Goal: Contribute content: Contribute content

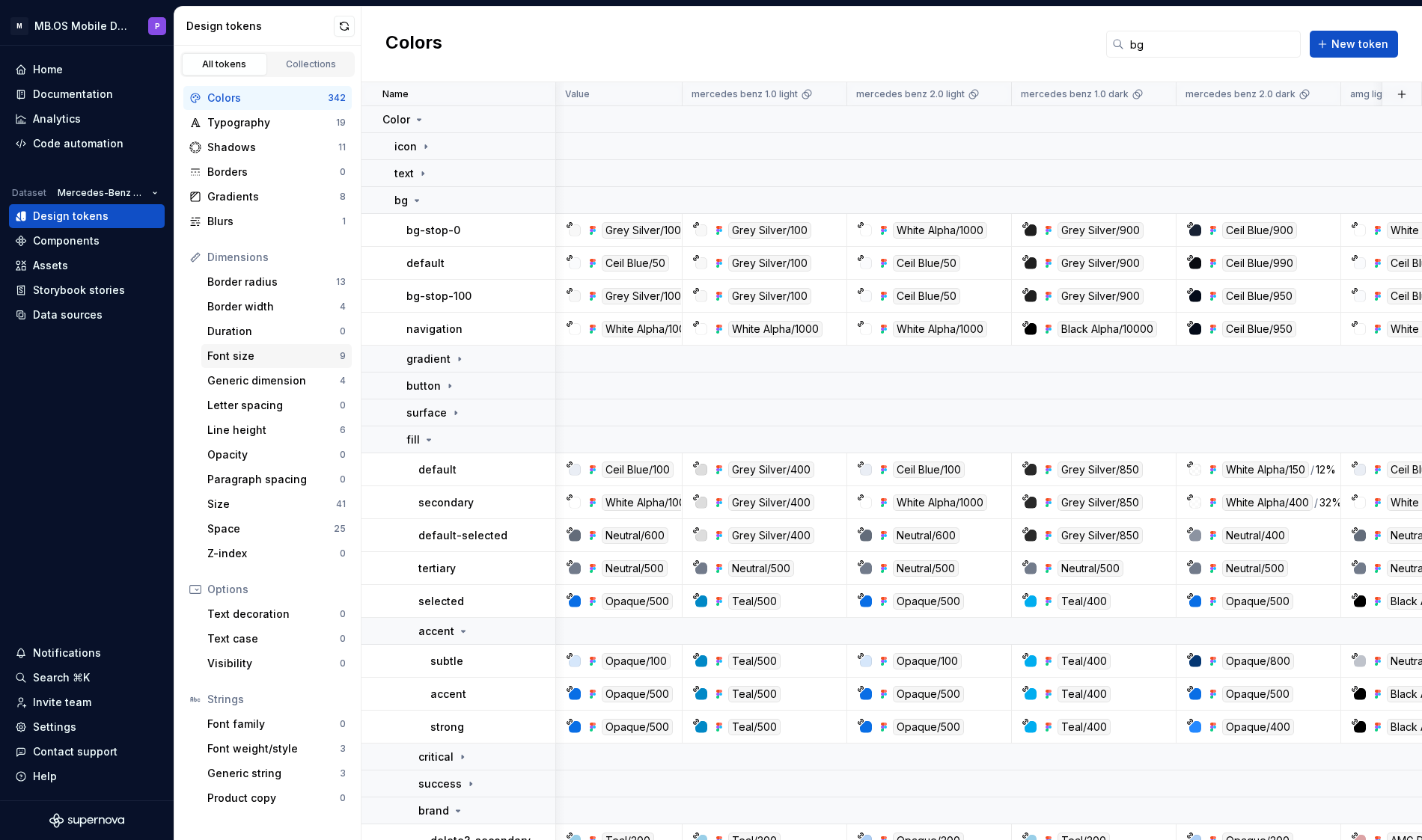
scroll to position [164, 714]
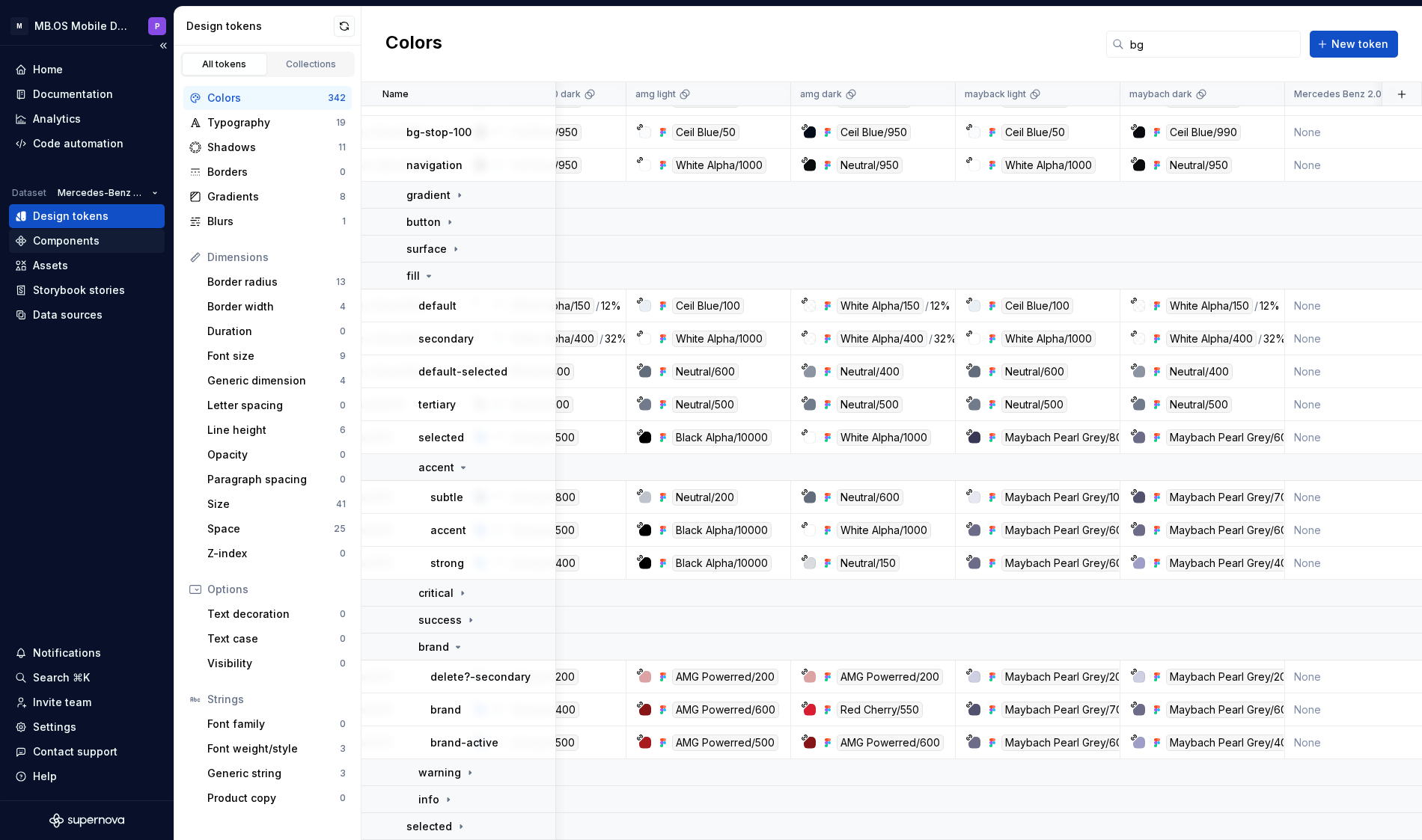
click at [66, 238] on div "Components" at bounding box center [67, 241] width 67 height 15
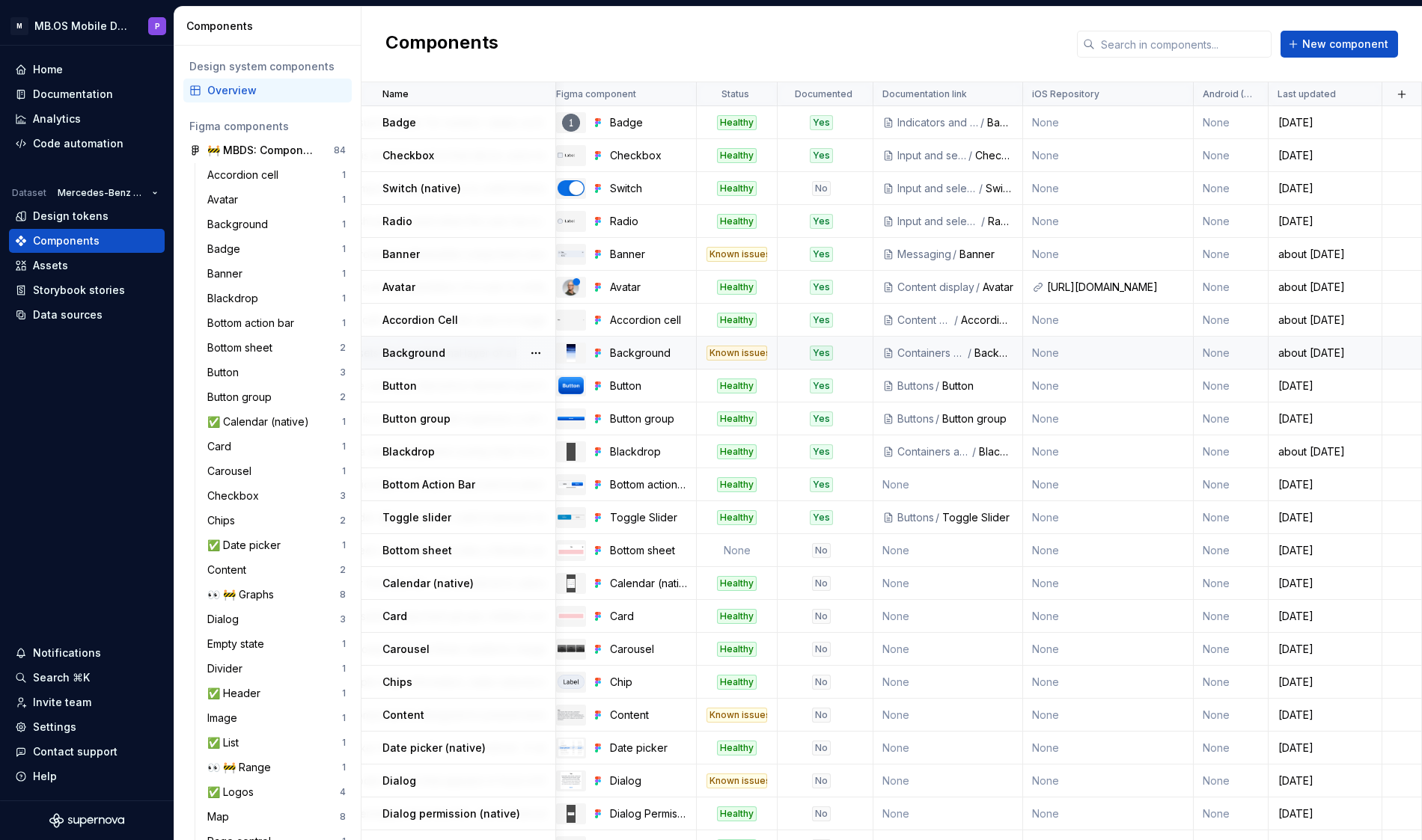
scroll to position [0, 280]
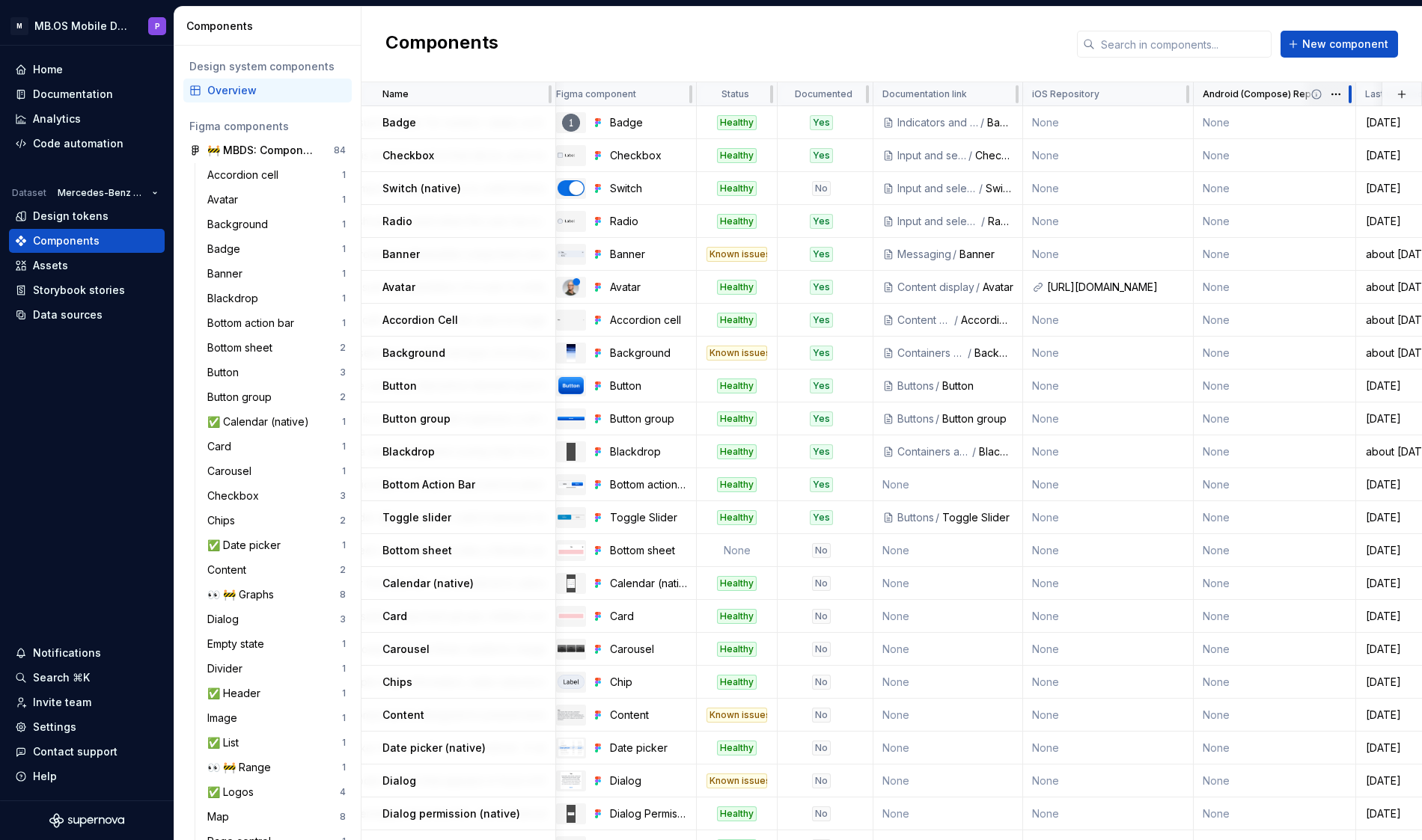
drag, startPoint x: 1266, startPoint y: 94, endPoint x: 1353, endPoint y: 93, distance: 87.0
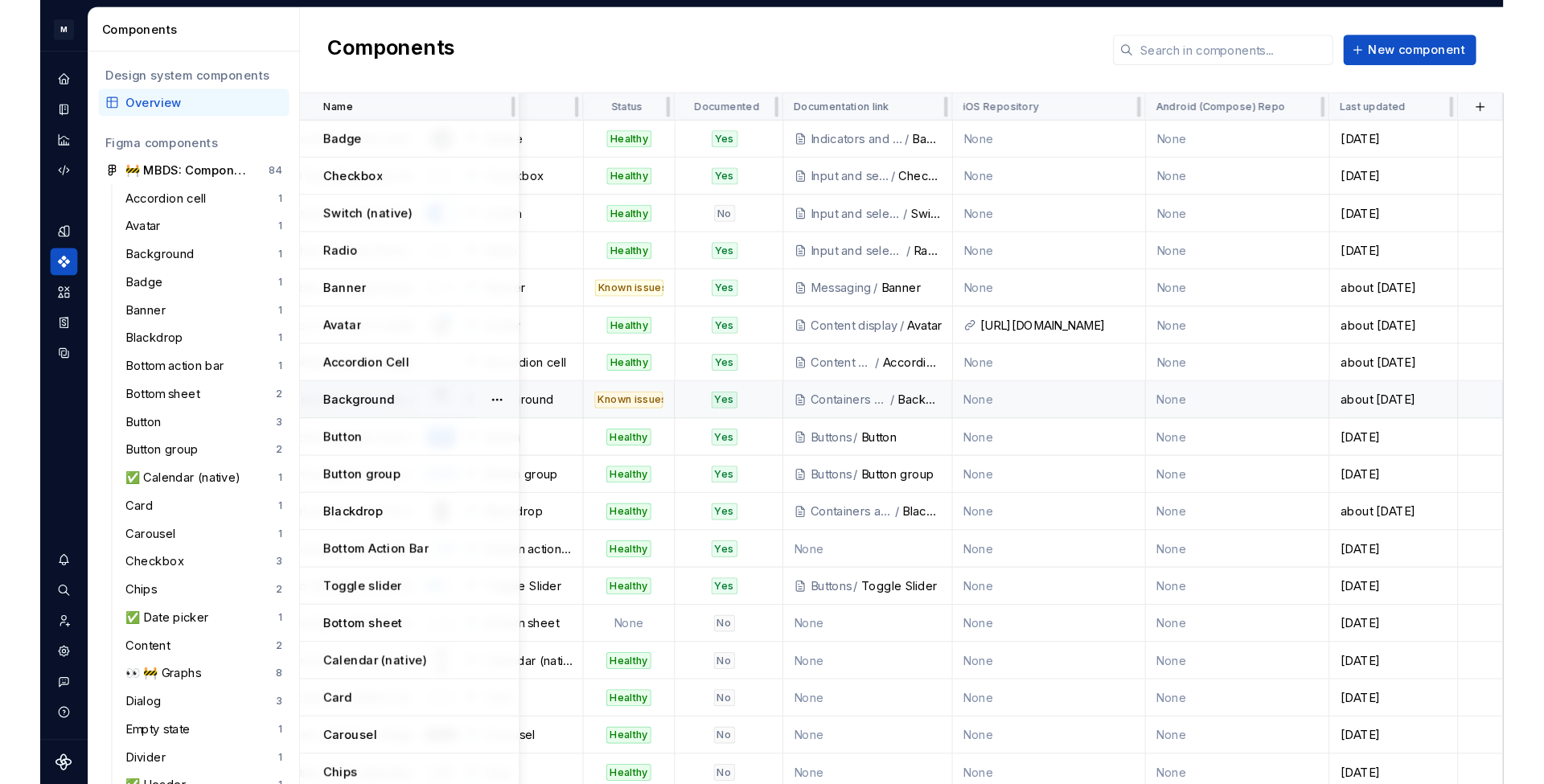
scroll to position [0, 392]
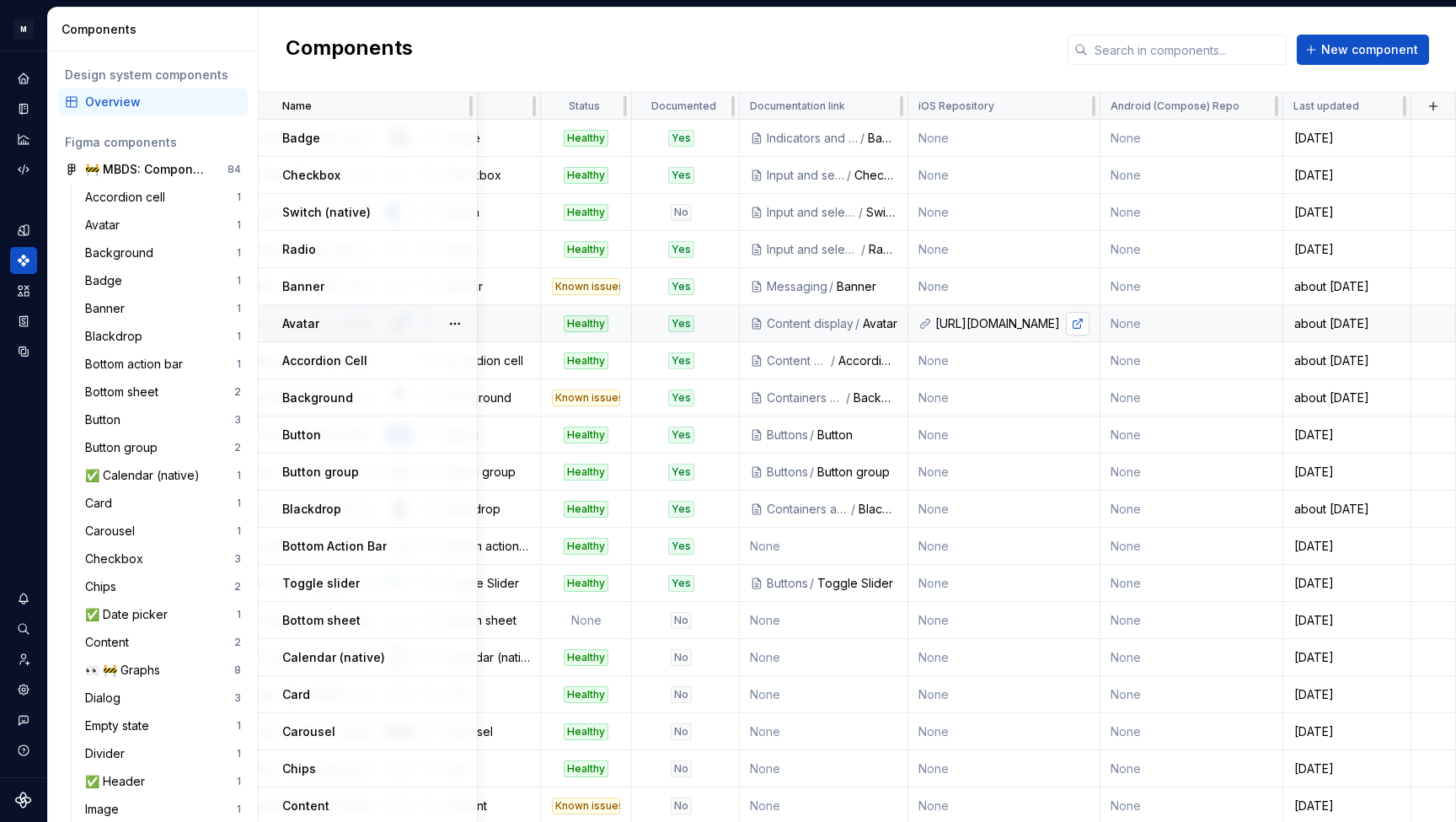
click at [1077, 323] on link at bounding box center [1078, 323] width 24 height 24
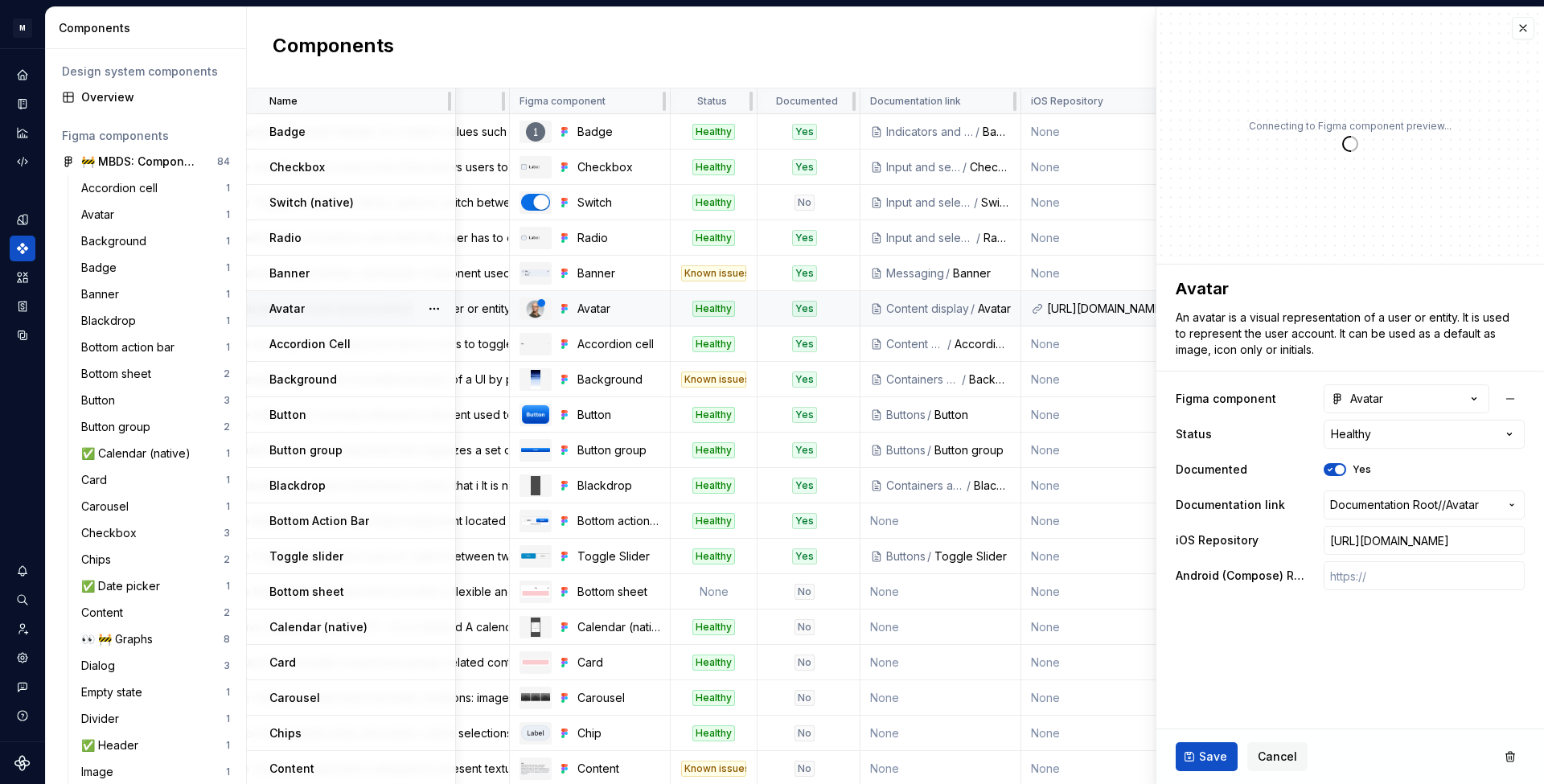
scroll to position [0, 238]
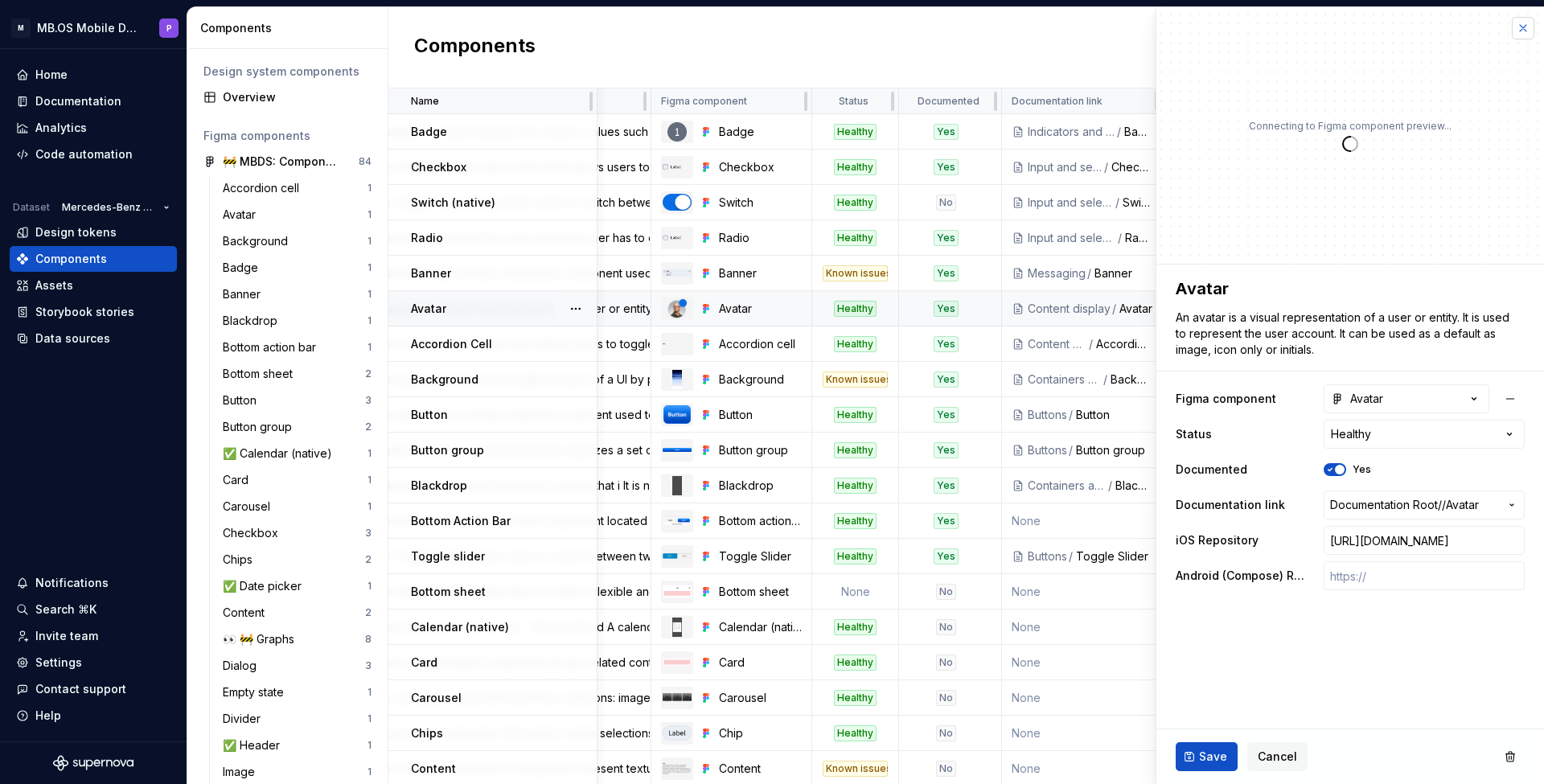
click at [1523, 25] on button "button" at bounding box center [1523, 28] width 23 height 23
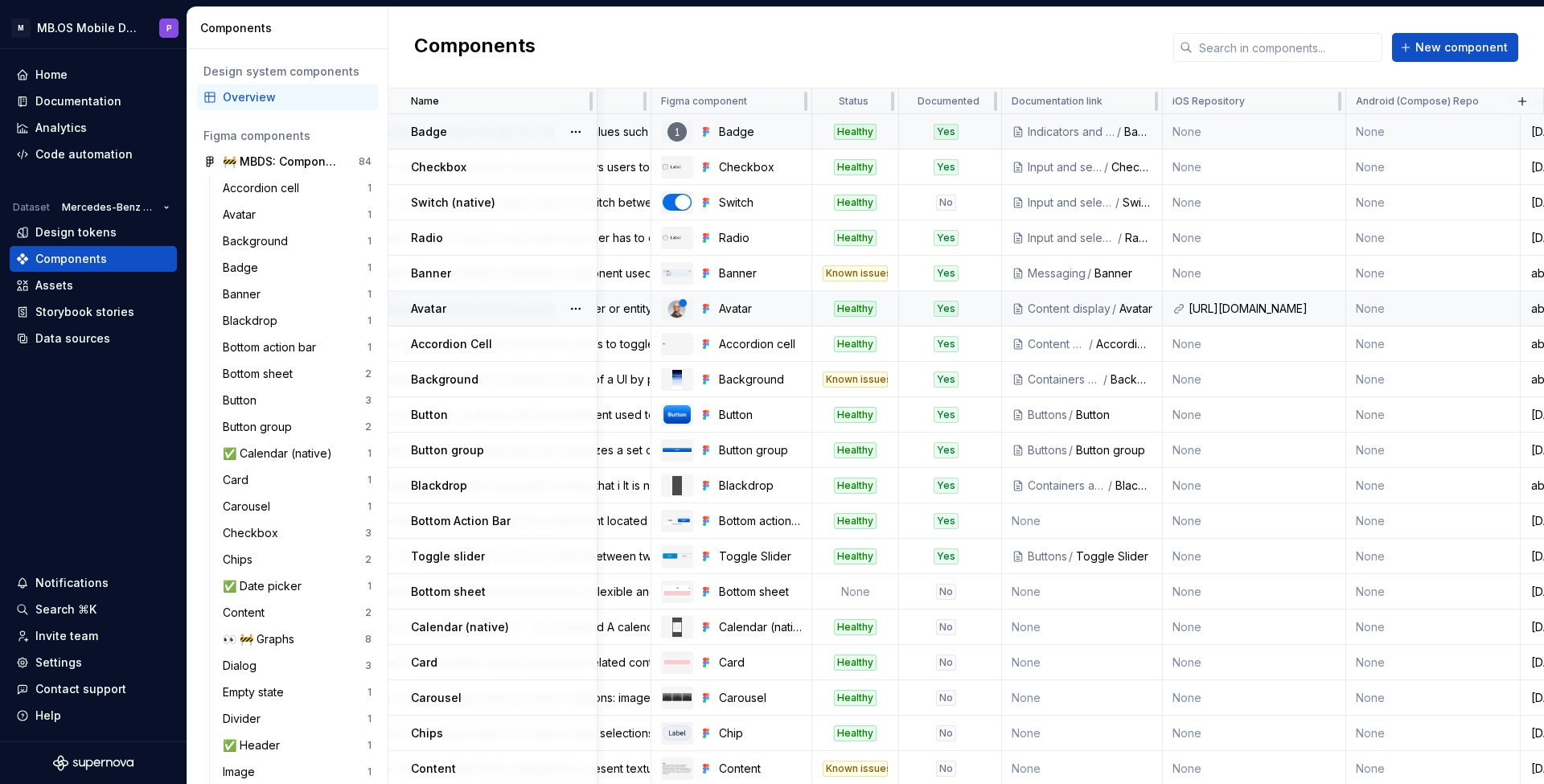
click at [1060, 133] on div "Indicators and status" at bounding box center [1071, 132] width 87 height 17
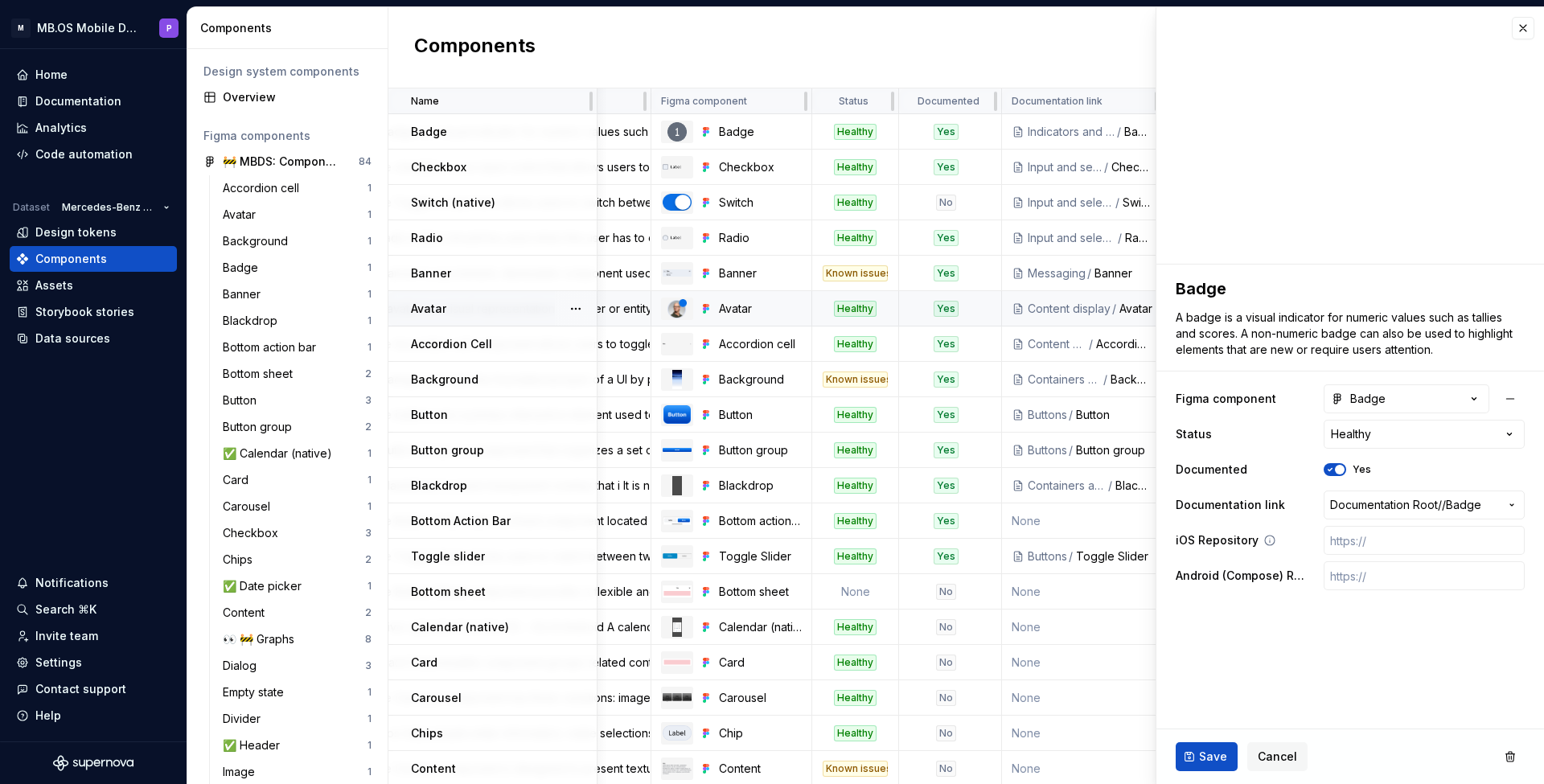
click at [1265, 541] on icon at bounding box center [1270, 541] width 13 height 13
click at [1279, 749] on span "Cancel" at bounding box center [1278, 756] width 39 height 17
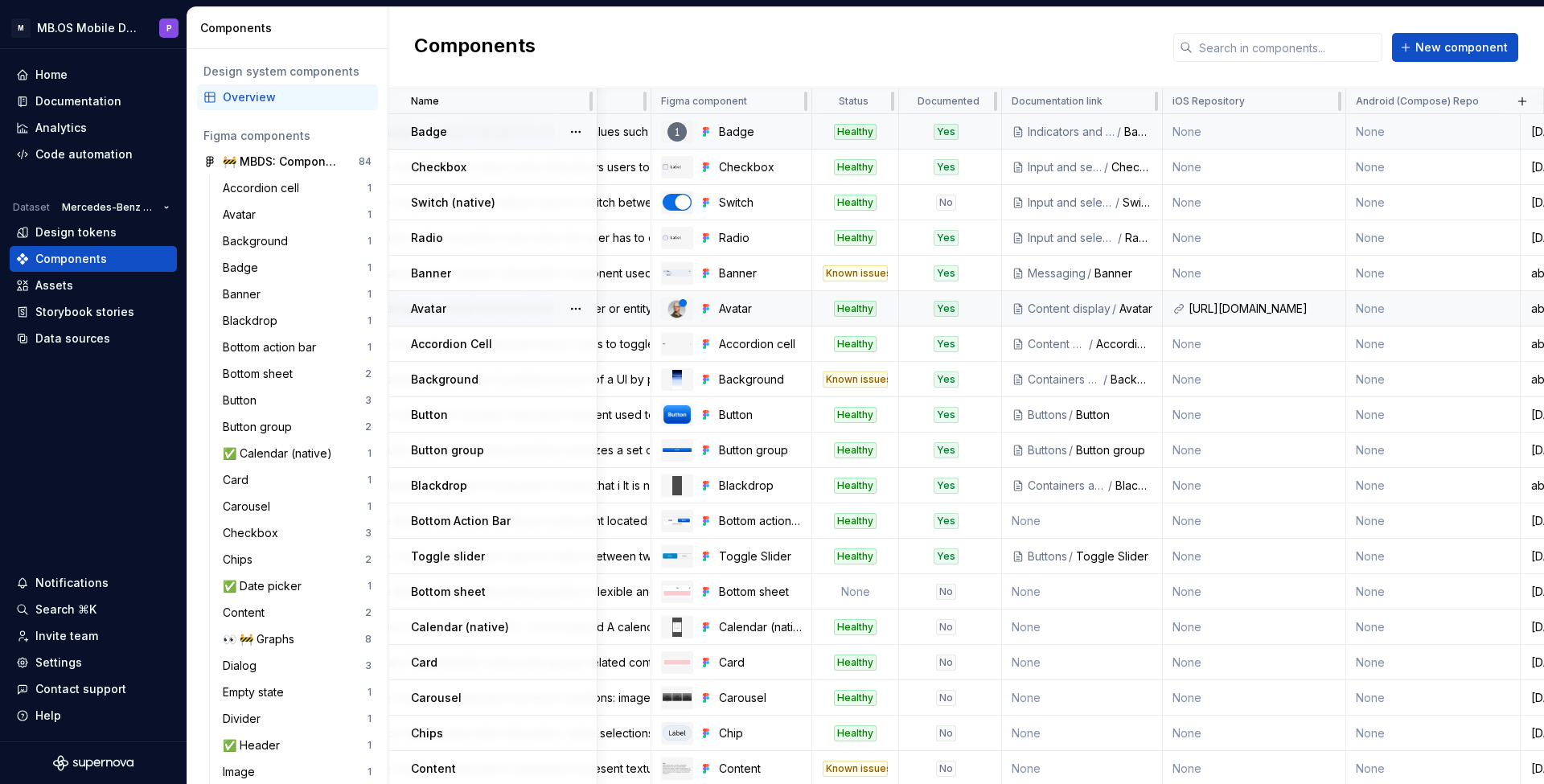
click at [1032, 131] on div "Indicators and status" at bounding box center [1071, 132] width 87 height 17
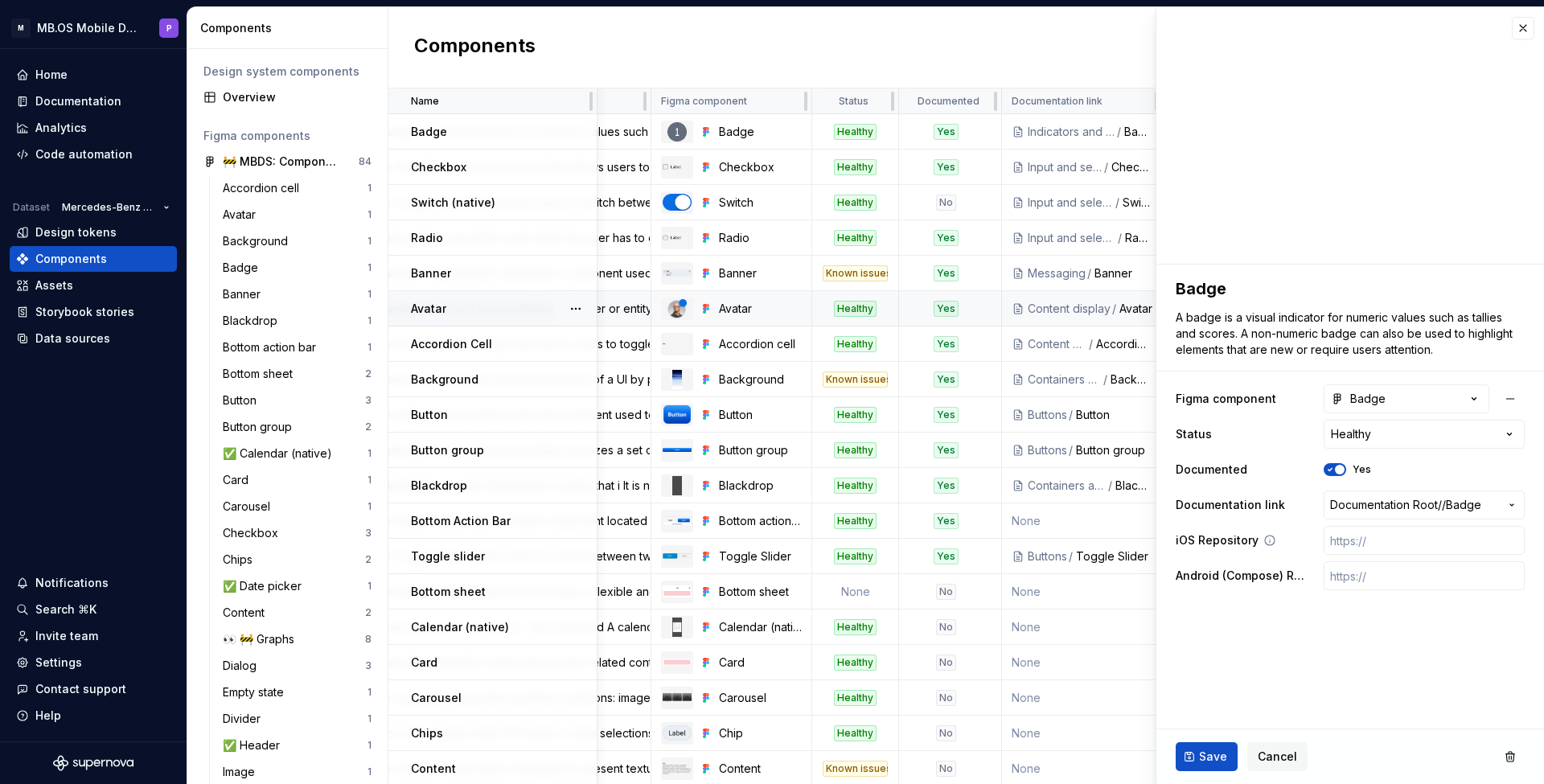
click at [1201, 540] on label "iOS Repository" at bounding box center [1217, 541] width 83 height 17
click at [1517, 23] on button "button" at bounding box center [1523, 28] width 23 height 23
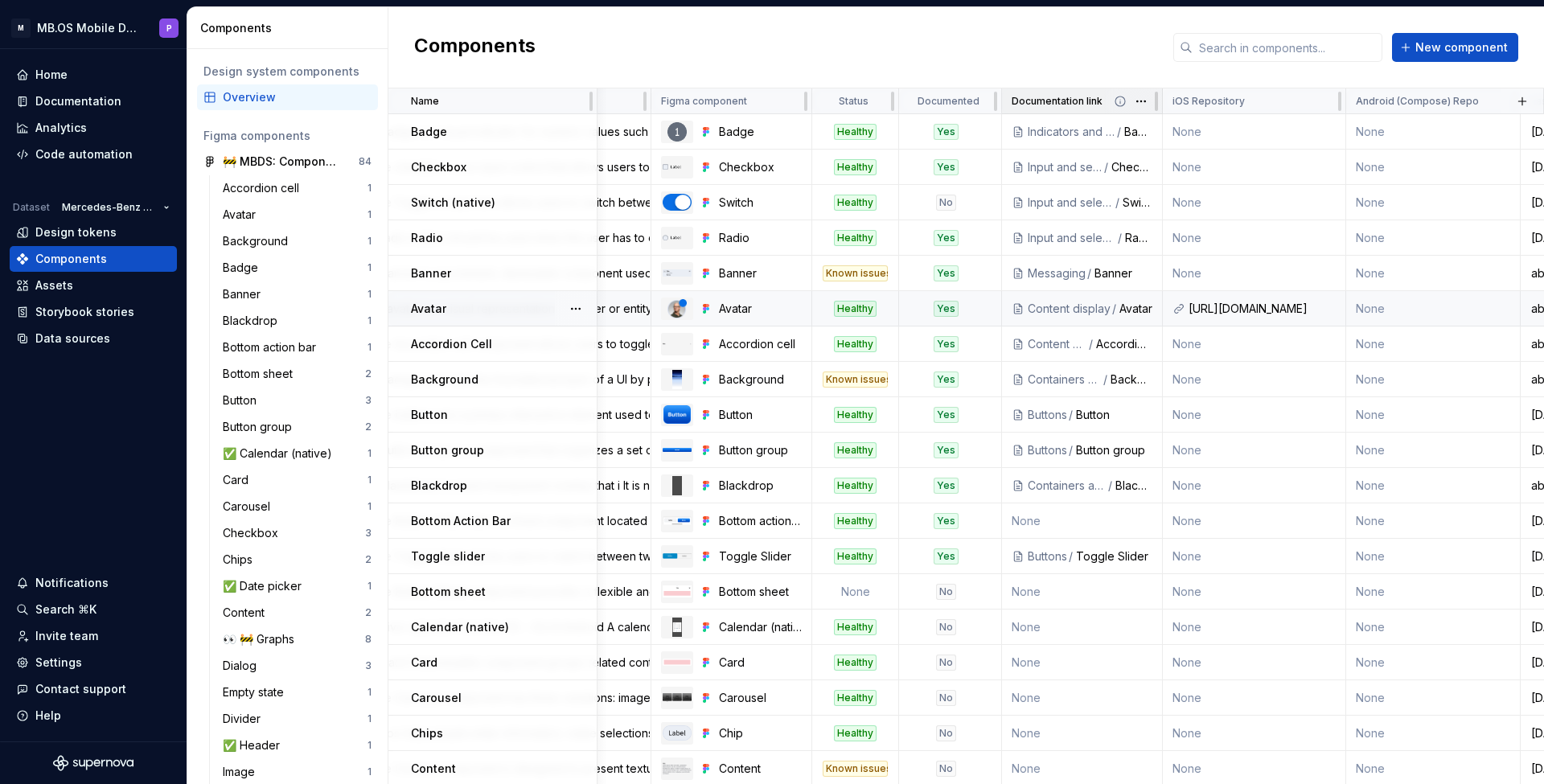
click at [1034, 105] on p "Documentation link" at bounding box center [1057, 101] width 91 height 13
click at [1169, 104] on div "iOS Repository" at bounding box center [1255, 101] width 184 height 26
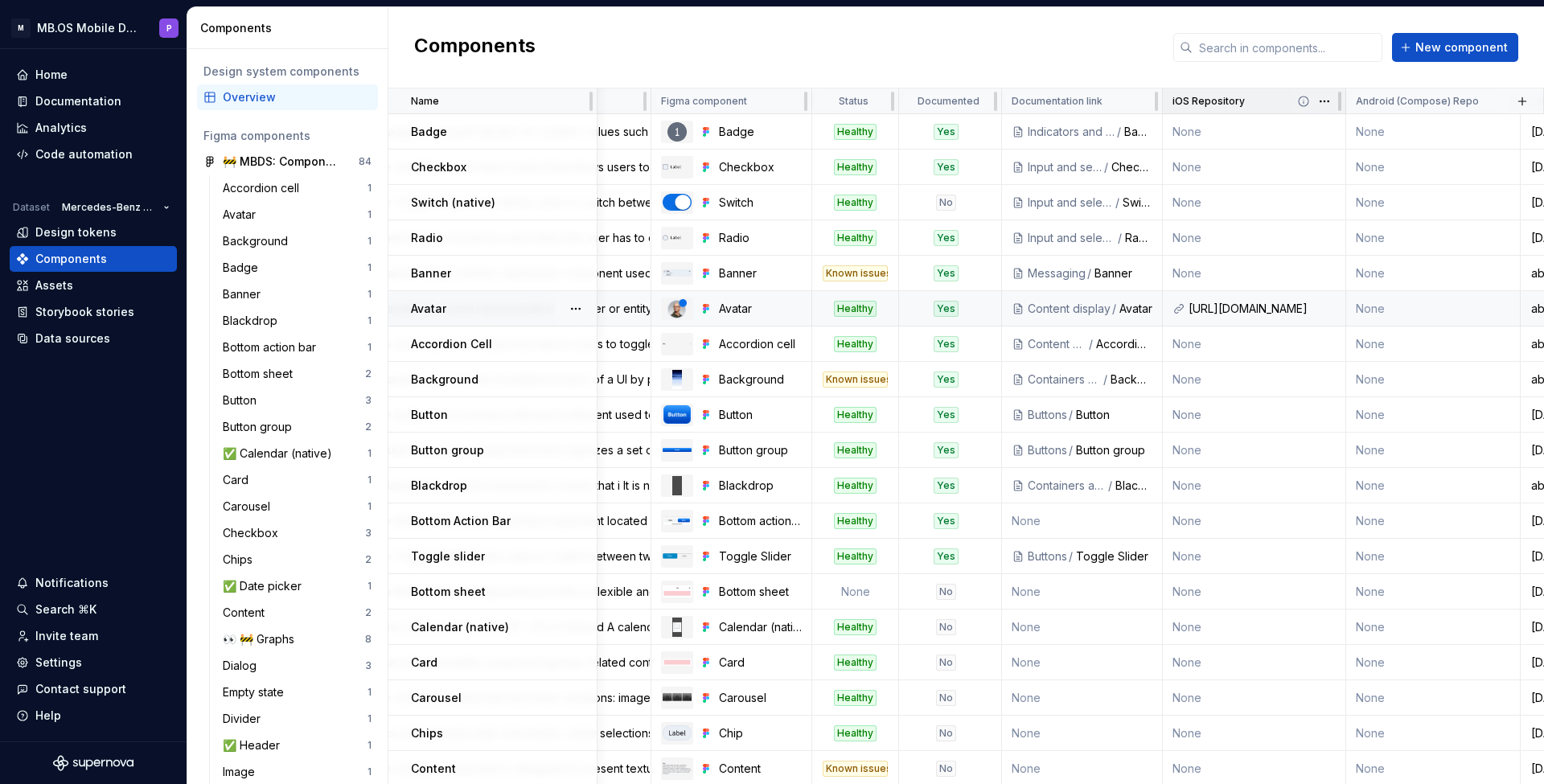
click at [1172, 99] on div "iOS Repository" at bounding box center [1255, 101] width 184 height 26
click at [1171, 106] on div "iOS Repository" at bounding box center [1255, 101] width 184 height 26
click at [1133, 50] on div "Components New component" at bounding box center [966, 48] width 1155 height 81
click at [1175, 106] on p "iOS Repository" at bounding box center [1209, 101] width 73 height 13
click at [1148, 98] on button "button" at bounding box center [1141, 101] width 23 height 23
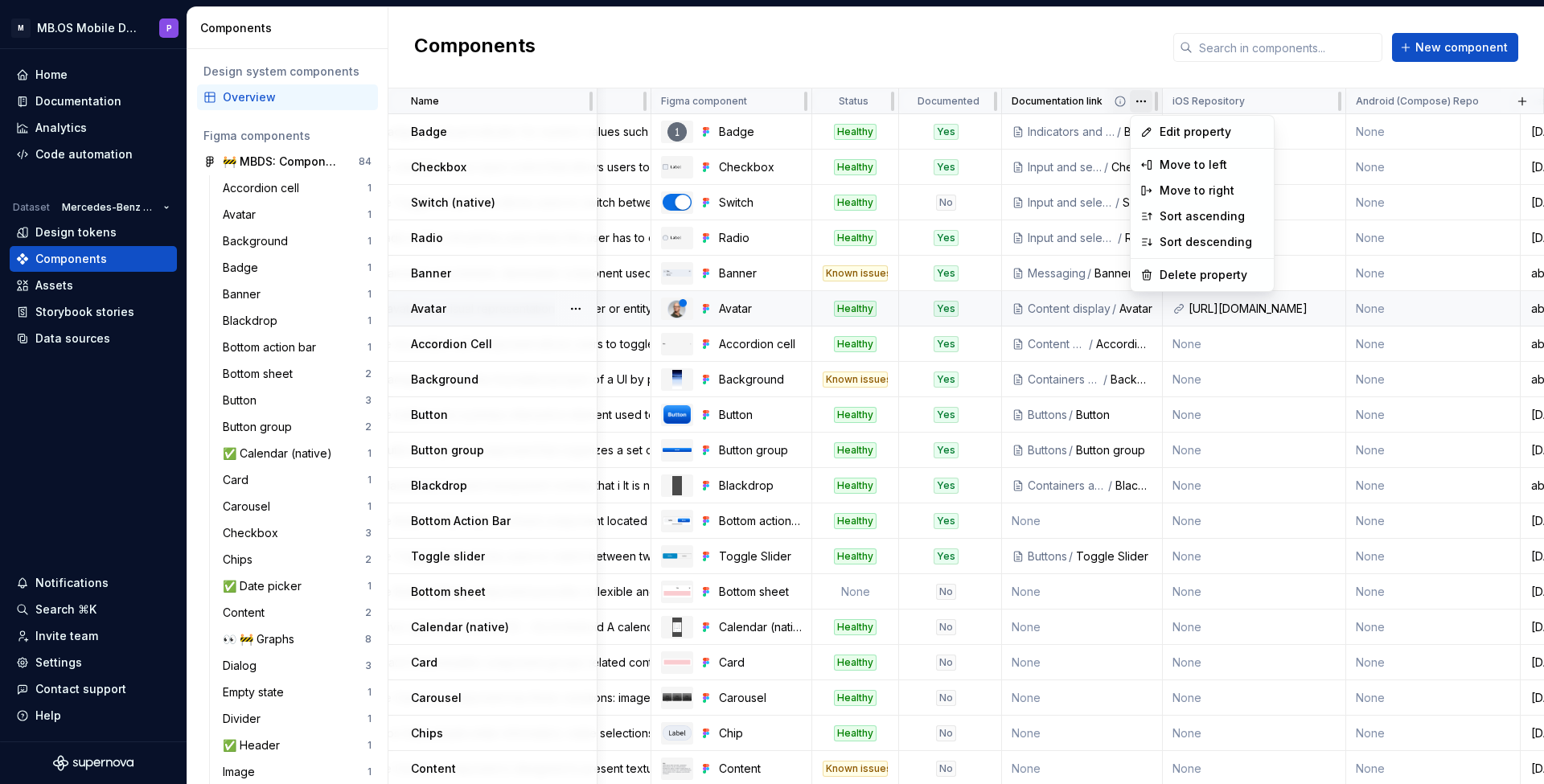
click at [1148, 98] on html "M MB.OS Mobile Design System P Home Documentation Analytics Code automation Dat…" at bounding box center [772, 392] width 1544 height 784
click at [1166, 131] on span "Edit property" at bounding box center [1212, 133] width 105 height 17
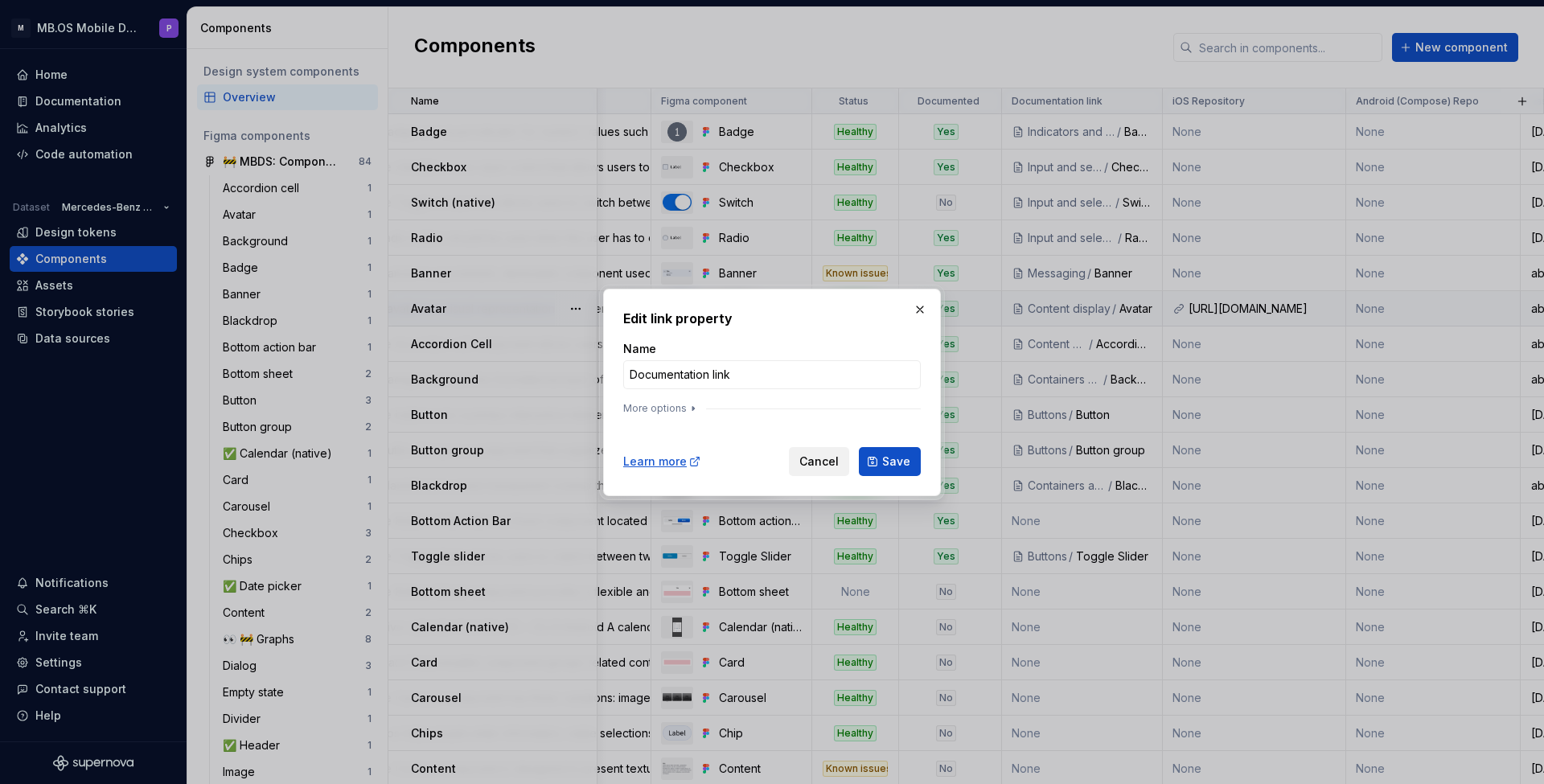
click at [824, 461] on span "Cancel" at bounding box center [819, 462] width 39 height 17
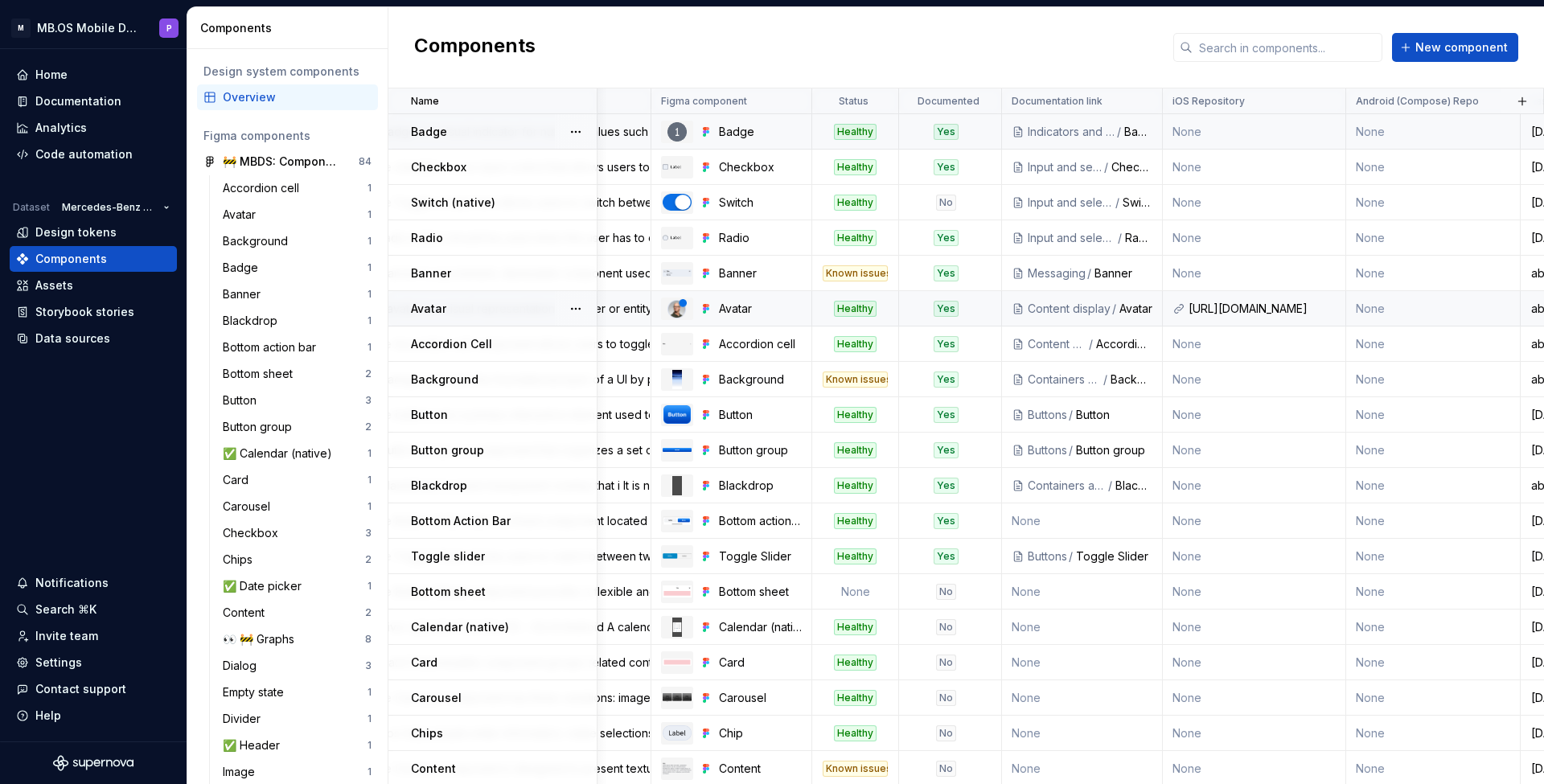
click at [1071, 131] on div "Indicators and status" at bounding box center [1071, 132] width 87 height 17
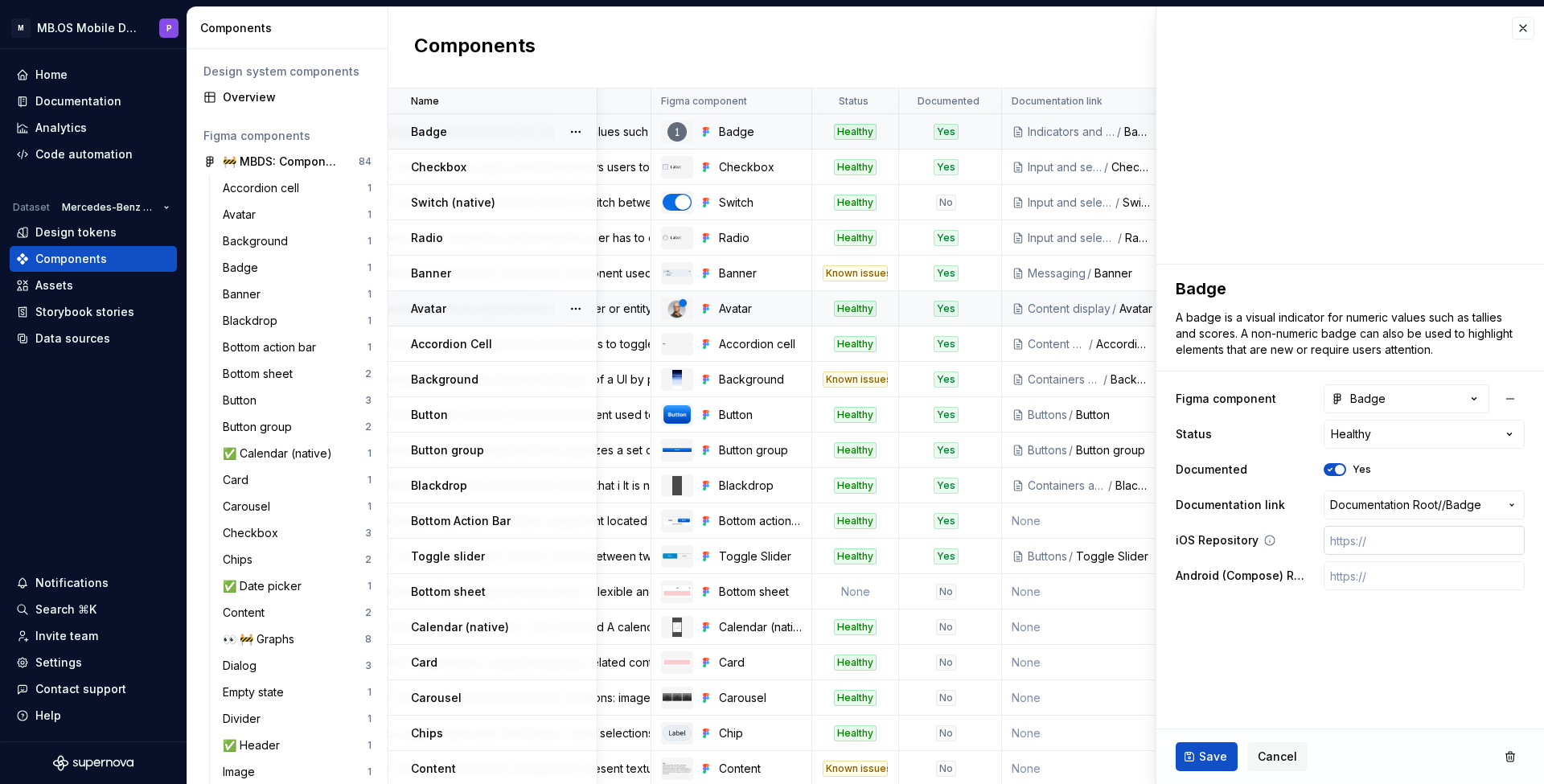
click at [1365, 547] on input "text" at bounding box center [1425, 541] width 201 height 29
paste input "[URL][DOMAIN_NAME]"
type textarea "*"
type input "[URL][DOMAIN_NAME]"
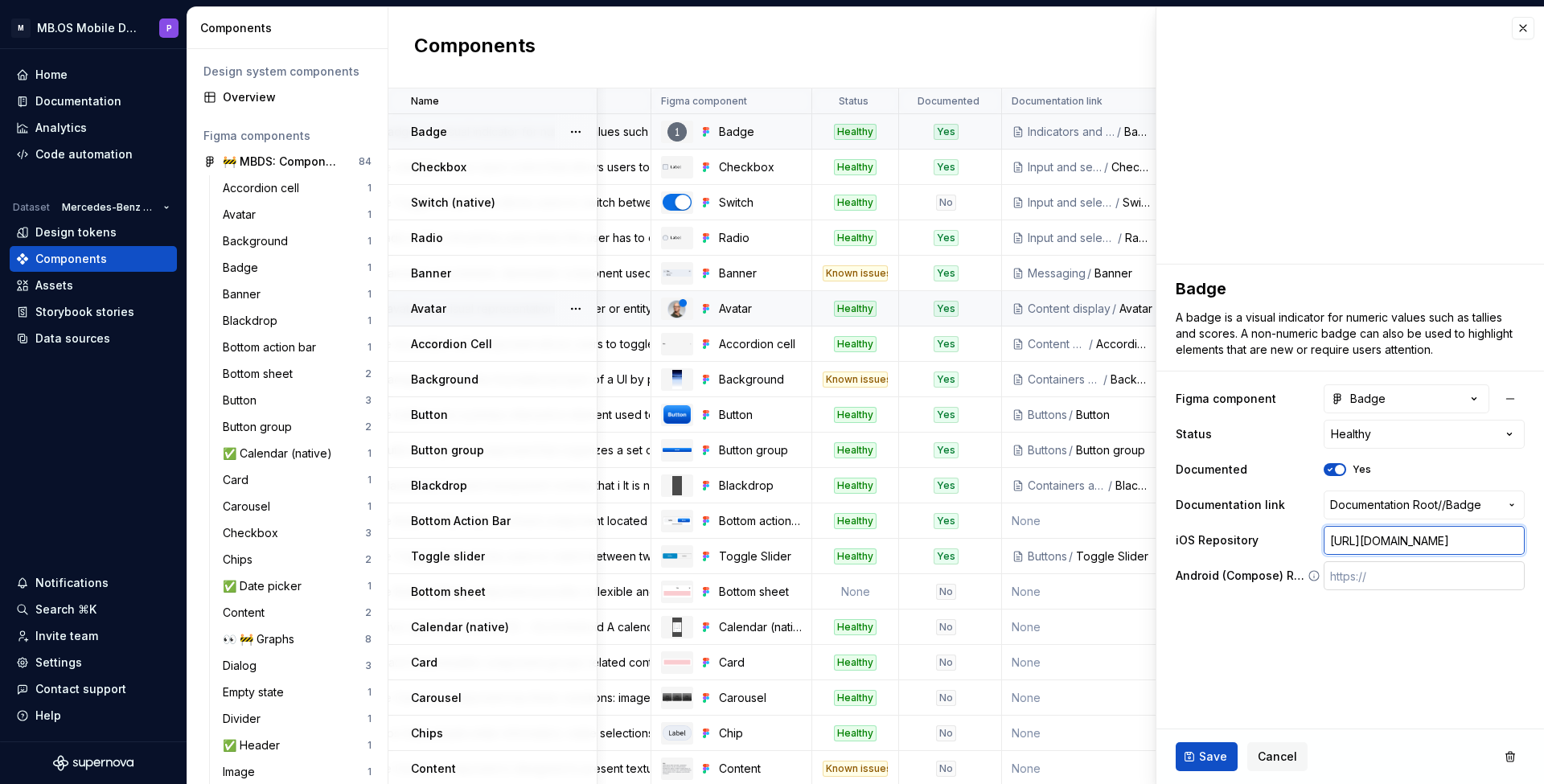
type textarea "*"
paste input "[URL][DOMAIN_NAME]"
type textarea "*"
type input "[URL][DOMAIN_NAME]"
click at [1369, 579] on input "text" at bounding box center [1425, 576] width 201 height 29
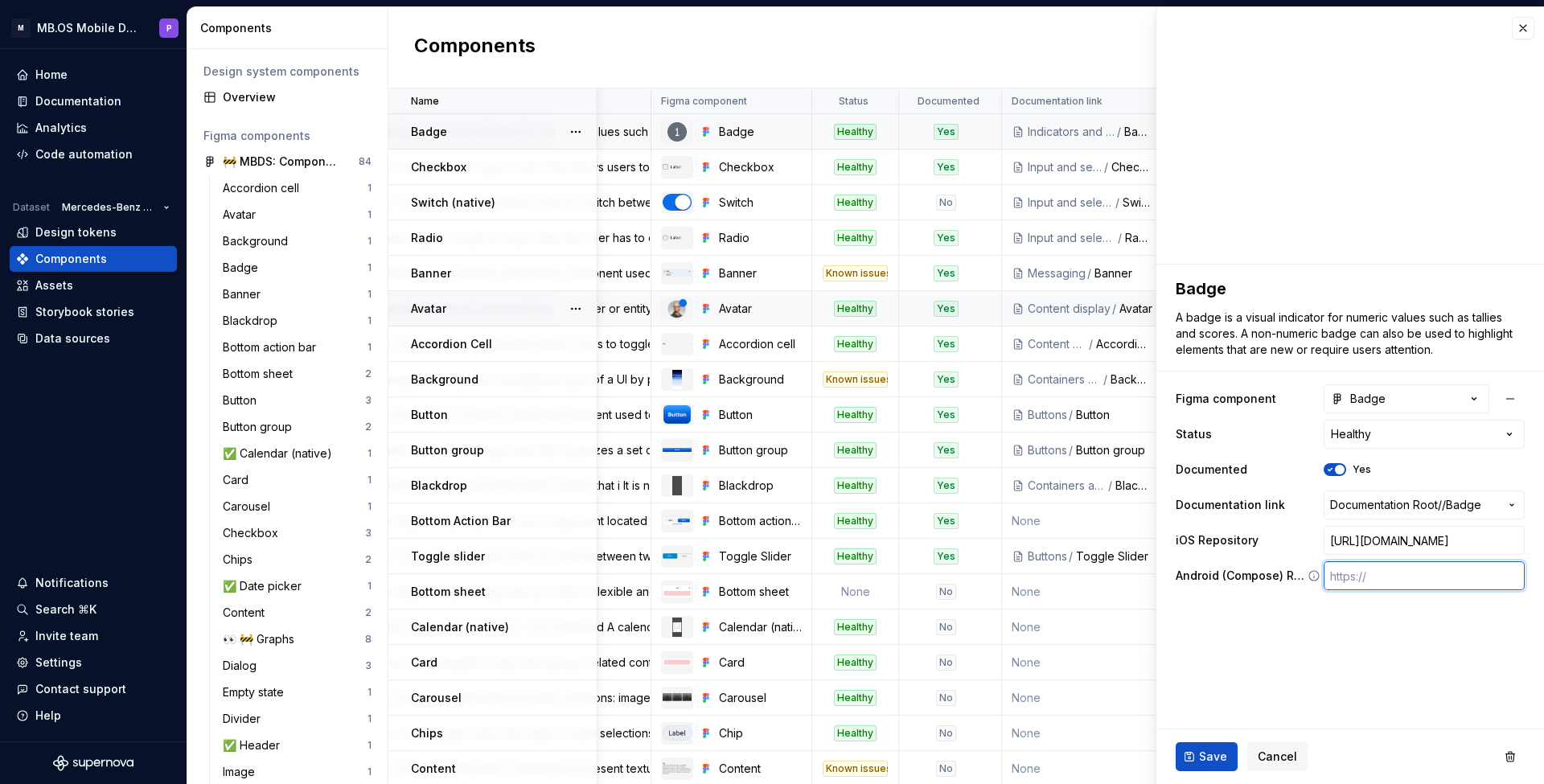
paste input "[URL][DOMAIN_NAME]"
type textarea "*"
type input "[URL][DOMAIN_NAME]"
click at [1192, 760] on button "Save" at bounding box center [1206, 756] width 62 height 29
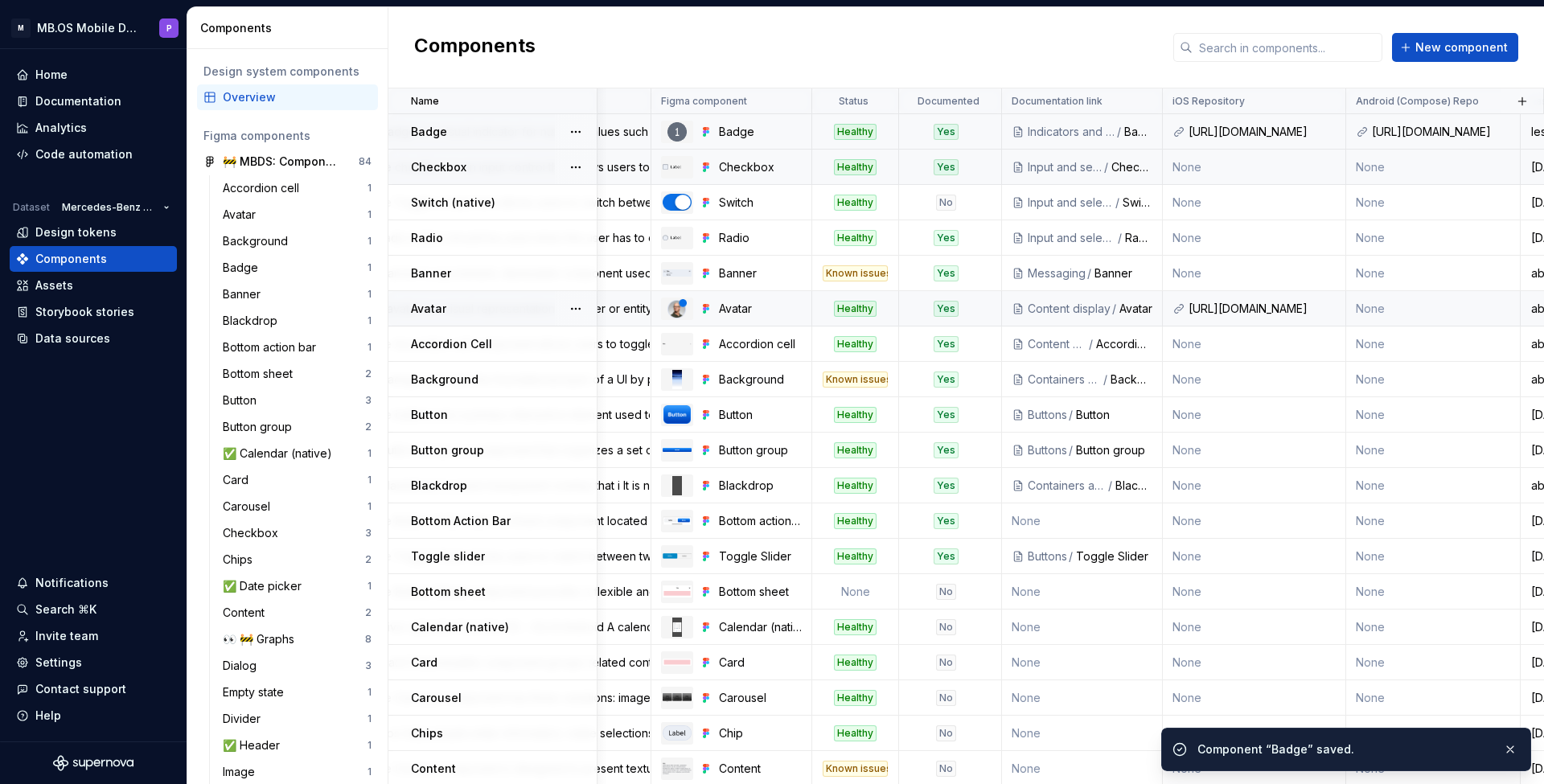
click at [1102, 166] on div "Input and selection" at bounding box center [1065, 167] width 74 height 17
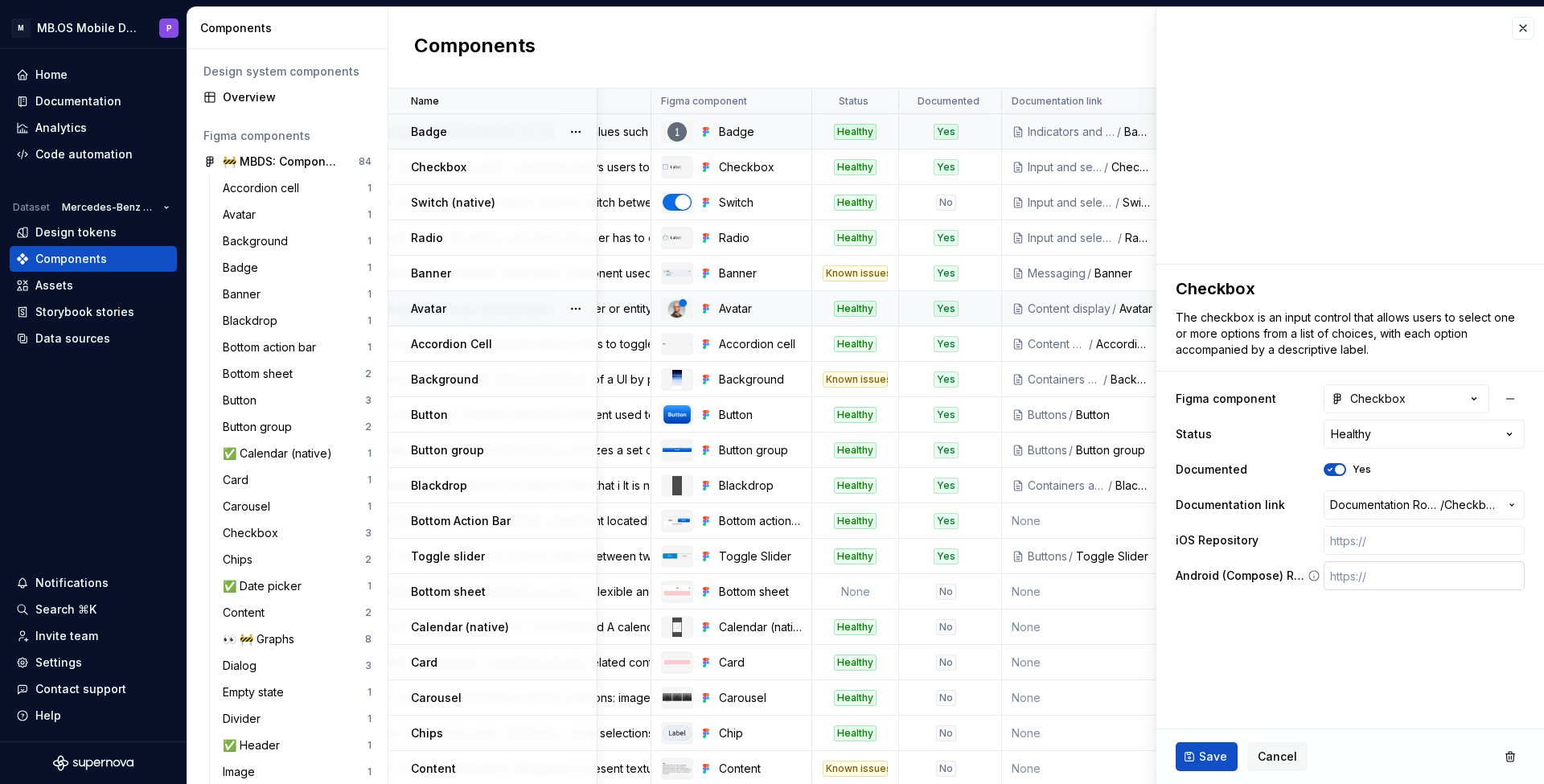
click at [1357, 584] on input "text" at bounding box center [1425, 576] width 201 height 29
paste input "[URL][DOMAIN_NAME]"
type textarea "*"
type input "[URL][DOMAIN_NAME]"
click at [1349, 542] on input "text" at bounding box center [1425, 541] width 201 height 29
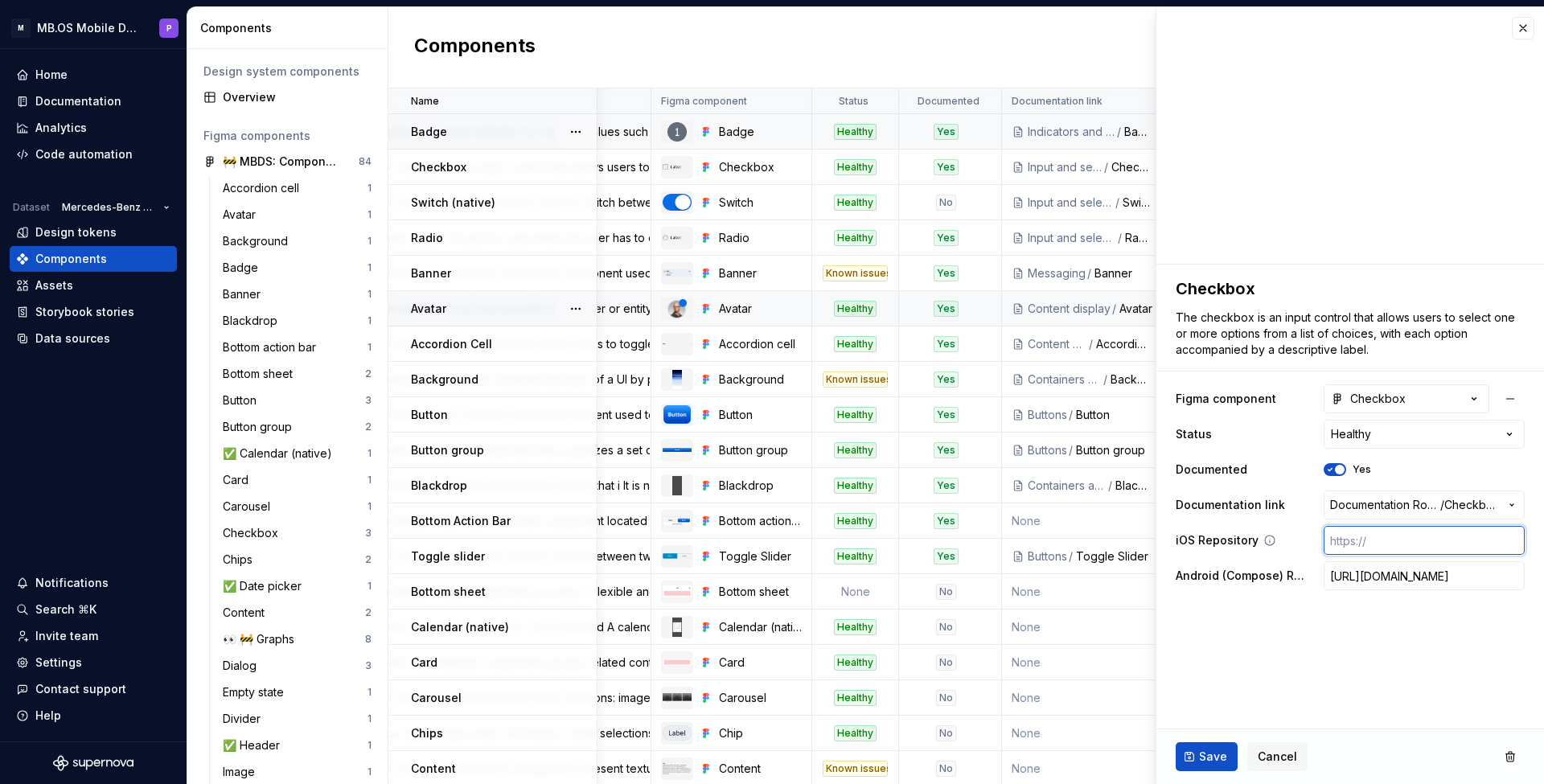
paste input "[URL][DOMAIN_NAME]"
type textarea "*"
type input "[URL][DOMAIN_NAME]"
click at [1196, 756] on button "Save" at bounding box center [1206, 756] width 62 height 29
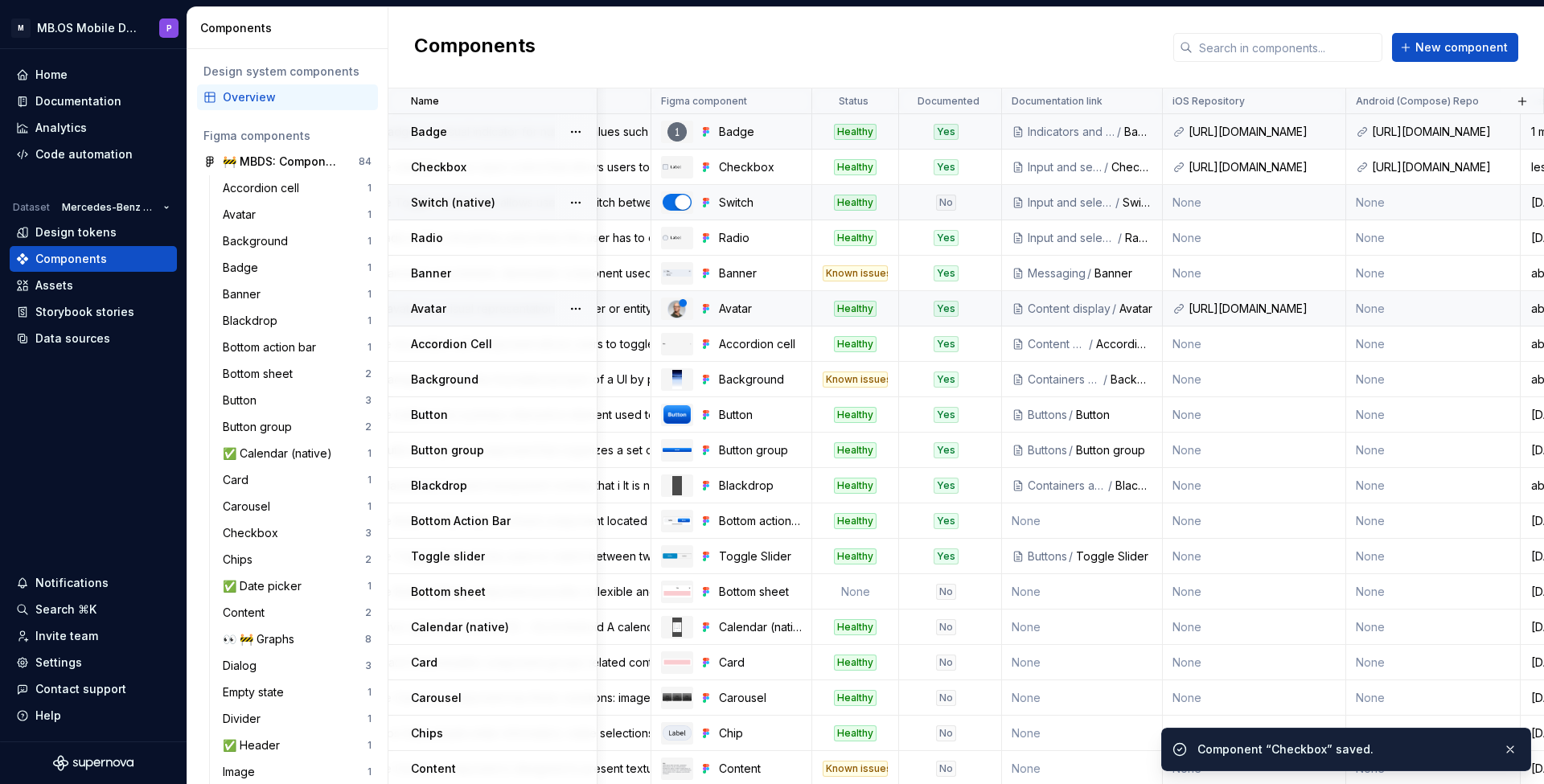
click at [1136, 204] on div "Switch" at bounding box center [1138, 203] width 29 height 17
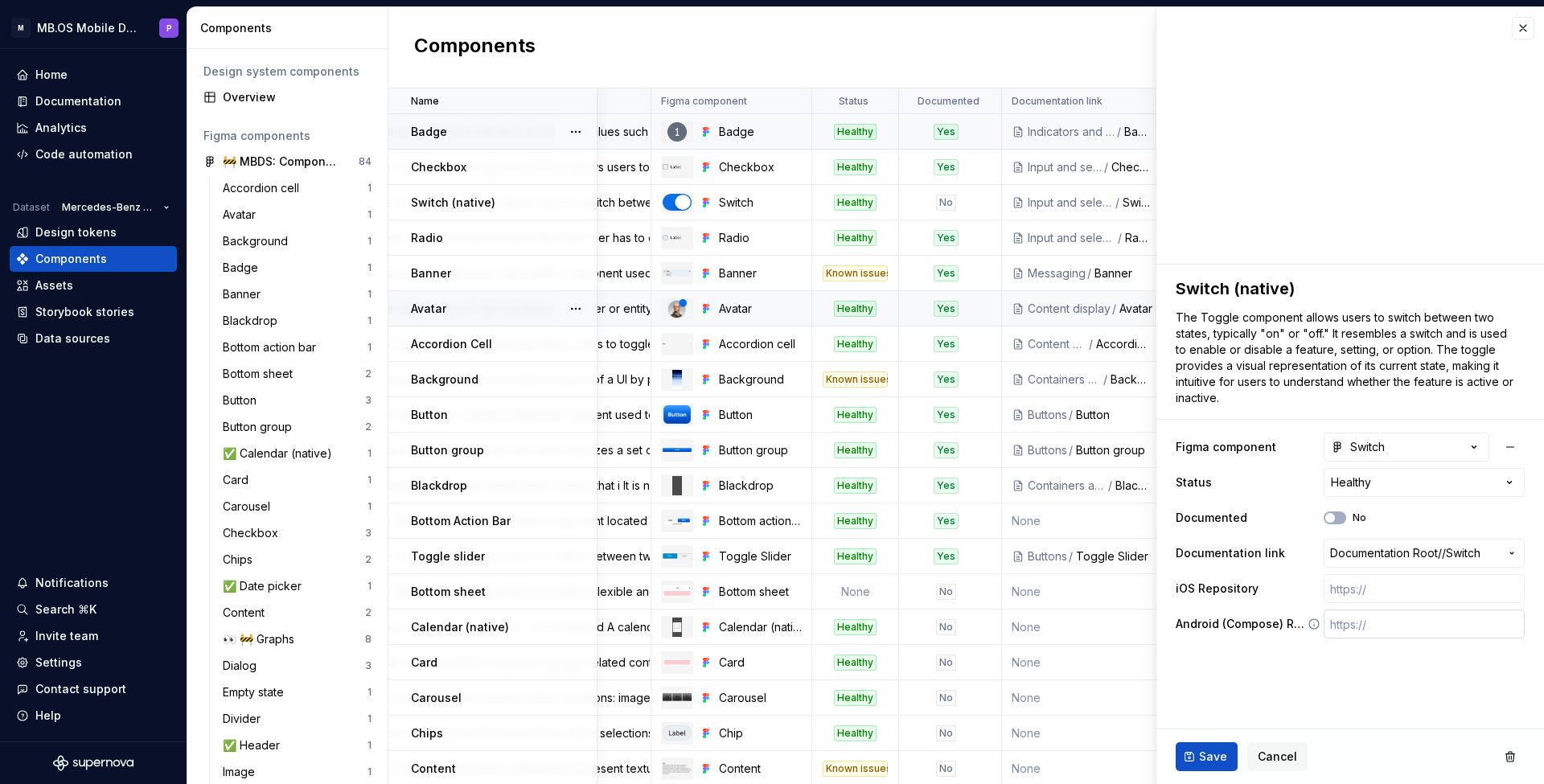
click at [1356, 622] on input "text" at bounding box center [1425, 624] width 201 height 29
paste input "[URL][DOMAIN_NAME]"
type textarea "*"
type input "[URL][DOMAIN_NAME]"
click at [1347, 592] on input "text" at bounding box center [1425, 588] width 201 height 29
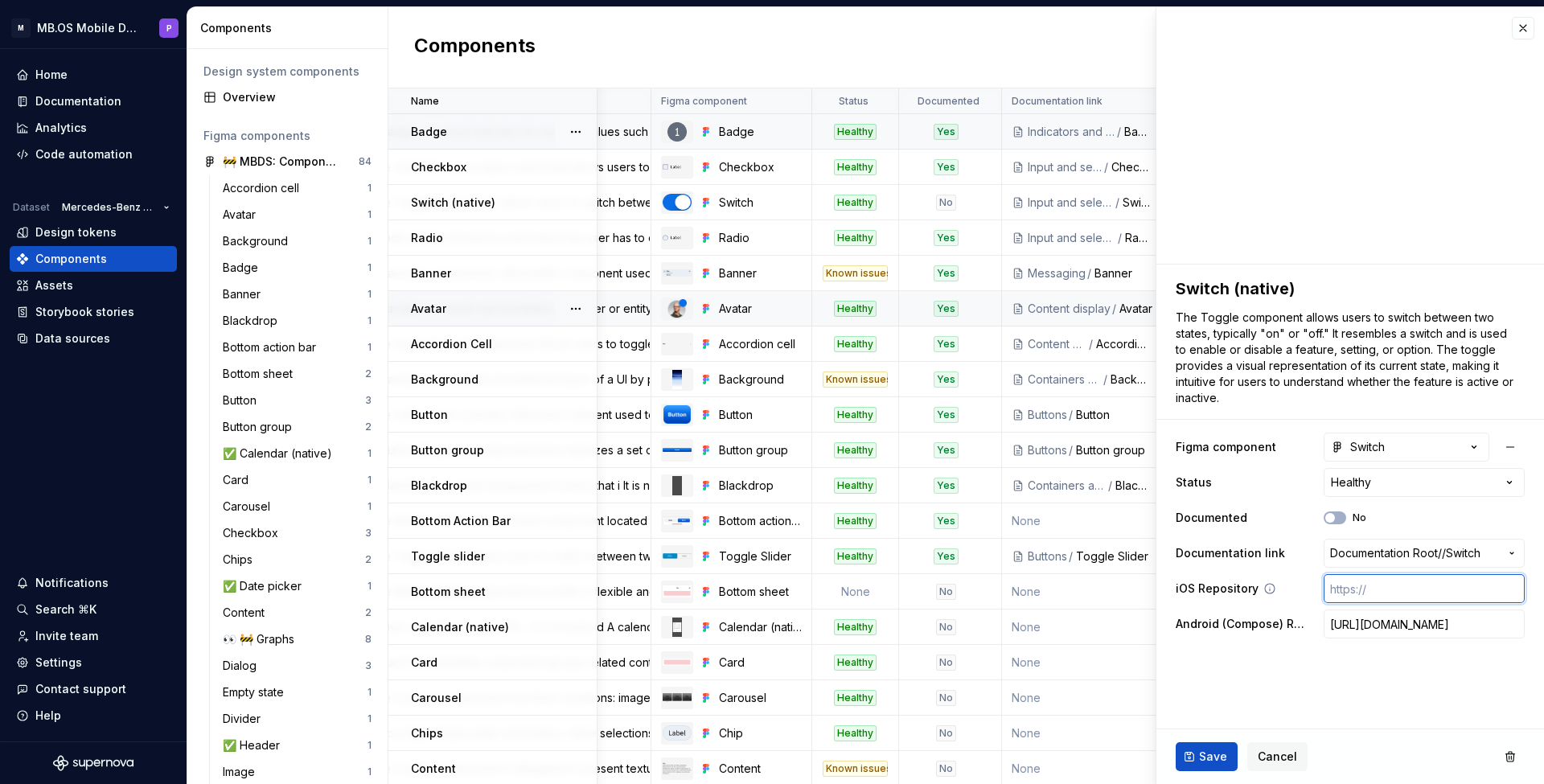
paste input "[URL][DOMAIN_NAME]"
type textarea "*"
type input "[URL][DOMAIN_NAME]"
click at [1196, 747] on button "Save" at bounding box center [1206, 756] width 62 height 29
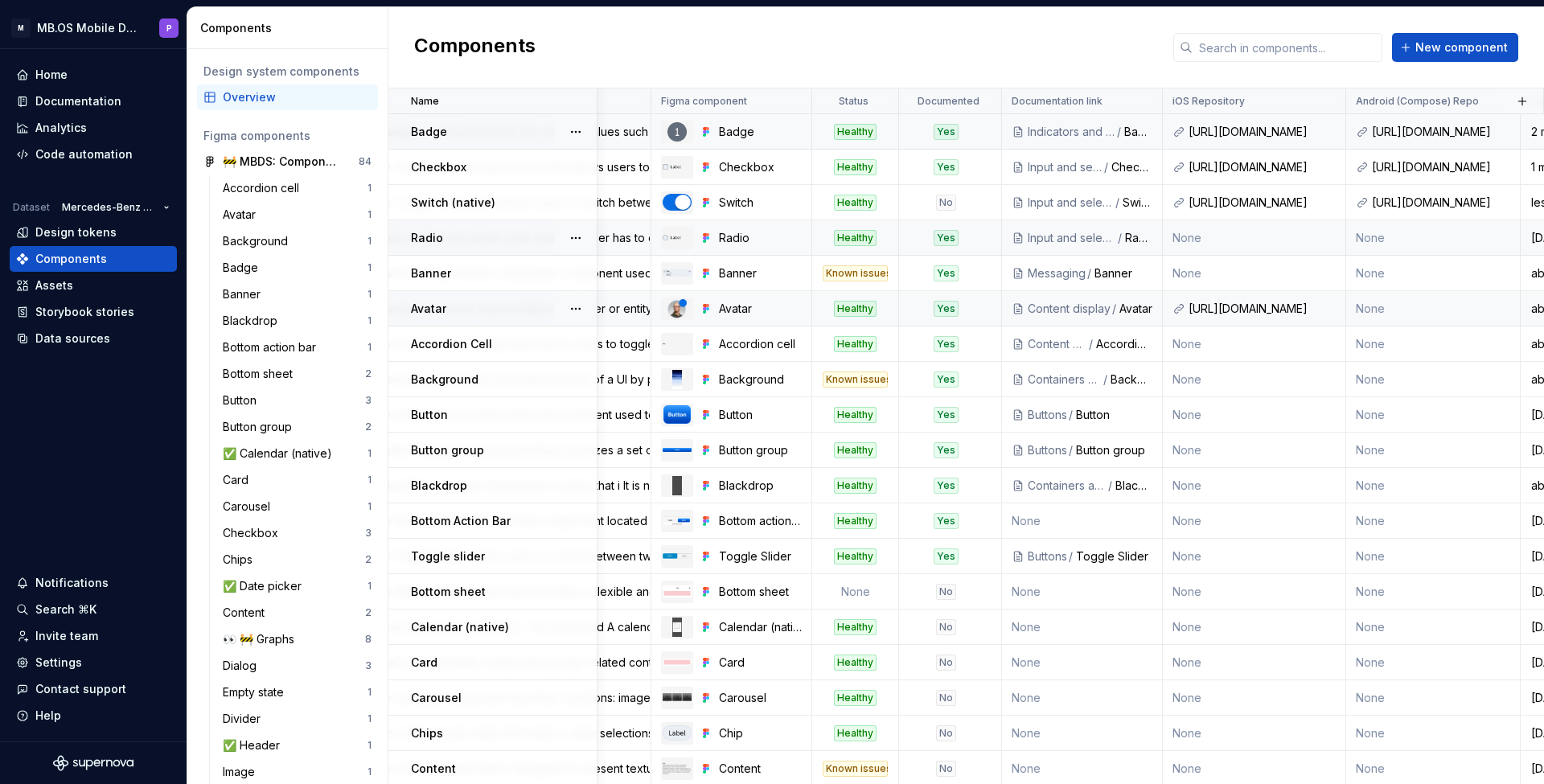
click at [1076, 239] on div "Input and selection" at bounding box center [1072, 238] width 88 height 17
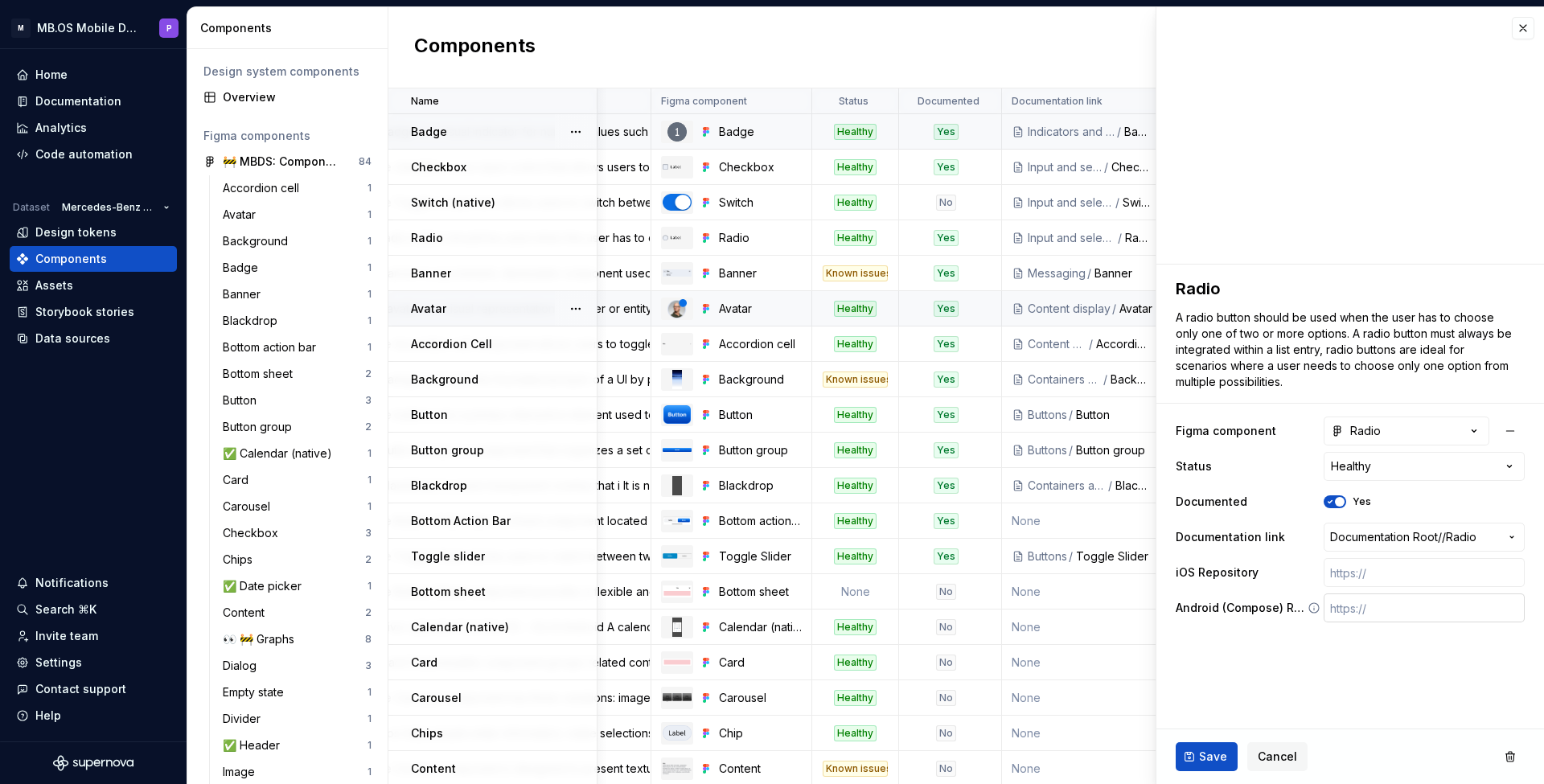
click at [1354, 612] on input "text" at bounding box center [1425, 608] width 201 height 29
paste input "[URL][DOMAIN_NAME]"
type textarea "*"
type input "[URL][DOMAIN_NAME]"
click at [1348, 571] on input "text" at bounding box center [1425, 573] width 201 height 29
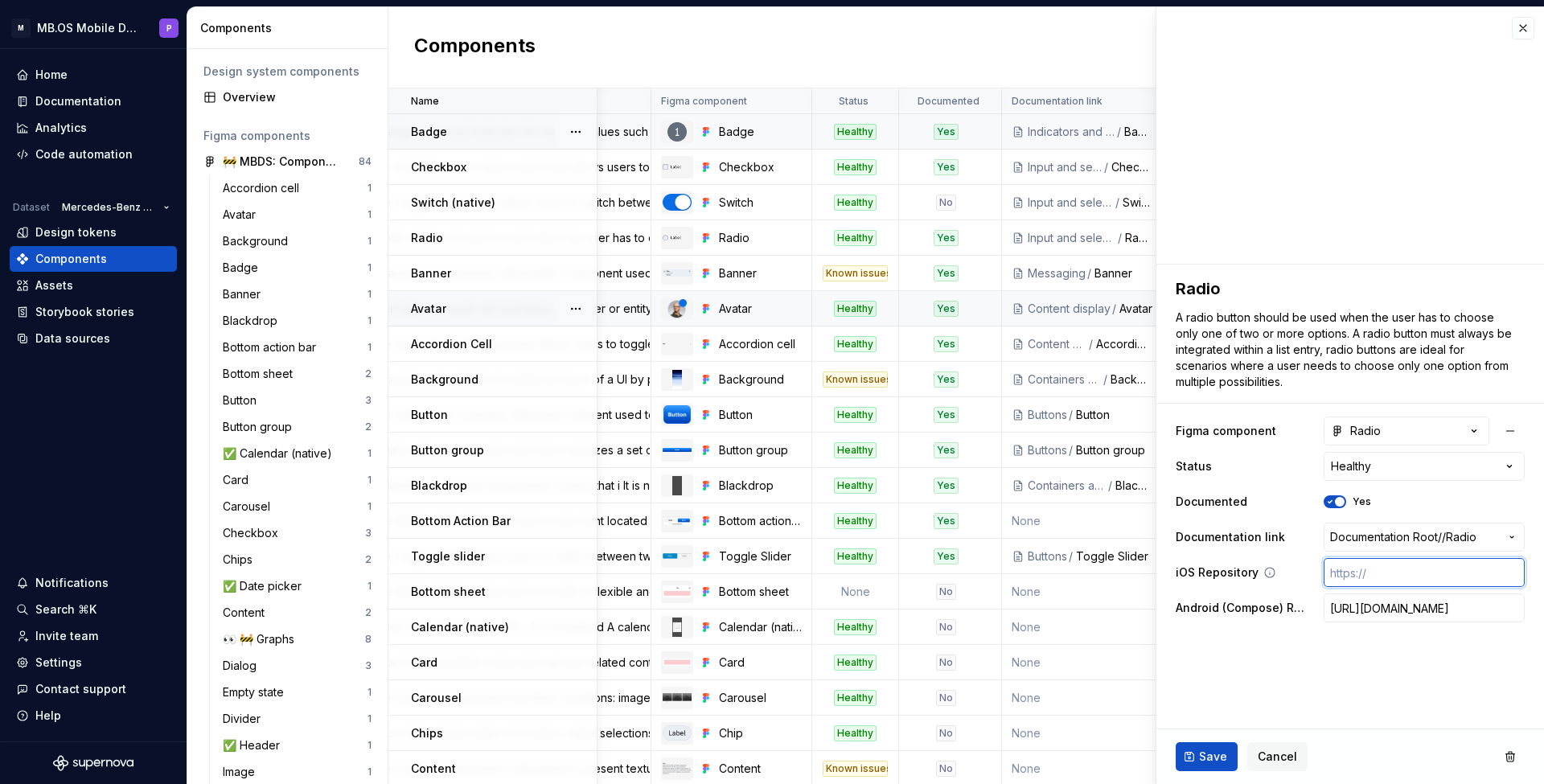
paste input "[URL][DOMAIN_NAME]"
type textarea "*"
type input "[URL][DOMAIN_NAME]"
click at [1201, 762] on span "Save" at bounding box center [1213, 756] width 28 height 17
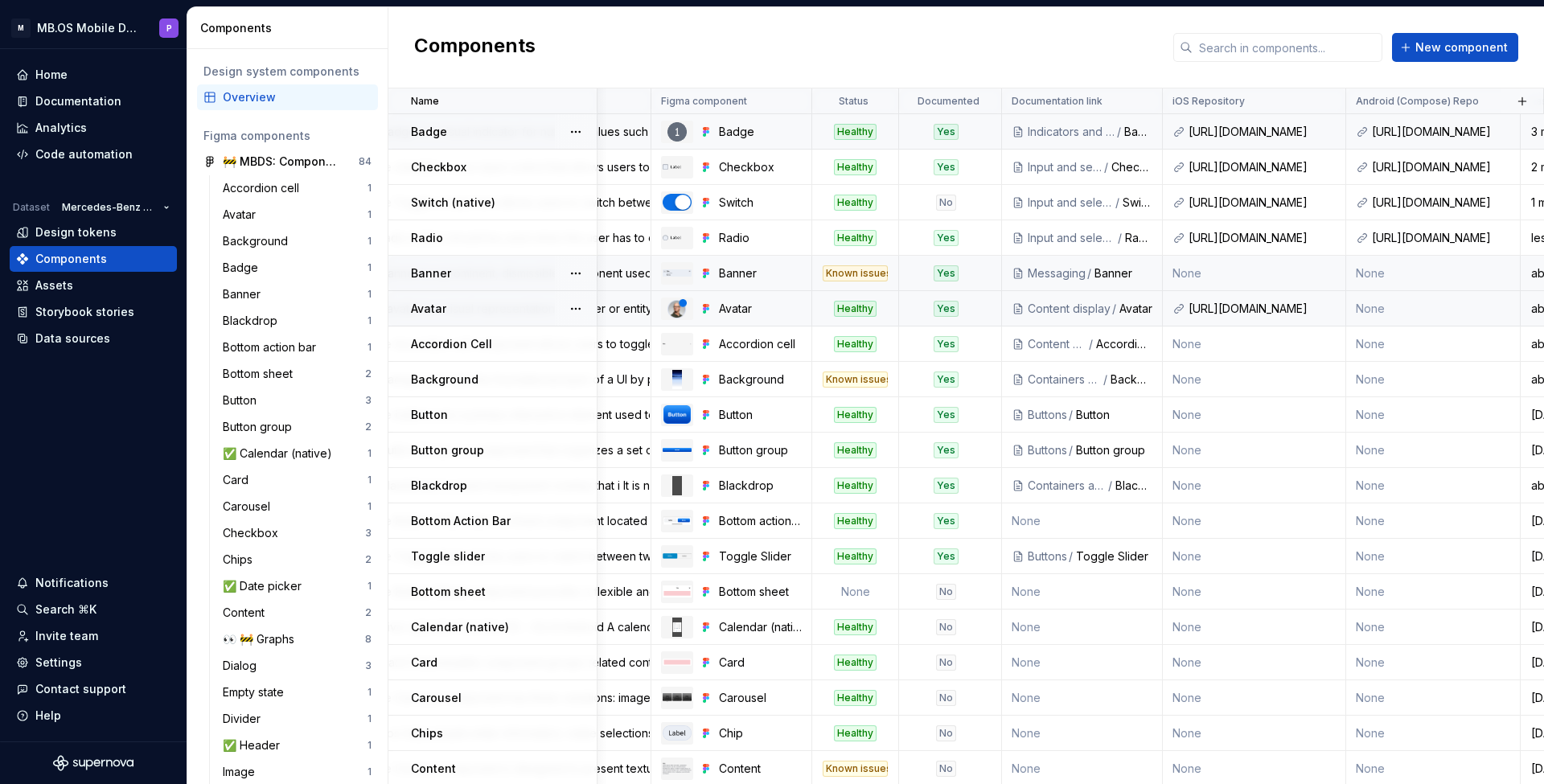
click at [1117, 271] on div "Banner" at bounding box center [1123, 274] width 58 height 17
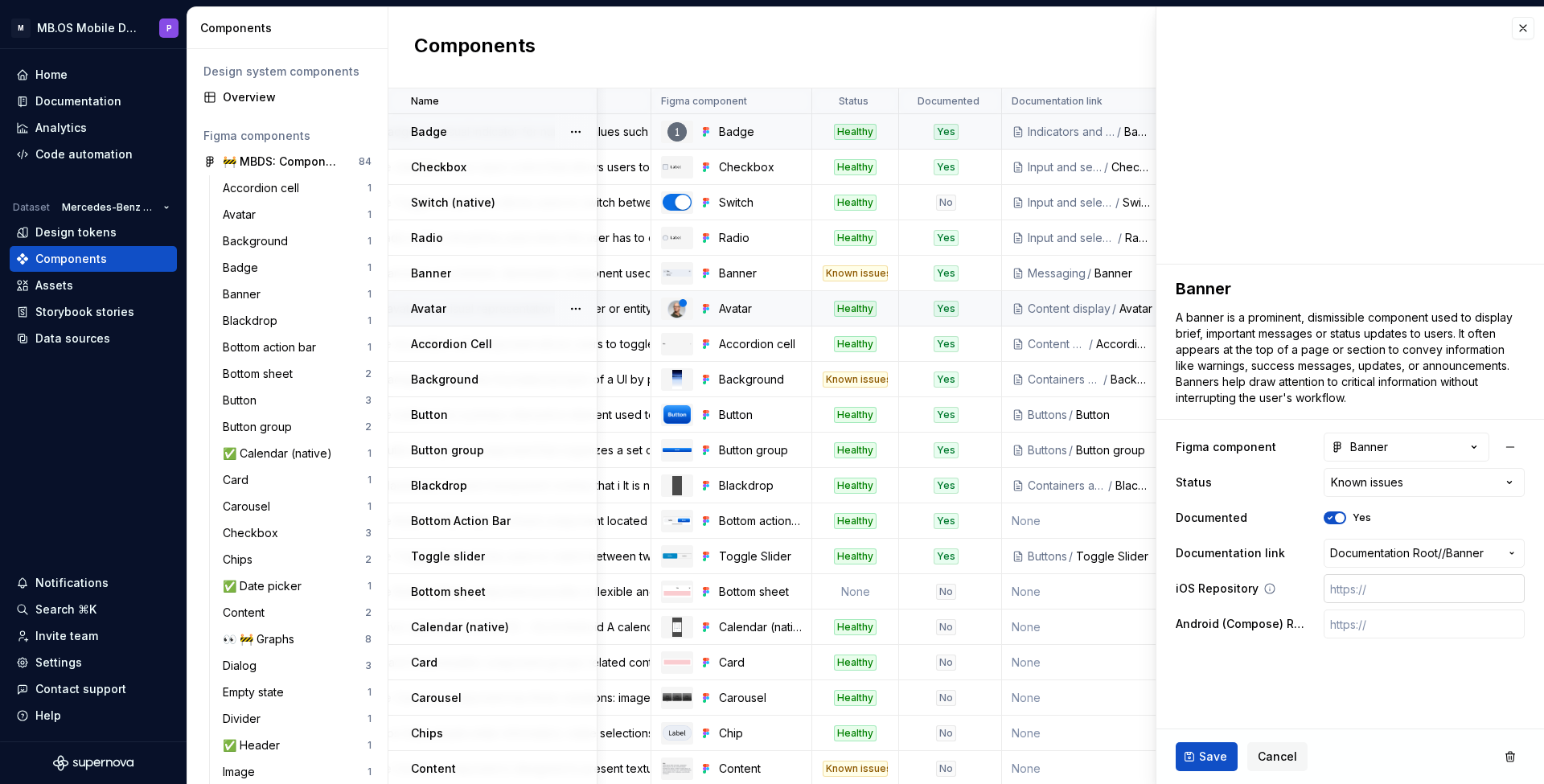
click at [1342, 599] on input "text" at bounding box center [1425, 588] width 201 height 29
paste input "[URL][DOMAIN_NAME]"
type textarea "*"
type input "[URL][DOMAIN_NAME]"
click at [1357, 628] on input "text" at bounding box center [1425, 624] width 201 height 29
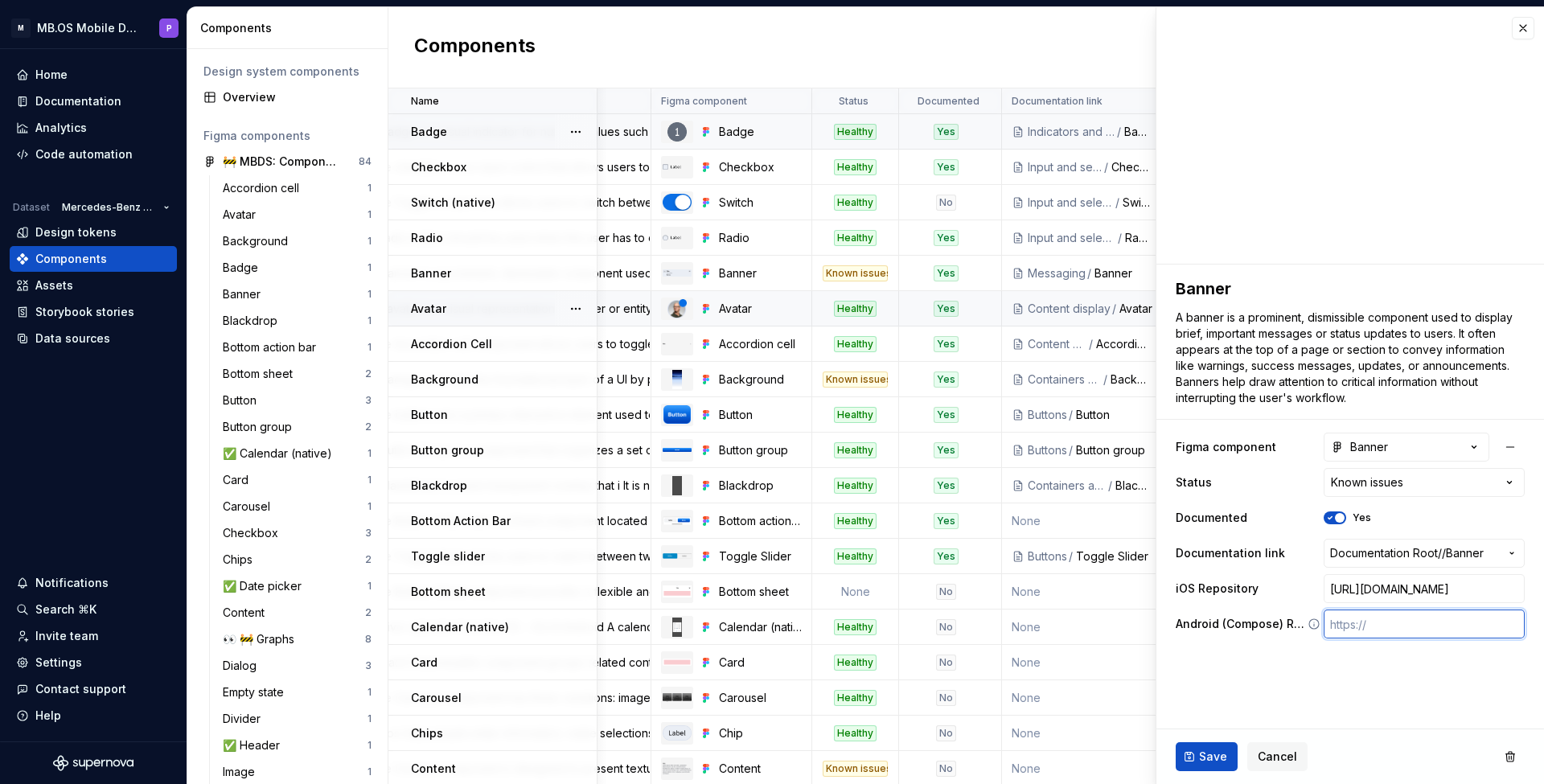
paste input "[URL][DOMAIN_NAME]"
type textarea "*"
type input "[URL][DOMAIN_NAME]"
click at [1202, 759] on span "Save" at bounding box center [1213, 756] width 28 height 17
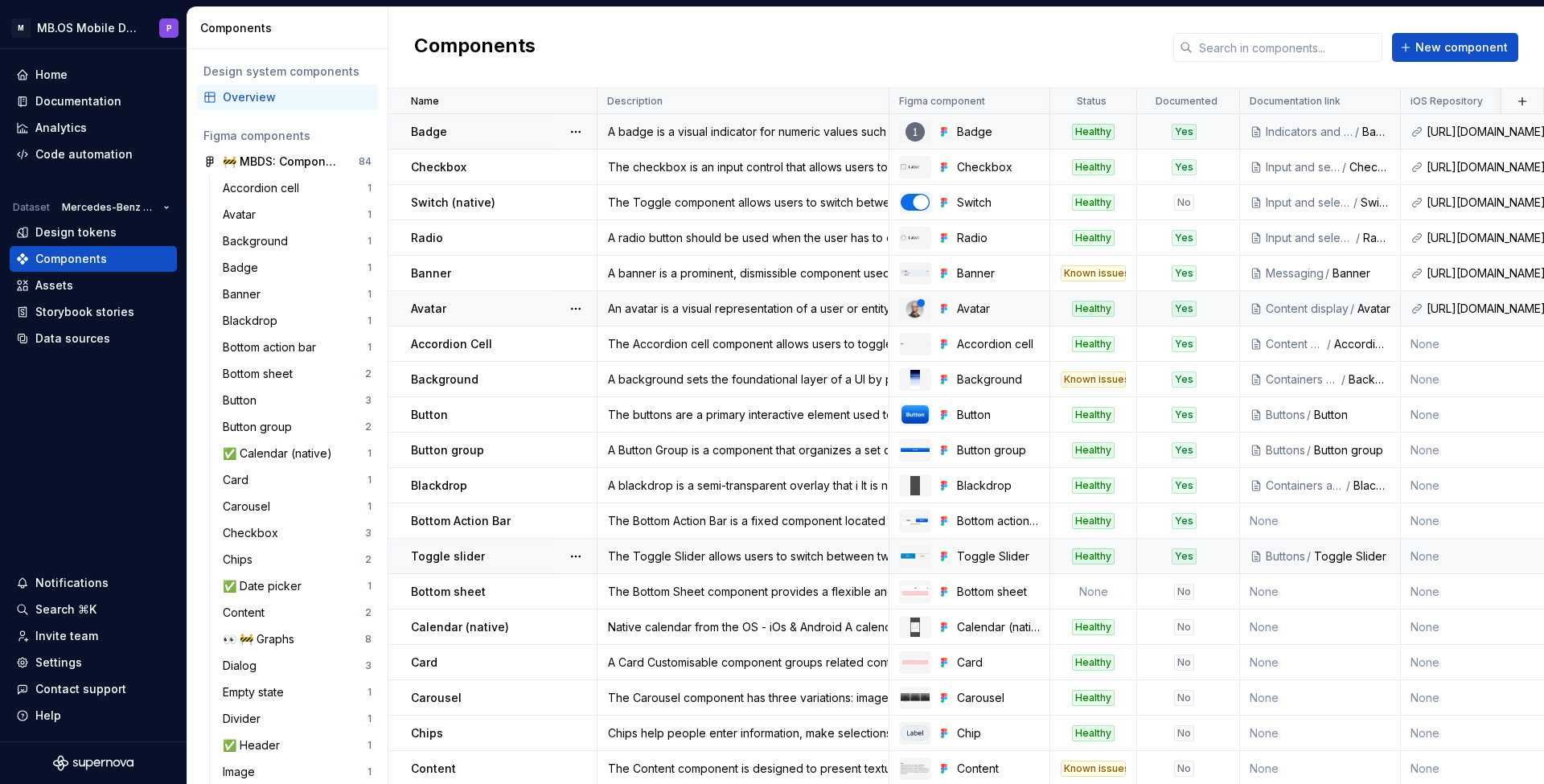
click at [801, 560] on div "The Toggle Slider allows users to switch between two states displayed with labe…" at bounding box center [743, 556] width 289 height 17
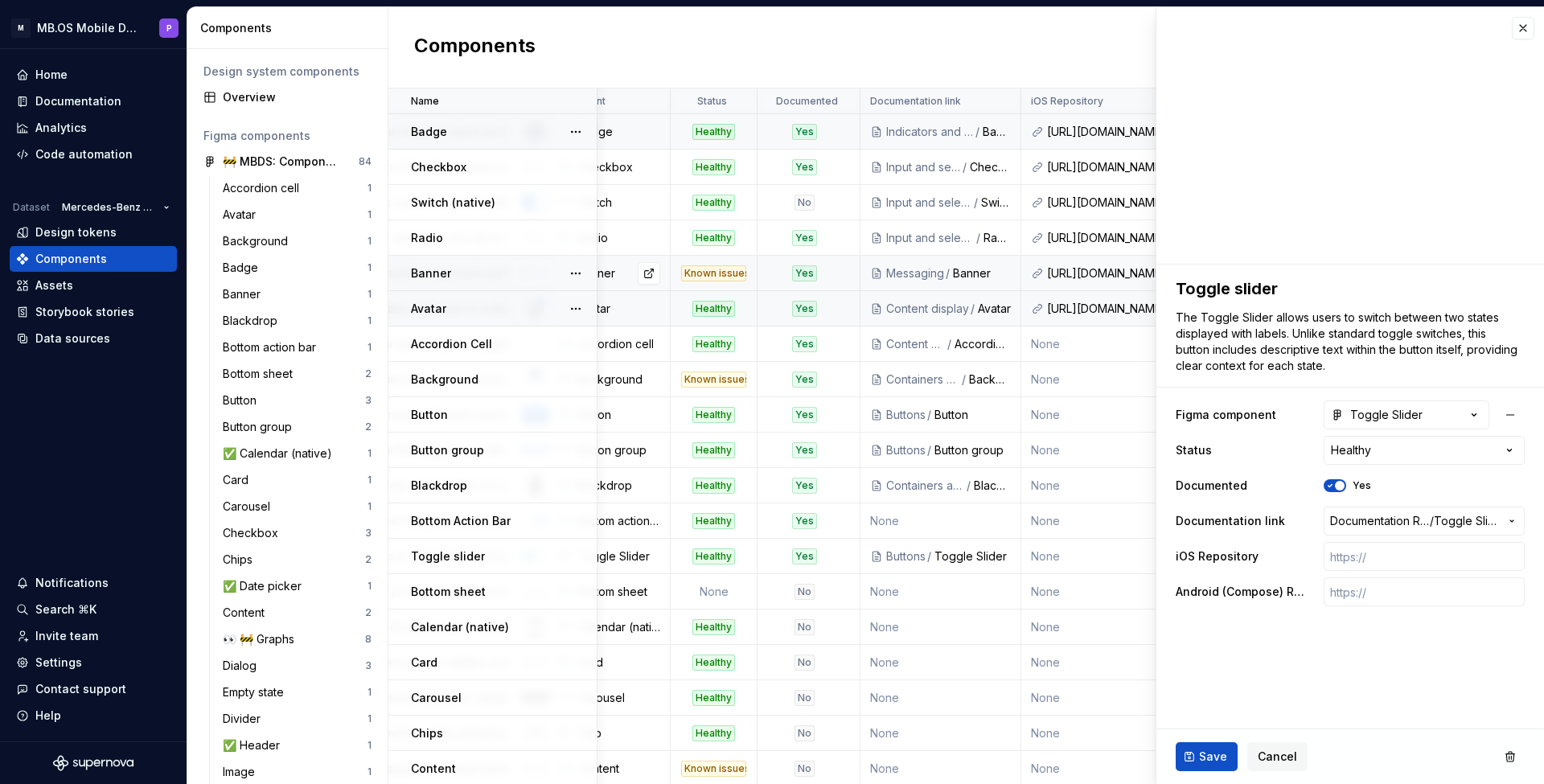
scroll to position [0, 379]
click at [1106, 309] on div "[URL][DOMAIN_NAME]" at bounding box center [1121, 309] width 147 height 17
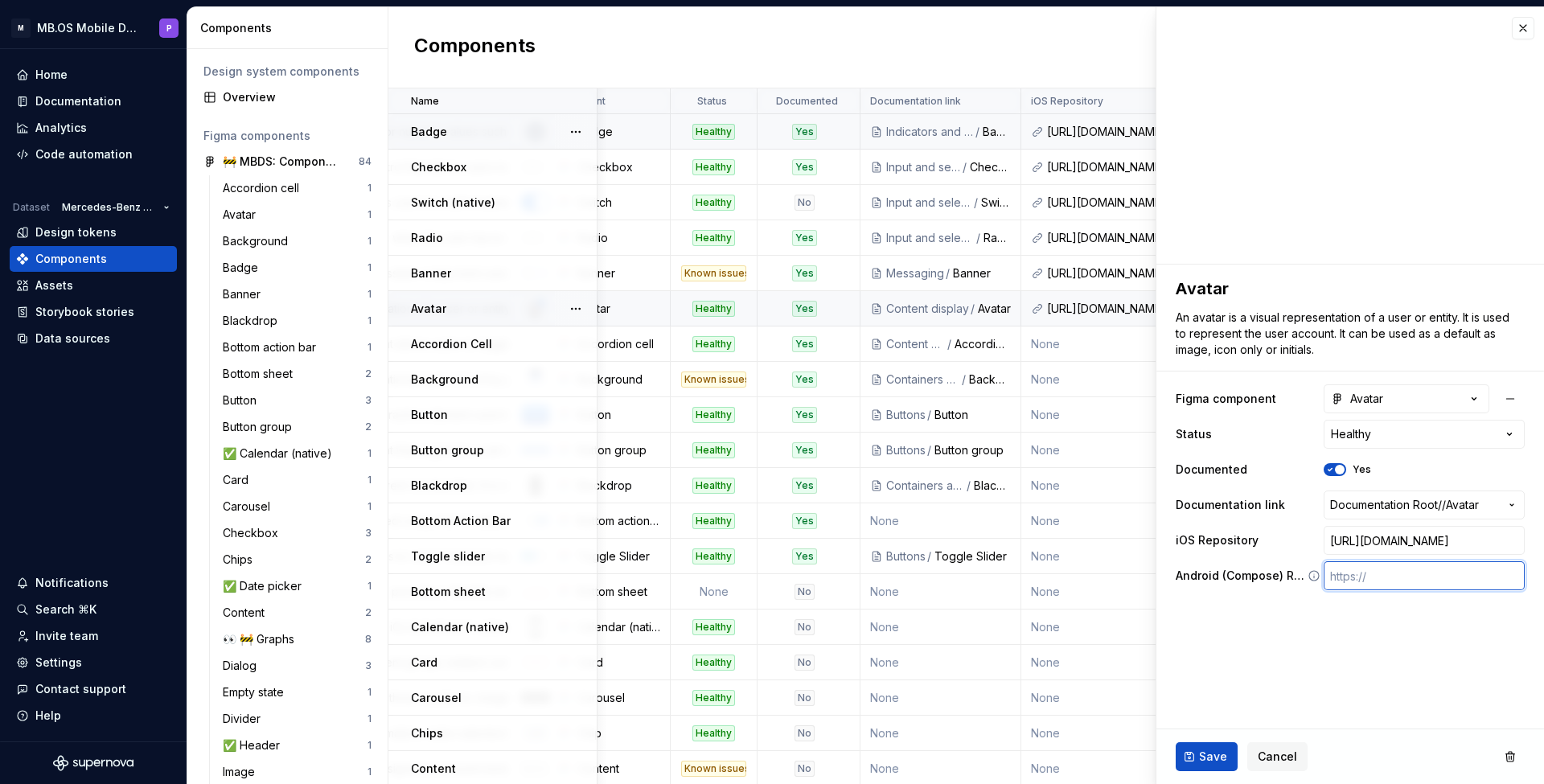
click at [1350, 575] on input "text" at bounding box center [1425, 576] width 201 height 29
paste input "[URL][DOMAIN_NAME]"
type textarea "*"
type input "[URL][DOMAIN_NAME]"
type textarea "*"
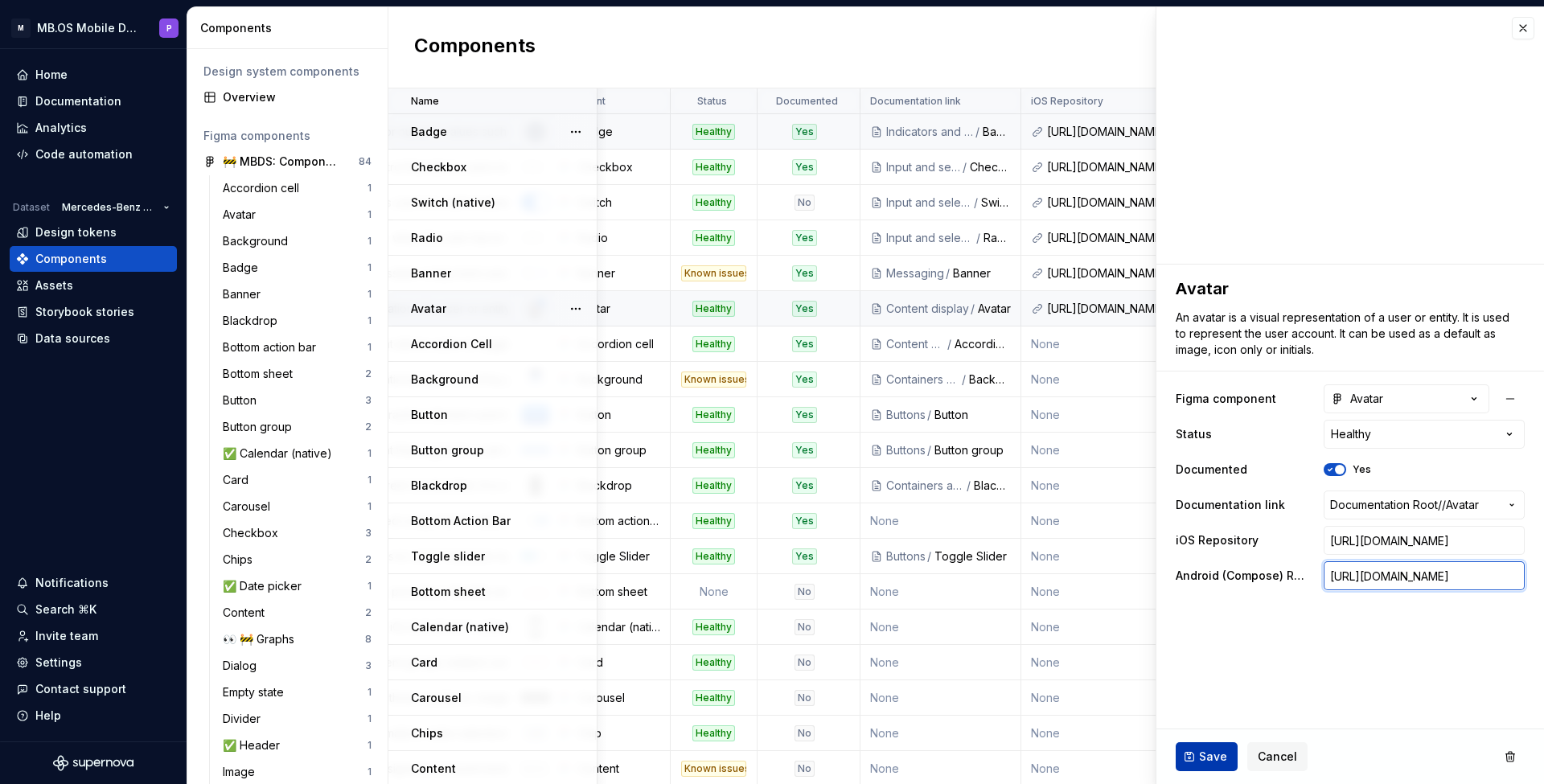
type input "[URL][DOMAIN_NAME]"
click at [1207, 754] on span "Save" at bounding box center [1213, 756] width 28 height 17
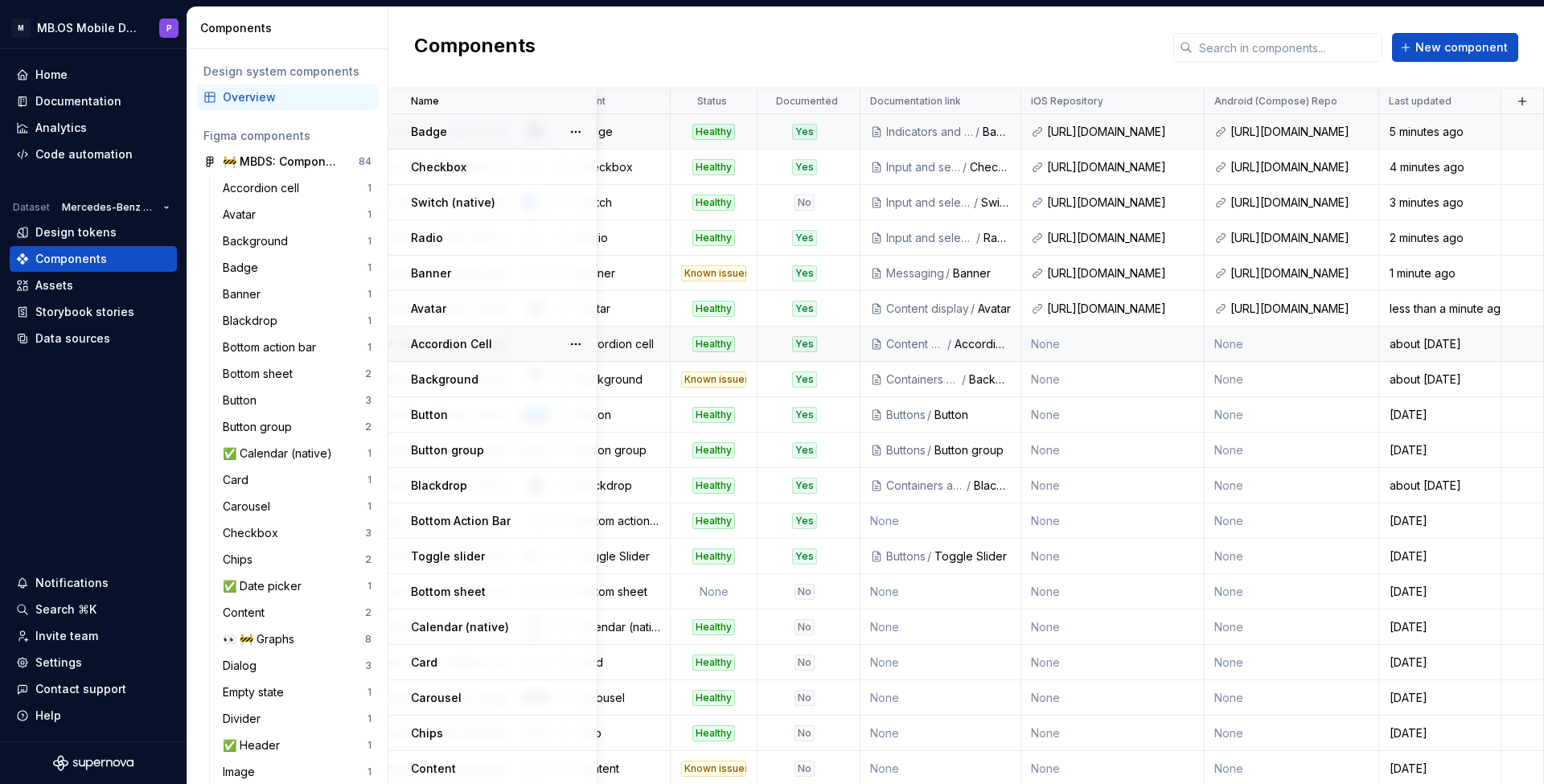
click at [1116, 340] on td "None" at bounding box center [1113, 344] width 184 height 36
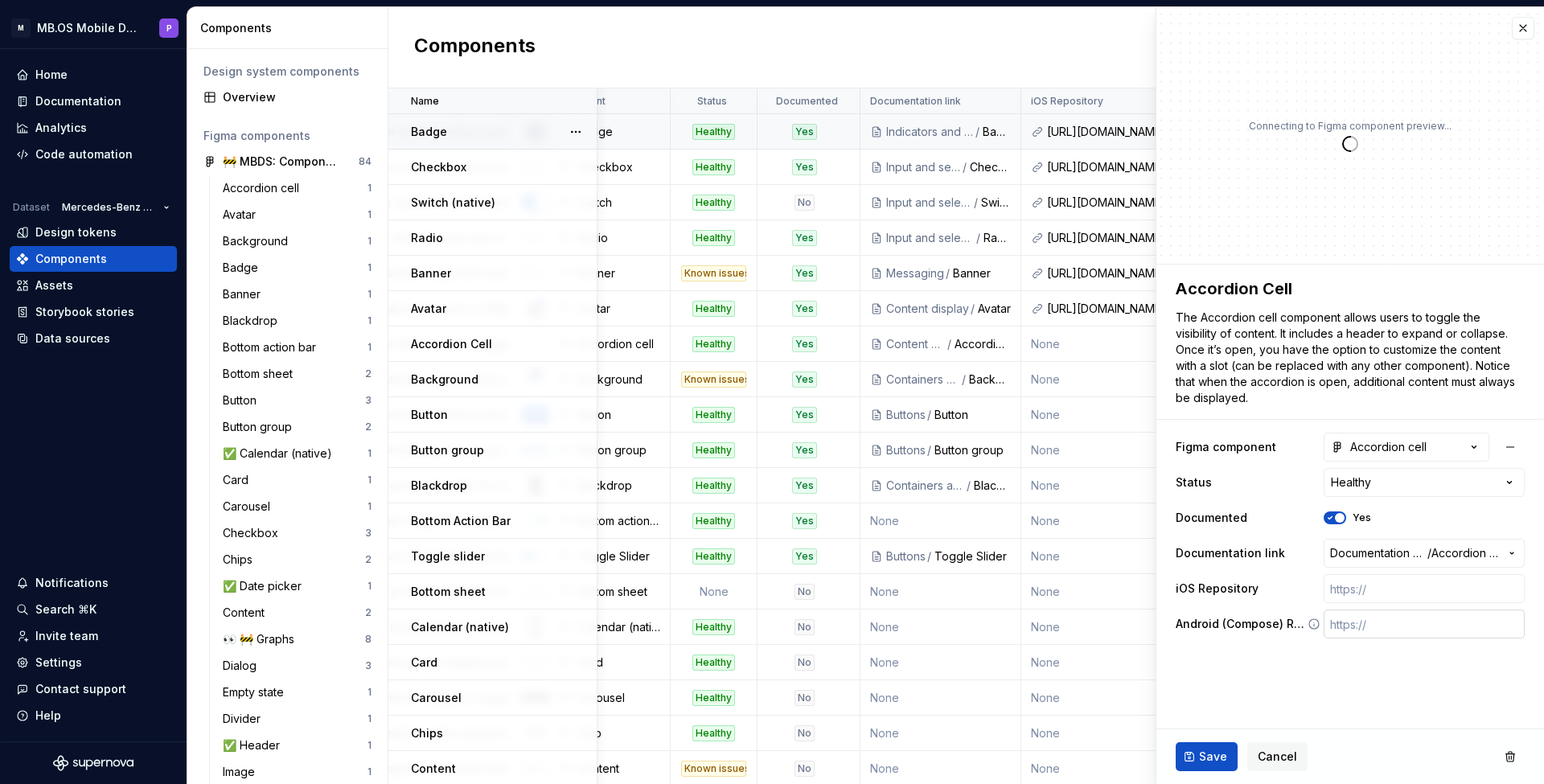
click at [1349, 627] on input "text" at bounding box center [1425, 624] width 201 height 29
paste input "[URL][DOMAIN_NAME]"
type textarea "*"
type input "[URL][DOMAIN_NAME]"
click at [1377, 587] on input "text" at bounding box center [1425, 588] width 201 height 29
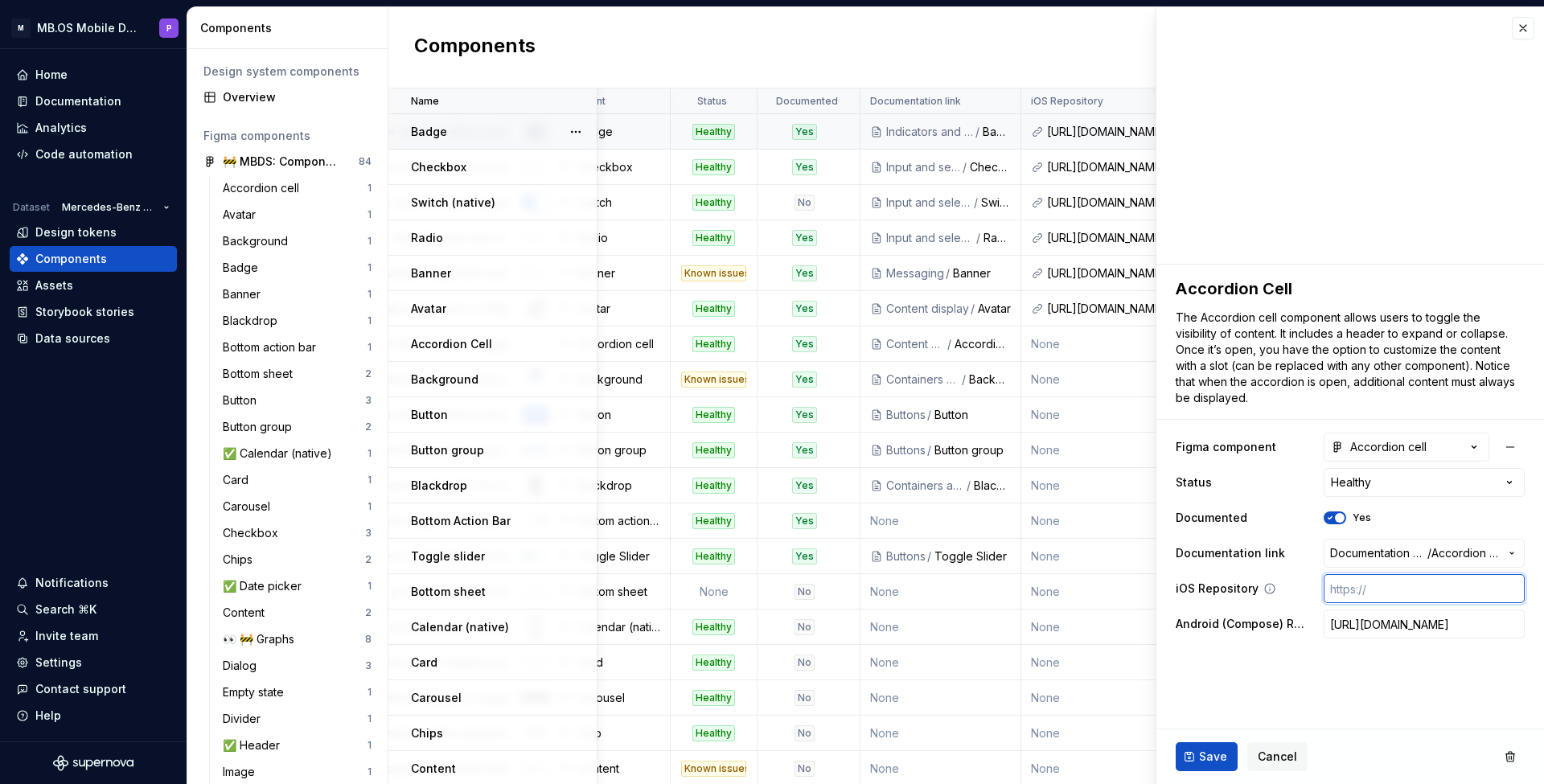
paste input "[URL][DOMAIN_NAME]"
type textarea "*"
type input "[URL][DOMAIN_NAME]"
click at [1203, 756] on span "Save" at bounding box center [1213, 756] width 28 height 17
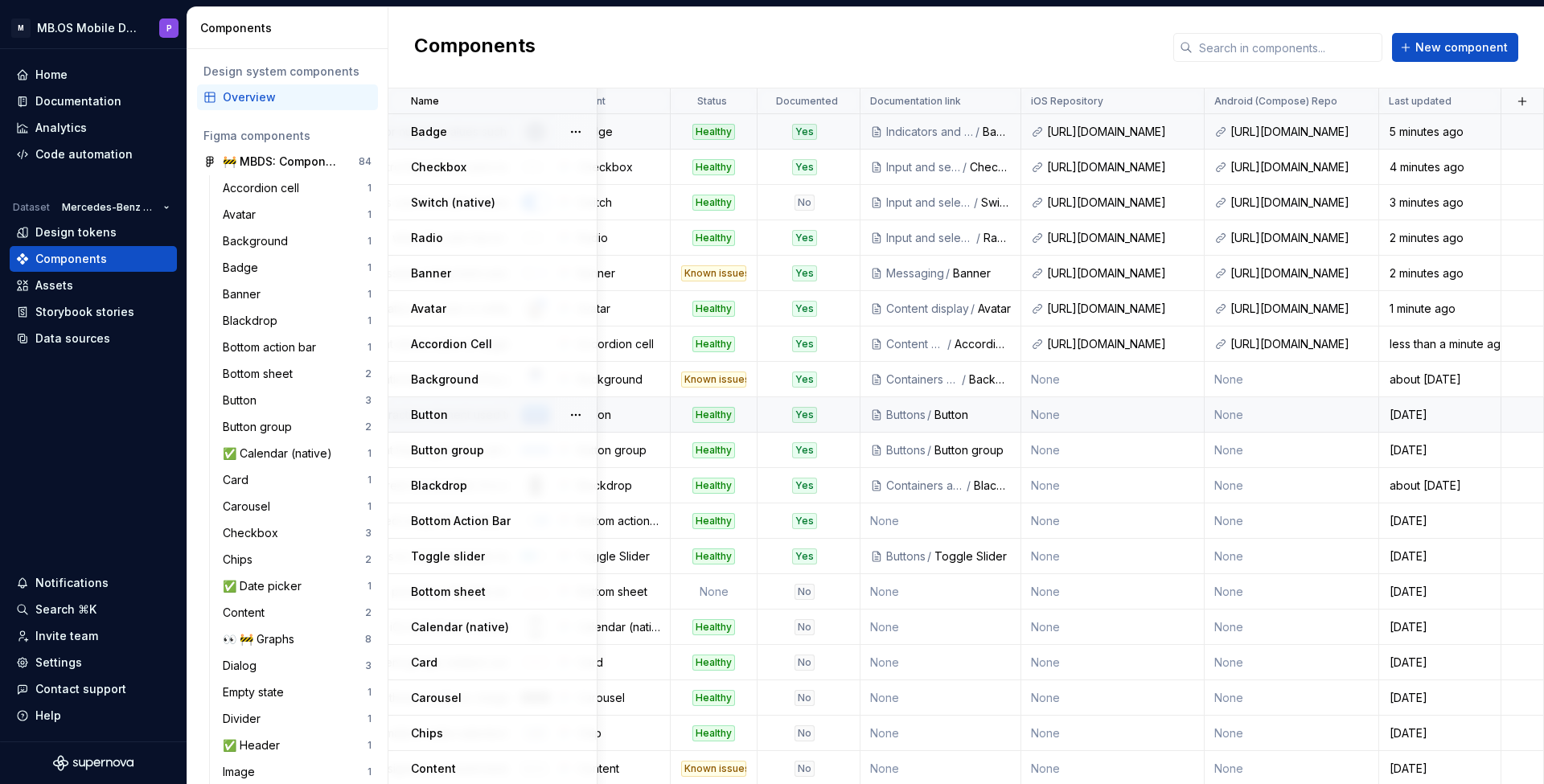
click at [1110, 416] on td "None" at bounding box center [1113, 415] width 184 height 36
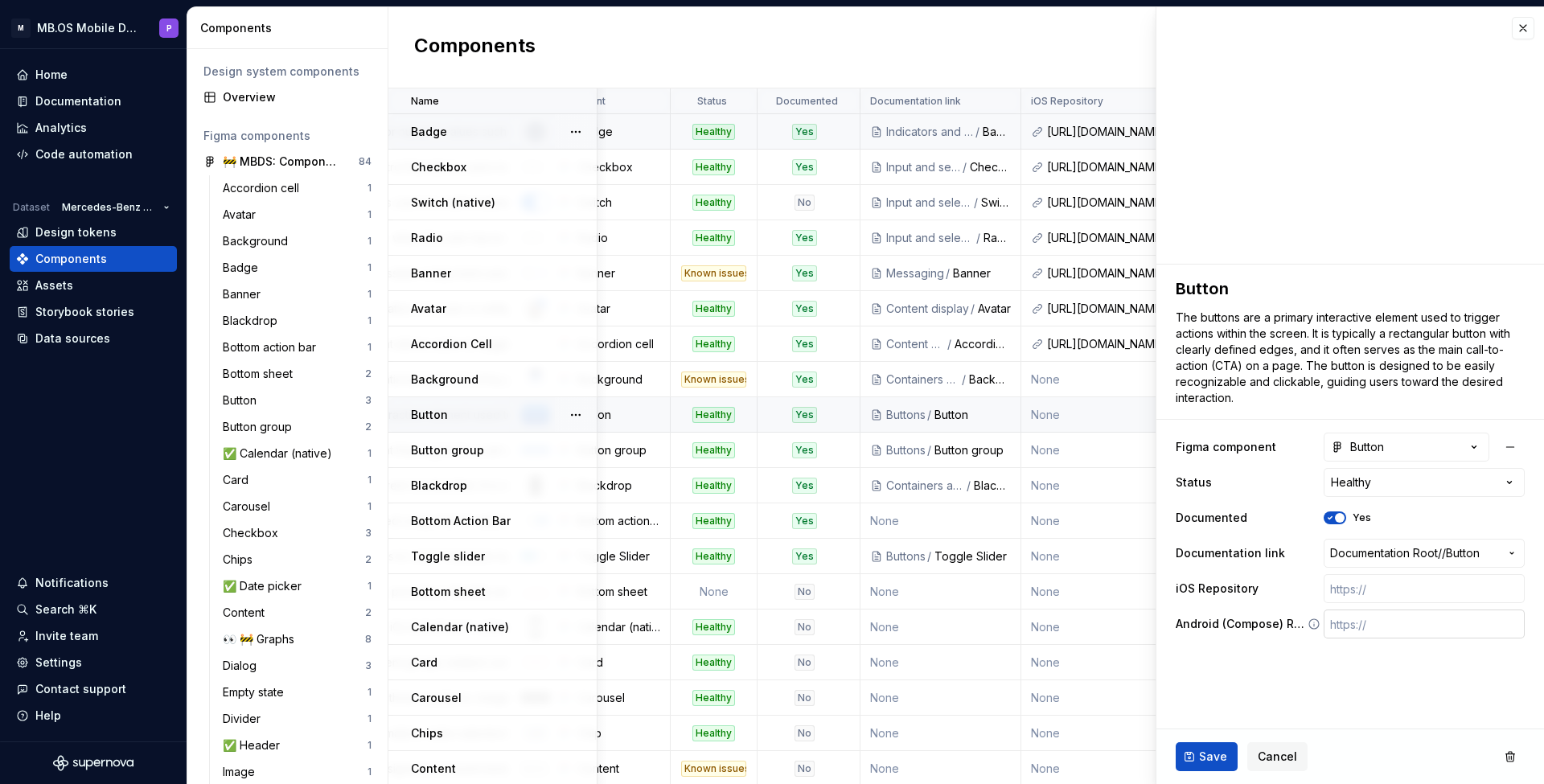
click at [1359, 623] on input "text" at bounding box center [1425, 624] width 201 height 29
paste input "[URL][DOMAIN_NAME]"
type textarea "*"
type input "[URL][DOMAIN_NAME]"
type textarea "*"
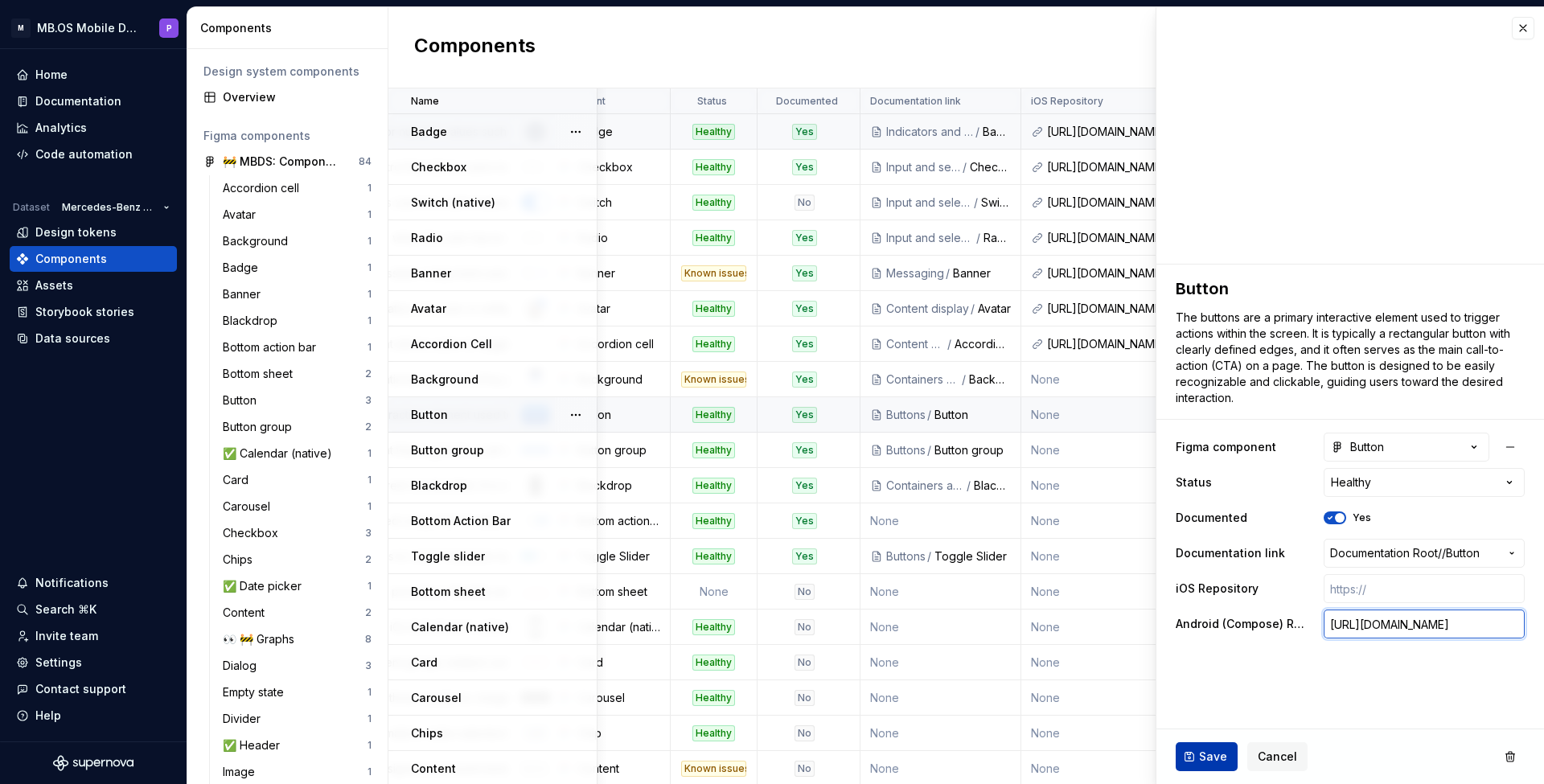
type input "[URL][DOMAIN_NAME]"
click at [1204, 758] on span "Save" at bounding box center [1213, 756] width 28 height 17
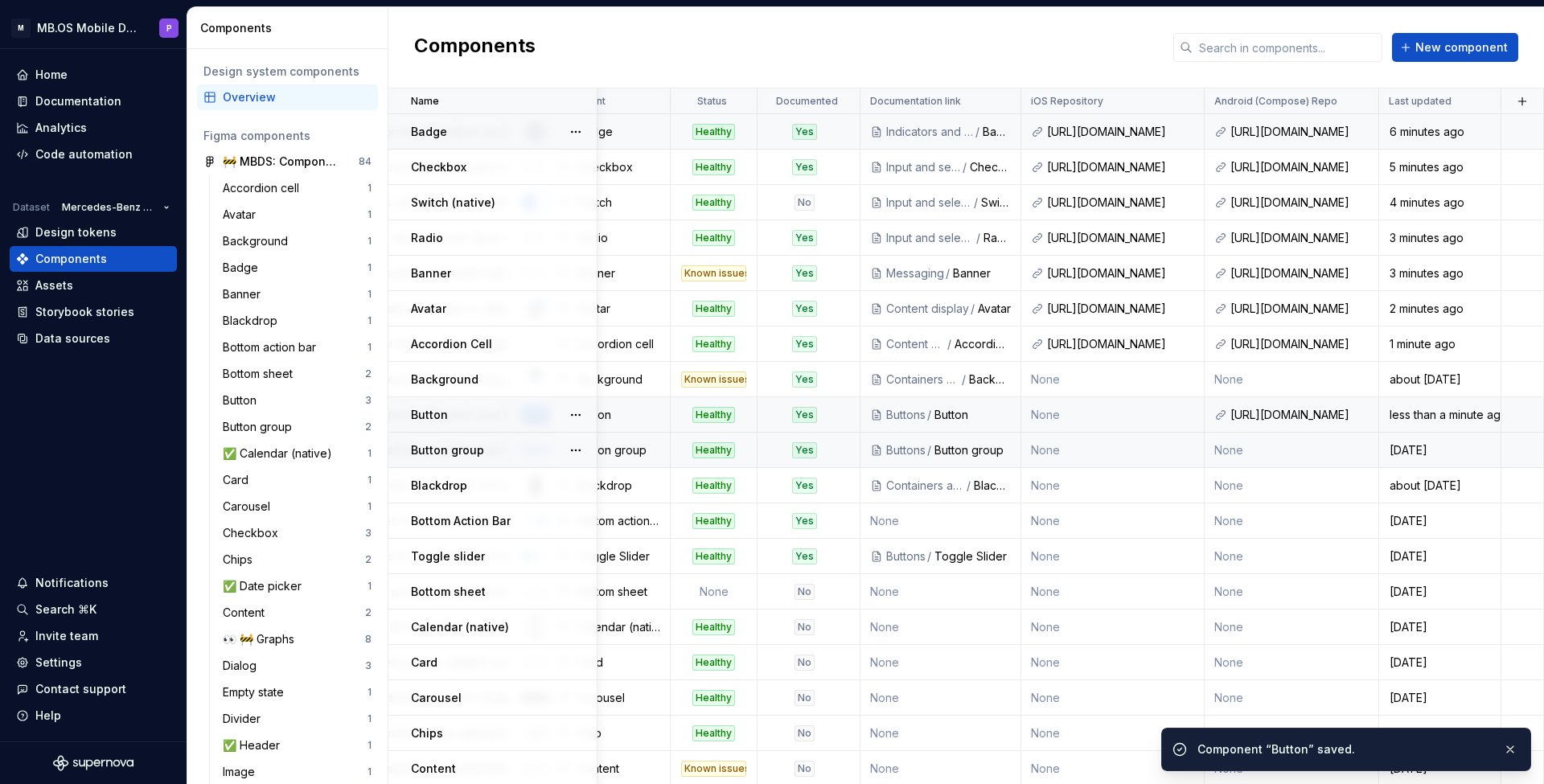
click at [1080, 449] on td "None" at bounding box center [1113, 450] width 184 height 36
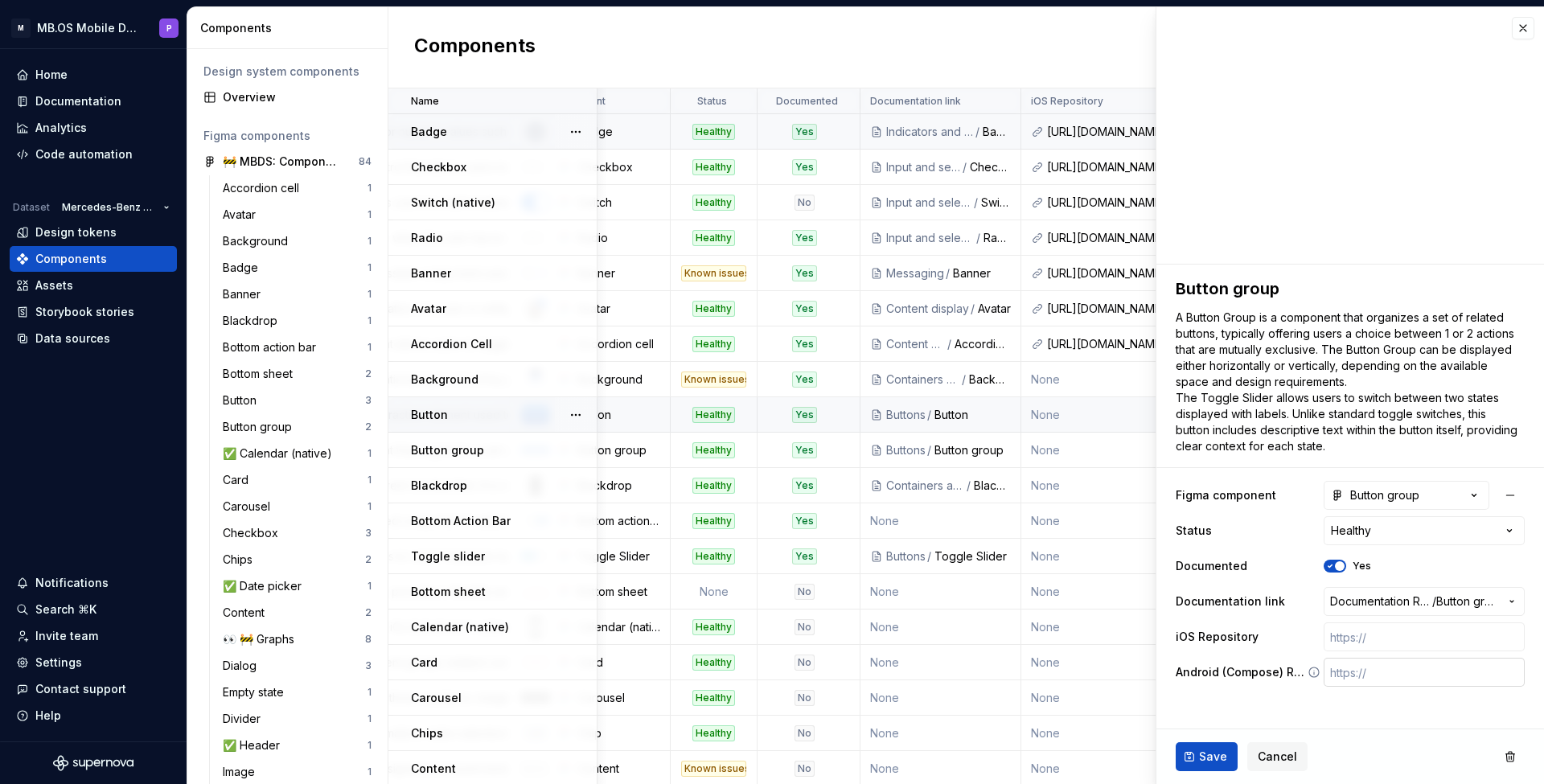
click at [1351, 677] on input "text" at bounding box center [1425, 672] width 201 height 29
paste input "[URL][DOMAIN_NAME]"
type textarea "*"
type input "[URL][DOMAIN_NAME]"
click at [1382, 637] on input "text" at bounding box center [1425, 637] width 201 height 29
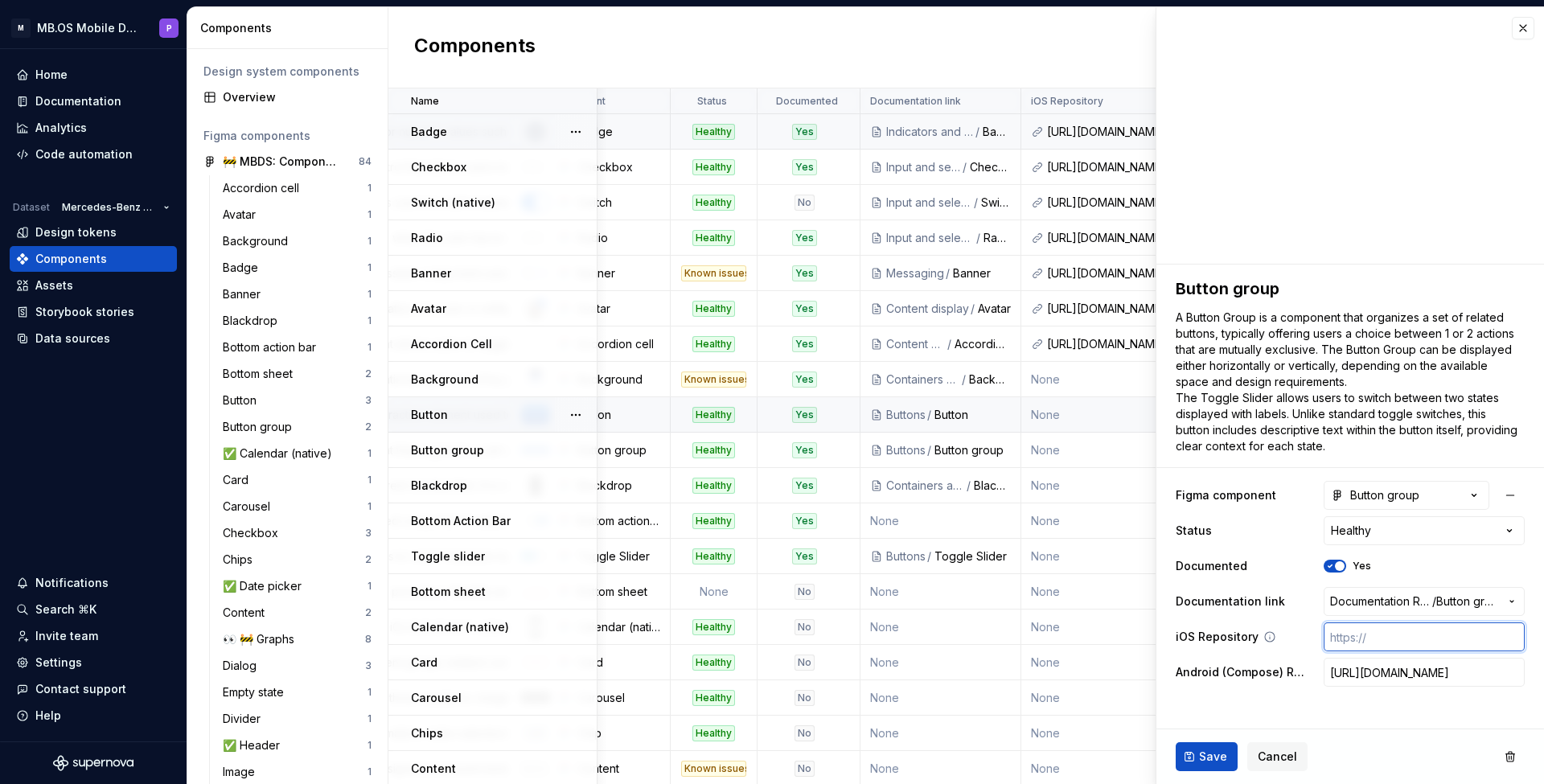
paste input "[URL][DOMAIN_NAME]"
type textarea "*"
type input "[URL][DOMAIN_NAME]"
click at [1207, 756] on span "Save" at bounding box center [1213, 756] width 28 height 17
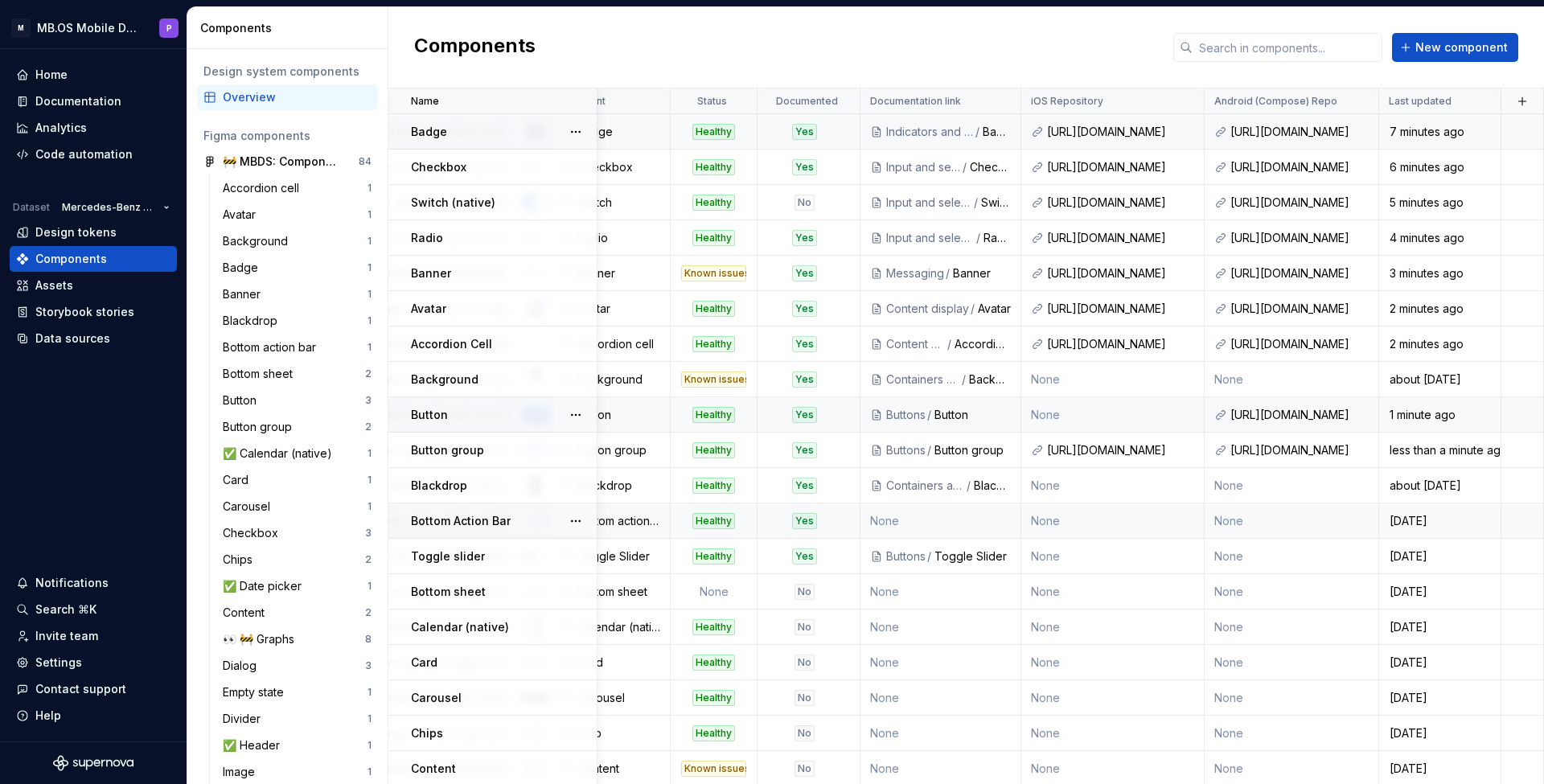
click at [1081, 525] on td "None" at bounding box center [1113, 521] width 184 height 36
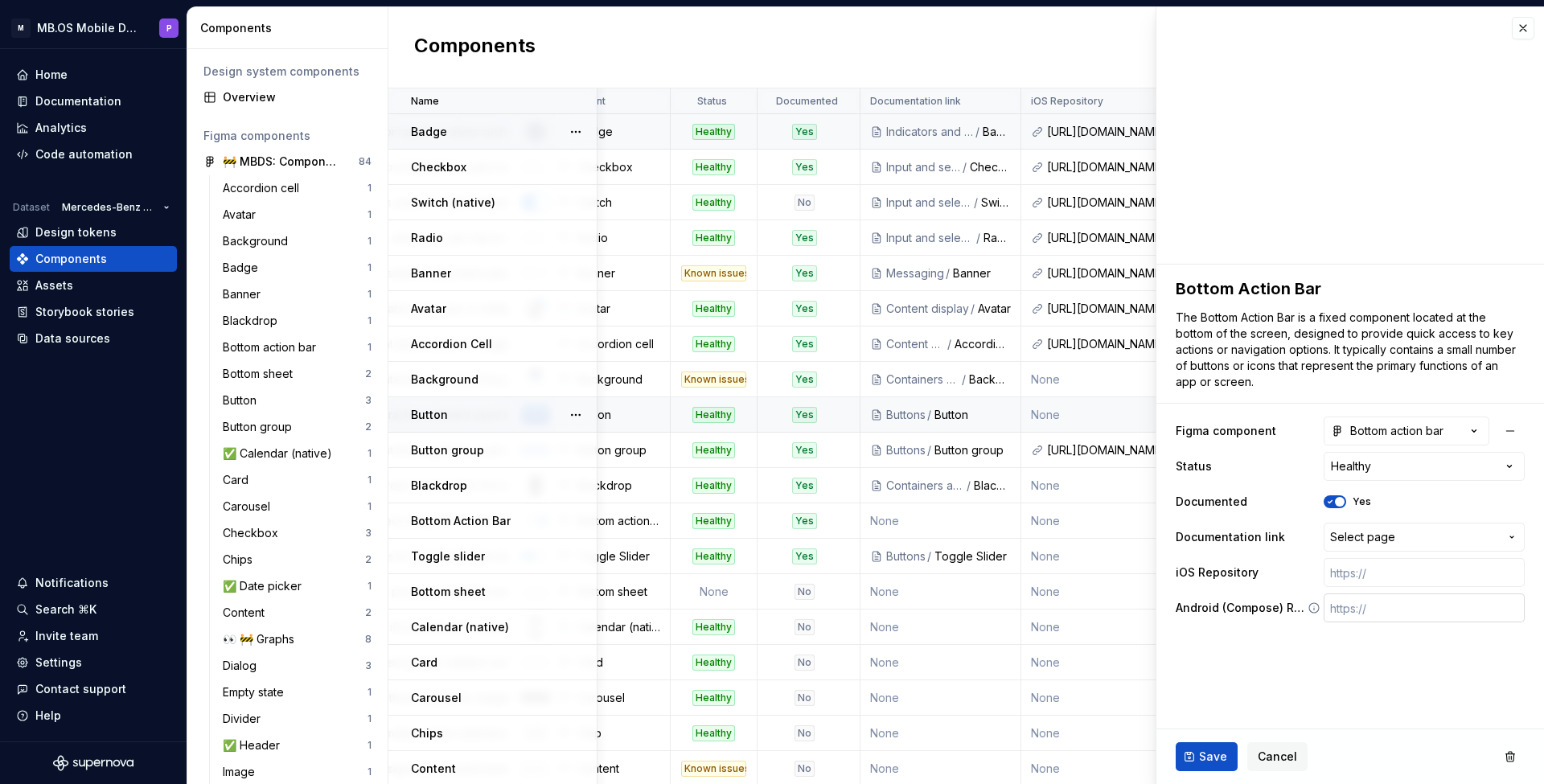
click at [1358, 611] on input "text" at bounding box center [1425, 608] width 201 height 29
paste input "[URL][DOMAIN_NAME]"
type textarea "*"
type input "[URL][DOMAIN_NAME]"
click at [1353, 573] on input "text" at bounding box center [1425, 573] width 201 height 29
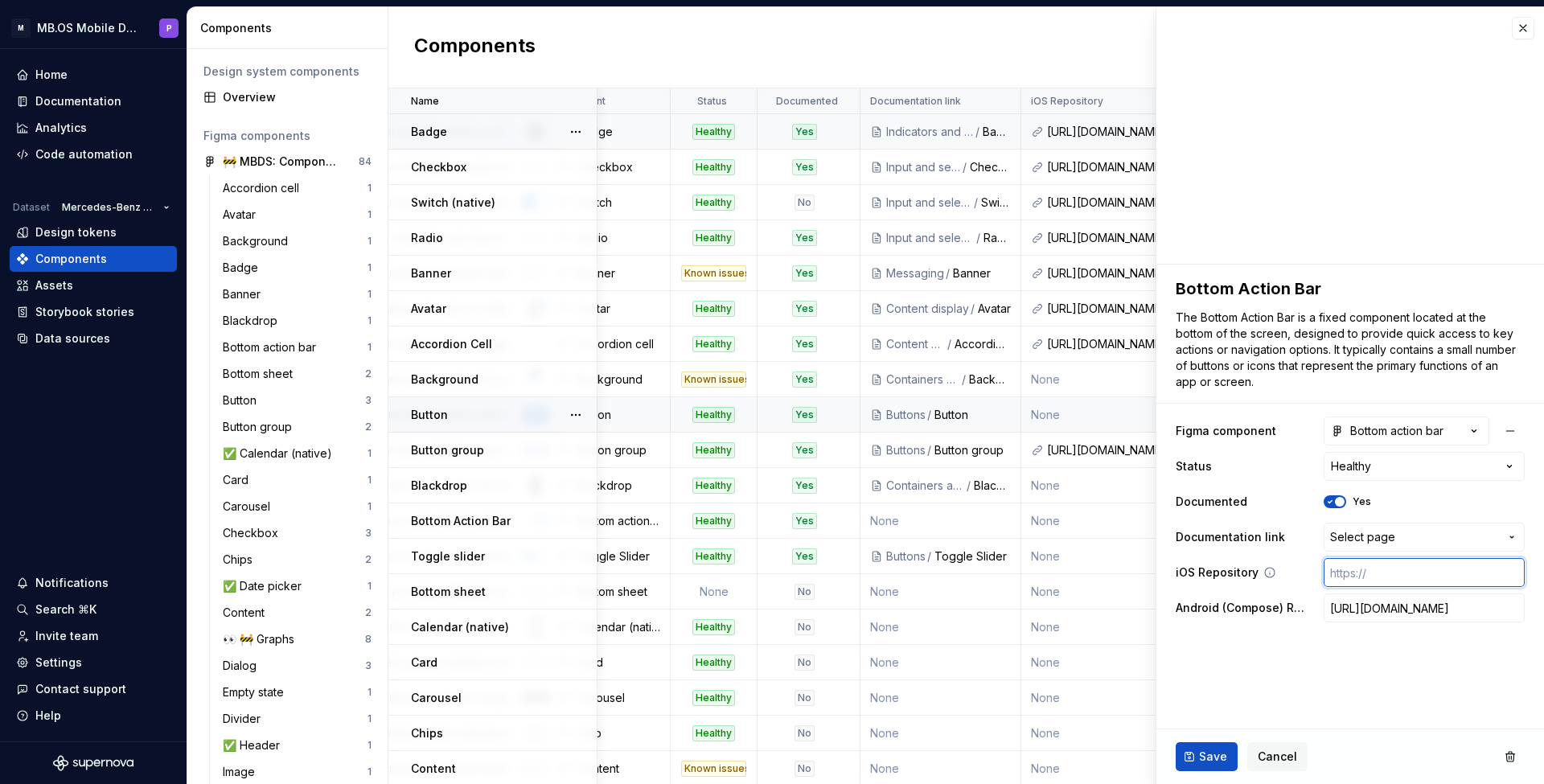
paste input "[URL][DOMAIN_NAME]"
type textarea "*"
type input "[URL][DOMAIN_NAME]"
click at [1378, 606] on input "[URL][DOMAIN_NAME]" at bounding box center [1425, 608] width 201 height 29
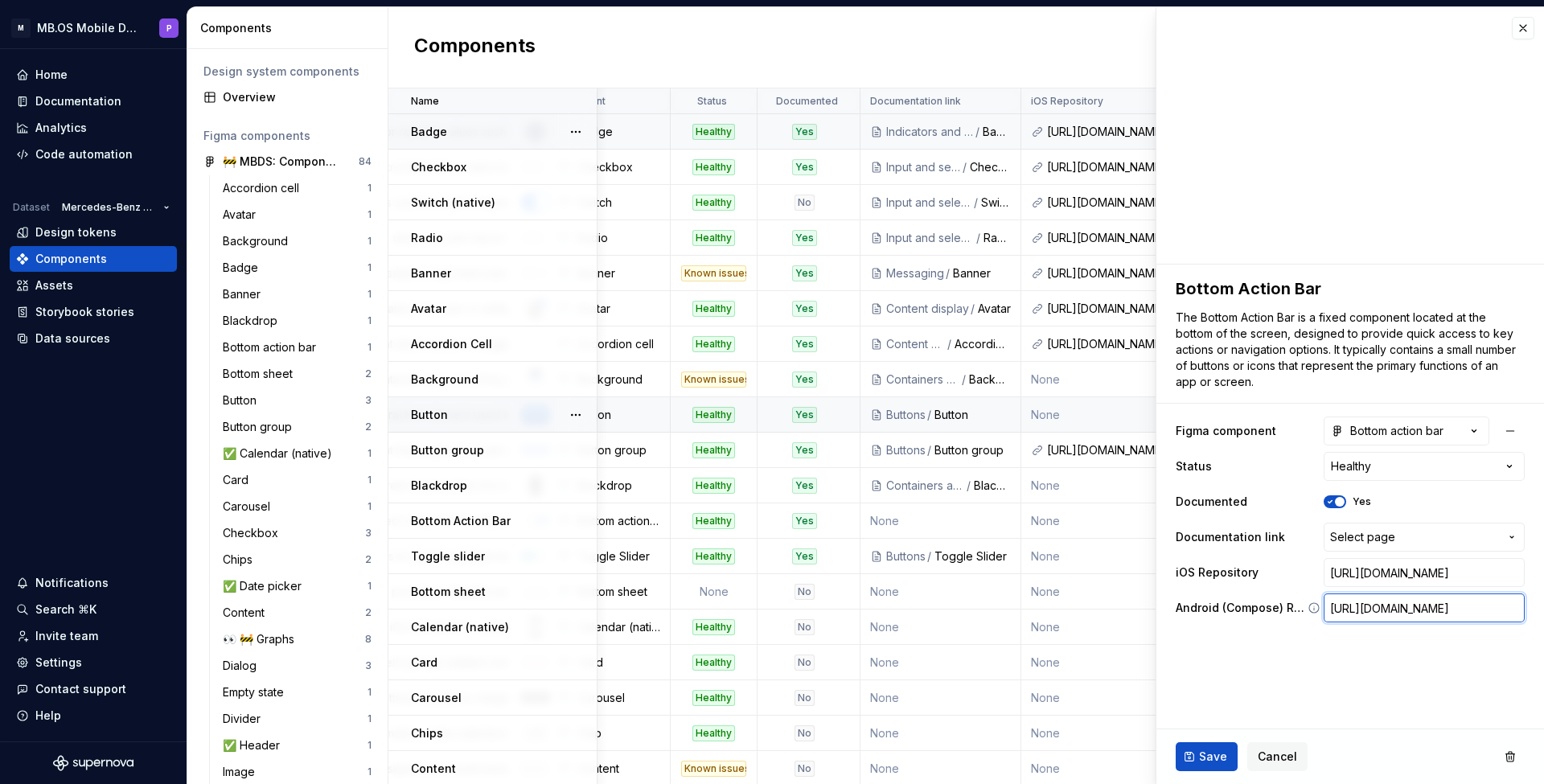
paste input "android/blob/develop/mbuidesignkit/src/main/java/com/mercedes/mbuidesignkit/com…"
type textarea "*"
type input "[URL][DOMAIN_NAME]"
click at [1198, 748] on button "Save" at bounding box center [1206, 756] width 62 height 29
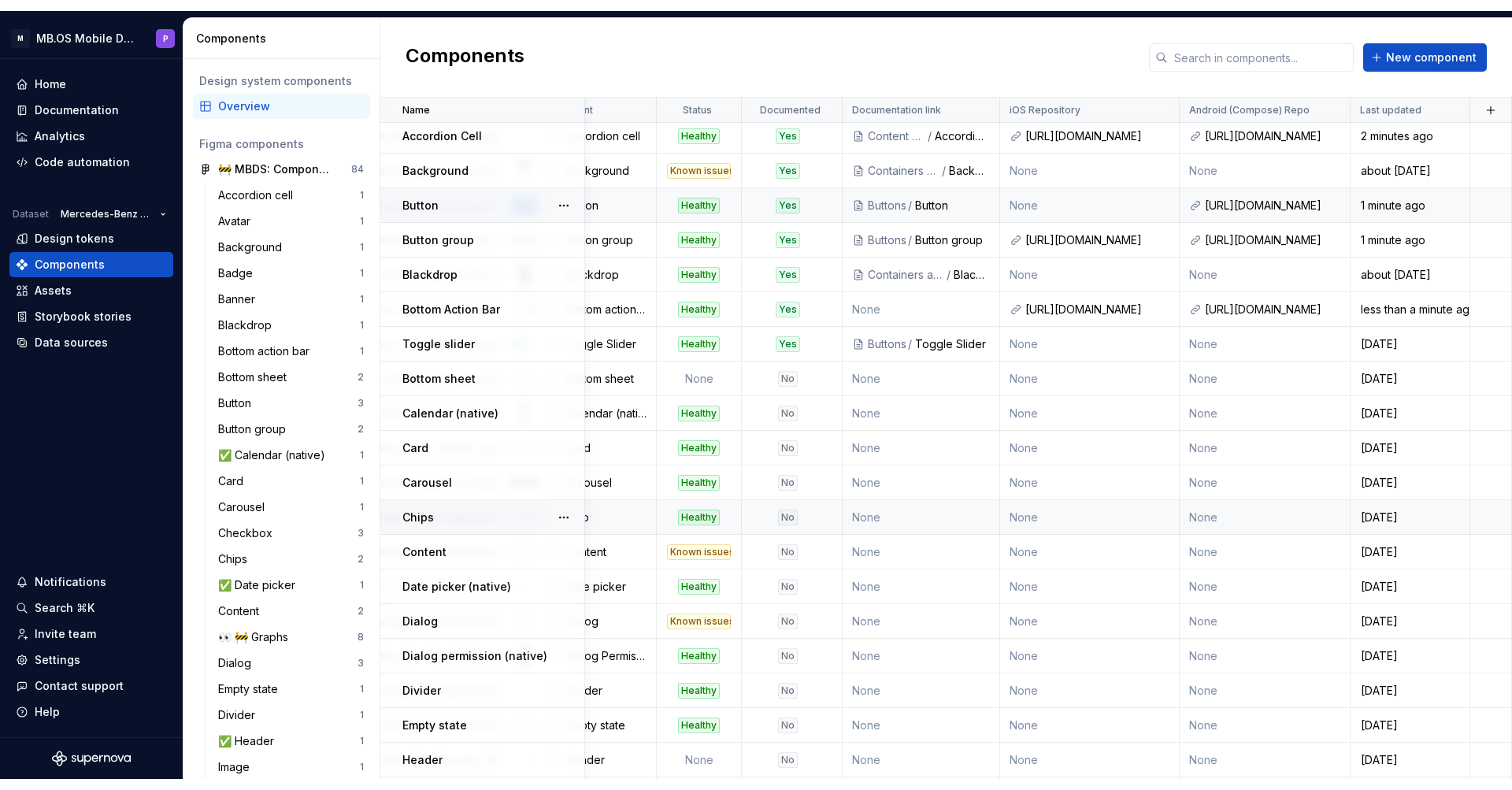
scroll to position [233, 371]
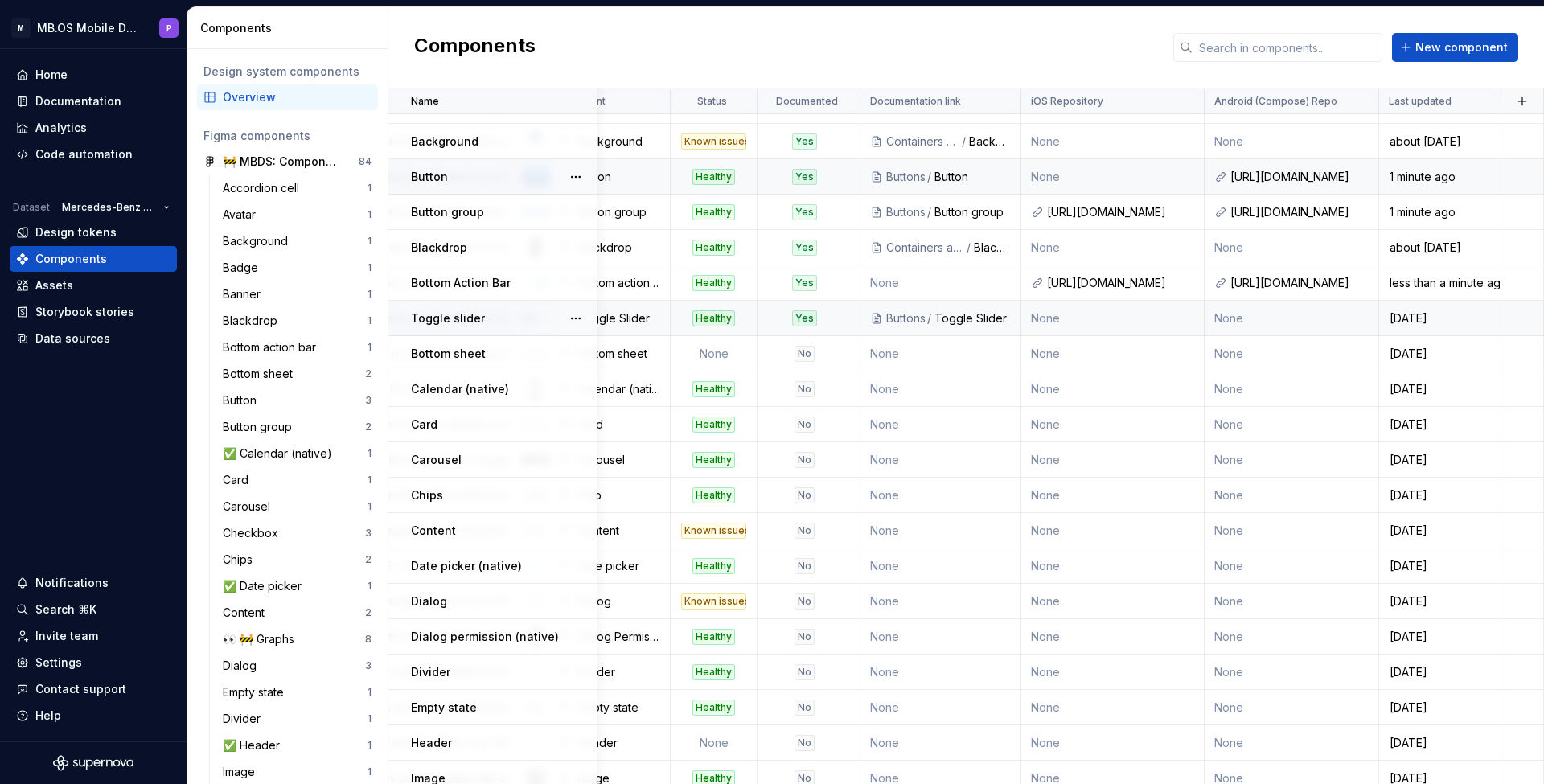
click at [1125, 316] on td "None" at bounding box center [1113, 319] width 184 height 36
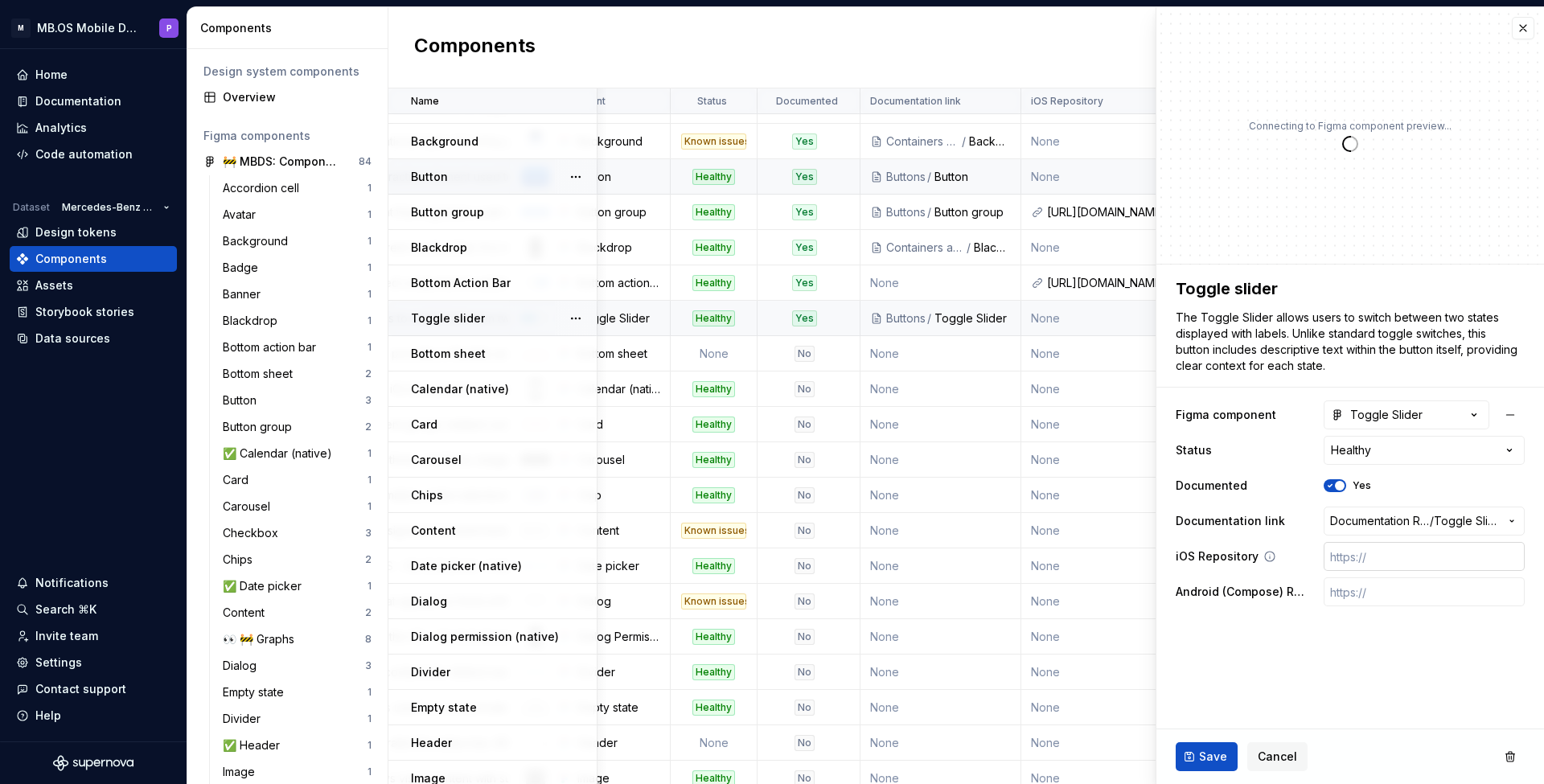
click at [1363, 562] on input "text" at bounding box center [1425, 556] width 201 height 29
paste input "[URL][DOMAIN_NAME]"
type textarea "*"
type input "[URL][DOMAIN_NAME]"
type textarea "*"
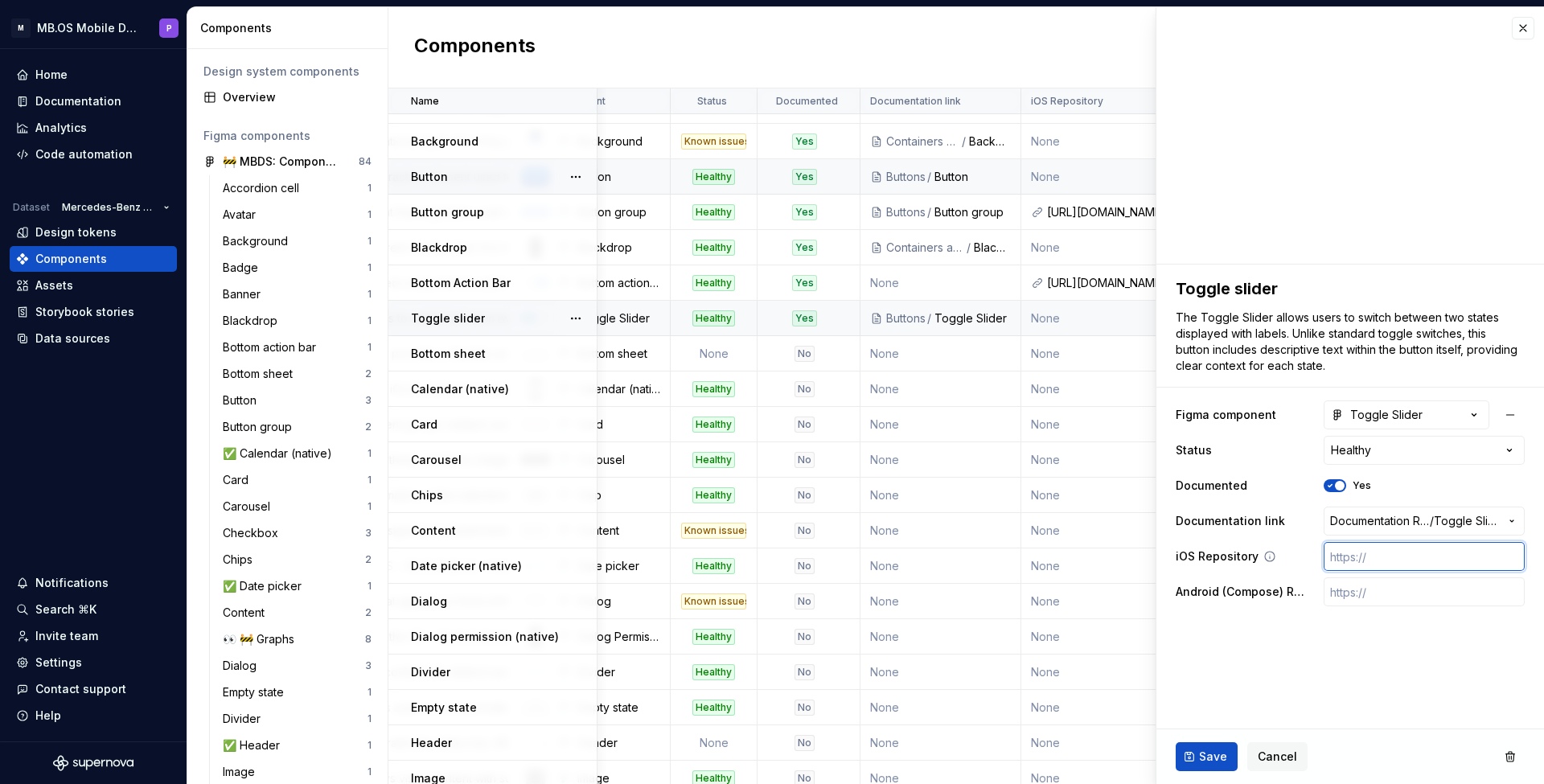
paste input "[URL][DOMAIN_NAME]"
type textarea "*"
type input "[URL][DOMAIN_NAME]"
click at [1365, 593] on input "text" at bounding box center [1425, 592] width 201 height 29
paste input "[URL][DOMAIN_NAME]"
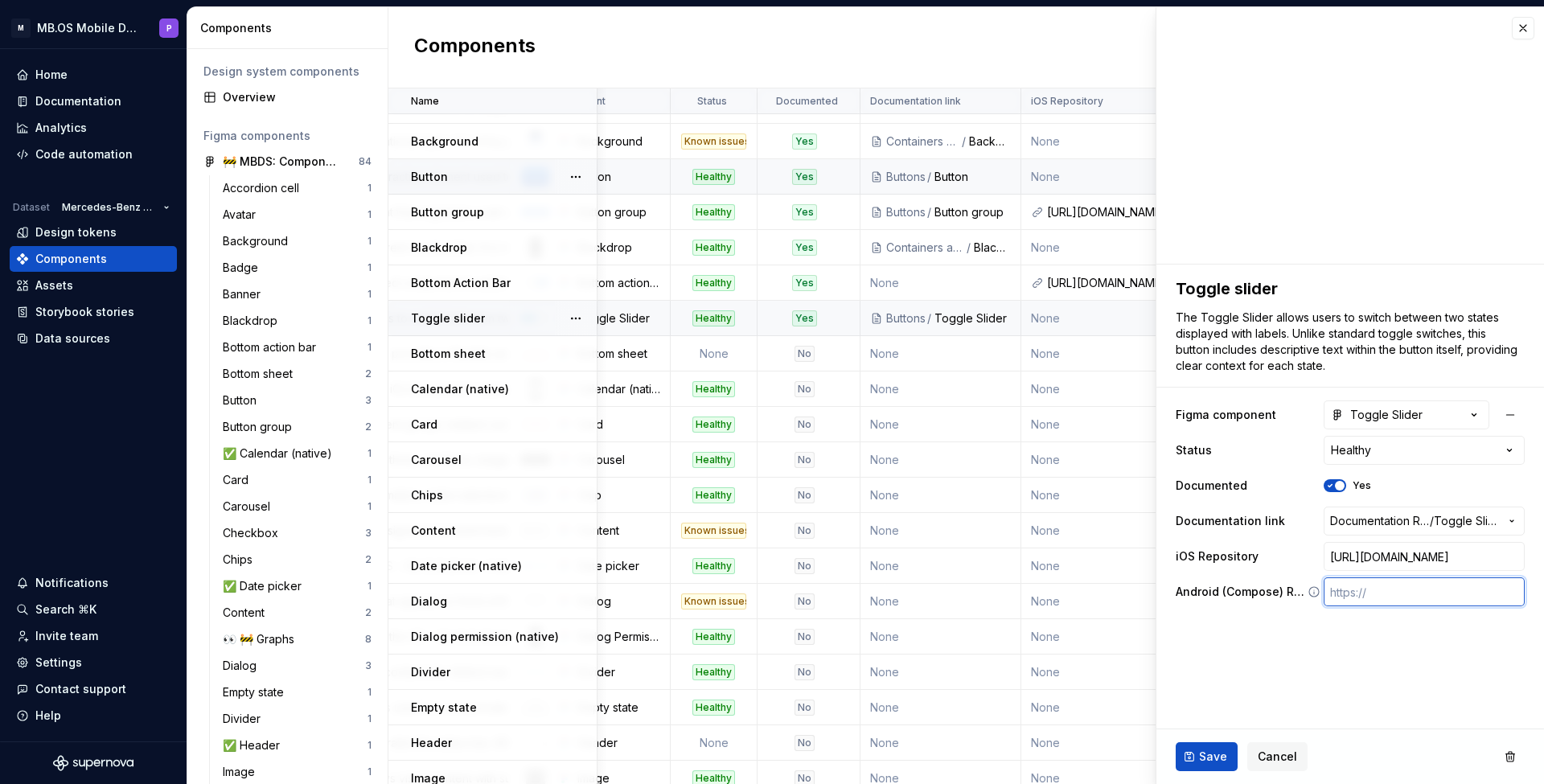
type textarea "*"
type input "[URL][DOMAIN_NAME]"
click at [1202, 761] on span "Save" at bounding box center [1213, 756] width 28 height 17
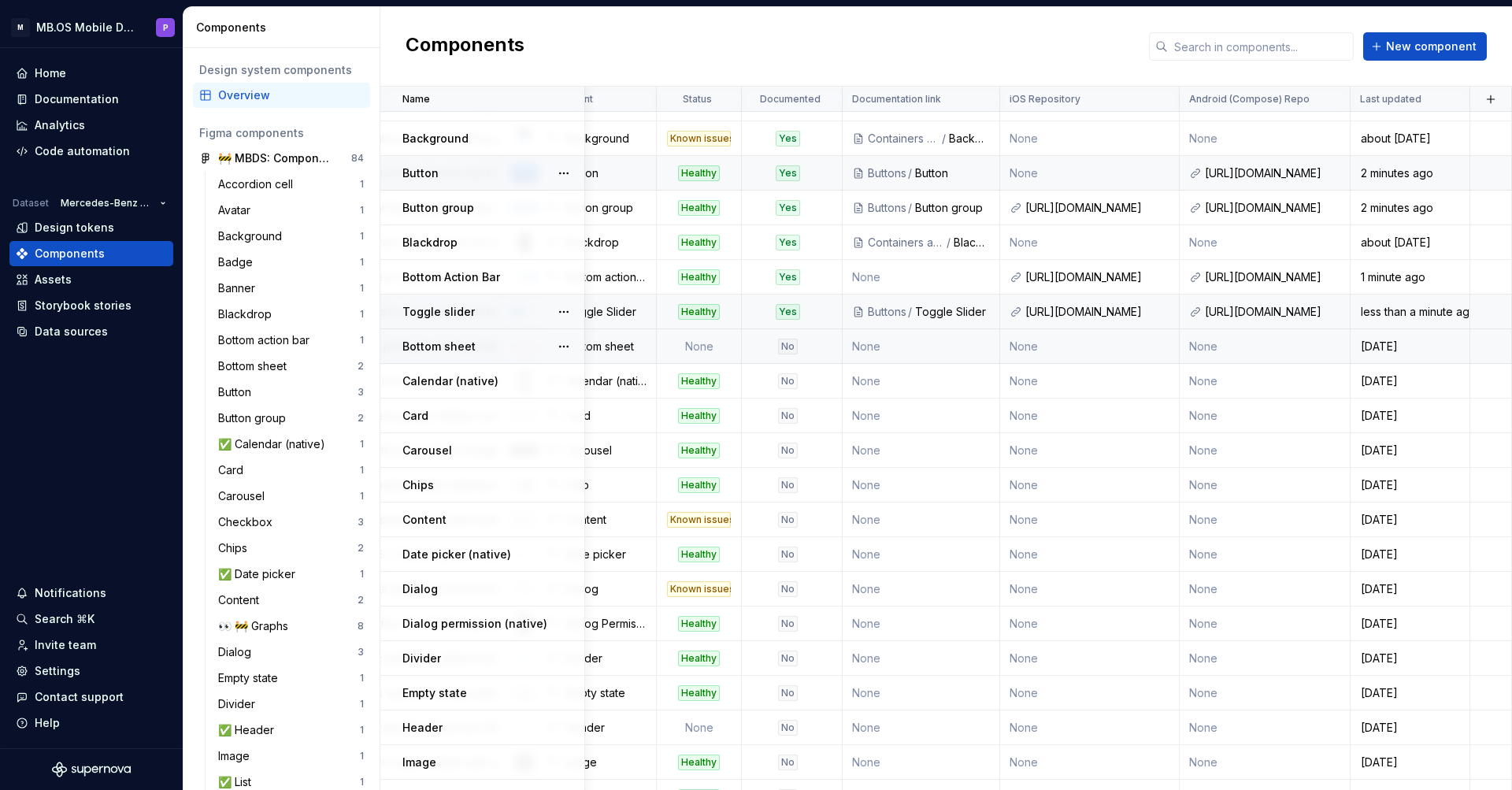
click at [1056, 358] on td "None" at bounding box center [1090, 346] width 180 height 35
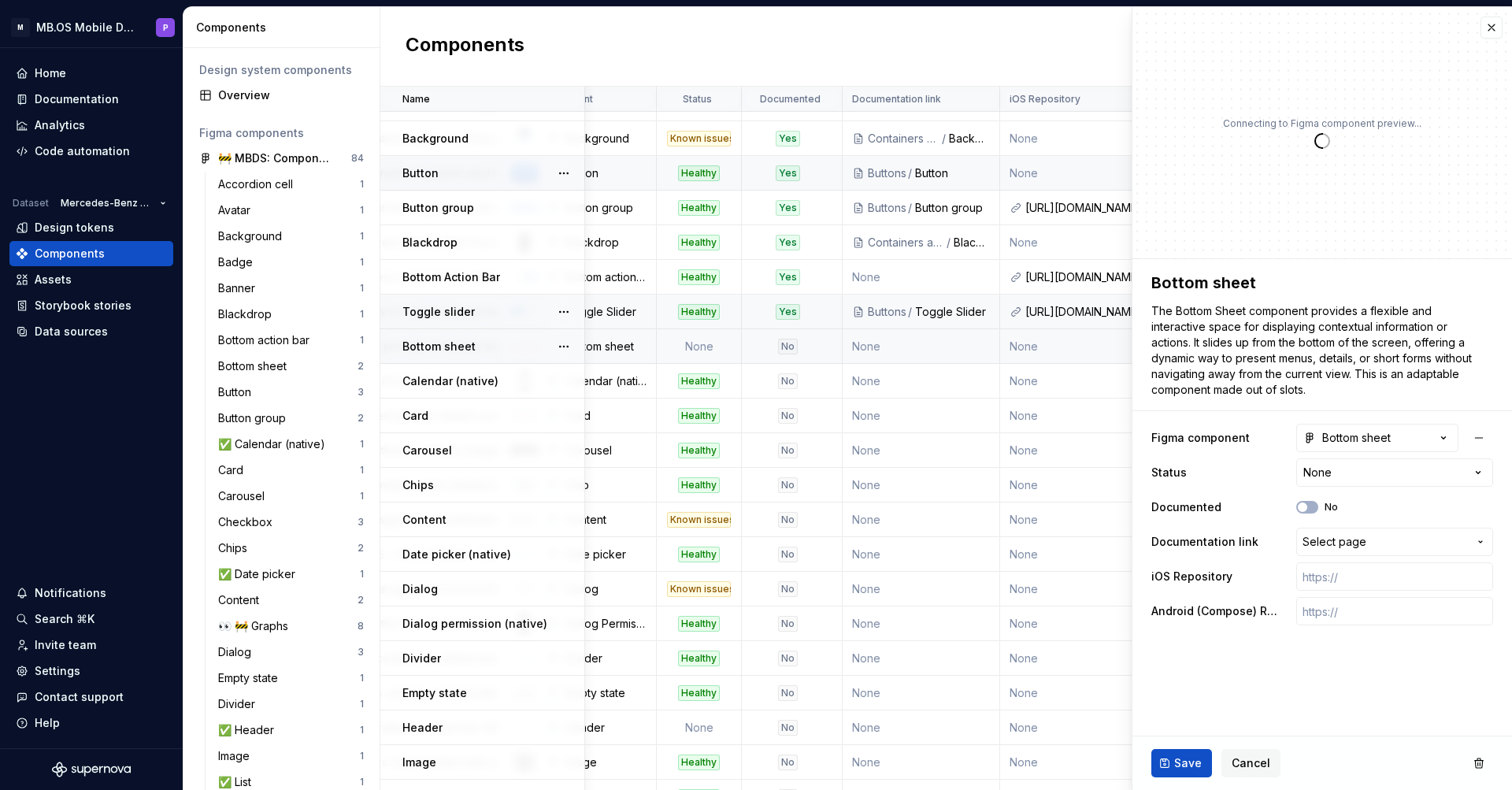
click at [1056, 347] on td "None" at bounding box center [1090, 346] width 180 height 35
click at [1341, 617] on input "text" at bounding box center [1395, 612] width 197 height 29
paste input "[URL][DOMAIN_NAME]"
type textarea "*"
type input "[URL][DOMAIN_NAME]"
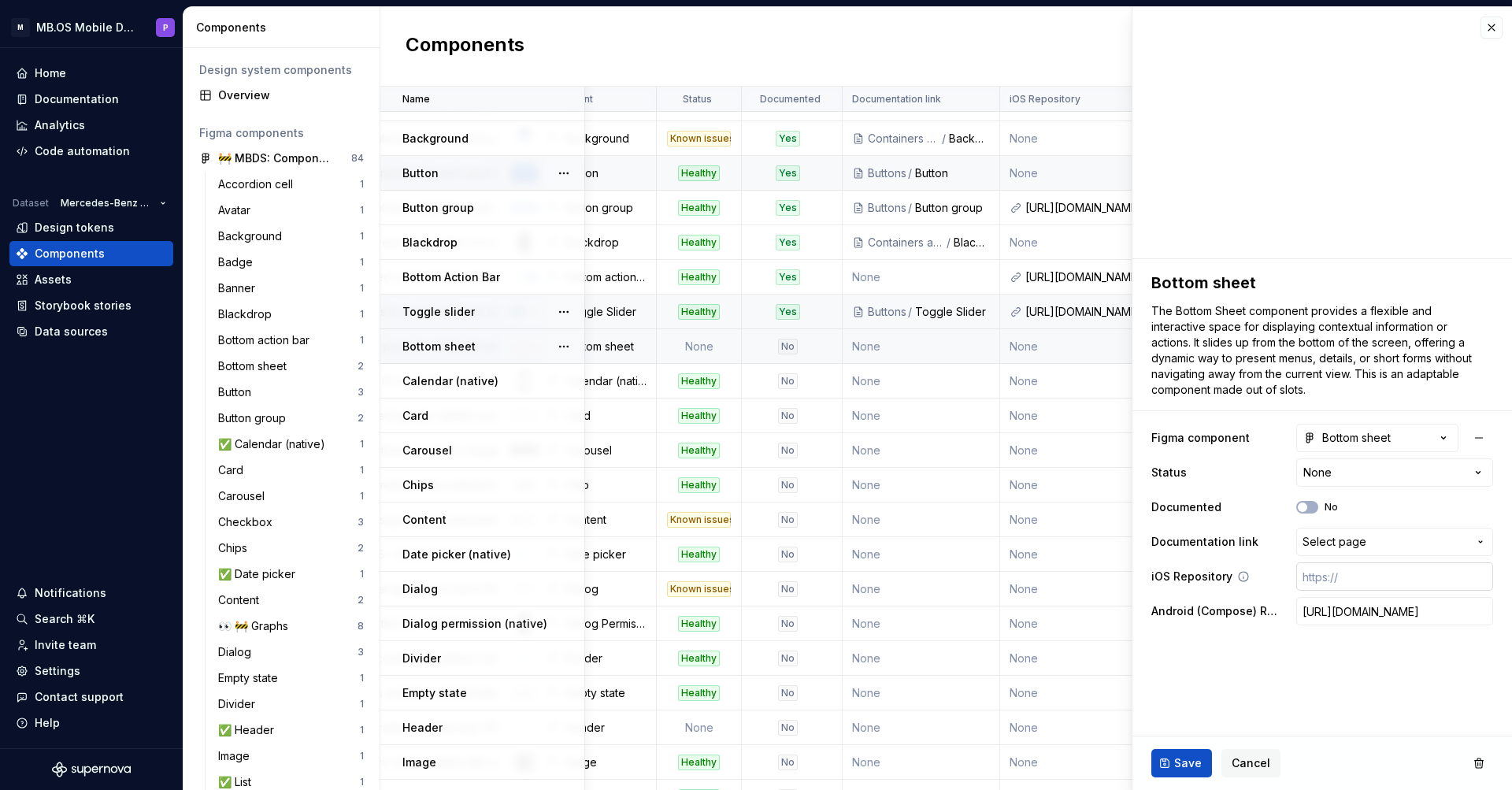
click at [1347, 575] on input "text" at bounding box center [1395, 577] width 197 height 29
paste input "[URL][DOMAIN_NAME]"
type textarea "*"
type input "[URL][DOMAIN_NAME]"
click at [1175, 770] on button "Save" at bounding box center [1181, 764] width 60 height 29
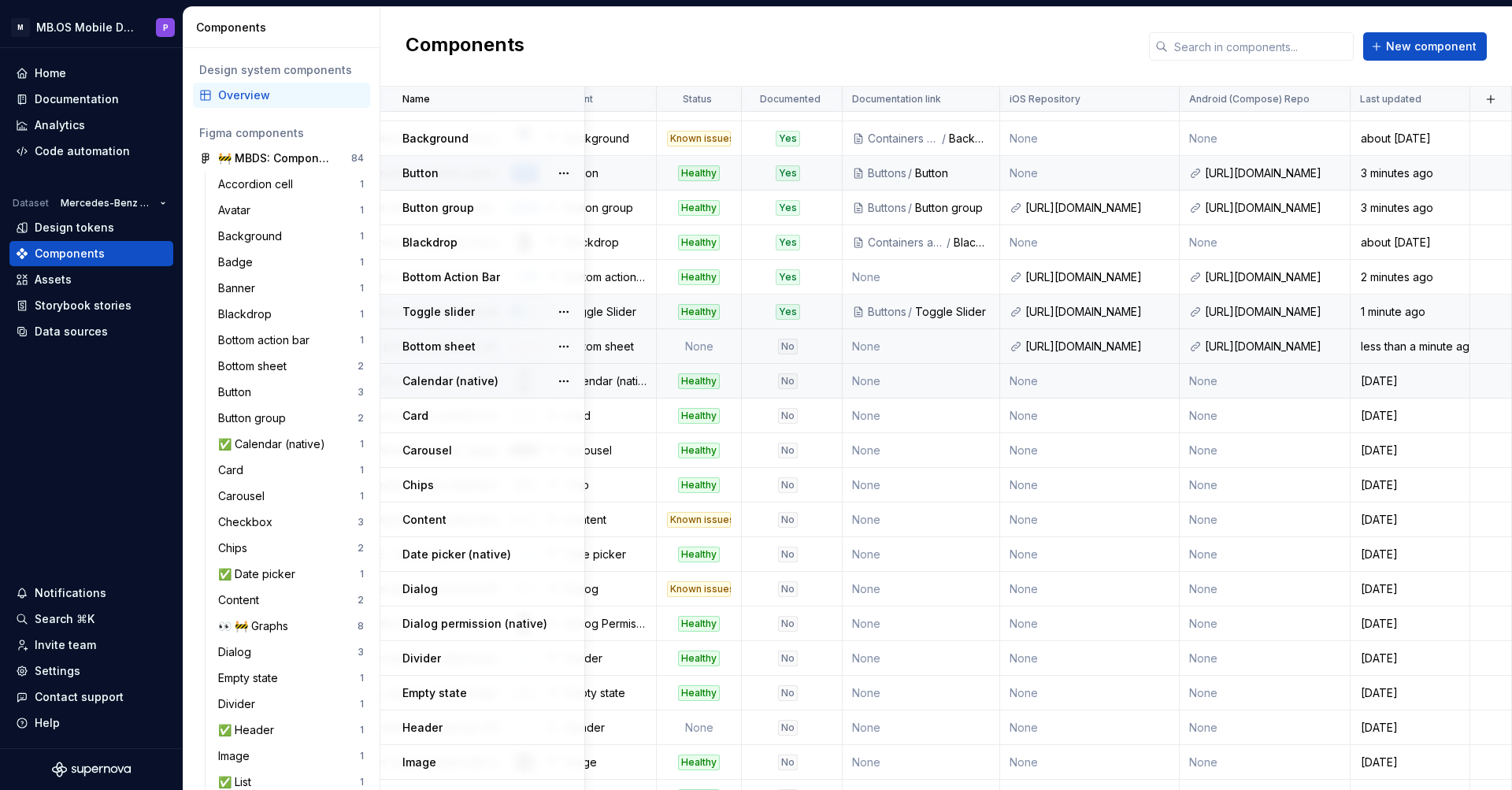
click at [1119, 378] on td "None" at bounding box center [1090, 382] width 180 height 35
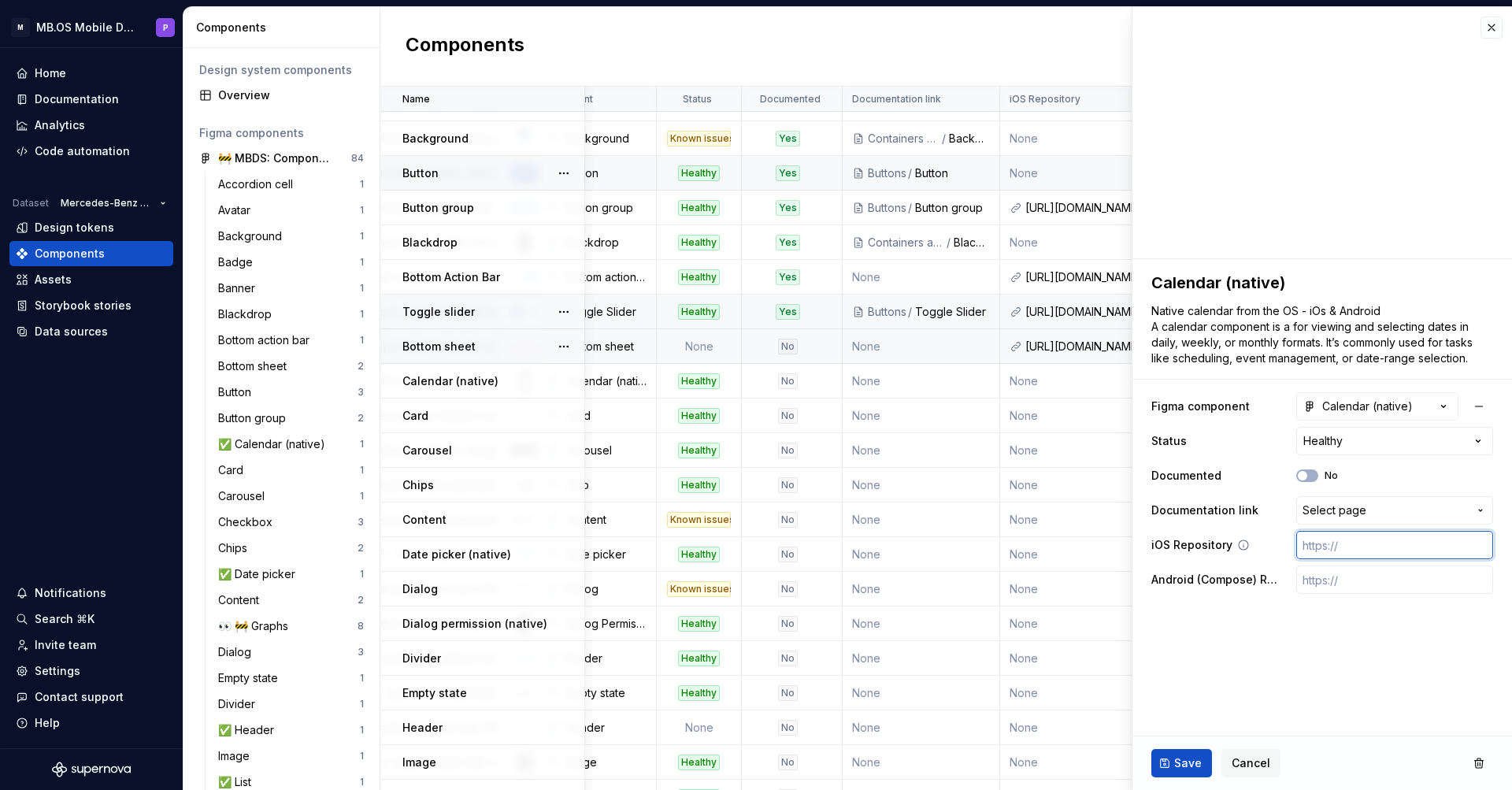
click at [1320, 545] on input "text" at bounding box center [1395, 545] width 197 height 29
paste input "[URL][DOMAIN_NAME]"
type textarea "*"
type input "[URL][DOMAIN_NAME]"
click at [1374, 584] on input "text" at bounding box center [1395, 580] width 197 height 29
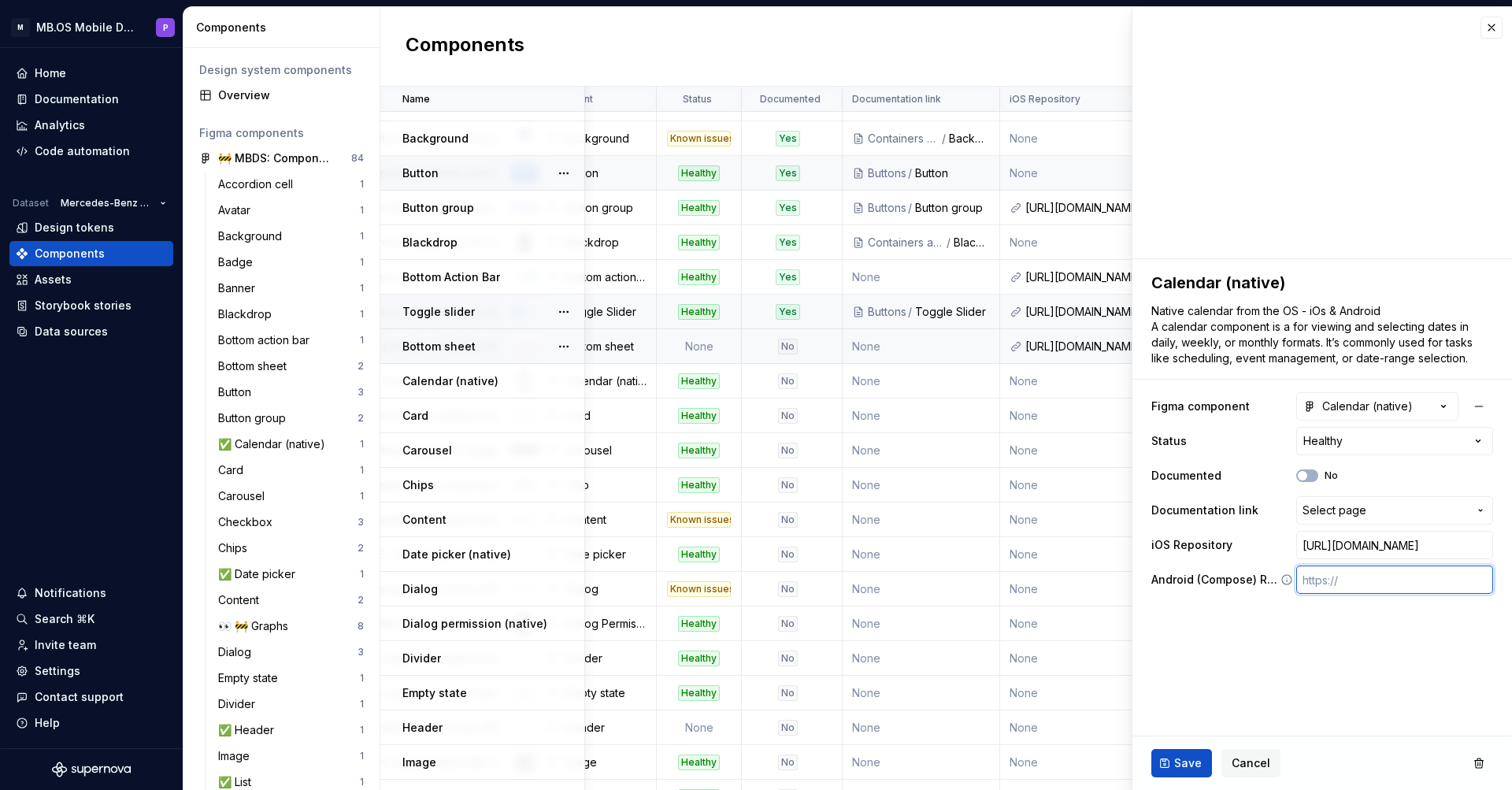
paste input "[URL][DOMAIN_NAME]"
type textarea "*"
type input "[URL][DOMAIN_NAME]"
click at [1172, 763] on button "Save" at bounding box center [1181, 764] width 60 height 29
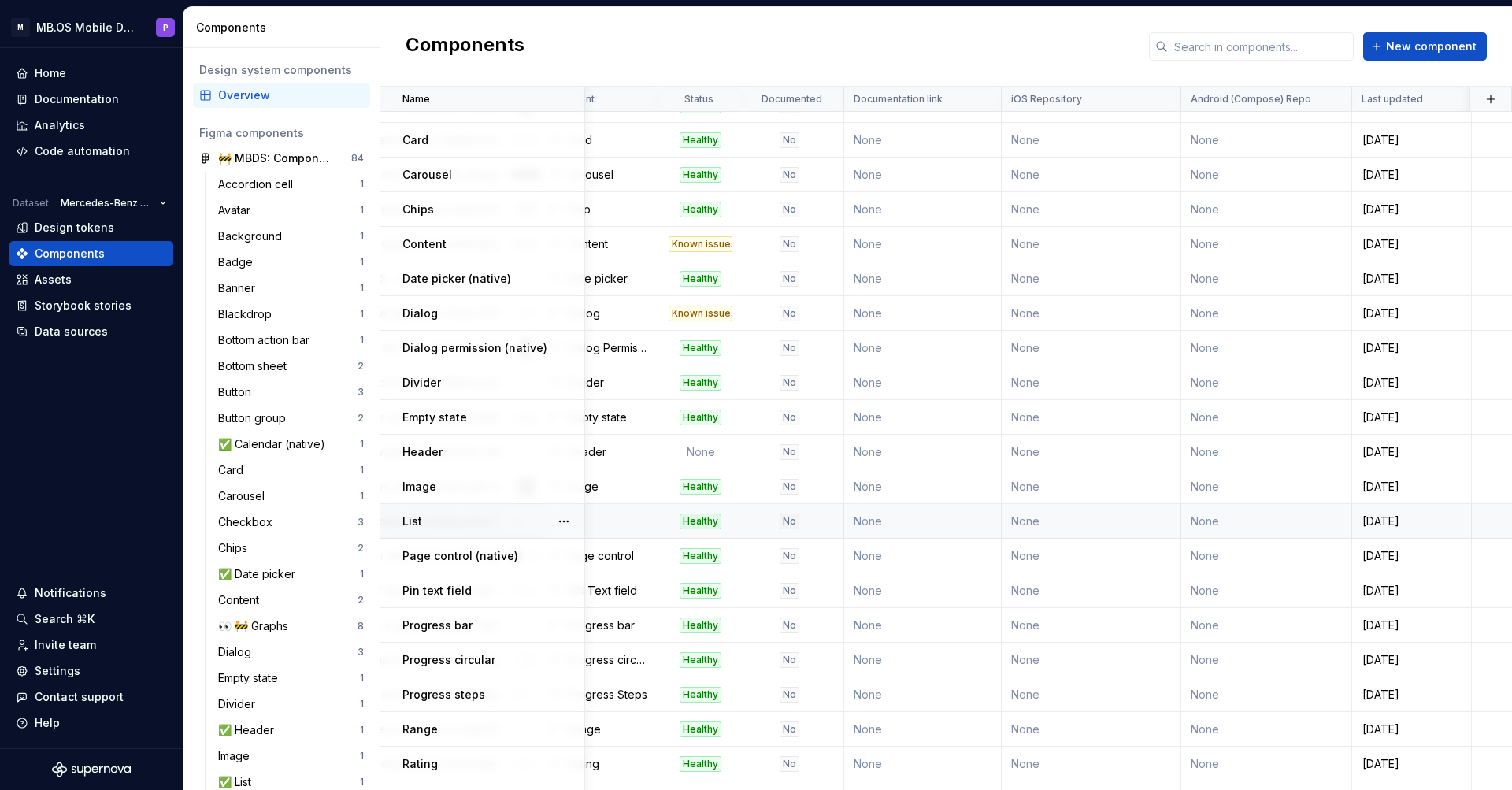
scroll to position [508, 371]
click at [1089, 142] on td "None" at bounding box center [1092, 140] width 180 height 35
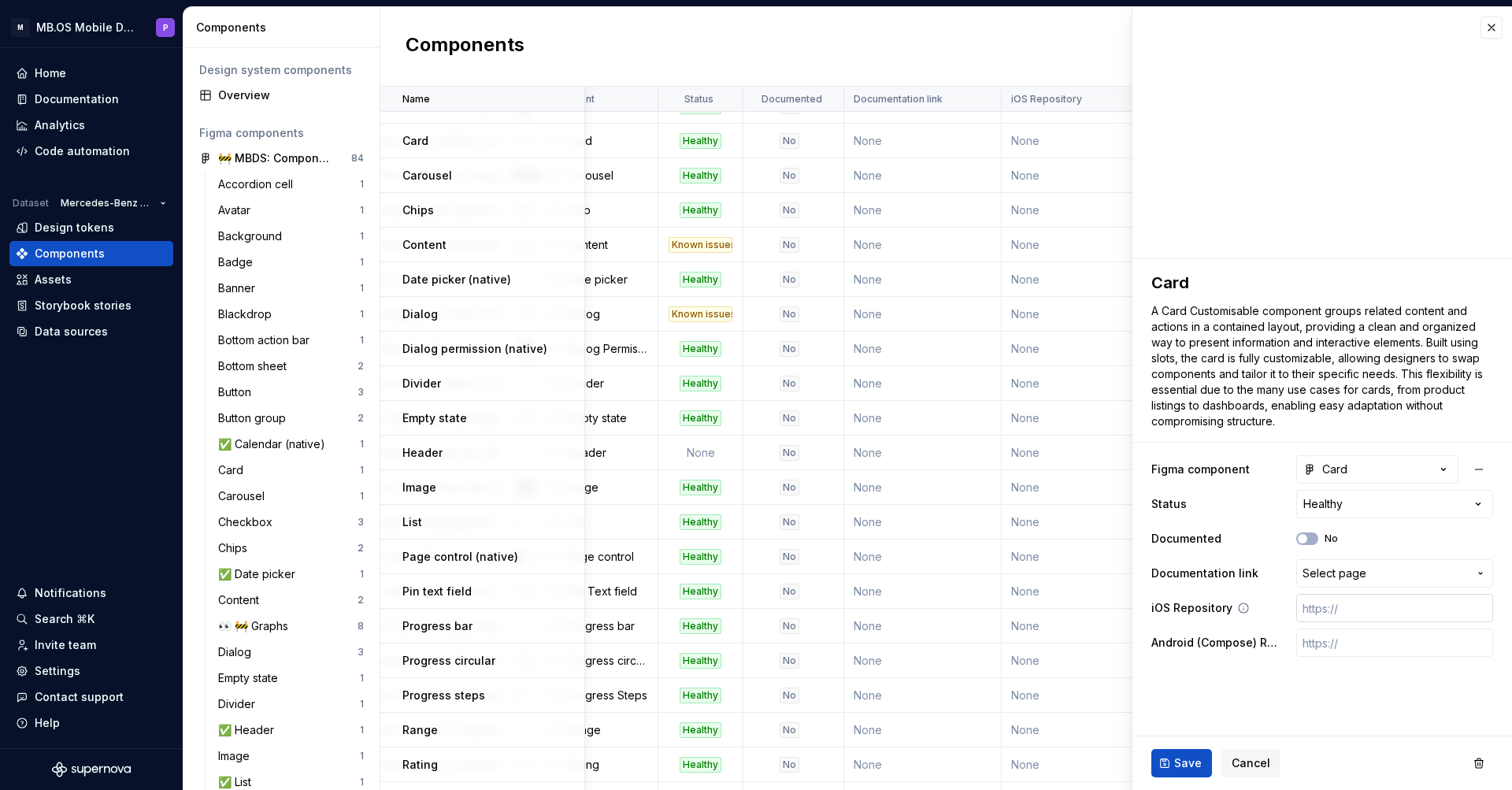
click at [1331, 614] on input "text" at bounding box center [1395, 608] width 197 height 29
click at [1327, 642] on input "text" at bounding box center [1395, 643] width 197 height 29
paste input "[URL][DOMAIN_NAME]"
type textarea "*"
type input "[URL][DOMAIN_NAME]"
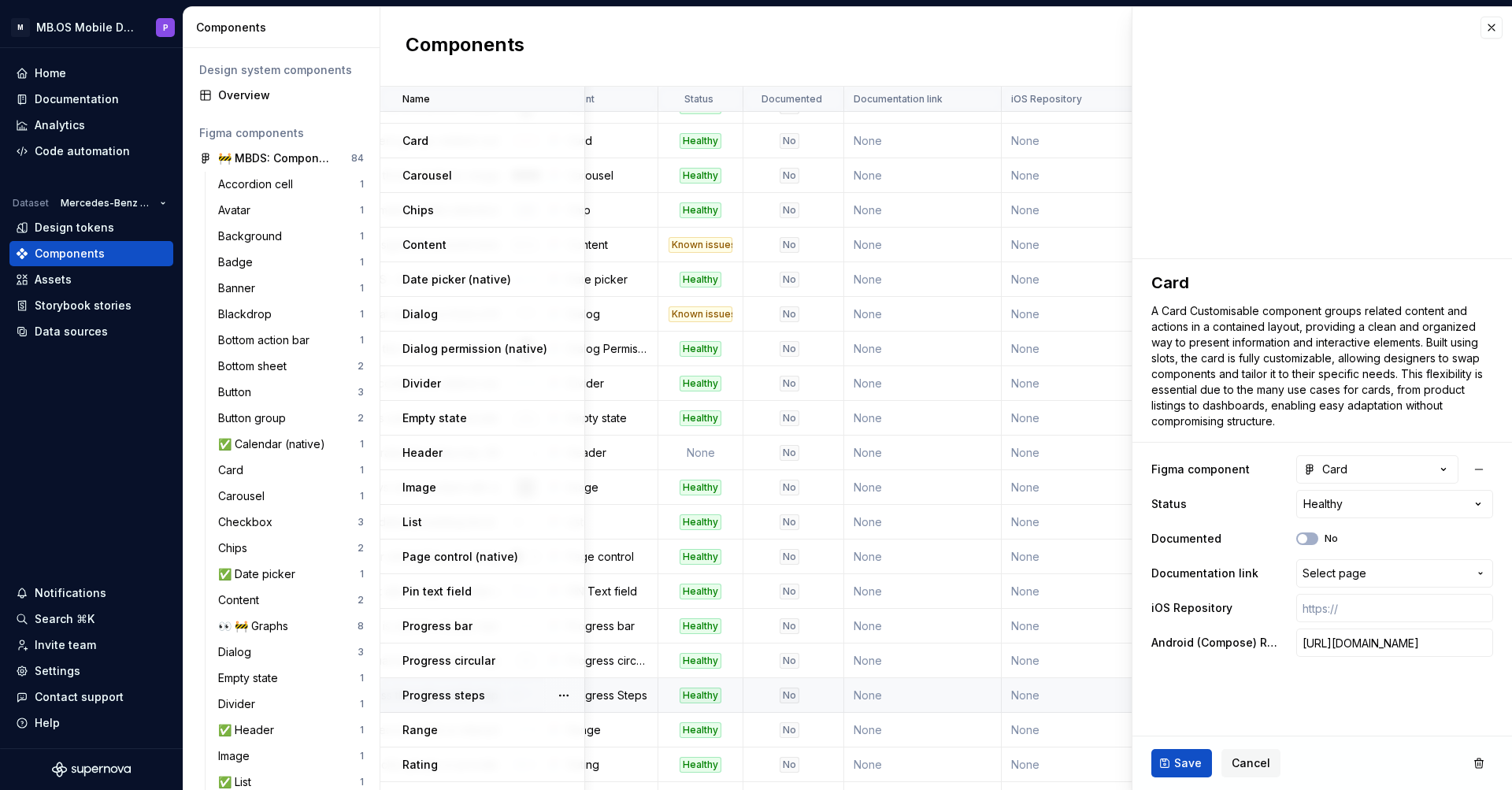
type textarea "*"
type input "[URL][DOMAIN_NAME]"
click at [1340, 608] on input "text" at bounding box center [1395, 608] width 197 height 29
paste input "[URL][DOMAIN_NAME]"
type textarea "*"
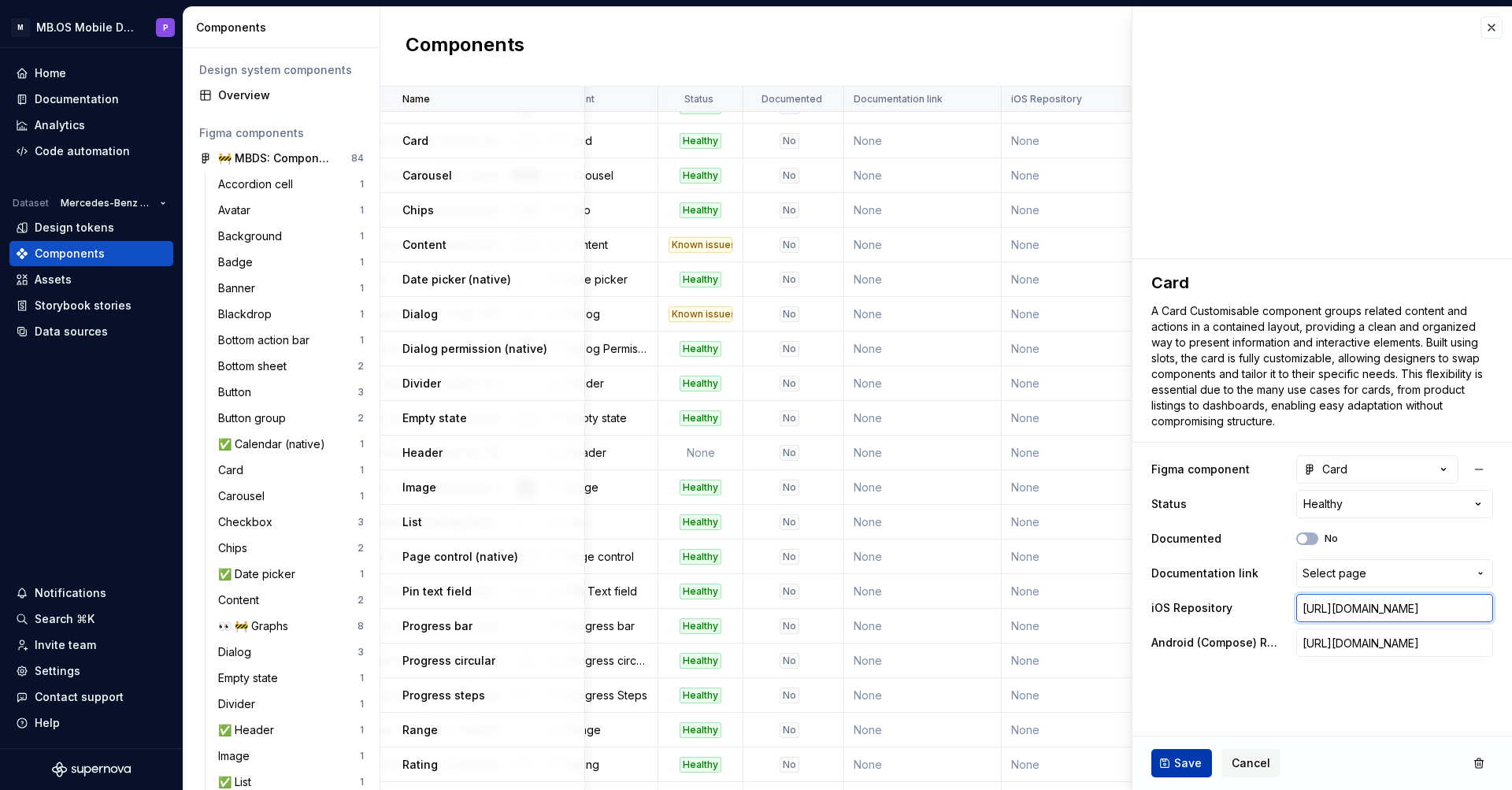
type input "[URL][DOMAIN_NAME]"
click at [1164, 770] on button "Save" at bounding box center [1181, 764] width 60 height 29
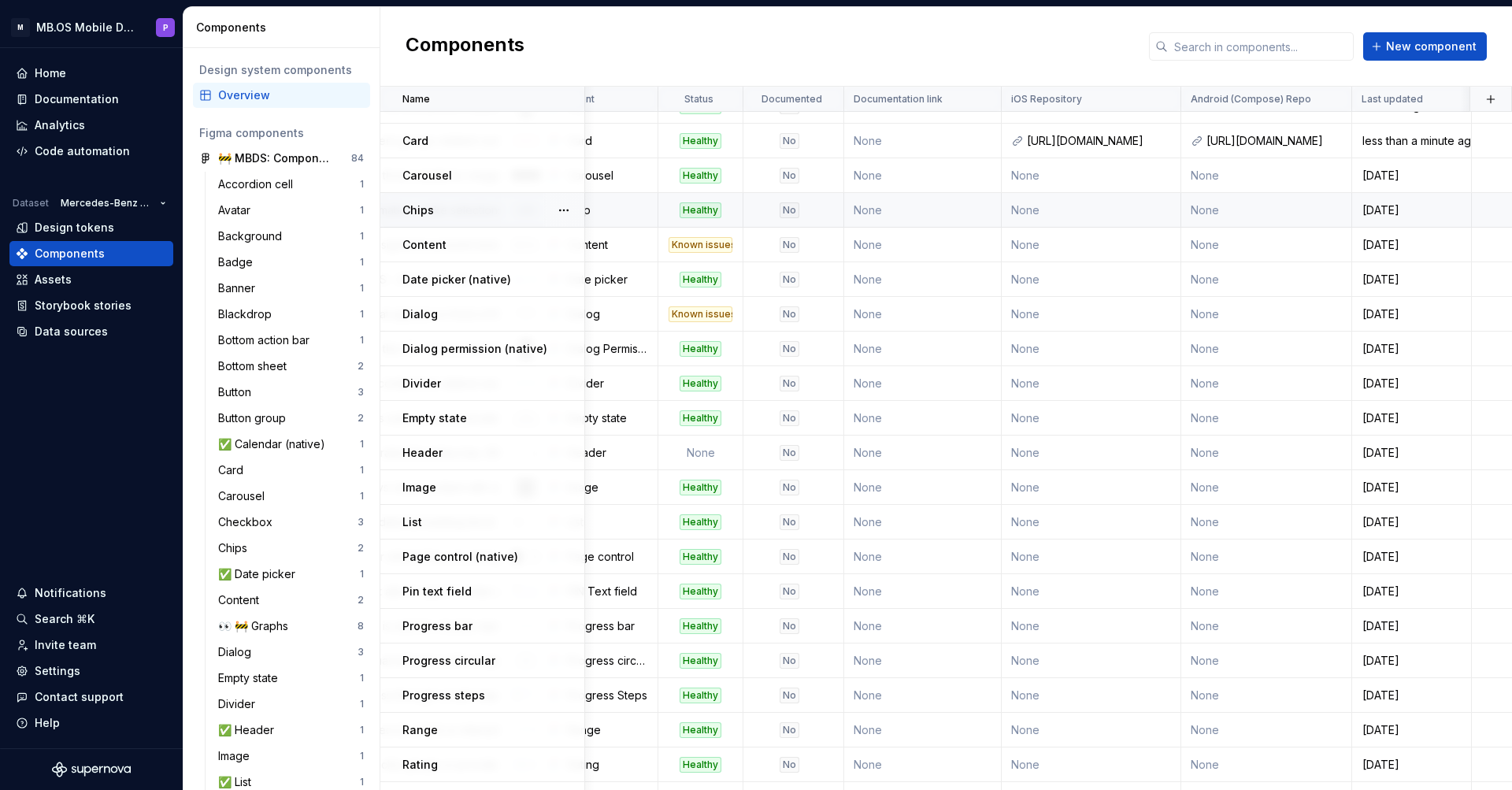
click at [1103, 206] on td "None" at bounding box center [1092, 211] width 180 height 35
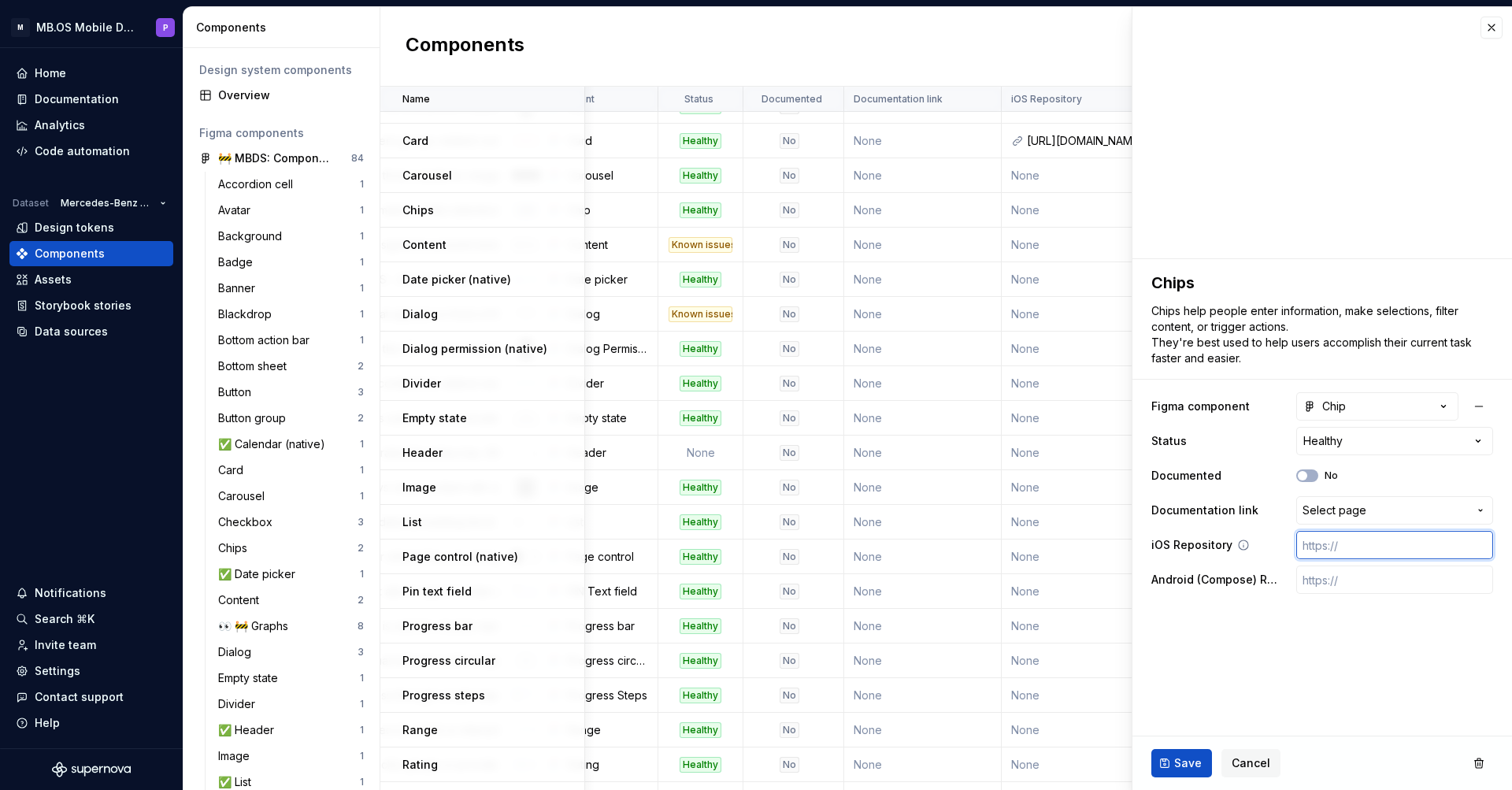
click at [1342, 547] on input "text" at bounding box center [1395, 545] width 197 height 29
paste input "[URL][DOMAIN_NAME]"
type textarea "*"
type input "[URL][DOMAIN_NAME]"
type textarea "*"
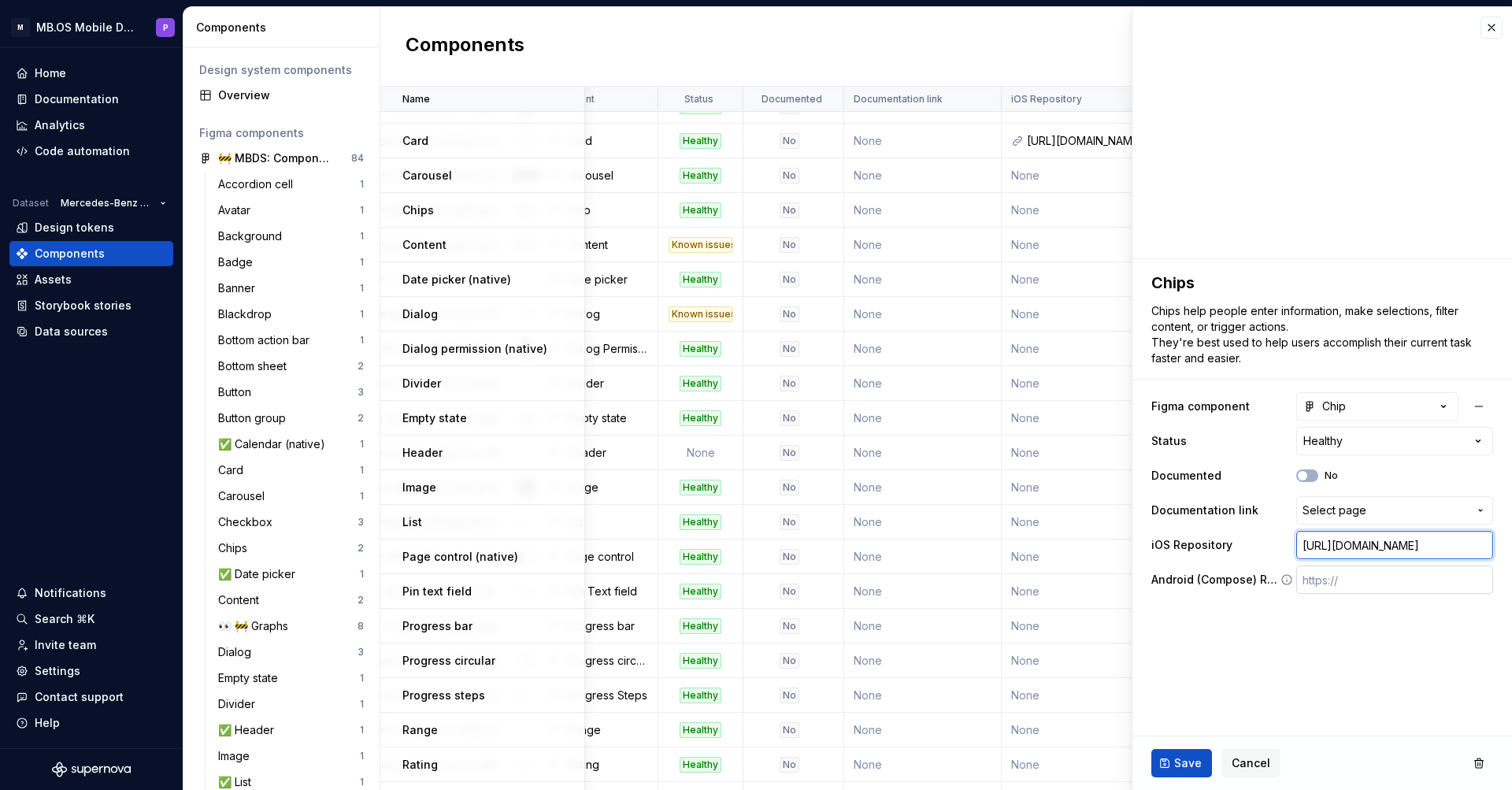
type input "[URL][DOMAIN_NAME]"
click at [1353, 581] on input "text" at bounding box center [1395, 580] width 197 height 29
paste input "[URL][DOMAIN_NAME]"
type textarea "*"
type input "[URL][DOMAIN_NAME]"
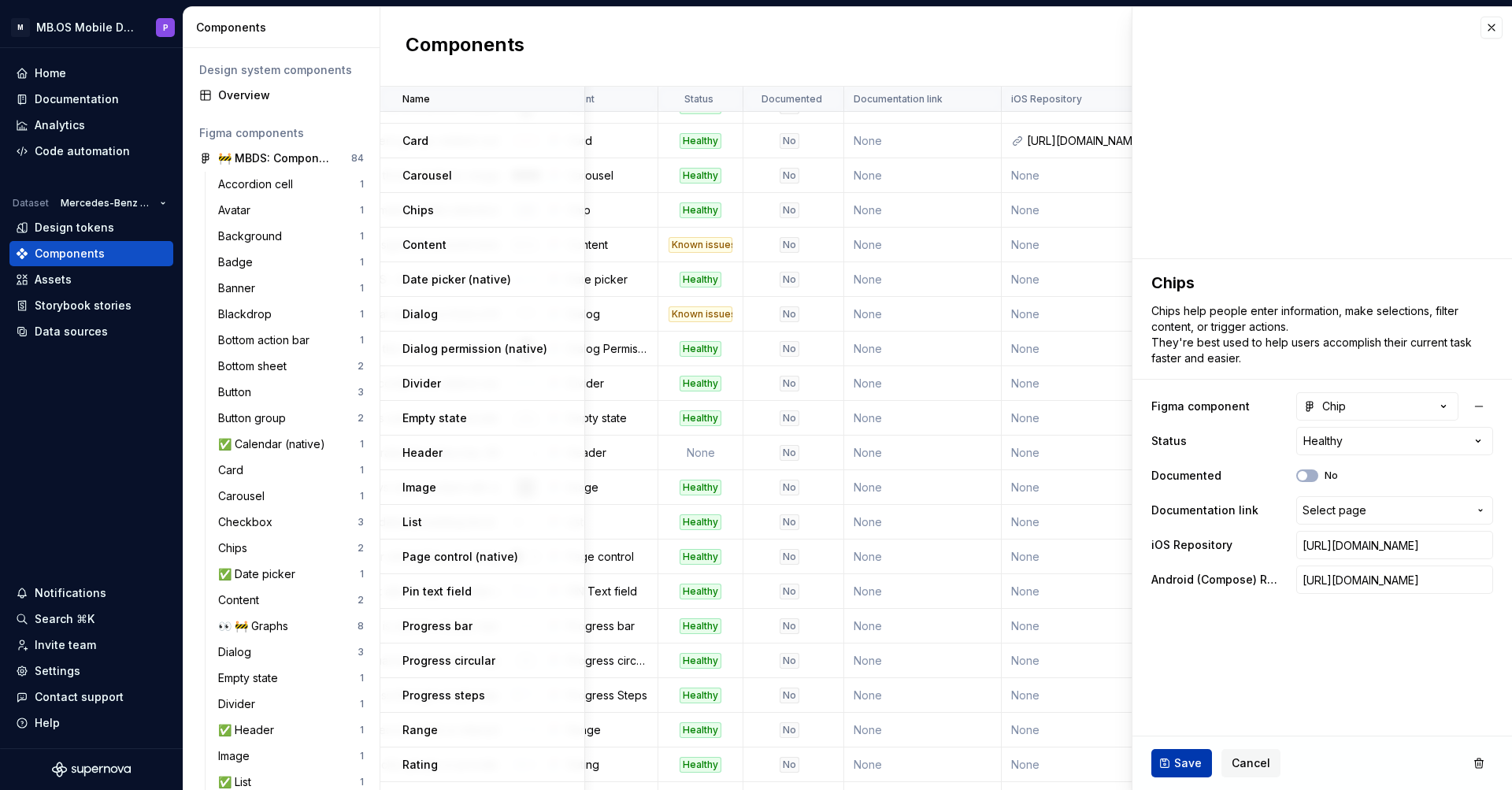
click at [1169, 764] on button "Save" at bounding box center [1181, 764] width 60 height 29
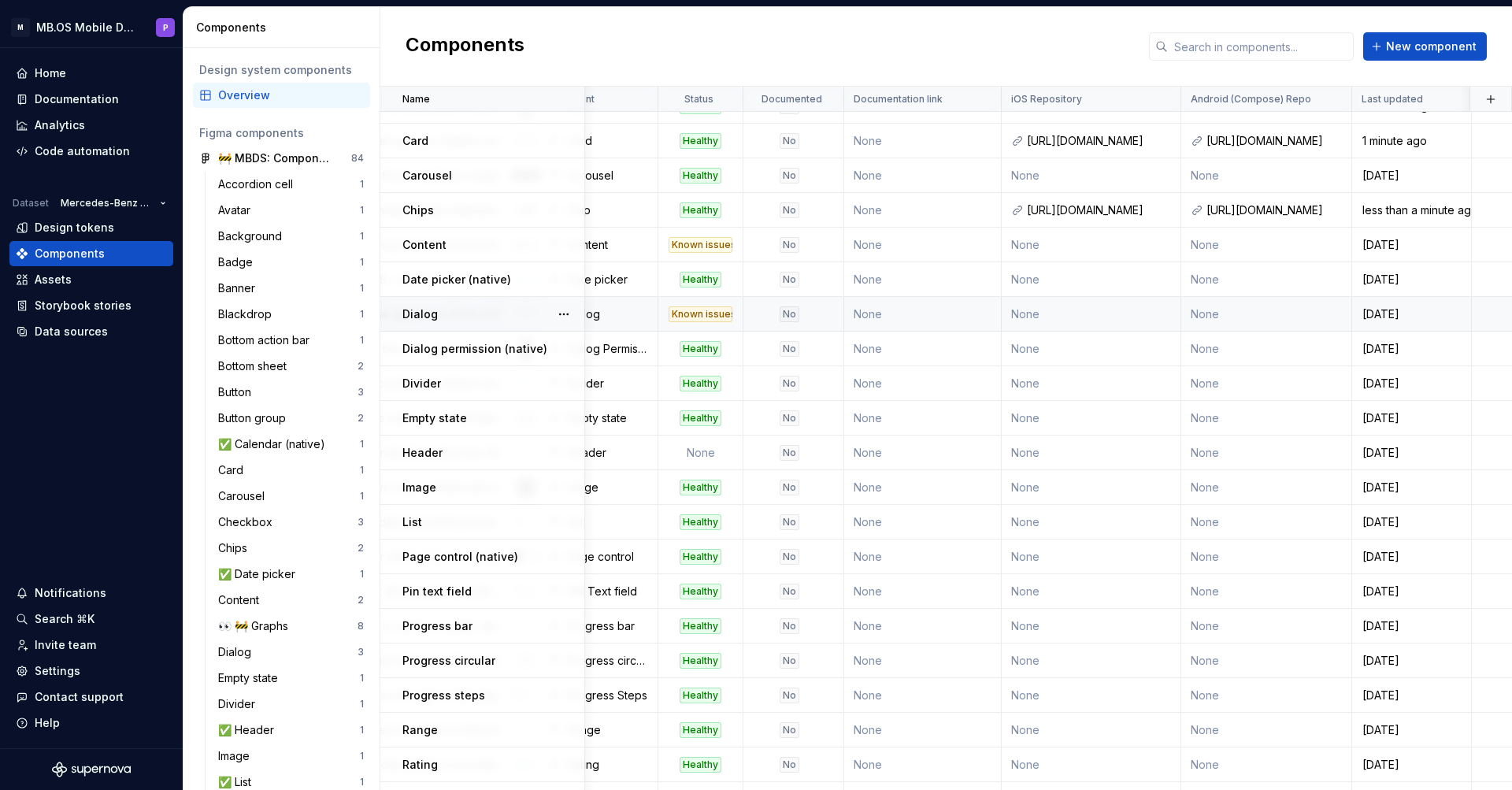
click at [1105, 316] on td "None" at bounding box center [1092, 314] width 180 height 35
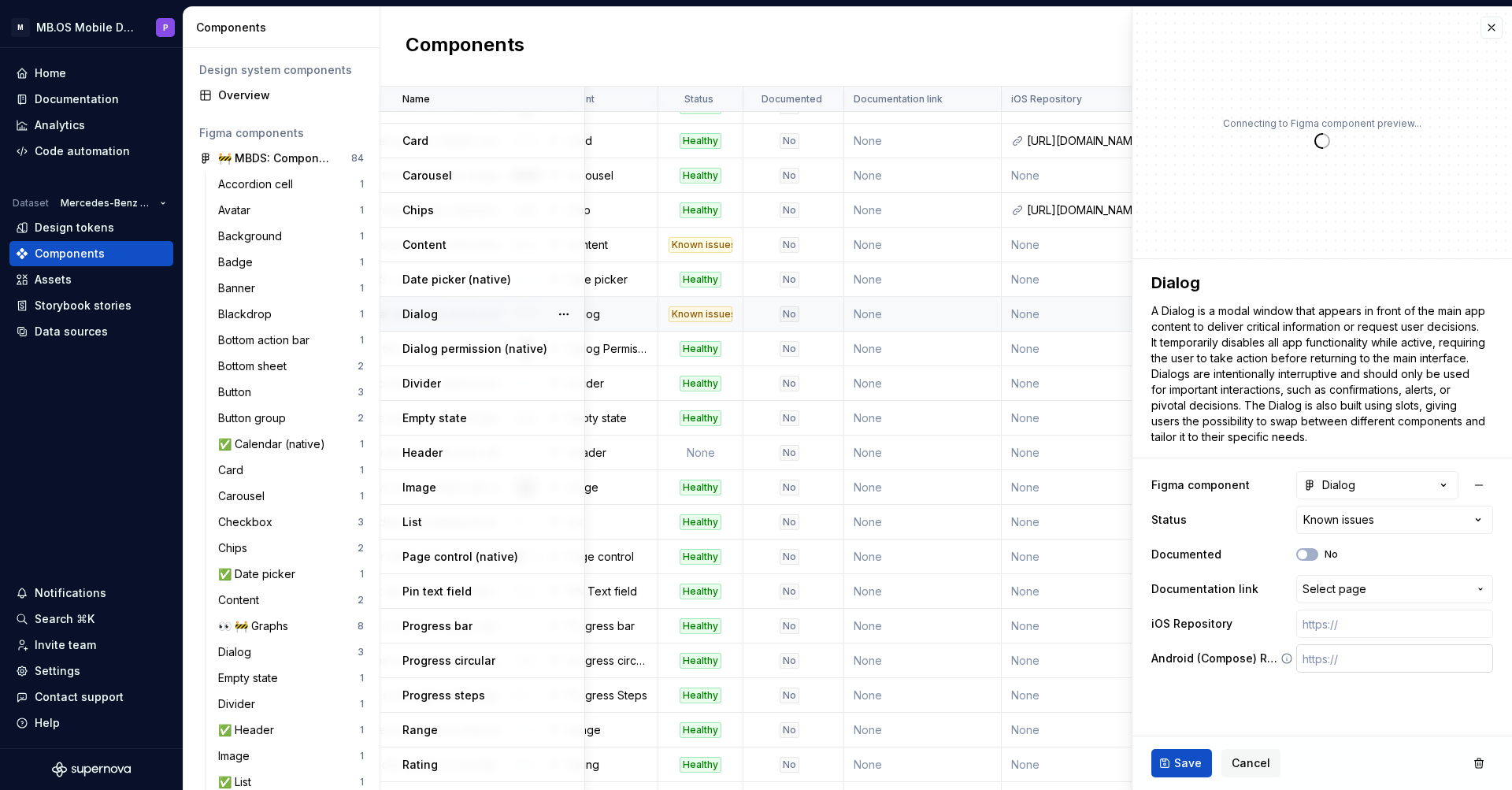
click at [1329, 660] on input "text" at bounding box center [1395, 659] width 197 height 29
paste input "[URL][DOMAIN_NAME]"
type textarea "*"
type input "[URL][DOMAIN_NAME]"
type textarea "*"
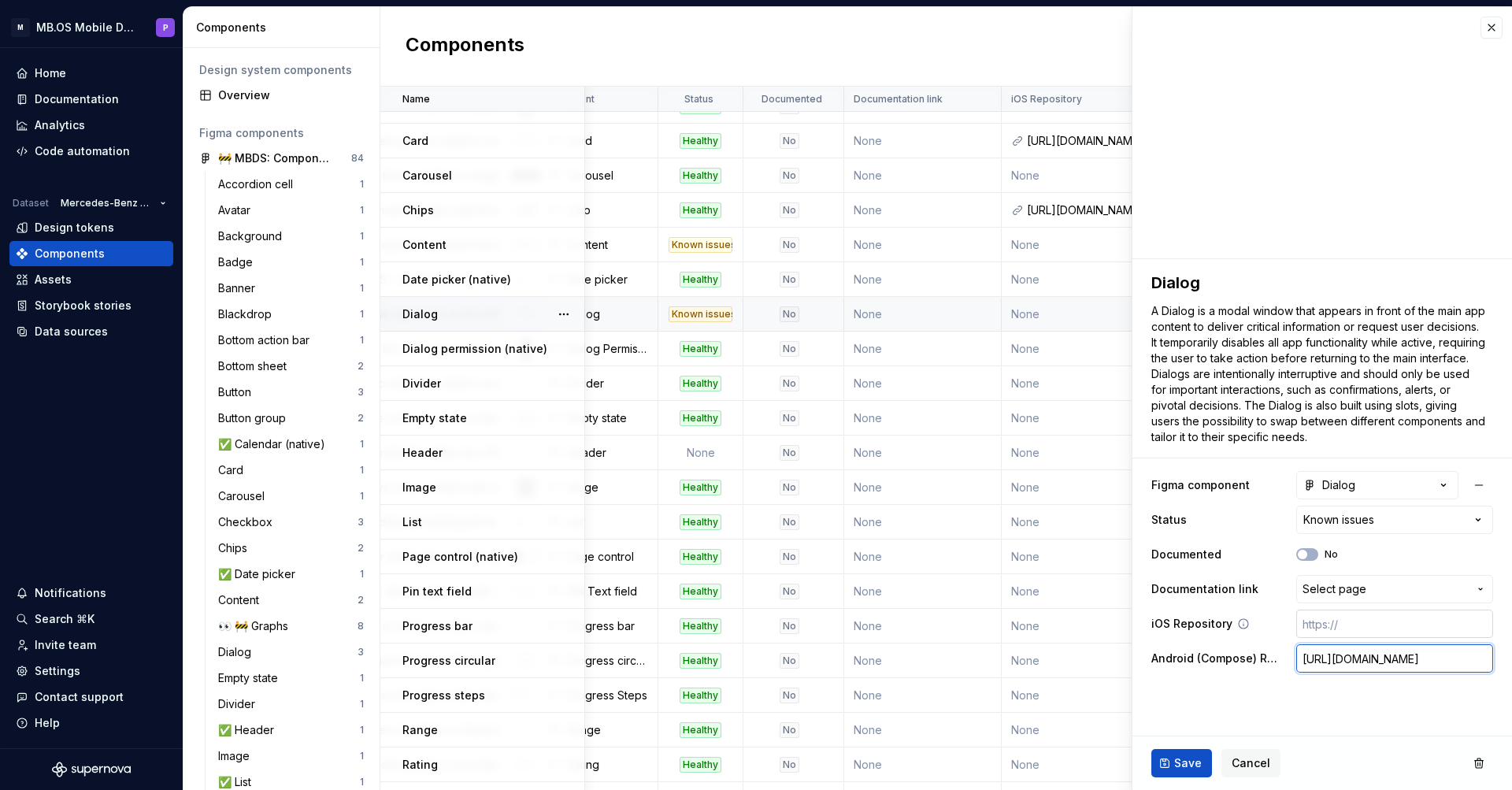
type input "[URL][DOMAIN_NAME]"
click at [1329, 624] on input "text" at bounding box center [1395, 624] width 197 height 29
paste input "[URL][DOMAIN_NAME]"
type textarea "*"
type input "[URL][DOMAIN_NAME]"
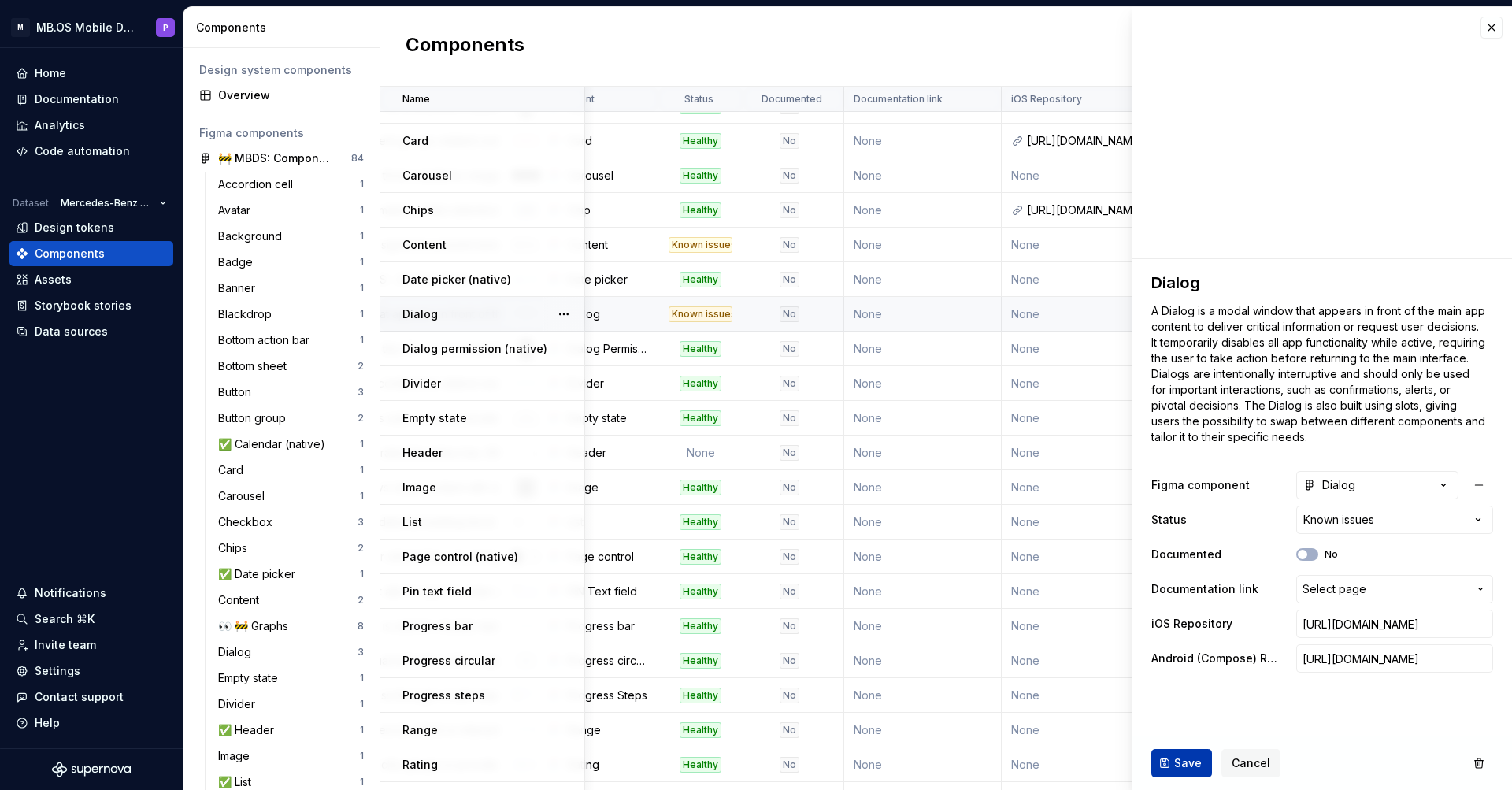
click at [1173, 768] on button "Save" at bounding box center [1181, 764] width 60 height 29
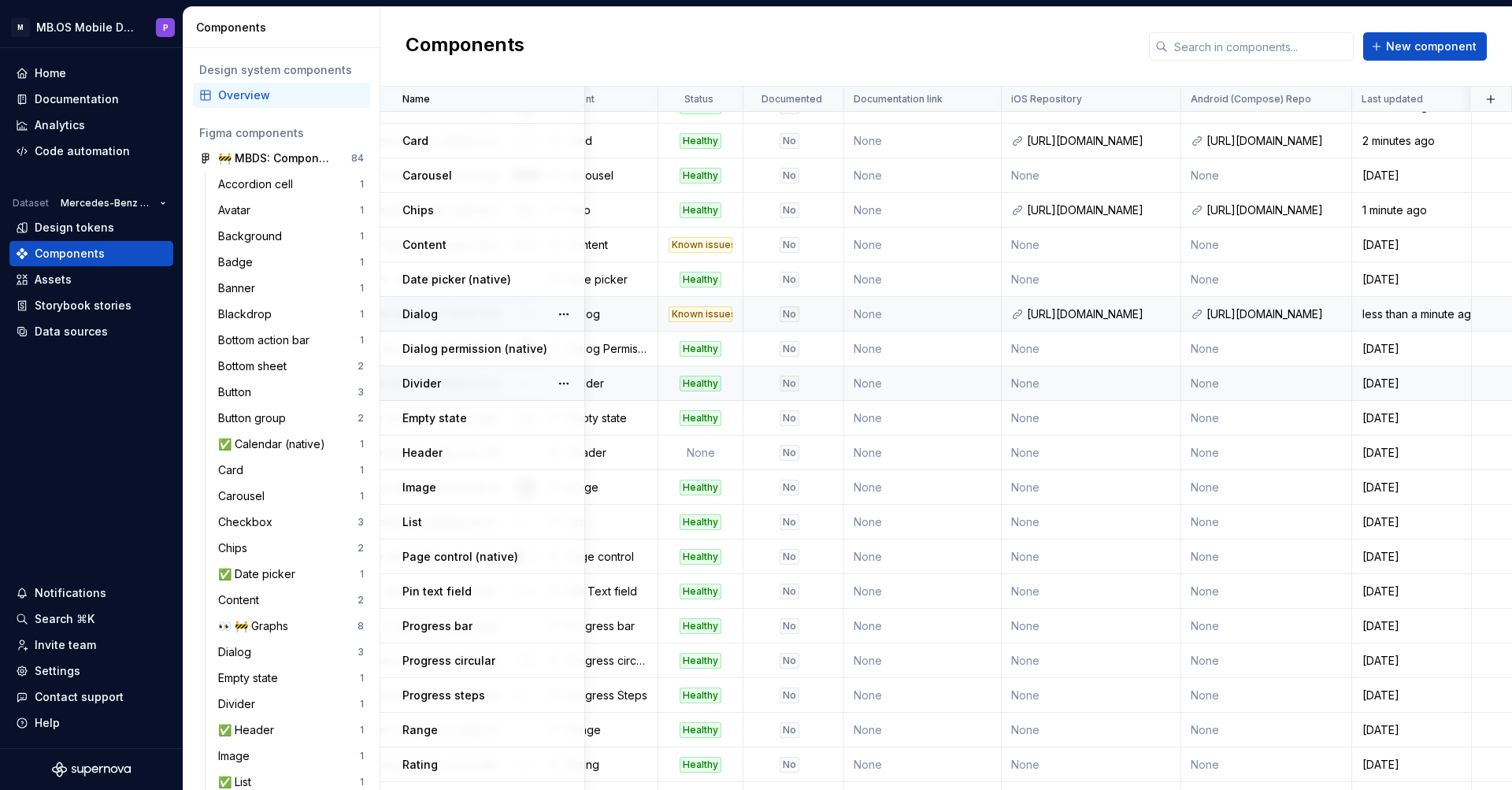
click at [1036, 383] on td "None" at bounding box center [1092, 383] width 180 height 35
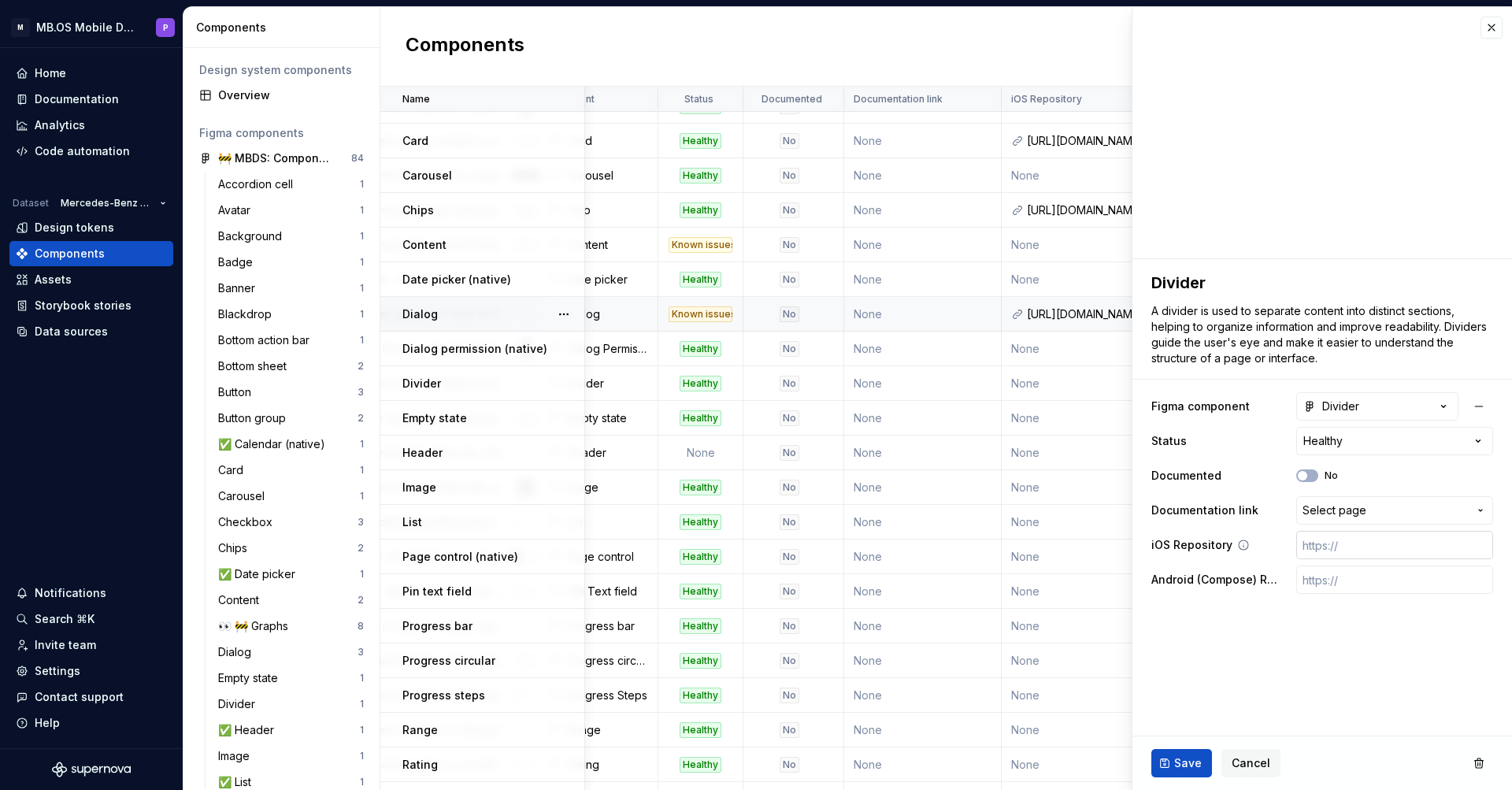
click at [1340, 548] on input "text" at bounding box center [1395, 545] width 197 height 29
paste input "[URL][DOMAIN_NAME]"
type textarea "*"
type input "[URL][DOMAIN_NAME]"
click at [1315, 581] on input "text" at bounding box center [1395, 580] width 197 height 29
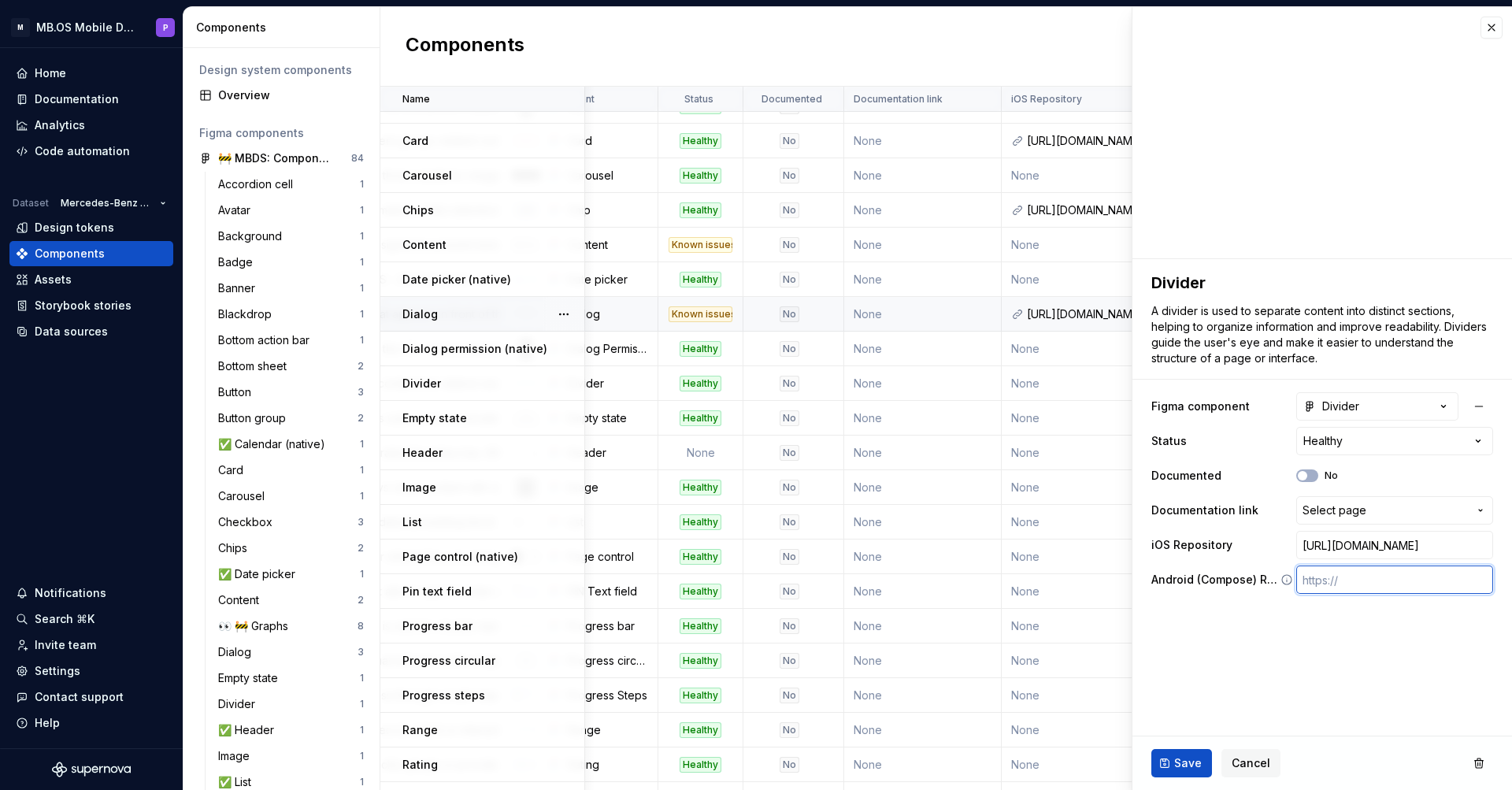
paste input "[URL][DOMAIN_NAME]"
type textarea "*"
type input "[URL][DOMAIN_NAME]"
click at [1178, 759] on span "Save" at bounding box center [1188, 764] width 28 height 16
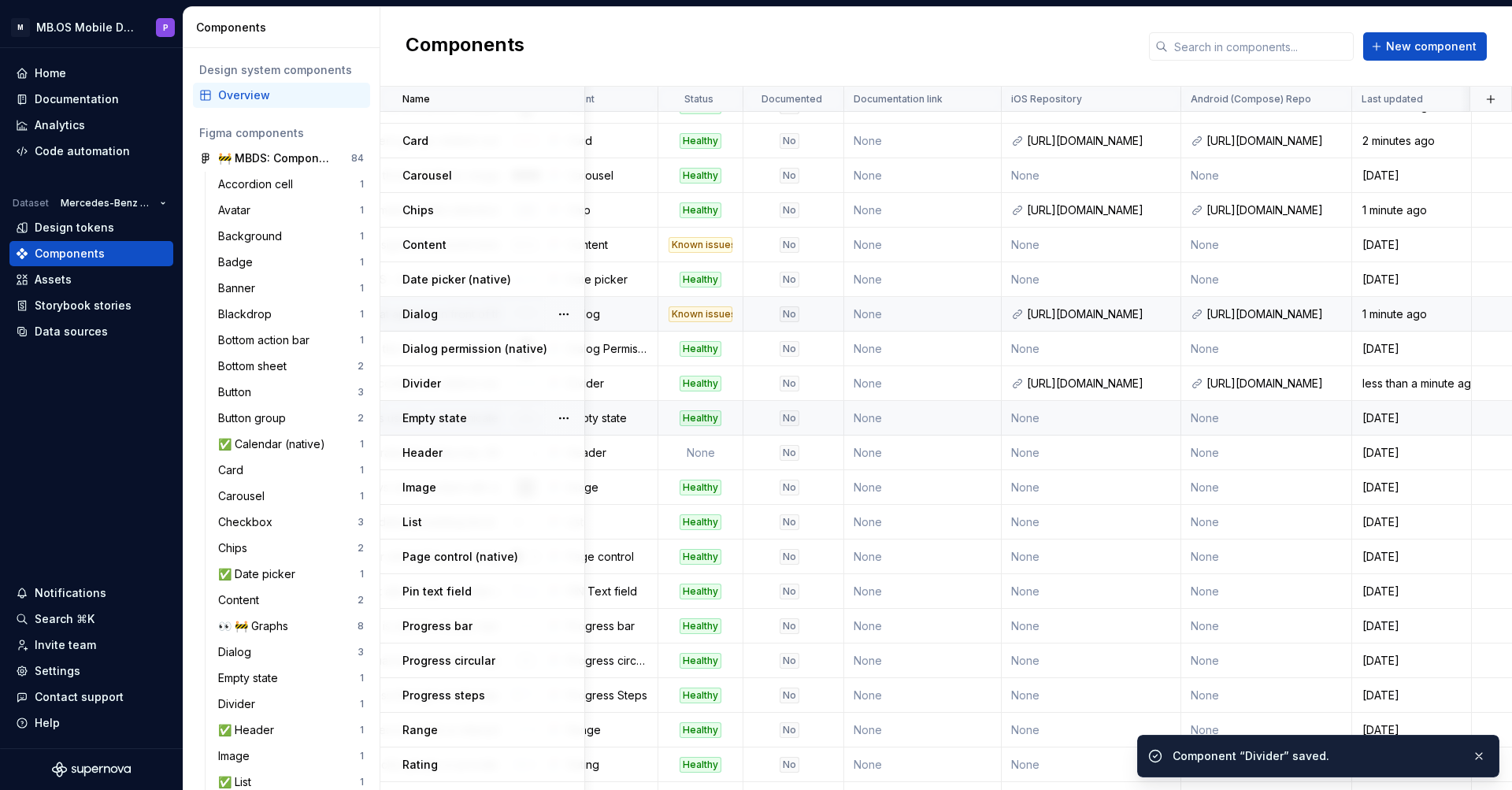
click at [1085, 423] on td "None" at bounding box center [1092, 418] width 180 height 35
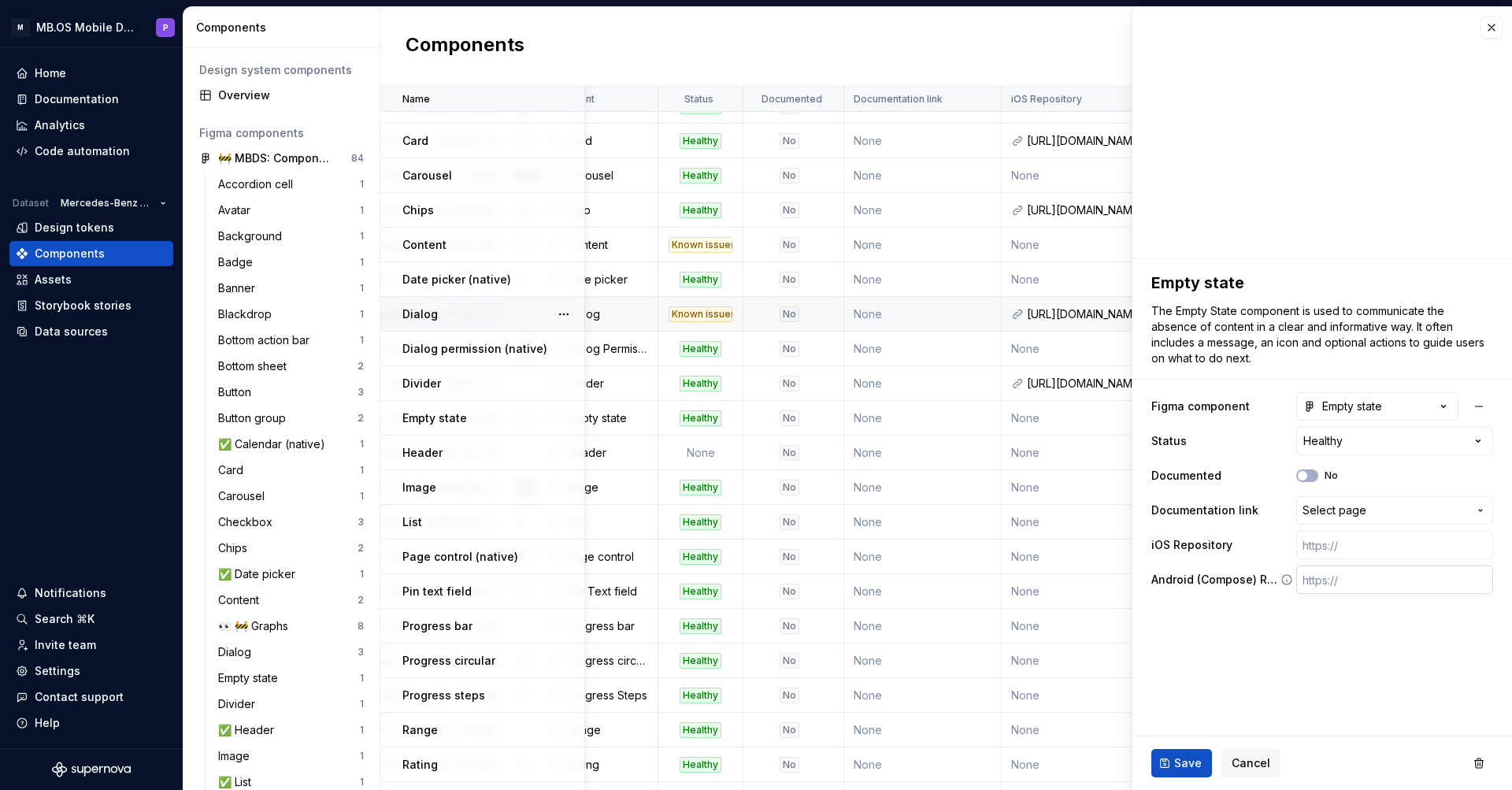
click at [1316, 582] on input "text" at bounding box center [1395, 580] width 197 height 29
paste input "[URL][DOMAIN_NAME]"
type textarea "*"
type input "[URL][DOMAIN_NAME]"
click at [1323, 540] on input "text" at bounding box center [1395, 545] width 197 height 29
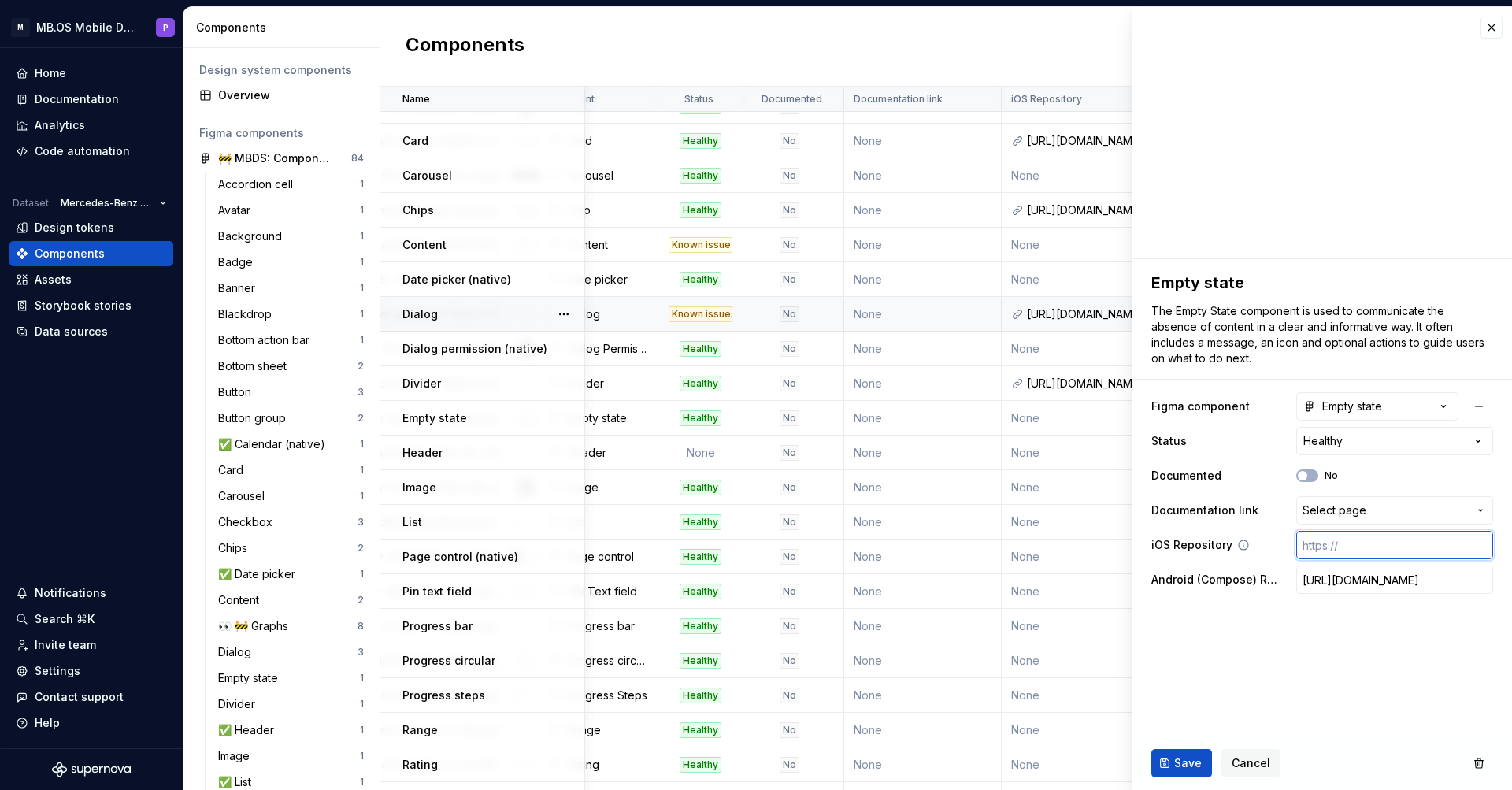
paste input "[URL][DOMAIN_NAME]"
type textarea "*"
type input "[URL][DOMAIN_NAME]"
click at [1175, 768] on span "Save" at bounding box center [1188, 764] width 28 height 16
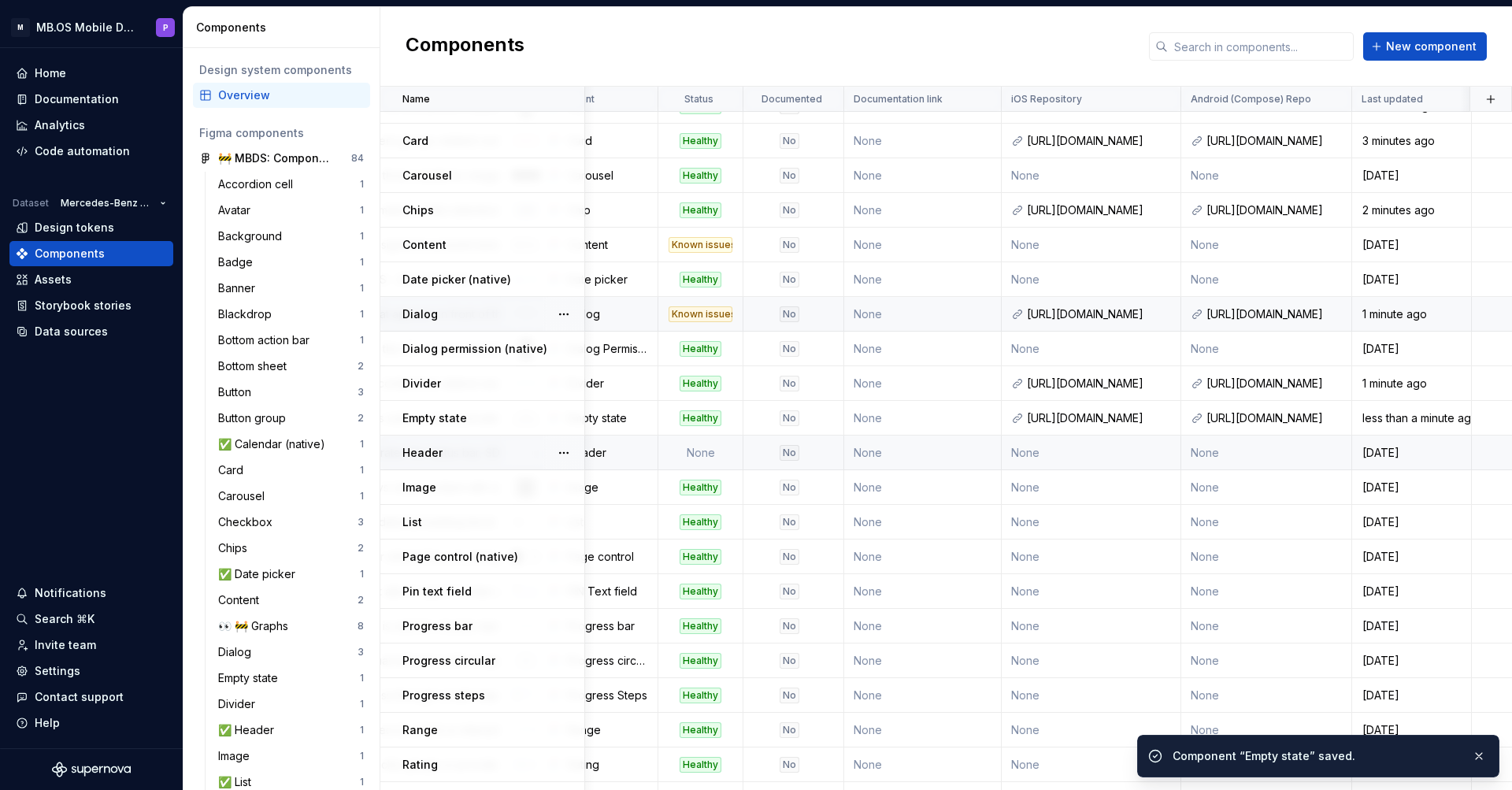
click at [1119, 444] on td "None" at bounding box center [1092, 453] width 180 height 35
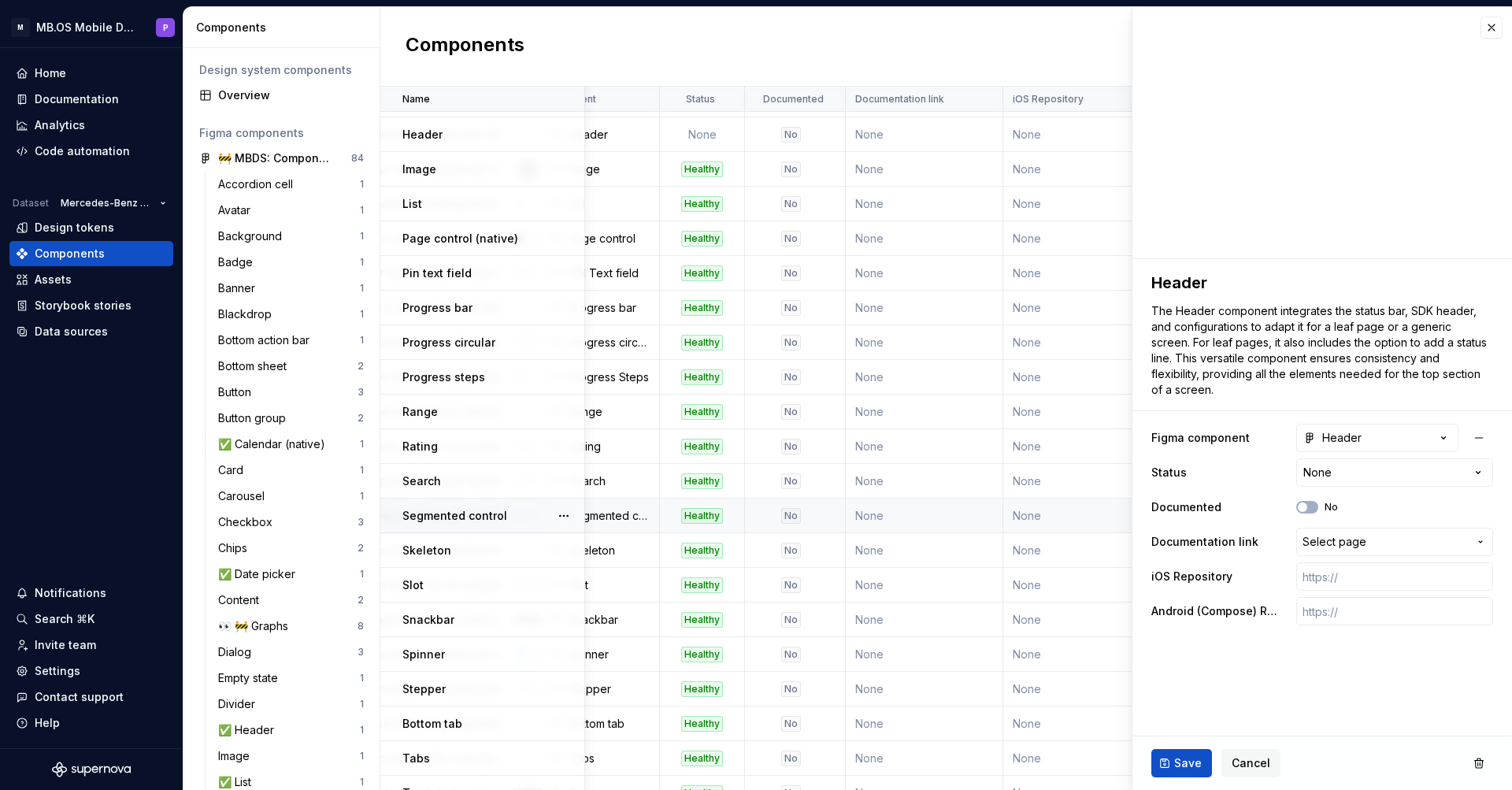
scroll to position [827, 368]
click at [1328, 580] on input "text" at bounding box center [1395, 577] width 197 height 29
click at [1329, 580] on input "text" at bounding box center [1395, 577] width 197 height 29
click at [1314, 580] on input "text" at bounding box center [1395, 577] width 197 height 29
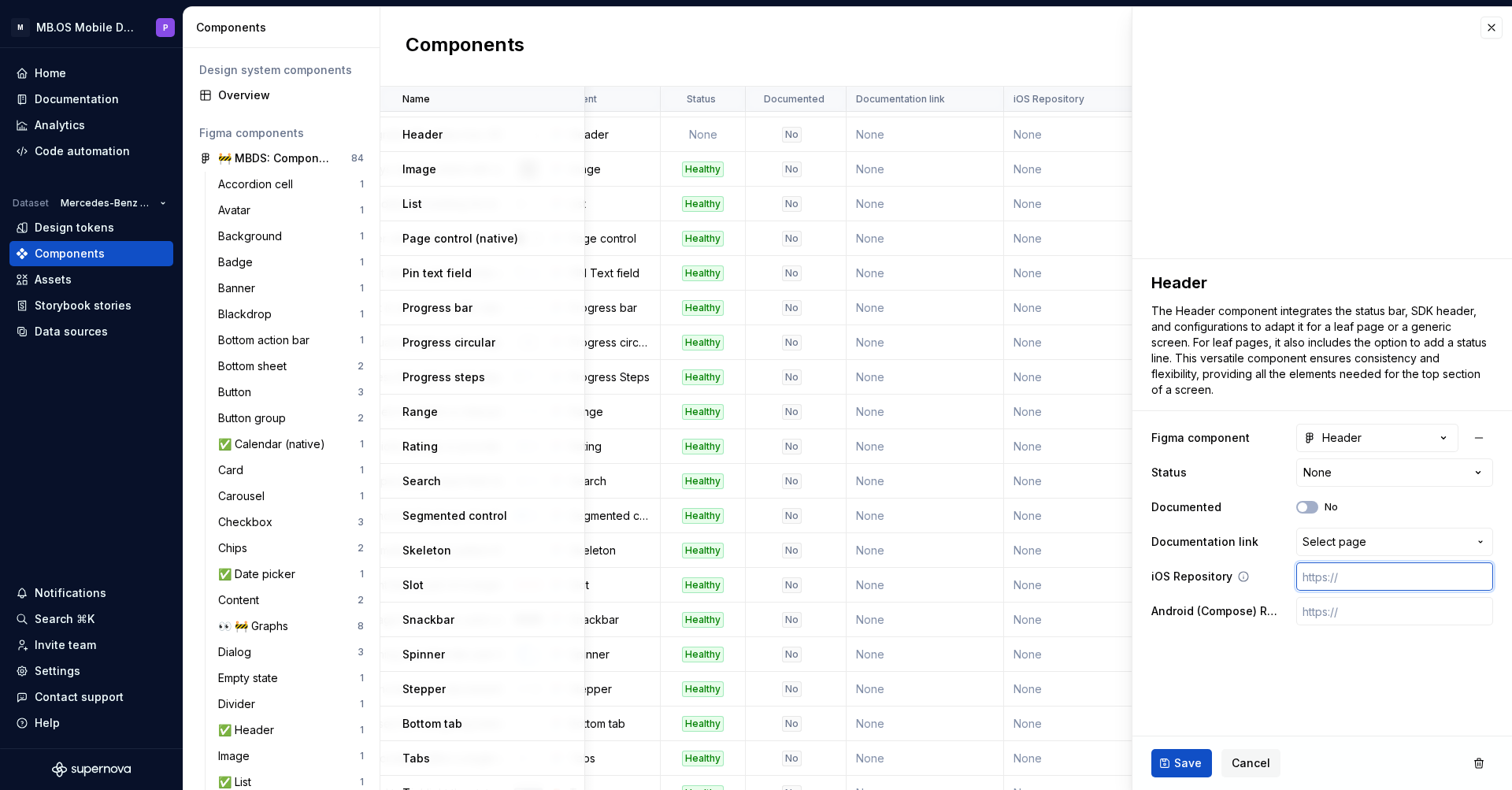
click at [1314, 580] on input "text" at bounding box center [1395, 577] width 197 height 29
click at [1335, 586] on input "text" at bounding box center [1395, 577] width 197 height 29
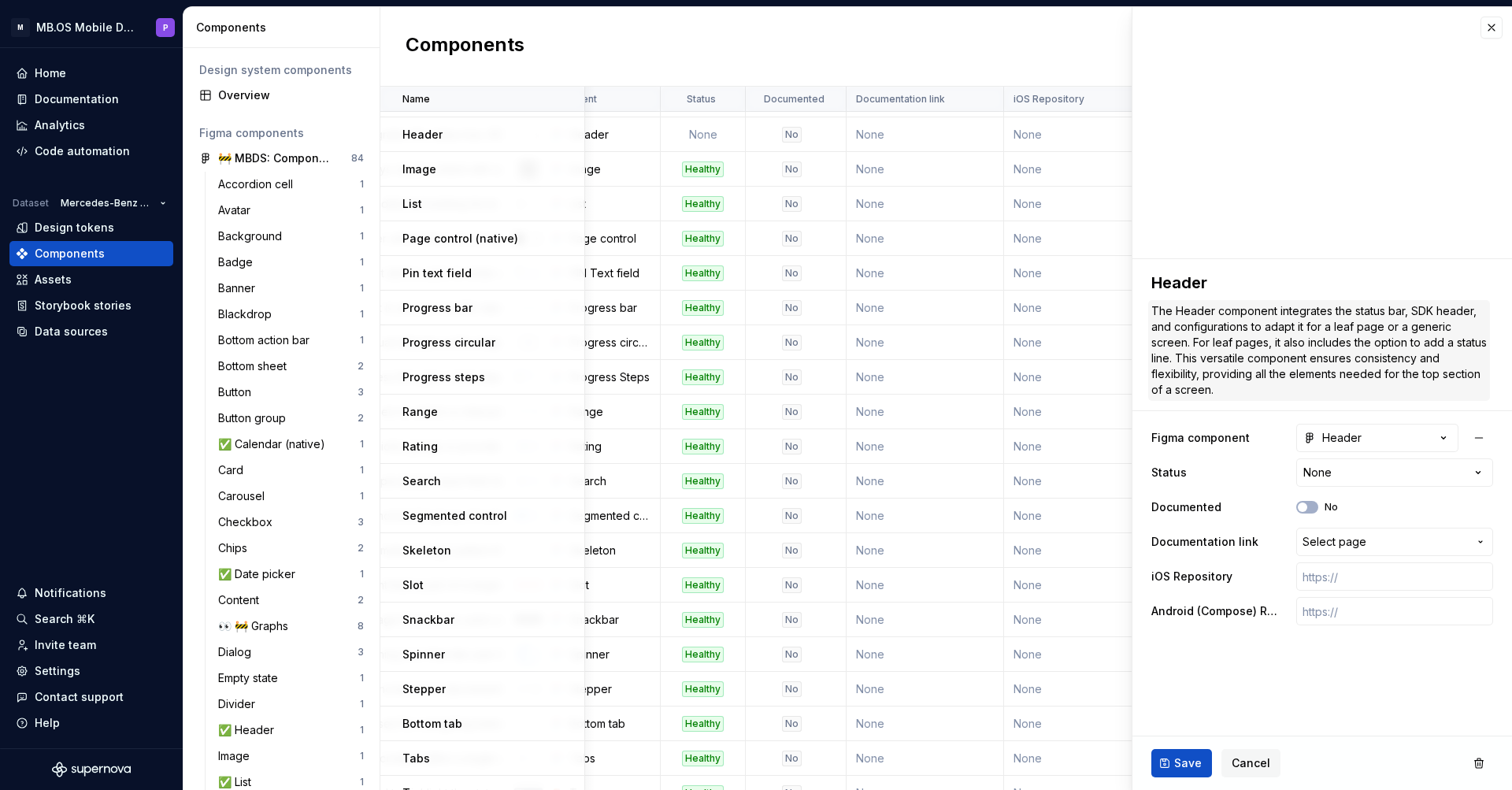
type textarea "*"
click at [1311, 580] on input "text" at bounding box center [1395, 577] width 197 height 29
paste input "[URL][DOMAIN_NAME]"
type input "[URL][DOMAIN_NAME]"
type textarea "*"
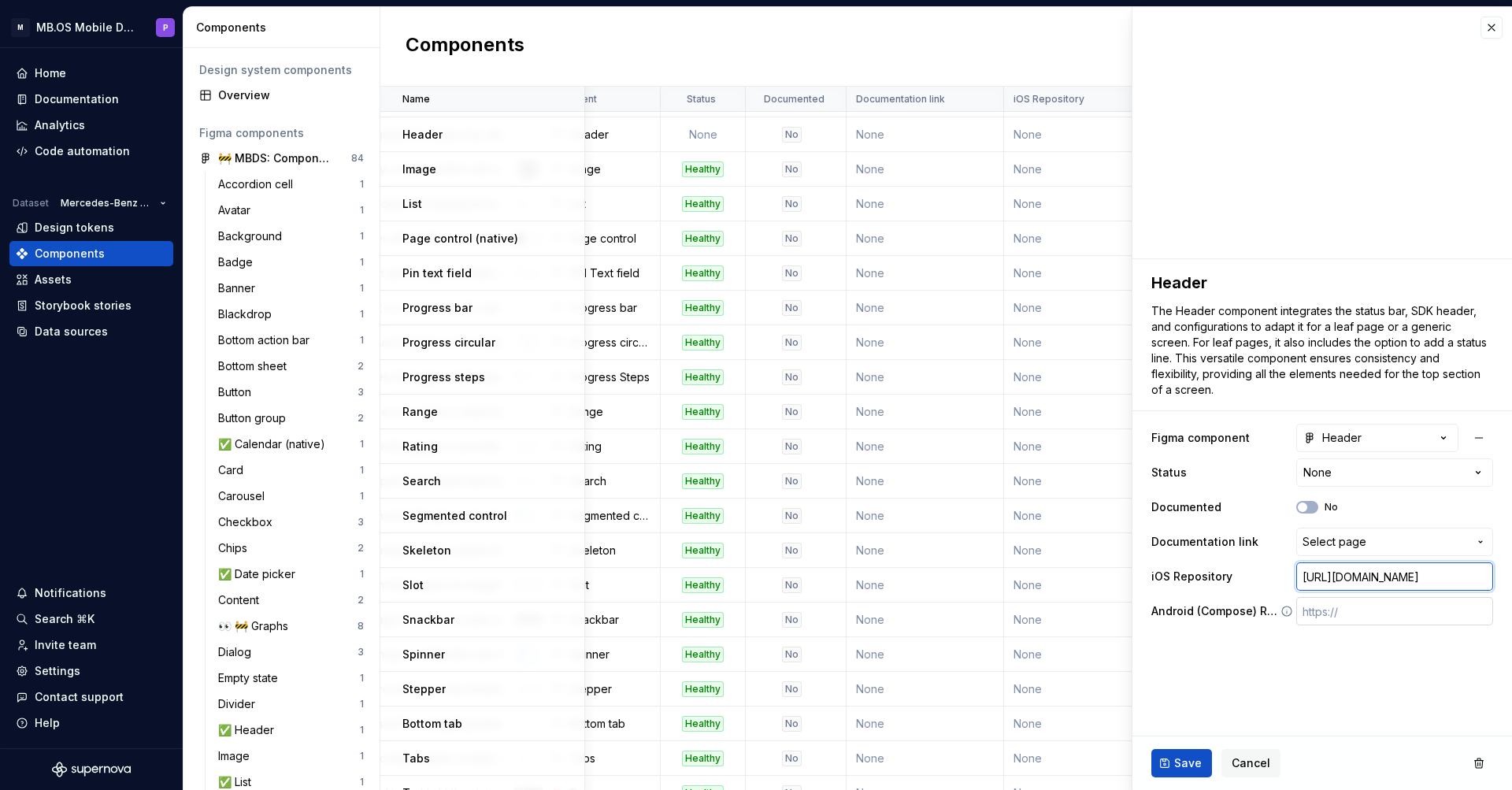
type input "[URL][DOMAIN_NAME]"
click at [1351, 611] on input "text" at bounding box center [1395, 612] width 197 height 29
paste input "[URL][DOMAIN_NAME]"
type input "[URL][DOMAIN_NAME]"
type textarea "*"
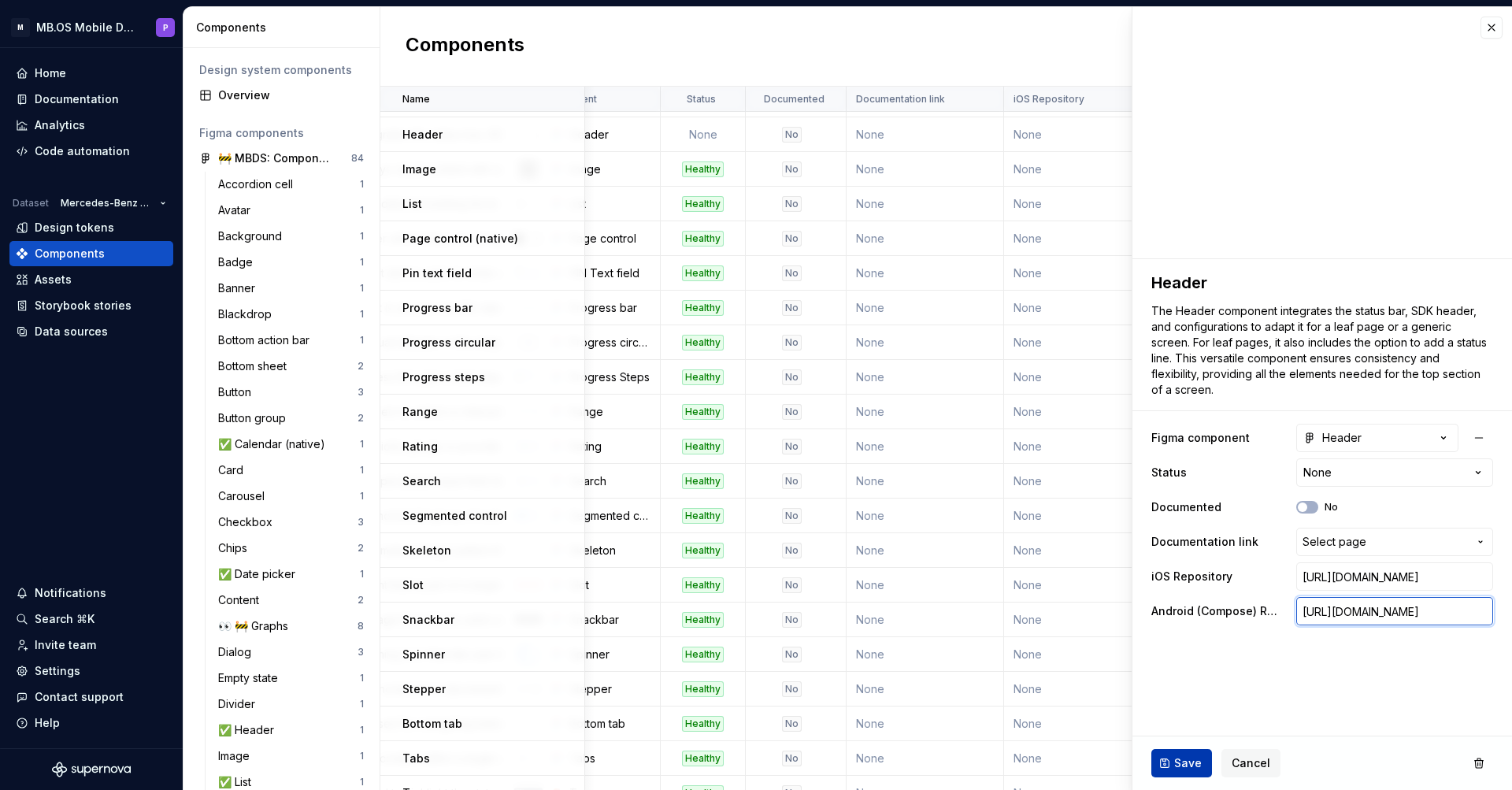
type input "[URL][DOMAIN_NAME]"
click at [1185, 763] on span "Save" at bounding box center [1188, 764] width 28 height 16
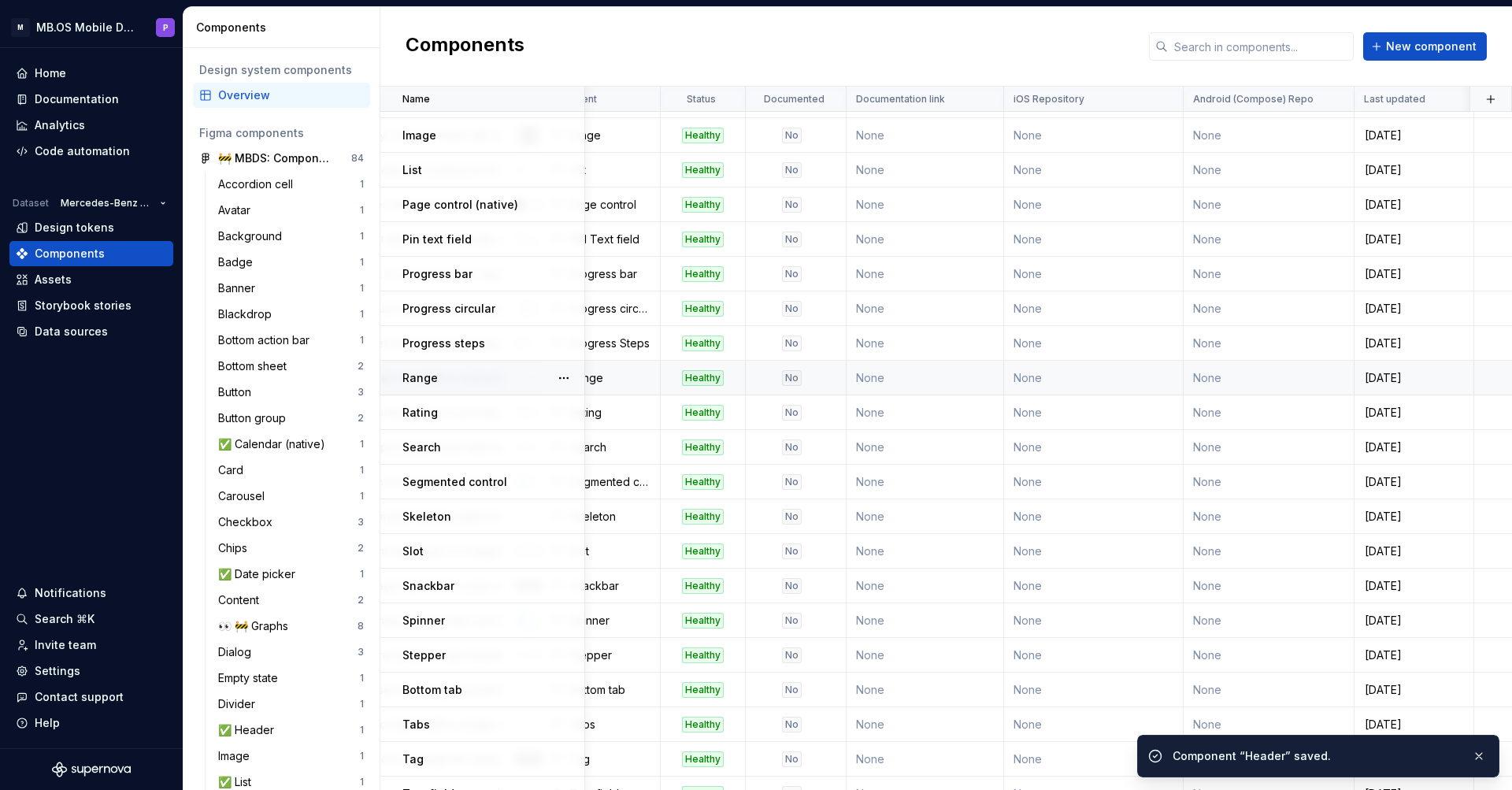
scroll to position [866, 368]
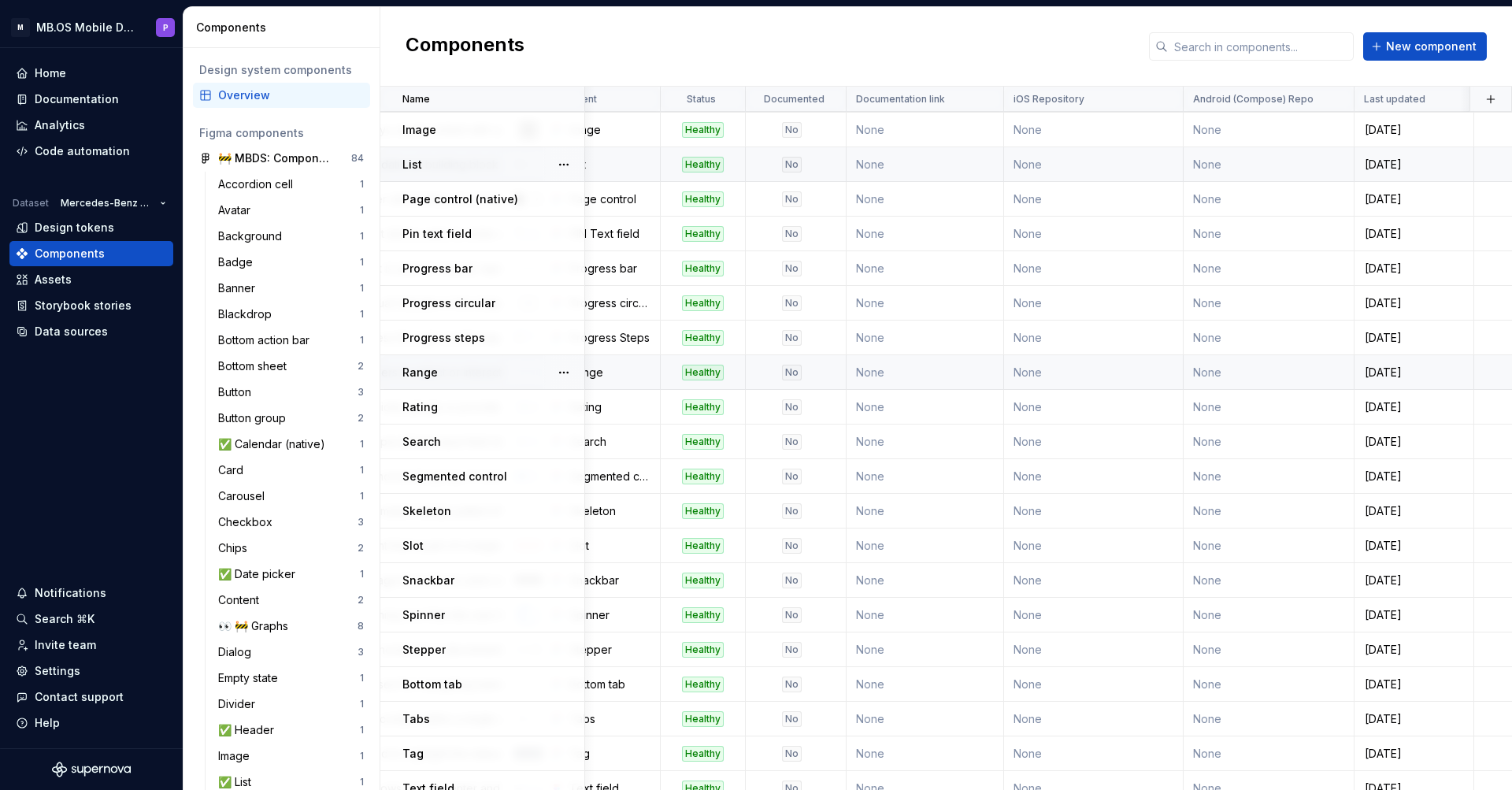
click at [1043, 164] on td "None" at bounding box center [1095, 165] width 180 height 35
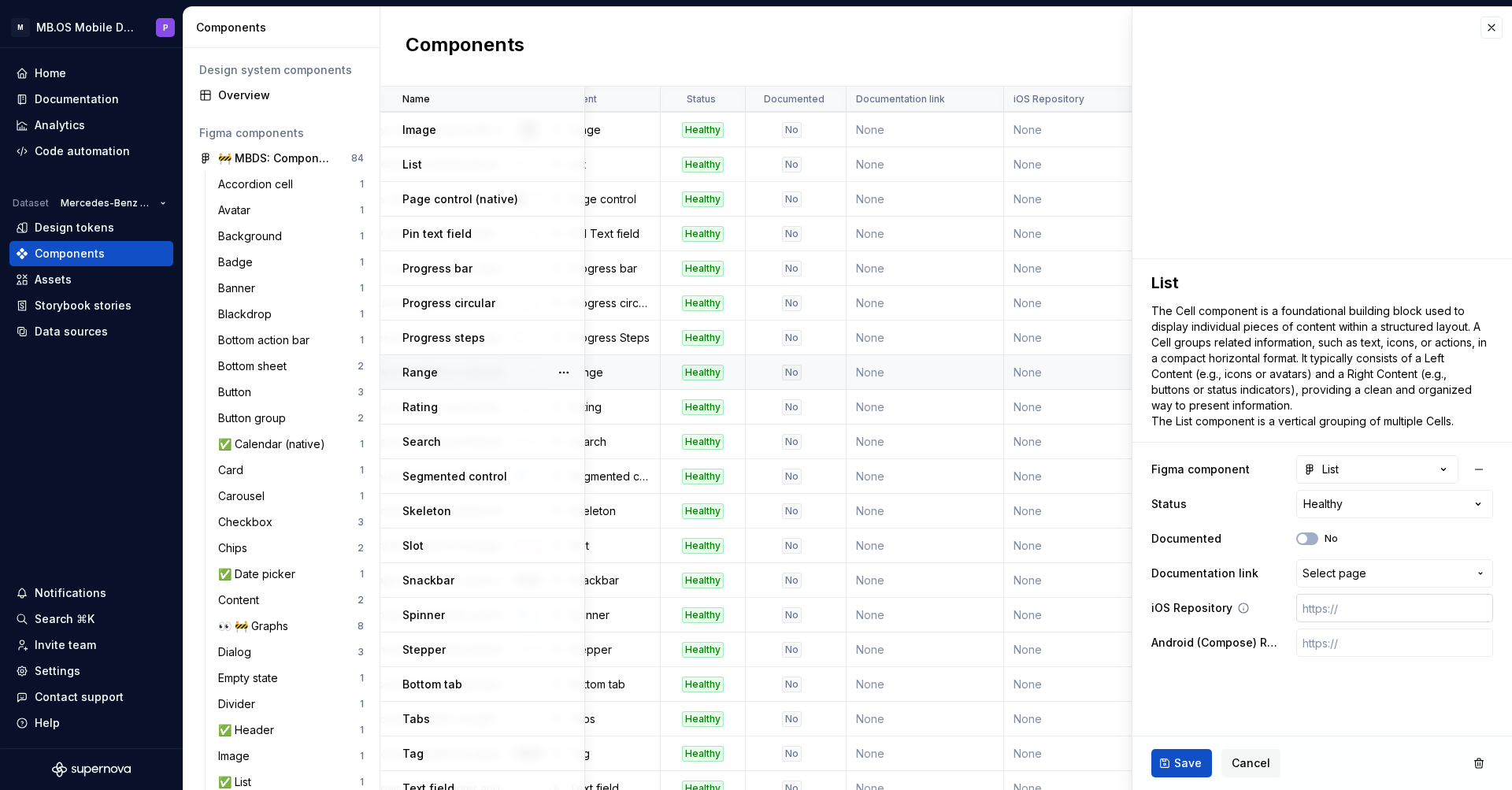
click at [1329, 610] on input "text" at bounding box center [1395, 608] width 197 height 29
paste input "[URL][DOMAIN_NAME]"
type textarea "*"
type input "[URL][DOMAIN_NAME]"
click at [1332, 646] on input "text" at bounding box center [1395, 643] width 197 height 29
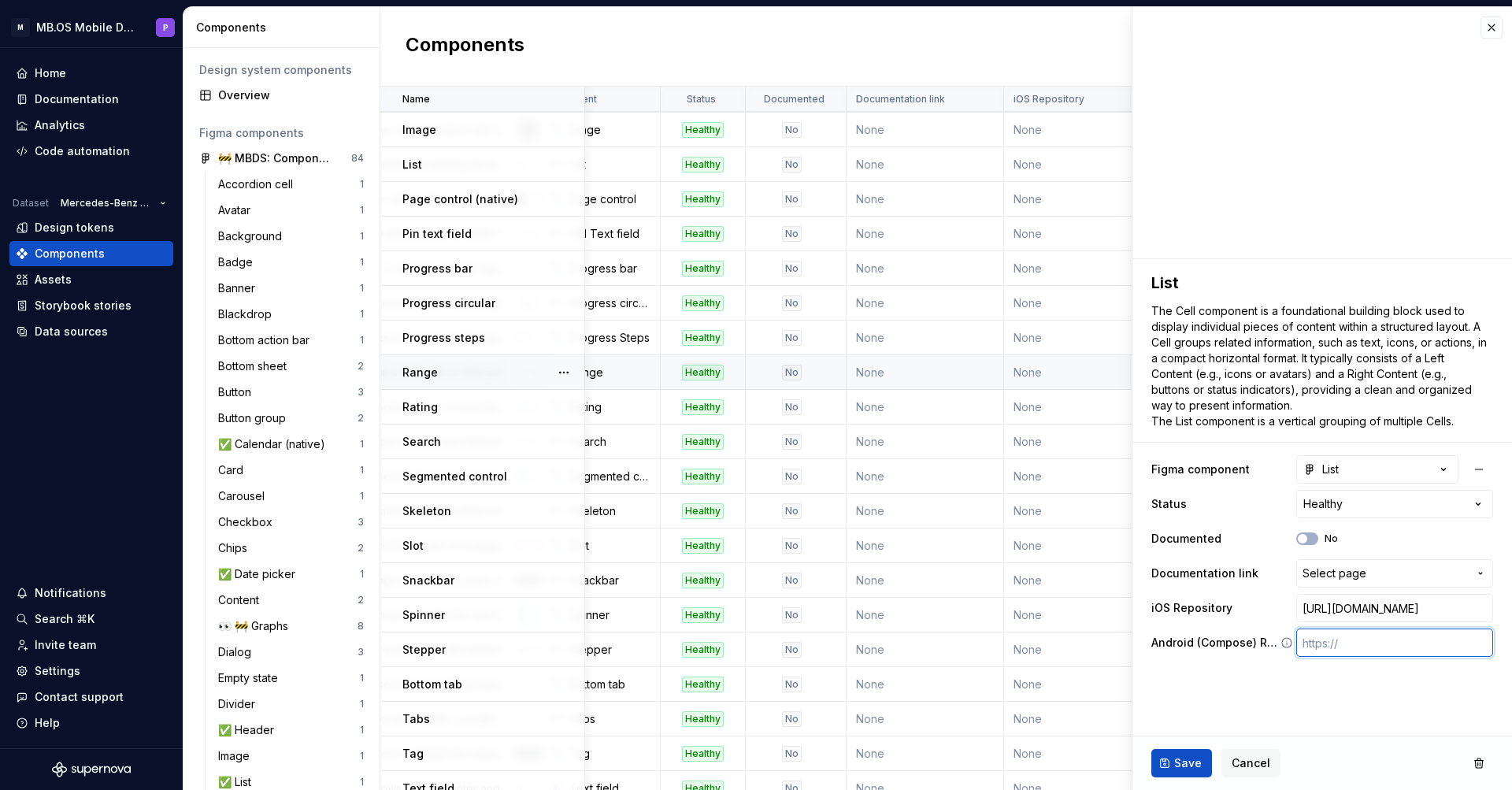
paste input "[URL][DOMAIN_NAME]"
type textarea "*"
type input "[URL][DOMAIN_NAME]"
click at [1171, 763] on button "Save" at bounding box center [1181, 764] width 60 height 29
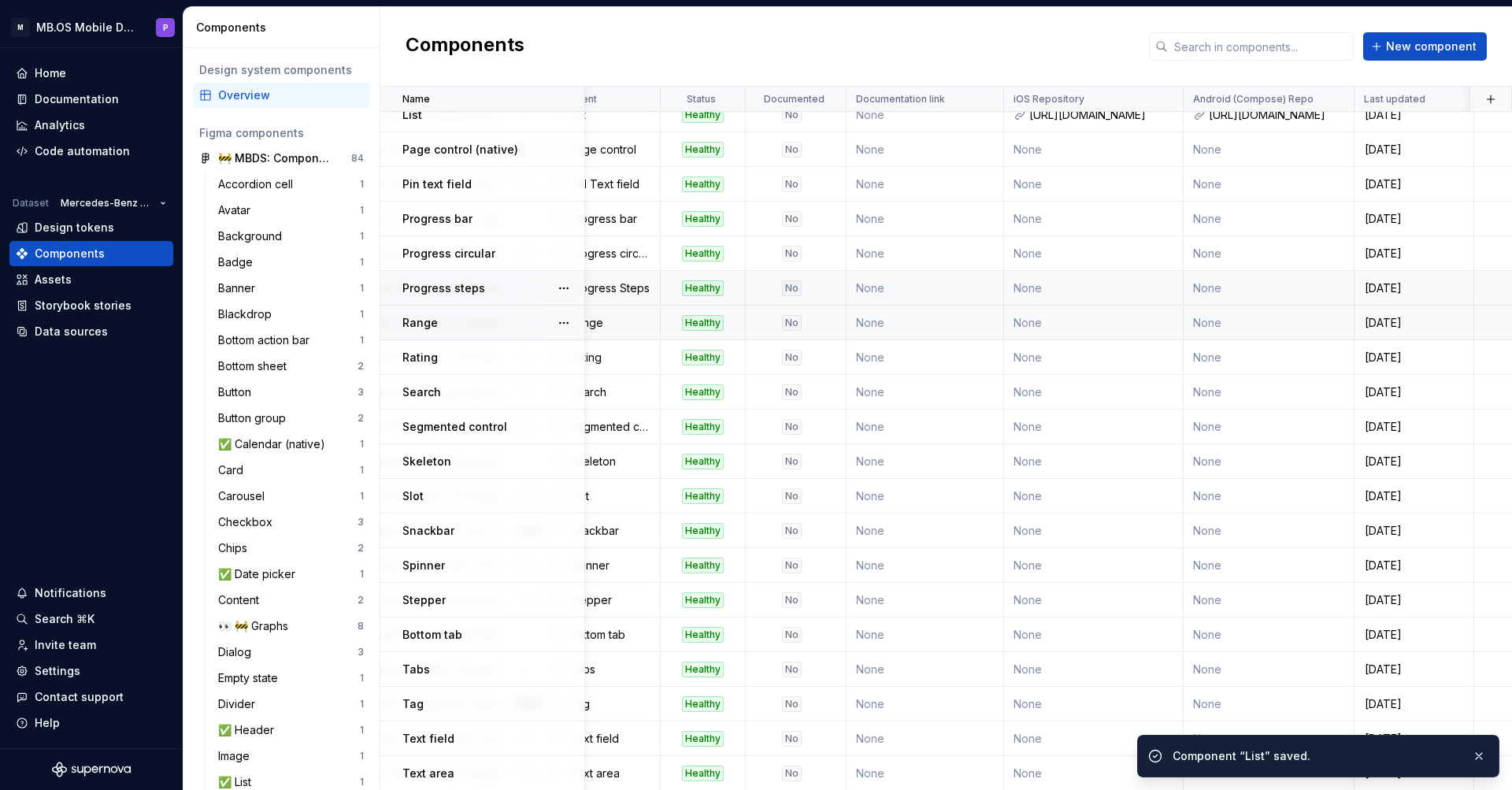
scroll to position [925, 368]
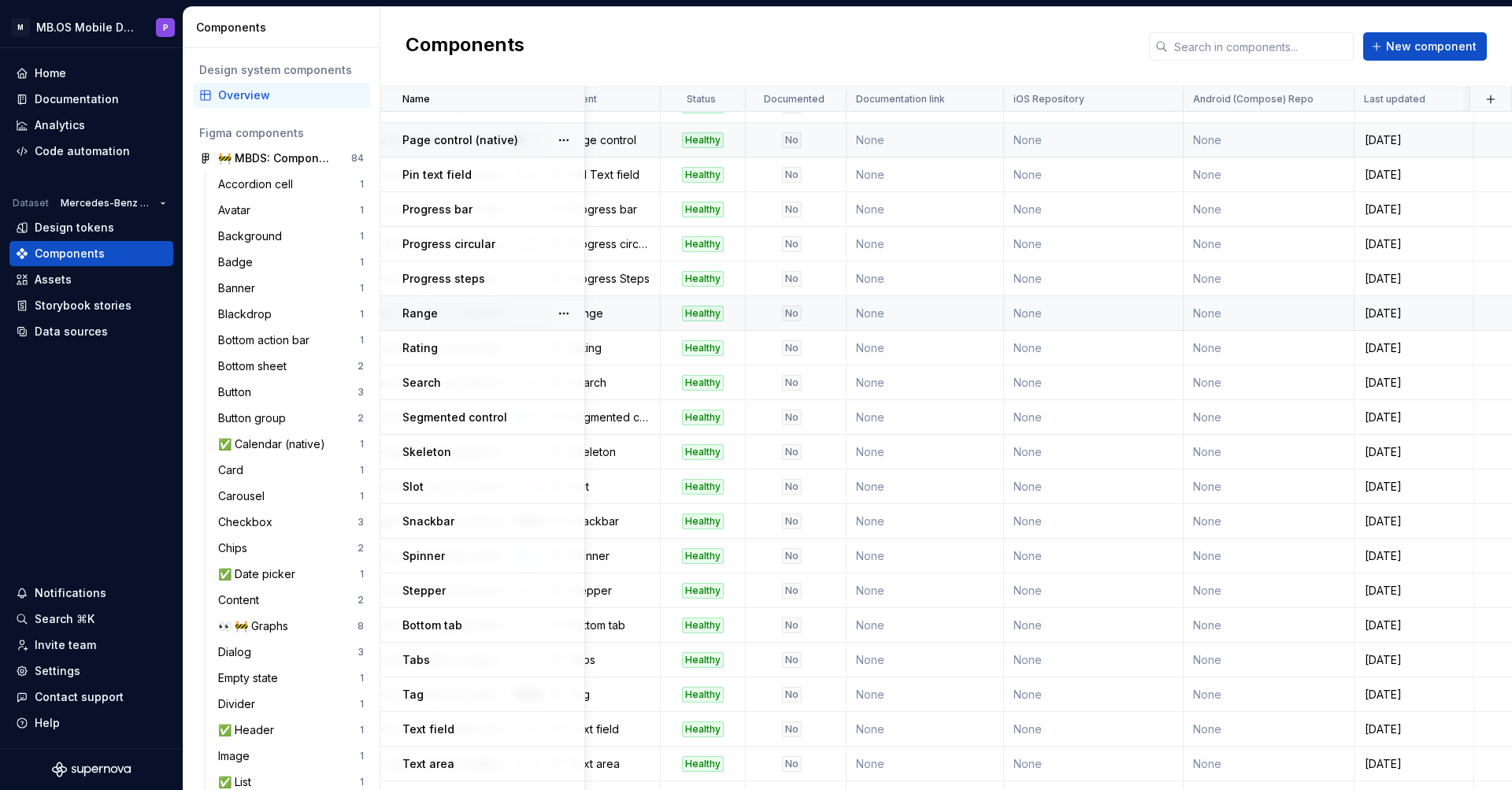
click at [1104, 139] on td "None" at bounding box center [1095, 140] width 180 height 35
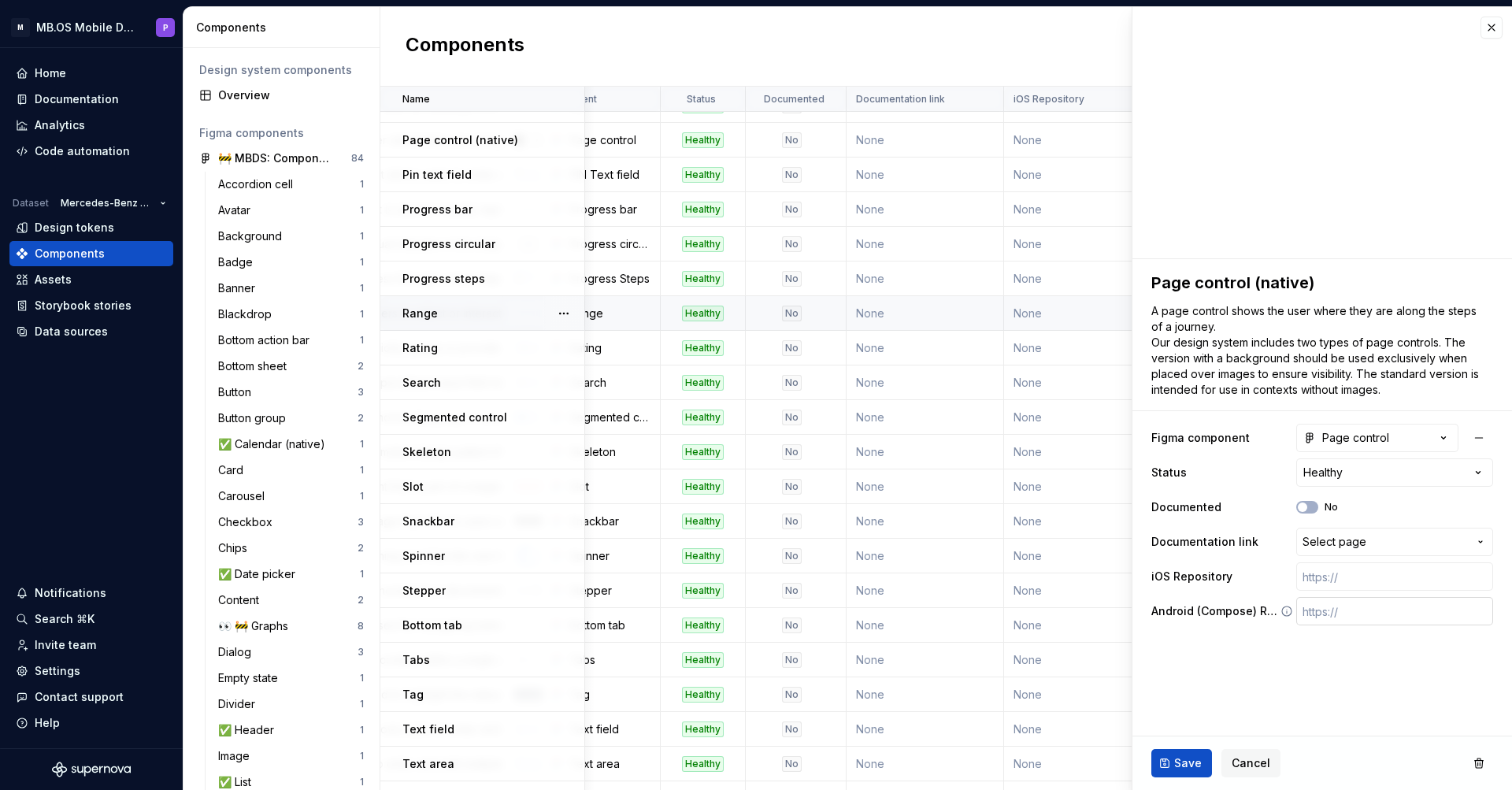
click at [1321, 615] on input "text" at bounding box center [1395, 612] width 197 height 29
paste input "[URL][DOMAIN_NAME]"
type textarea "*"
type input "[URL][DOMAIN_NAME]"
type textarea "*"
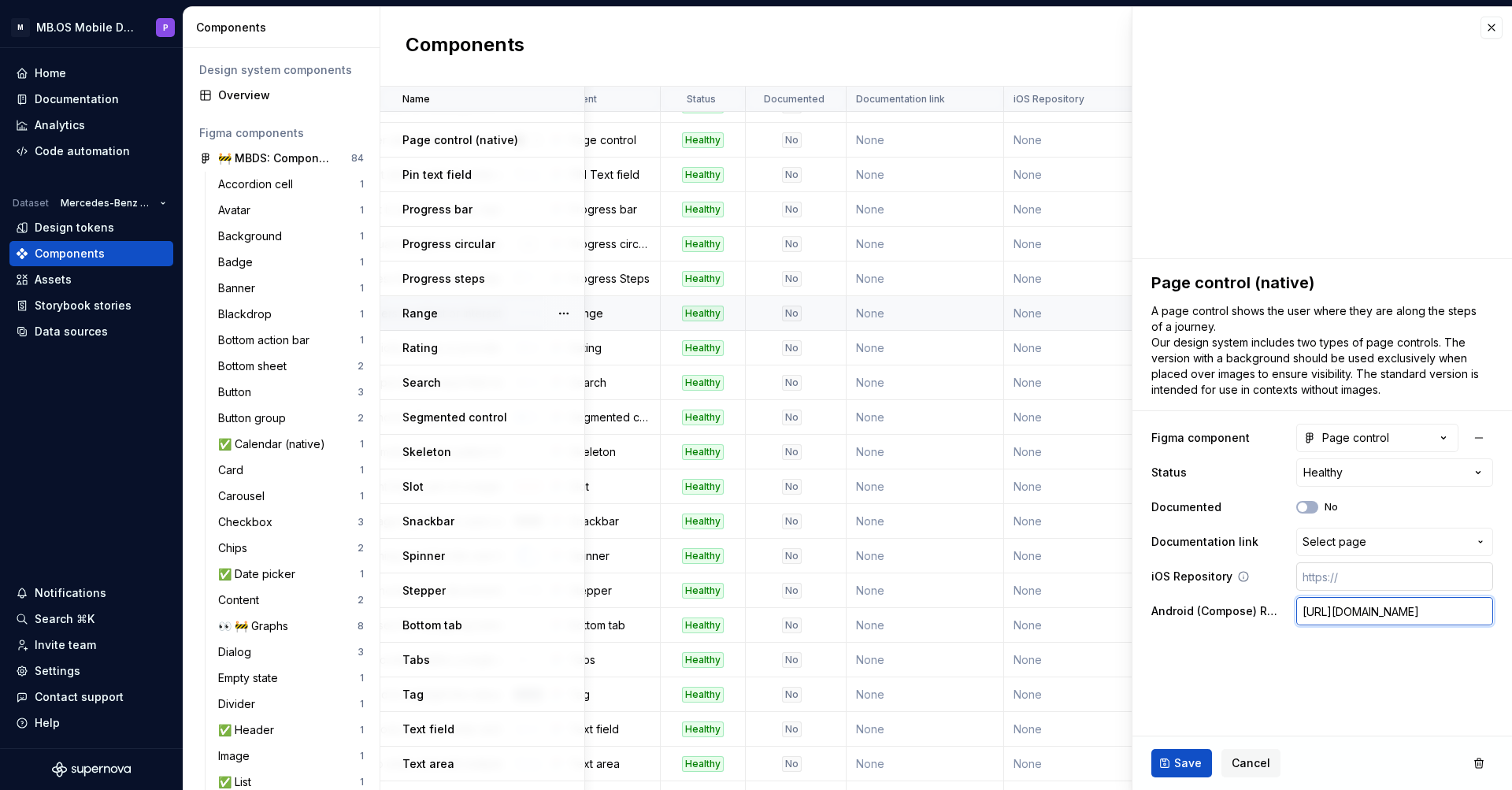
type input "[URL][DOMAIN_NAME]"
click at [1321, 579] on input "text" at bounding box center [1395, 577] width 197 height 29
paste input "[URL][DOMAIN_NAME]"
type textarea "*"
type input "[URL][DOMAIN_NAME]"
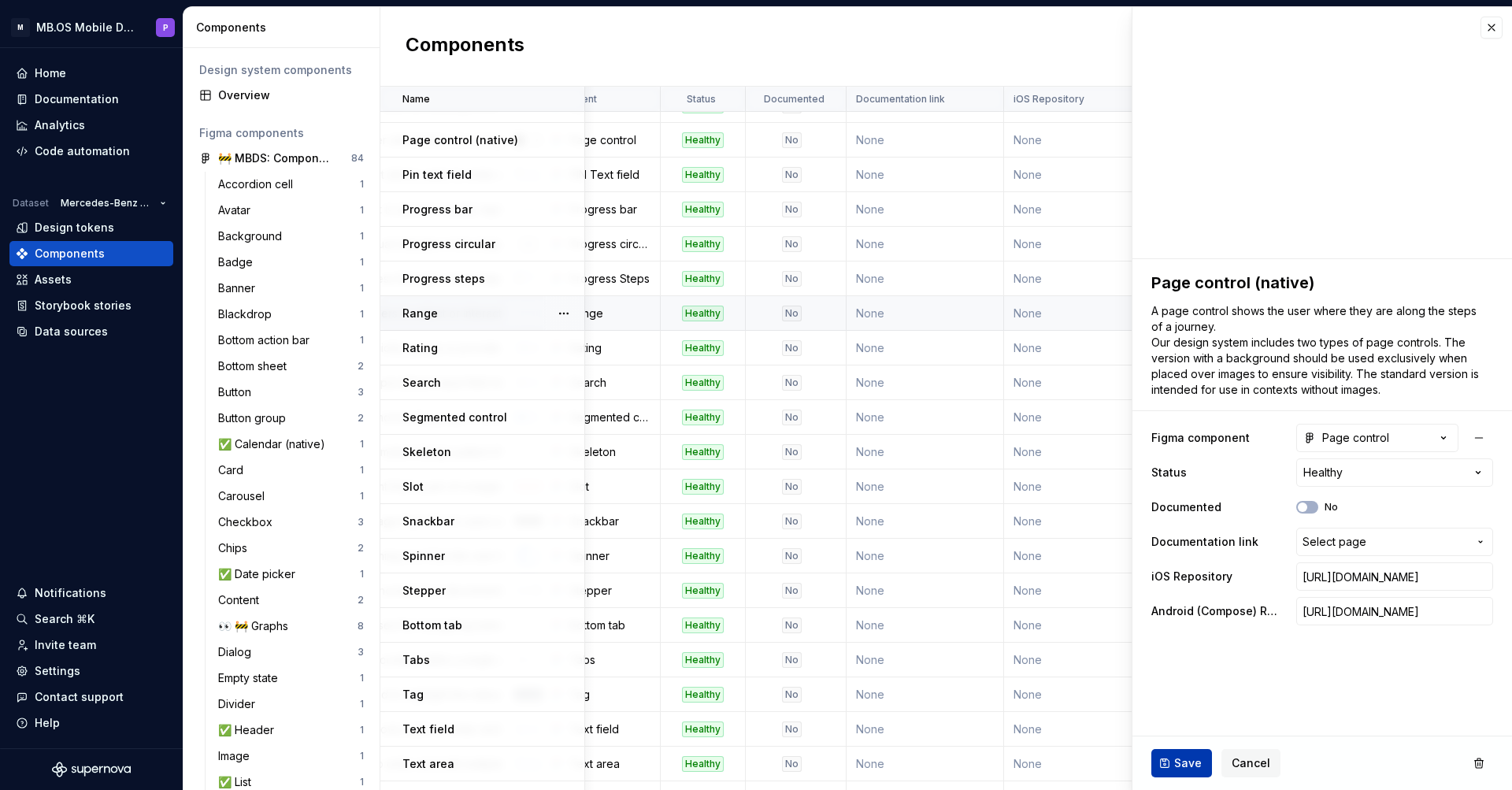
click at [1176, 760] on span "Save" at bounding box center [1188, 764] width 28 height 16
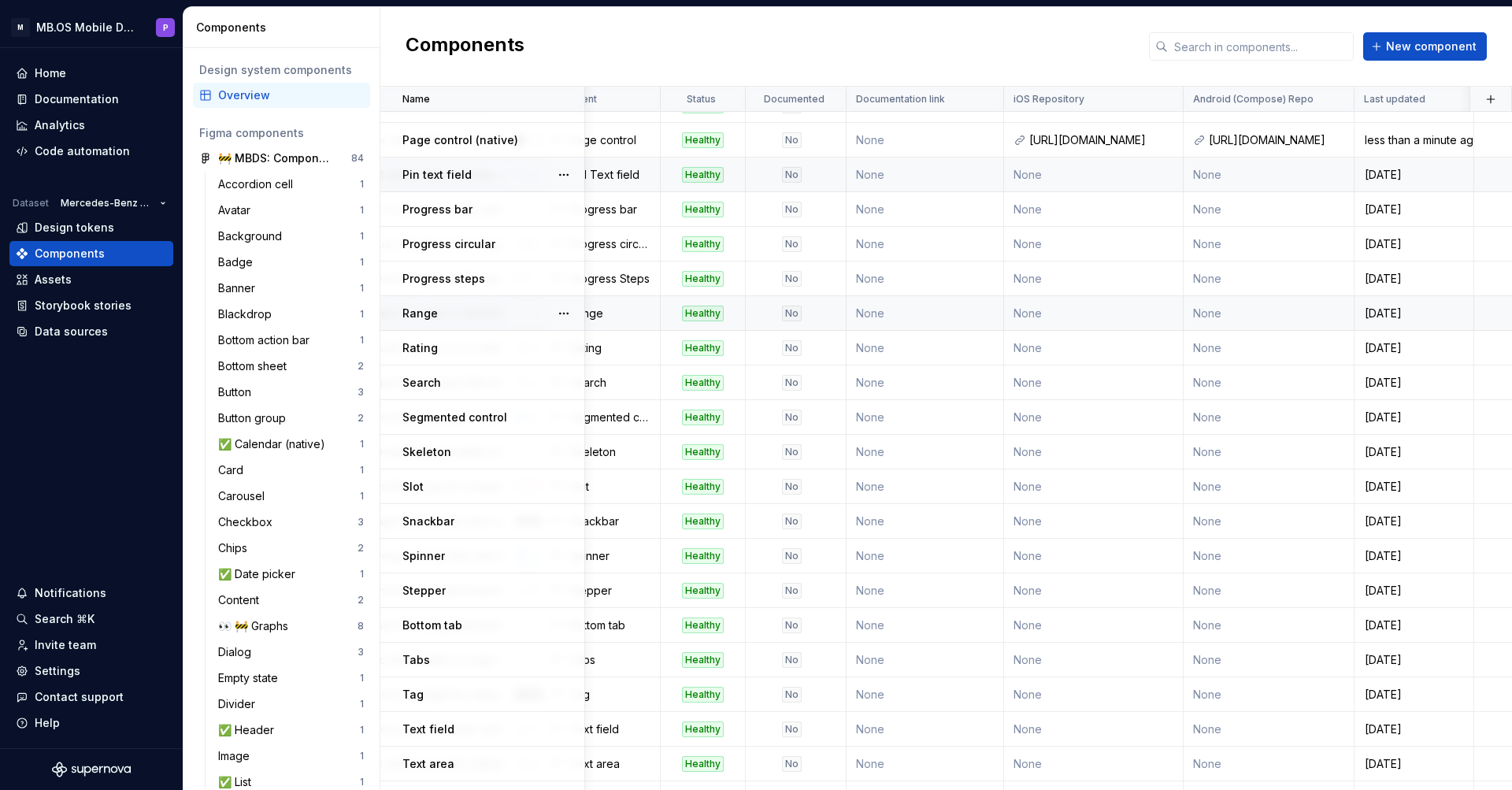
click at [1104, 178] on td "None" at bounding box center [1095, 175] width 180 height 35
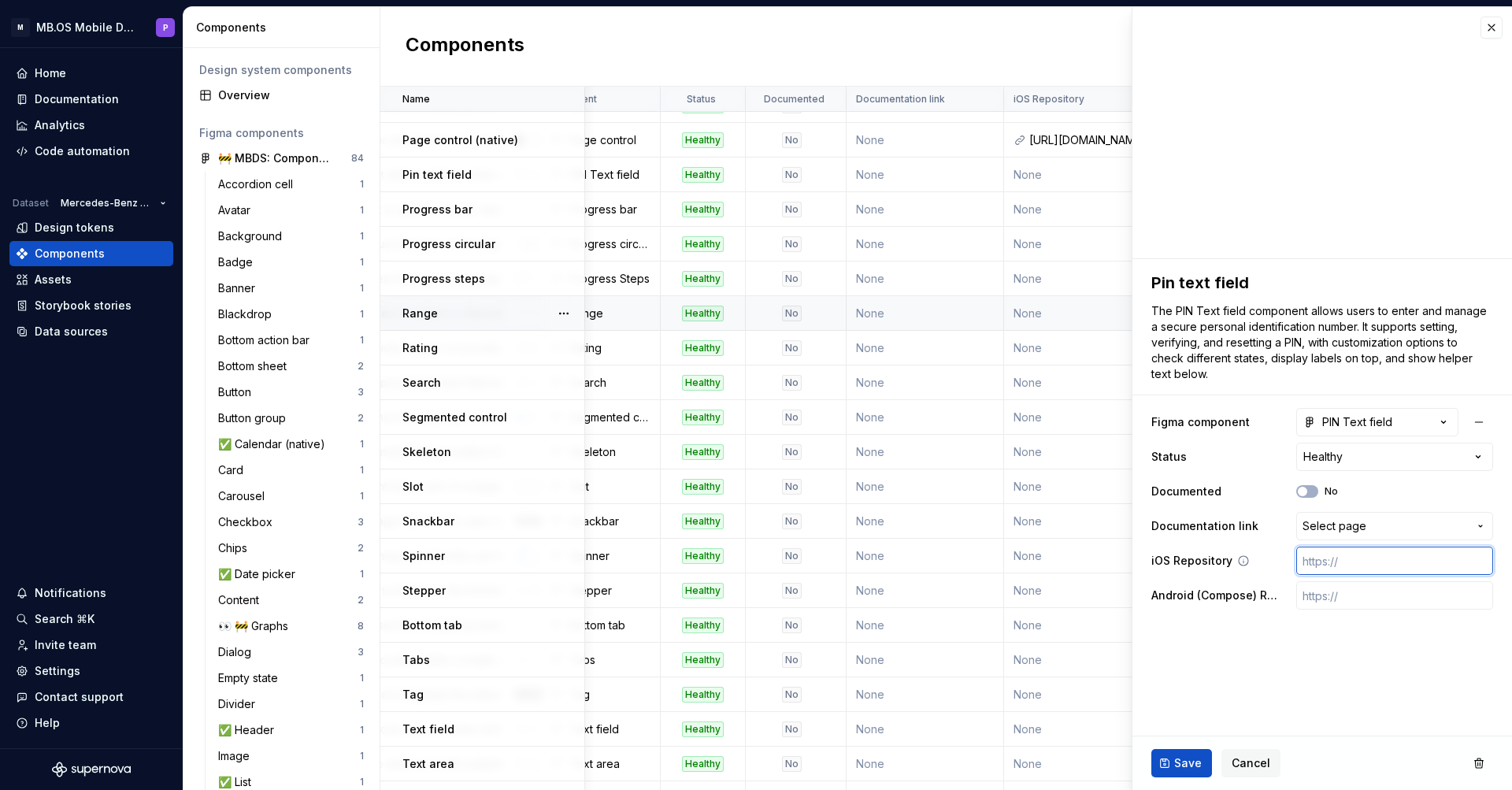
click at [1334, 562] on input "text" at bounding box center [1395, 561] width 197 height 29
paste input "[URL][DOMAIN_NAME]"
type textarea "*"
type input "[URL][DOMAIN_NAME]"
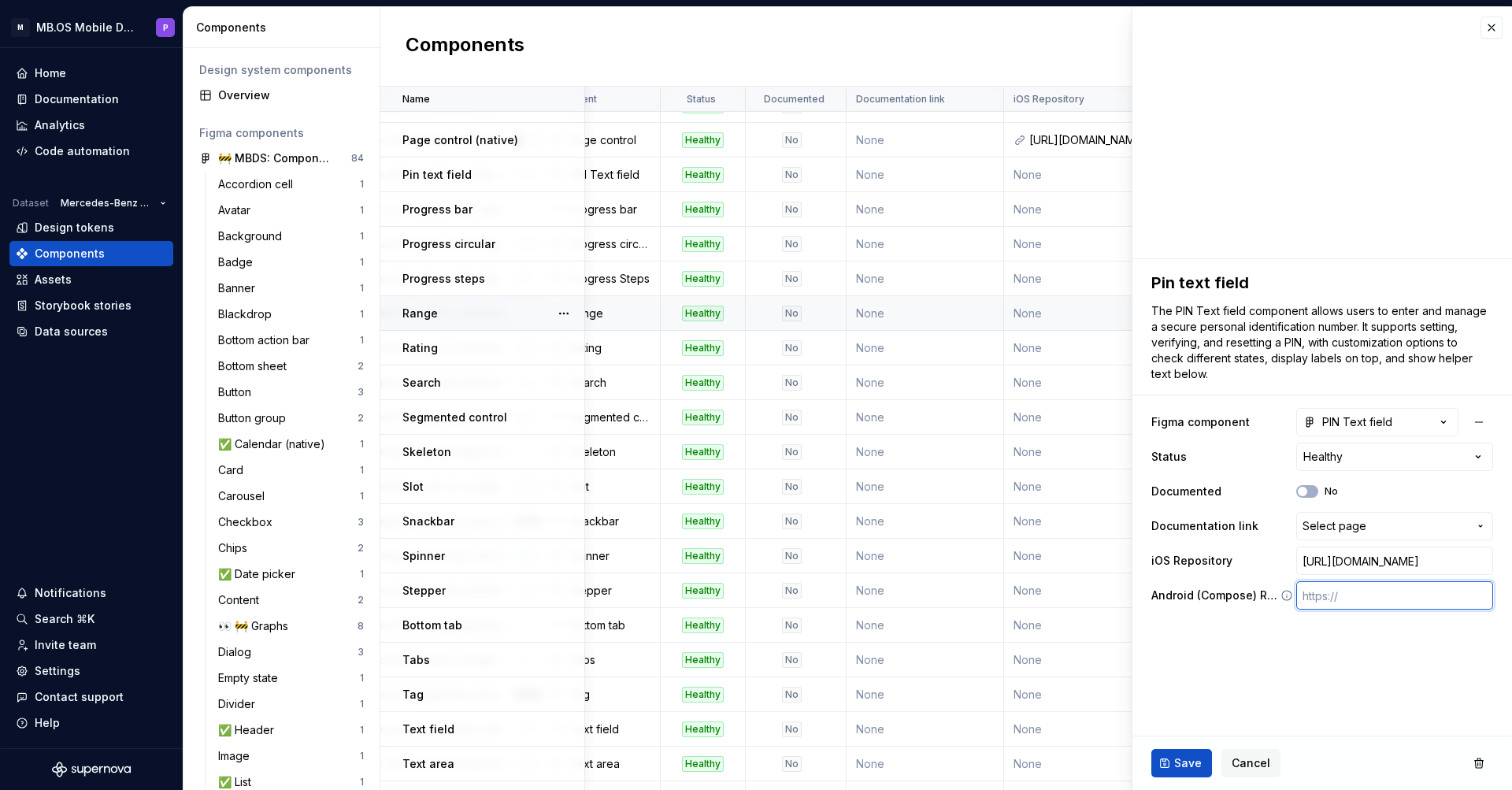
click at [1366, 597] on input "text" at bounding box center [1395, 596] width 197 height 29
paste input "[URL][DOMAIN_NAME]"
type textarea "*"
type input "[URL][DOMAIN_NAME]"
click at [1183, 763] on span "Save" at bounding box center [1188, 764] width 28 height 16
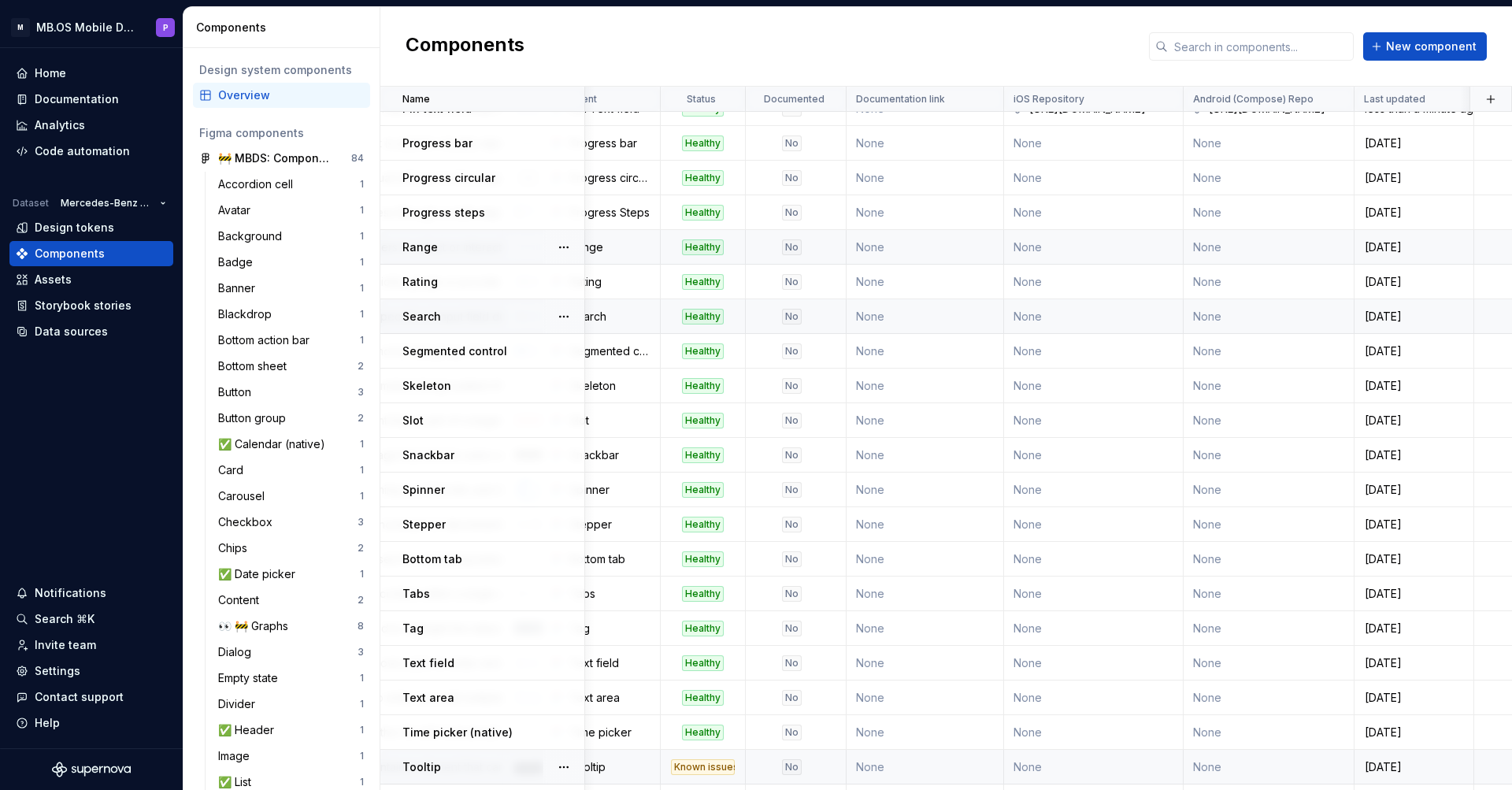
scroll to position [989, 368]
click at [1157, 155] on td "None" at bounding box center [1095, 146] width 180 height 35
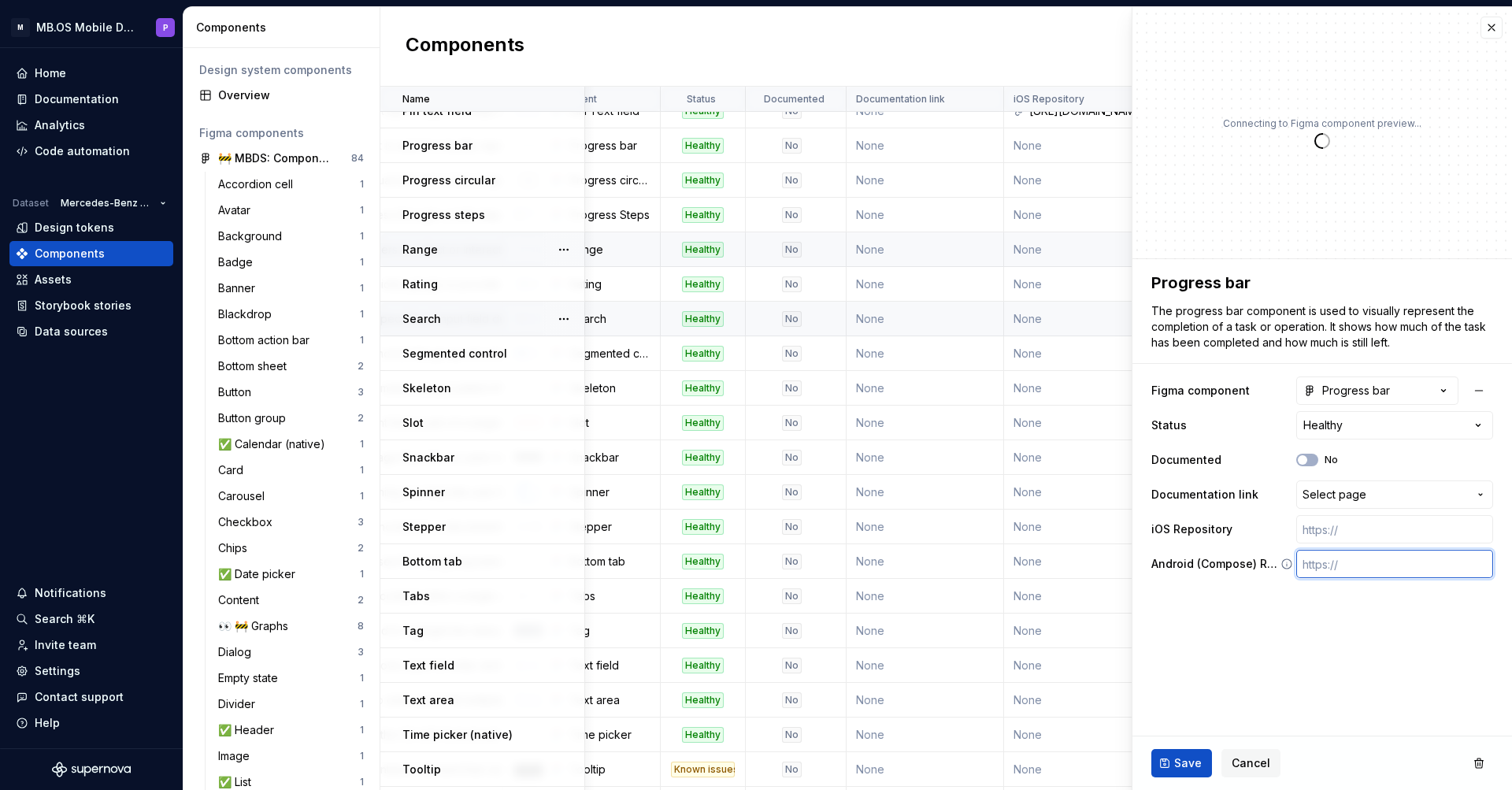
click at [1329, 567] on input "text" at bounding box center [1395, 564] width 197 height 29
paste input "[URL][DOMAIN_NAME]"
type textarea "*"
type input "[URL][DOMAIN_NAME]"
click at [1353, 534] on input "text" at bounding box center [1395, 530] width 197 height 29
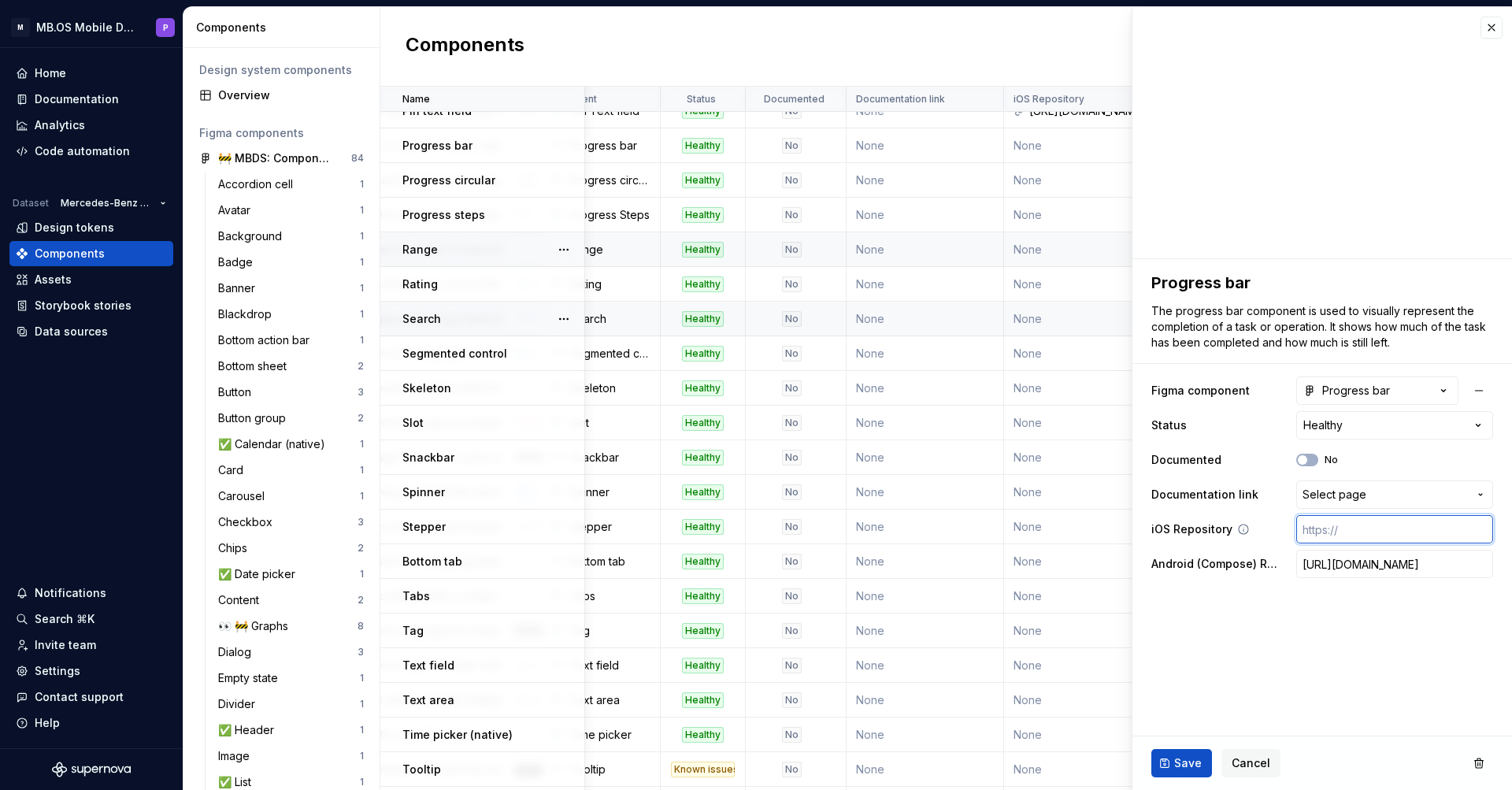
paste input "[URL][DOMAIN_NAME]"
type textarea "*"
type input "[URL][DOMAIN_NAME]"
click at [1179, 769] on span "Save" at bounding box center [1188, 764] width 28 height 16
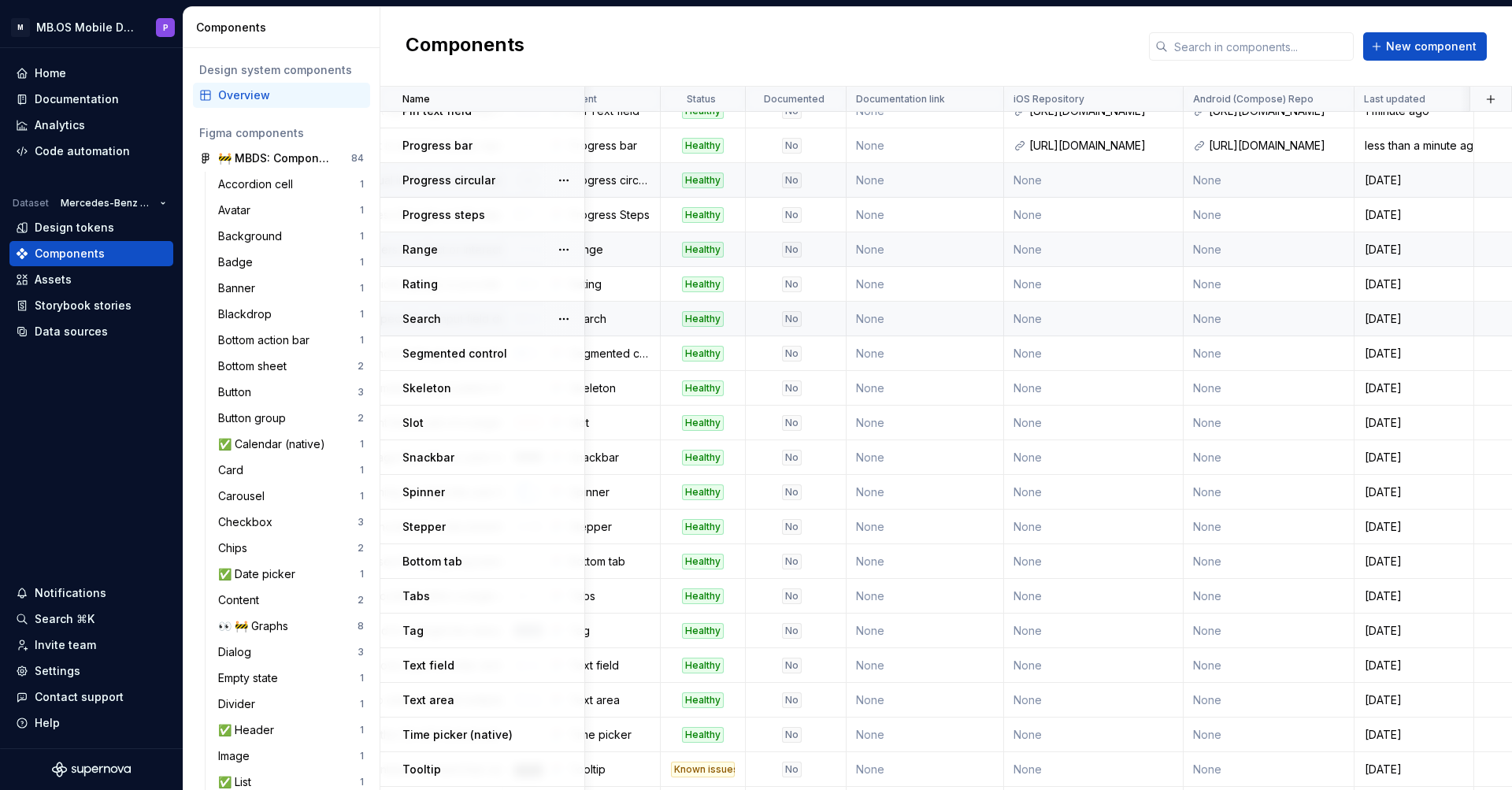
click at [1056, 181] on td "None" at bounding box center [1095, 180] width 180 height 35
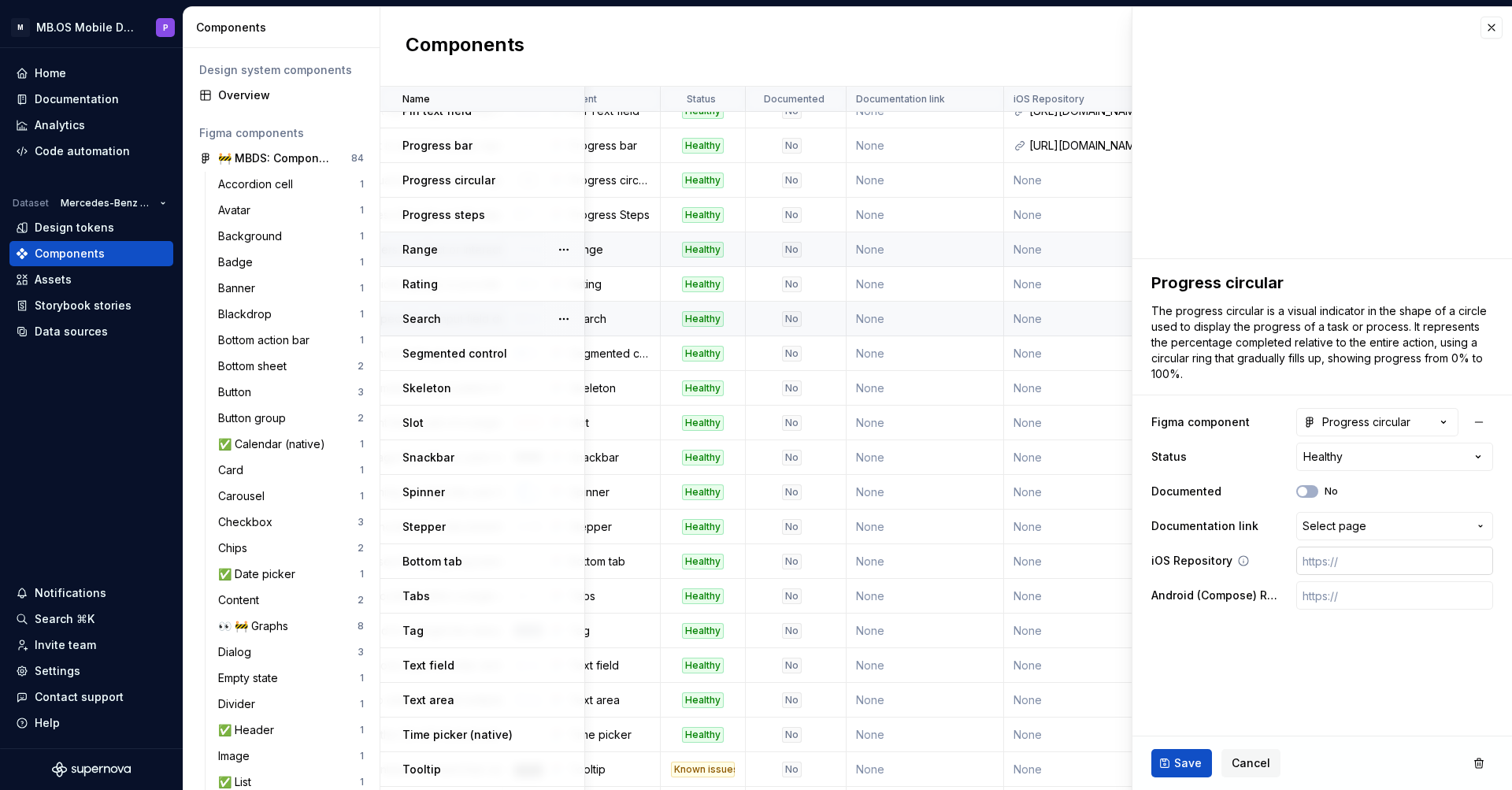
click at [1329, 567] on input "text" at bounding box center [1395, 561] width 197 height 29
paste input "[URL][DOMAIN_NAME]"
type textarea "*"
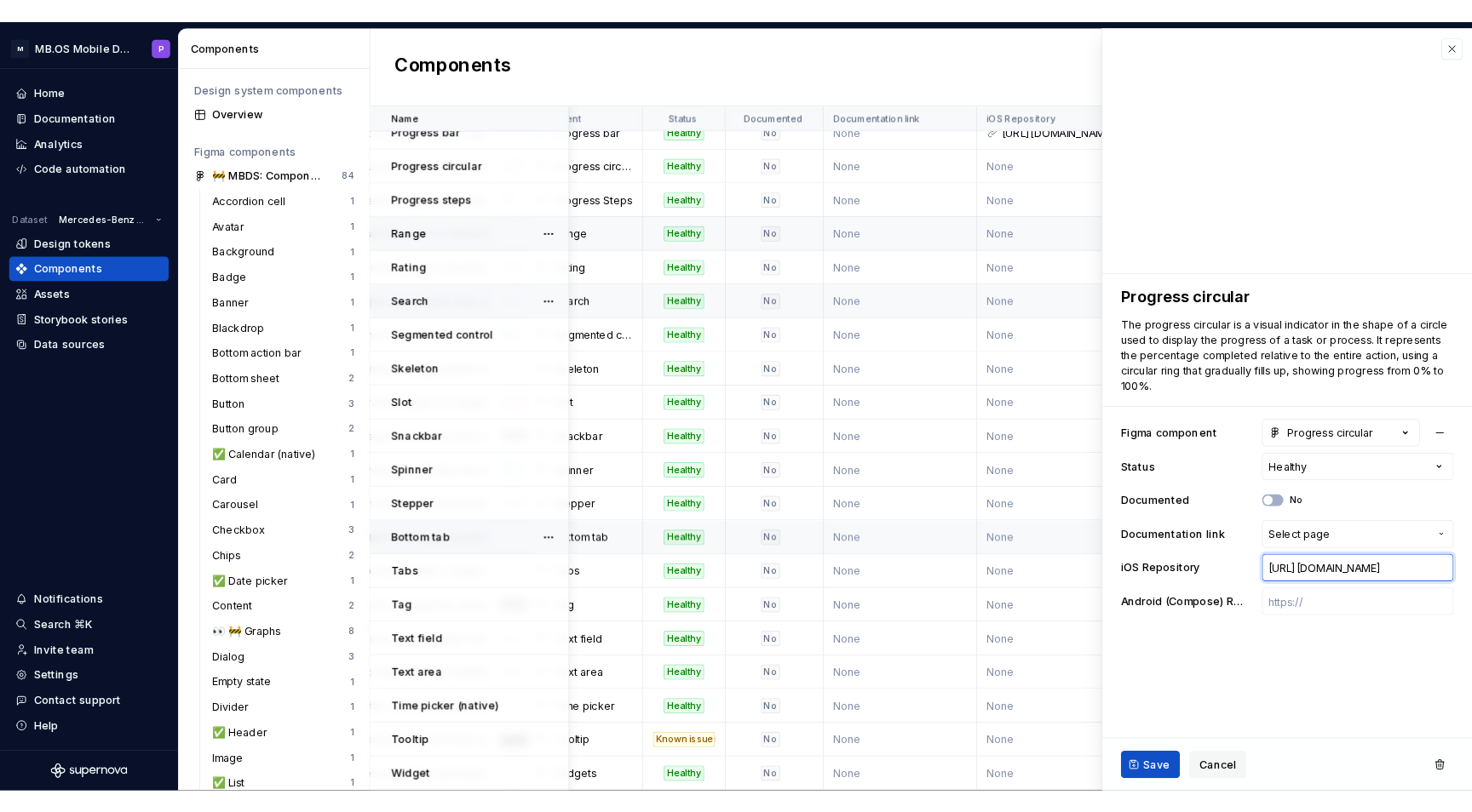
scroll to position [1103, 399]
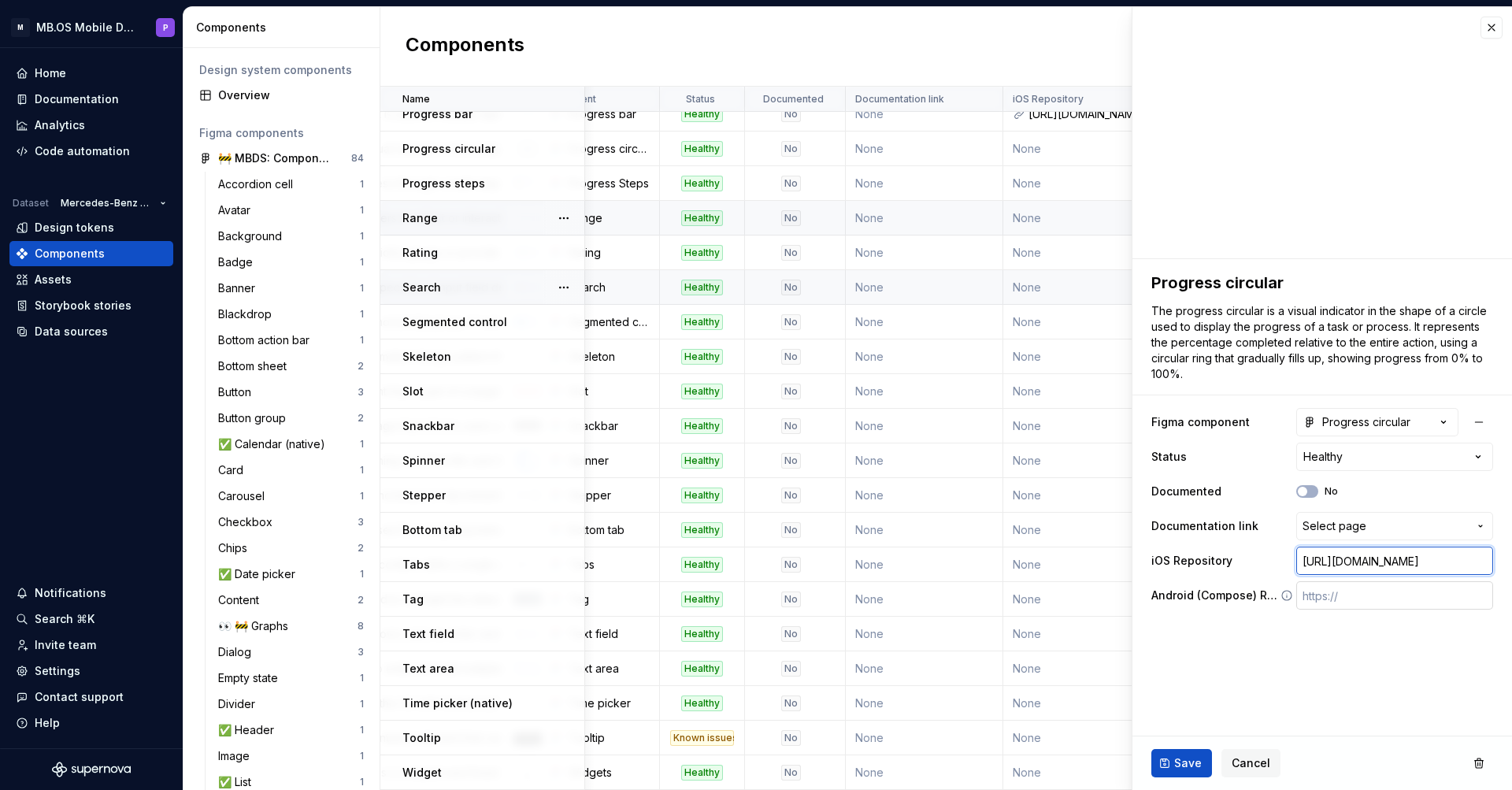
type input "[URL][DOMAIN_NAME]"
click at [1323, 602] on input "text" at bounding box center [1395, 596] width 197 height 29
paste input "[URL][DOMAIN_NAME]"
type textarea "*"
type input "[URL][DOMAIN_NAME]"
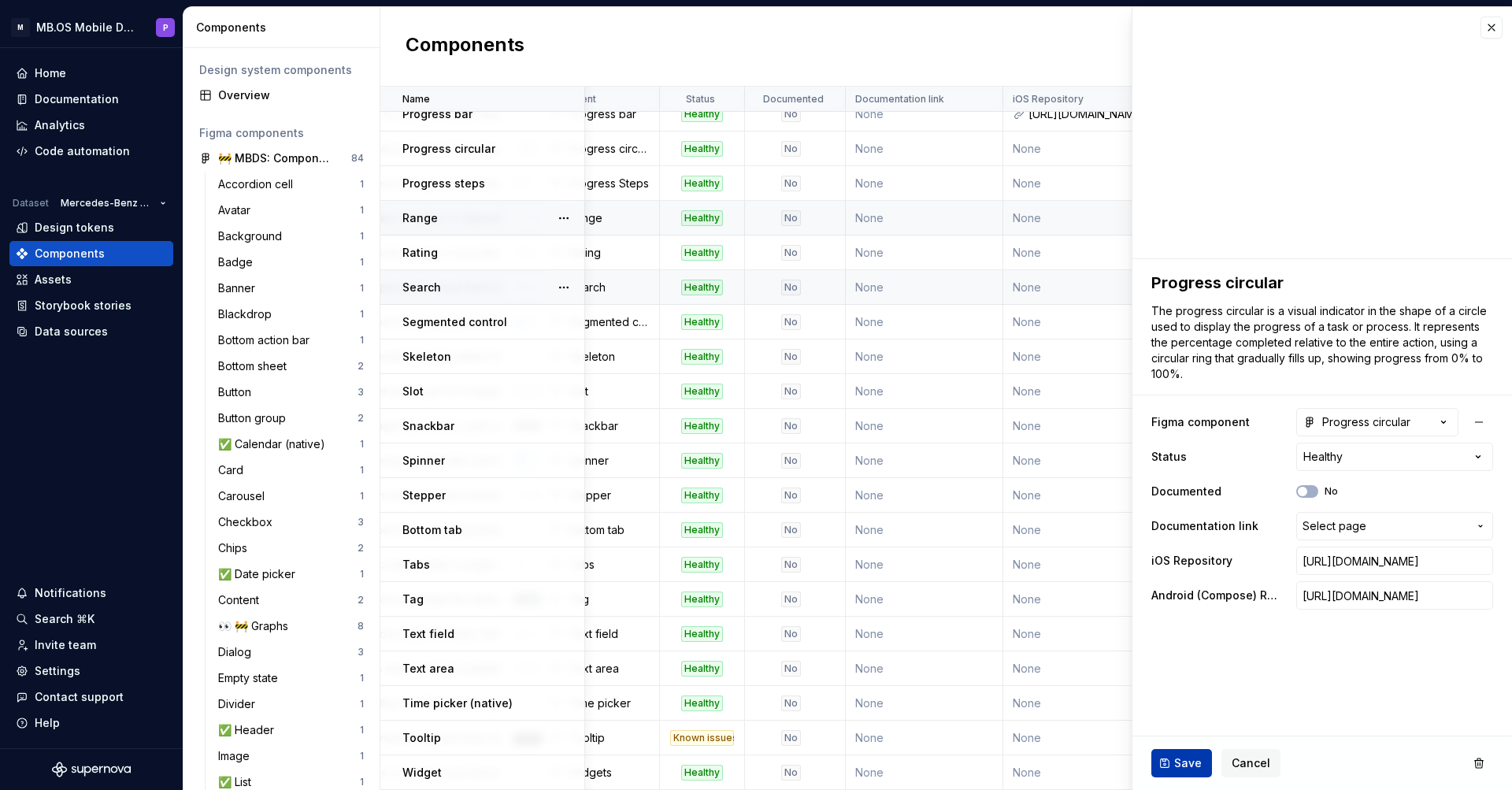
click at [1182, 769] on span "Save" at bounding box center [1188, 764] width 28 height 16
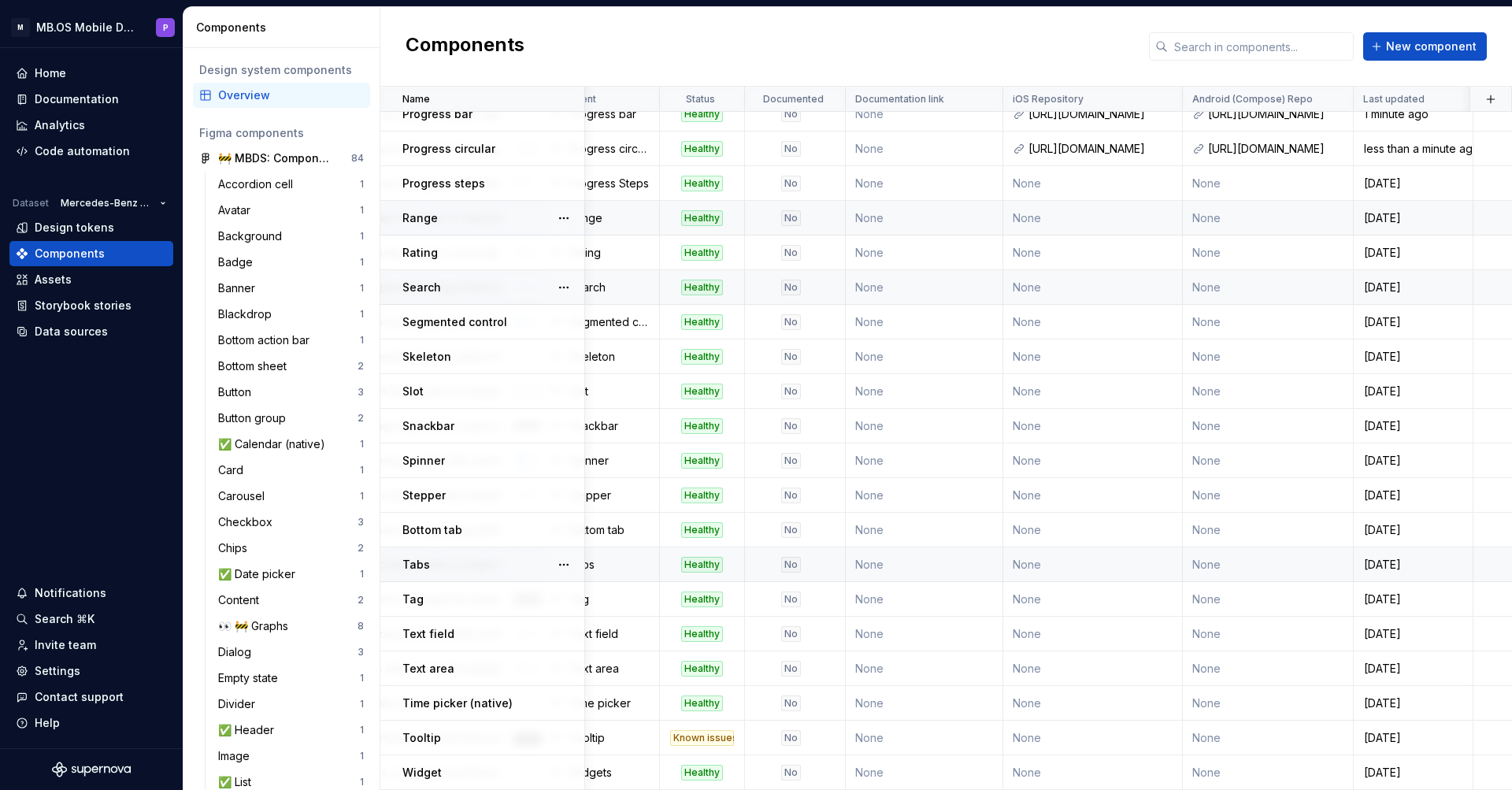
click at [1146, 181] on td "None" at bounding box center [1094, 184] width 180 height 35
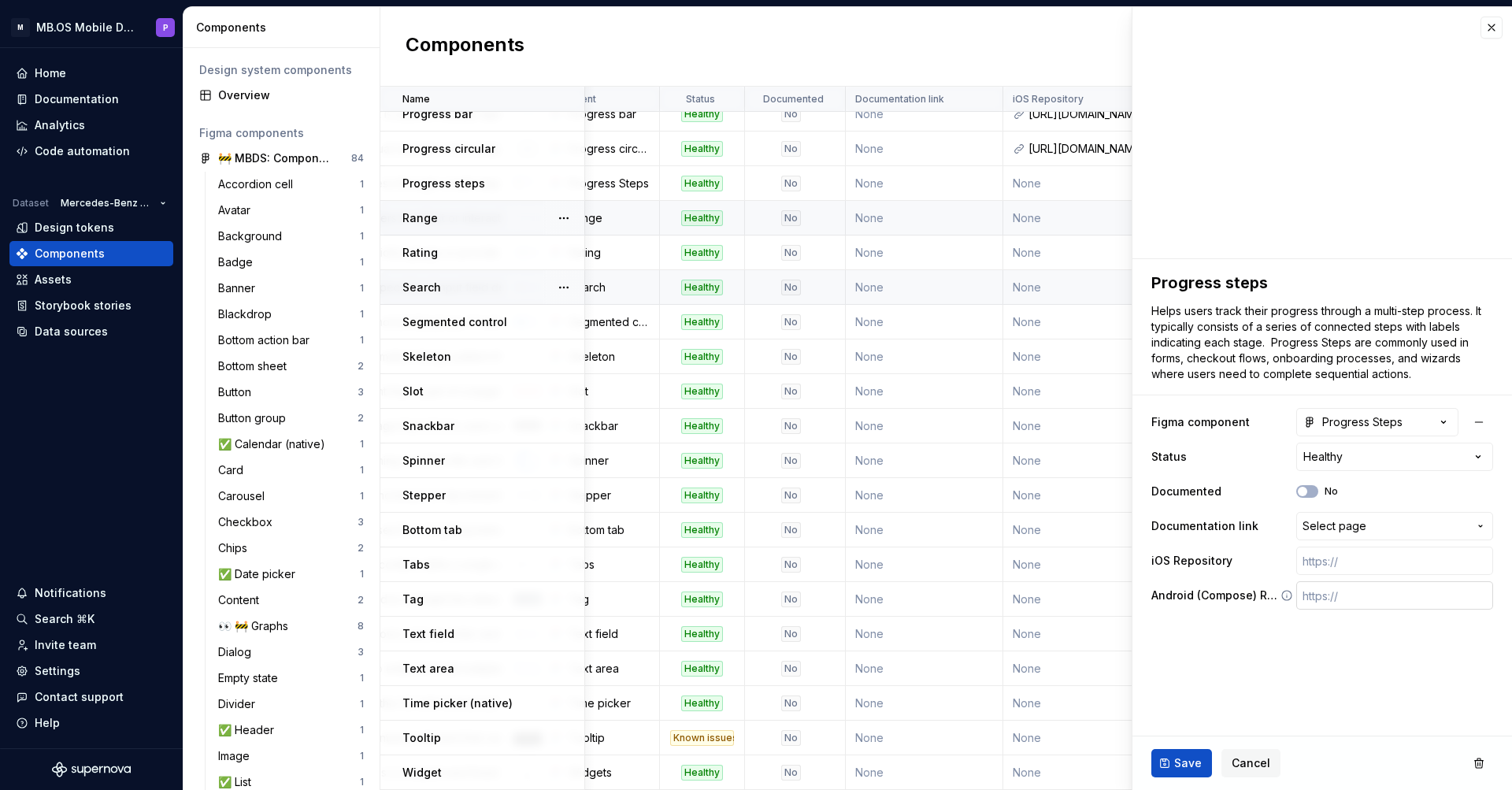
click at [1345, 597] on input "text" at bounding box center [1395, 596] width 197 height 29
paste input "[URL][DOMAIN_NAME]"
type textarea "*"
type input "[URL][DOMAIN_NAME]"
click at [1341, 560] on input "text" at bounding box center [1395, 561] width 197 height 29
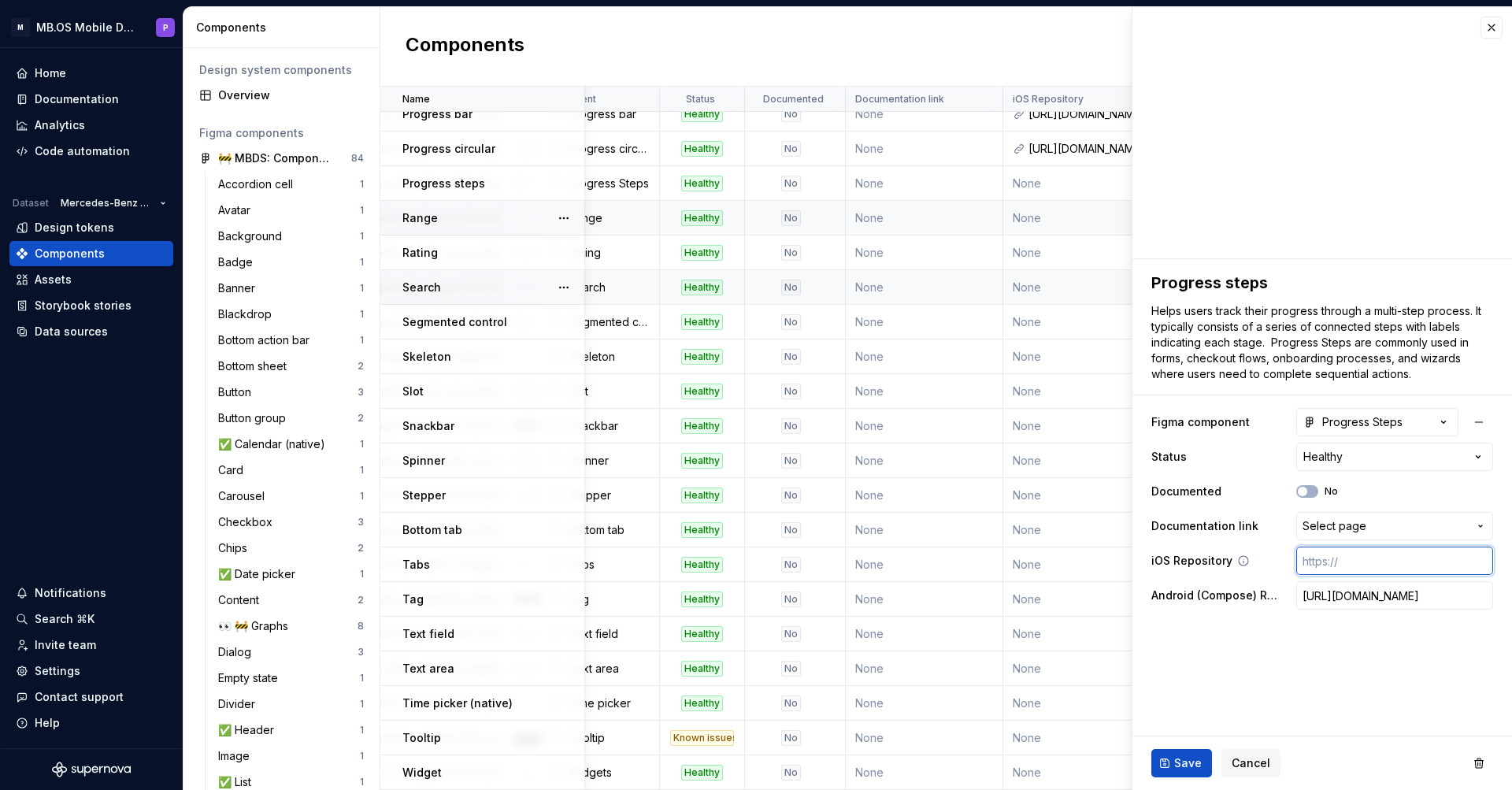
paste input "[URL][DOMAIN_NAME]"
type textarea "*"
type input "[URL][DOMAIN_NAME]"
click at [1176, 767] on span "Save" at bounding box center [1188, 764] width 28 height 16
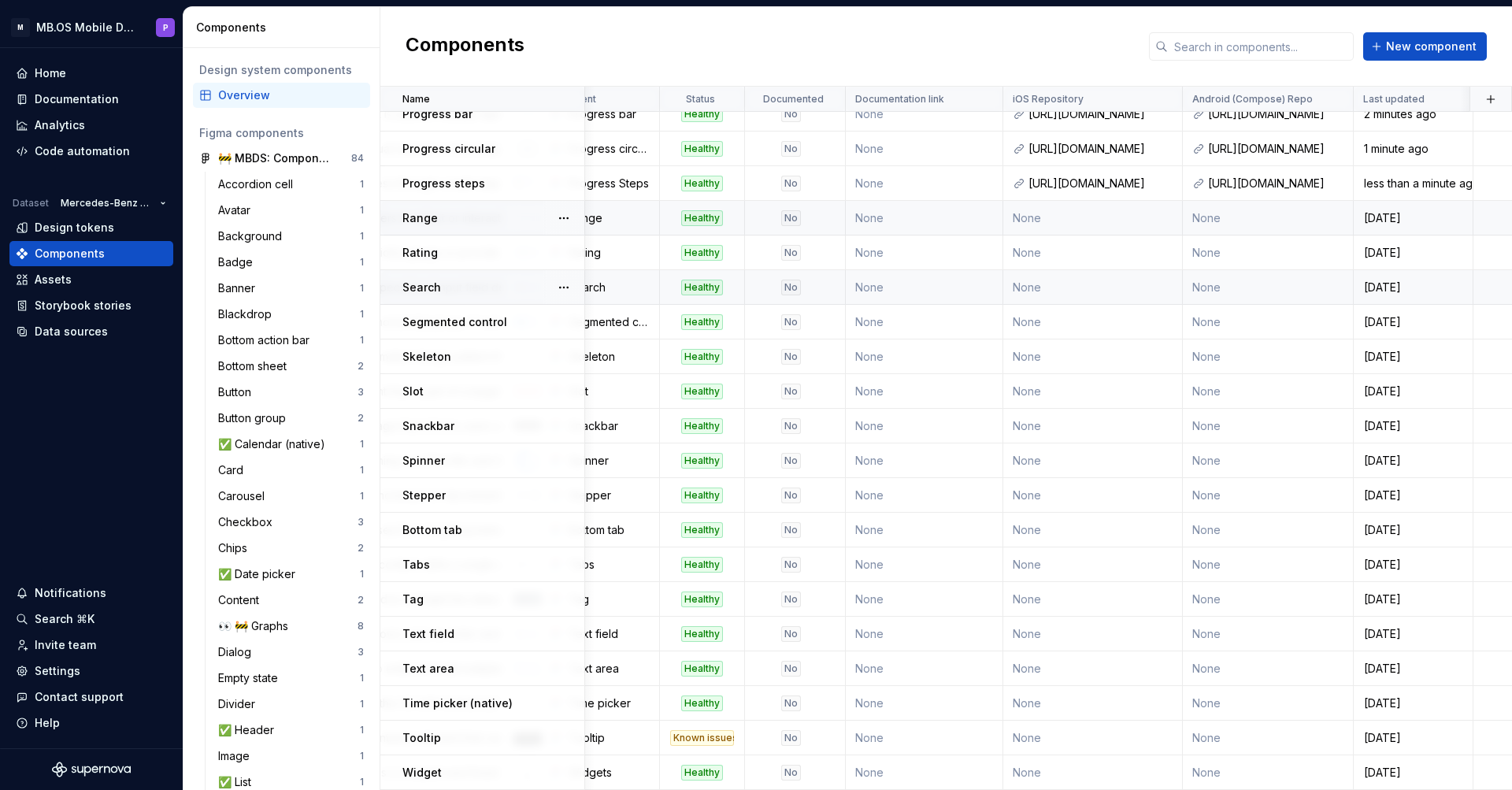
click at [1105, 226] on td "None" at bounding box center [1094, 218] width 180 height 35
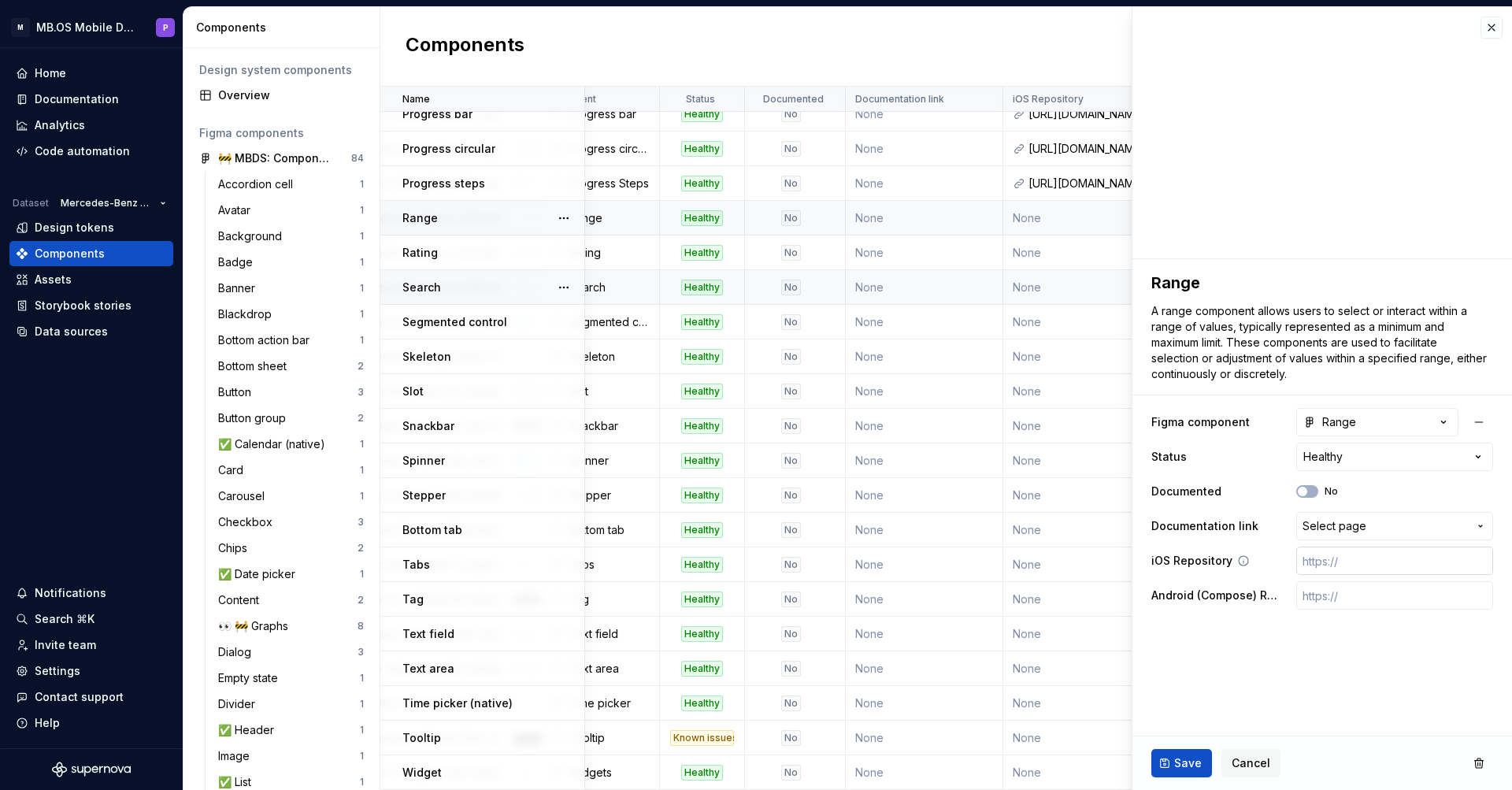
click at [1321, 560] on input "text" at bounding box center [1395, 561] width 197 height 29
paste input "[URL][DOMAIN_NAME]"
type textarea "*"
type input "[URL][DOMAIN_NAME]"
click at [1347, 604] on input "text" at bounding box center [1395, 596] width 197 height 29
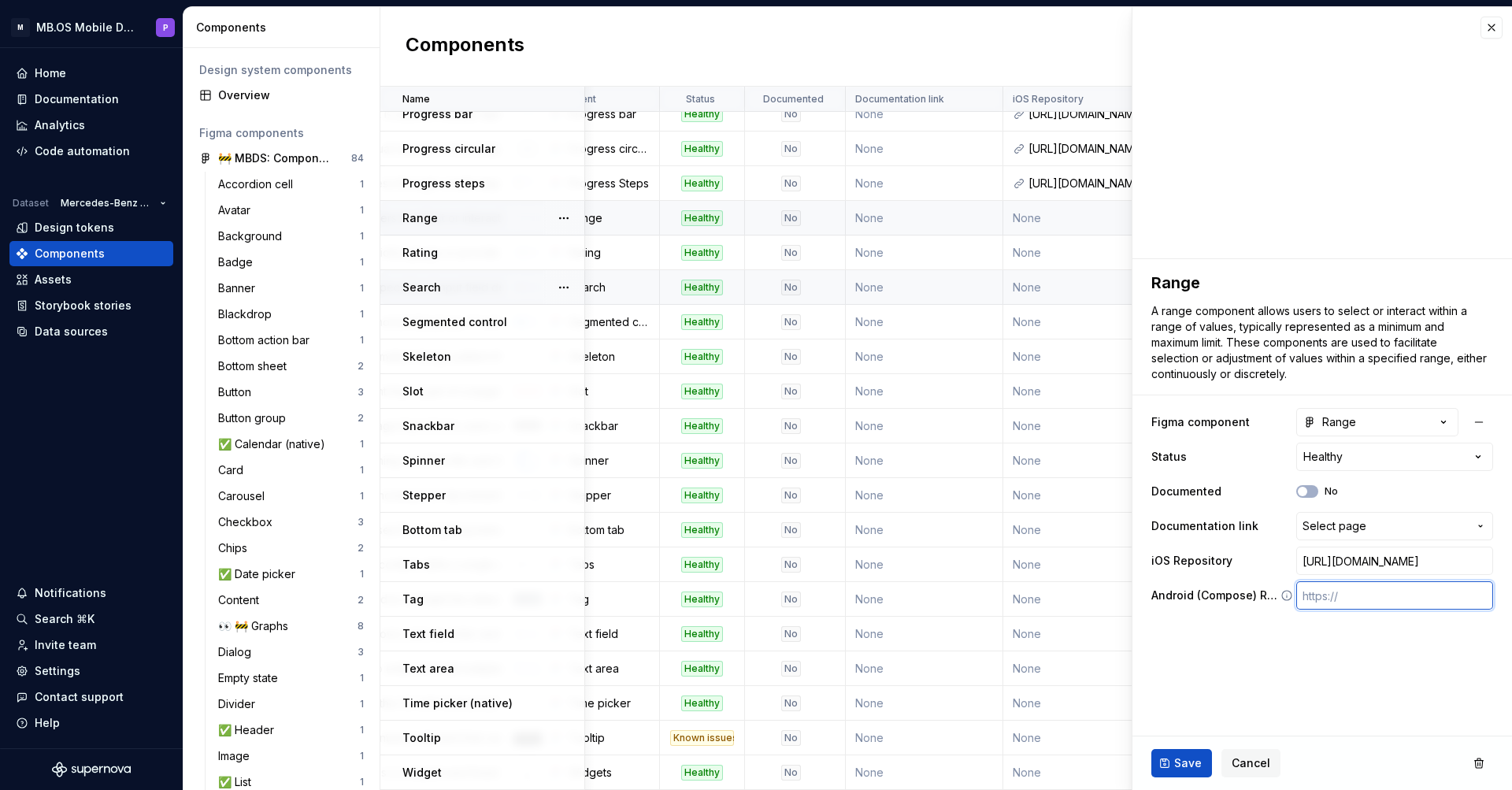
paste input "[URL][DOMAIN_NAME]"
type textarea "*"
type input "[URL][DOMAIN_NAME]"
click at [1169, 769] on button "Save" at bounding box center [1181, 764] width 60 height 29
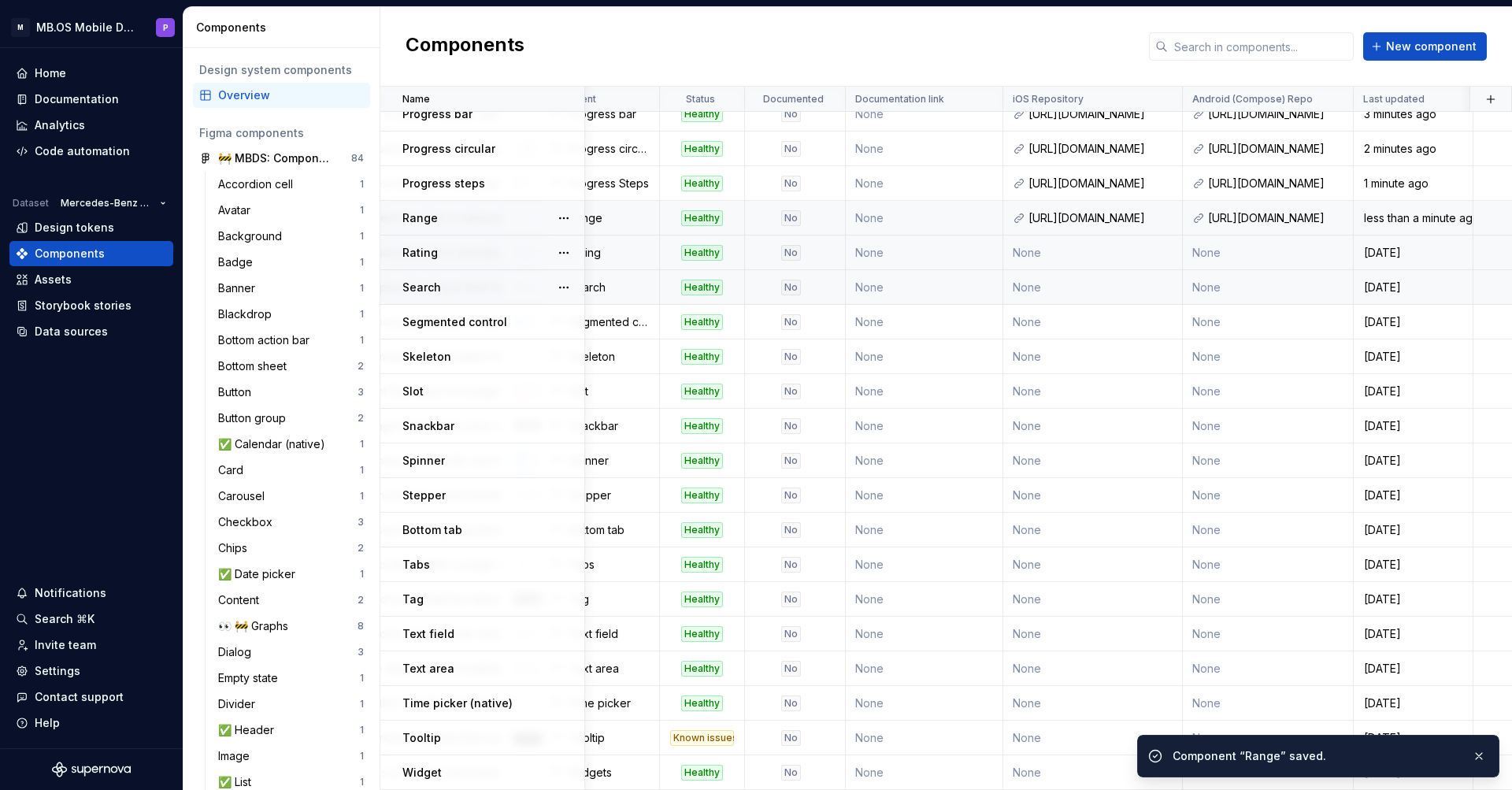
click at [1126, 251] on td "None" at bounding box center [1094, 253] width 180 height 35
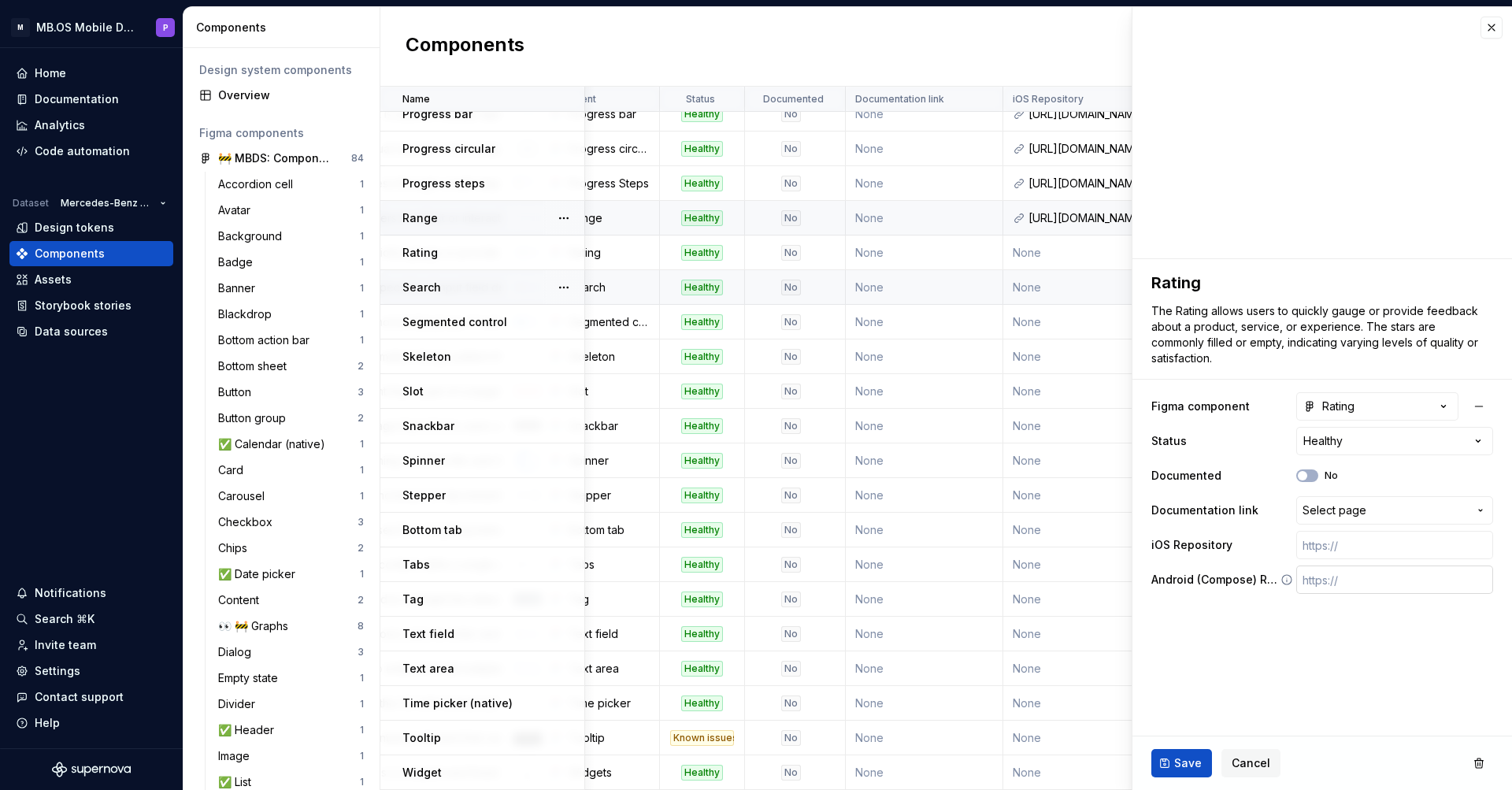
click at [1329, 576] on input "text" at bounding box center [1395, 580] width 197 height 29
paste input "[URL][DOMAIN_NAME]"
type textarea "*"
type input "[URL][DOMAIN_NAME]"
type textarea "*"
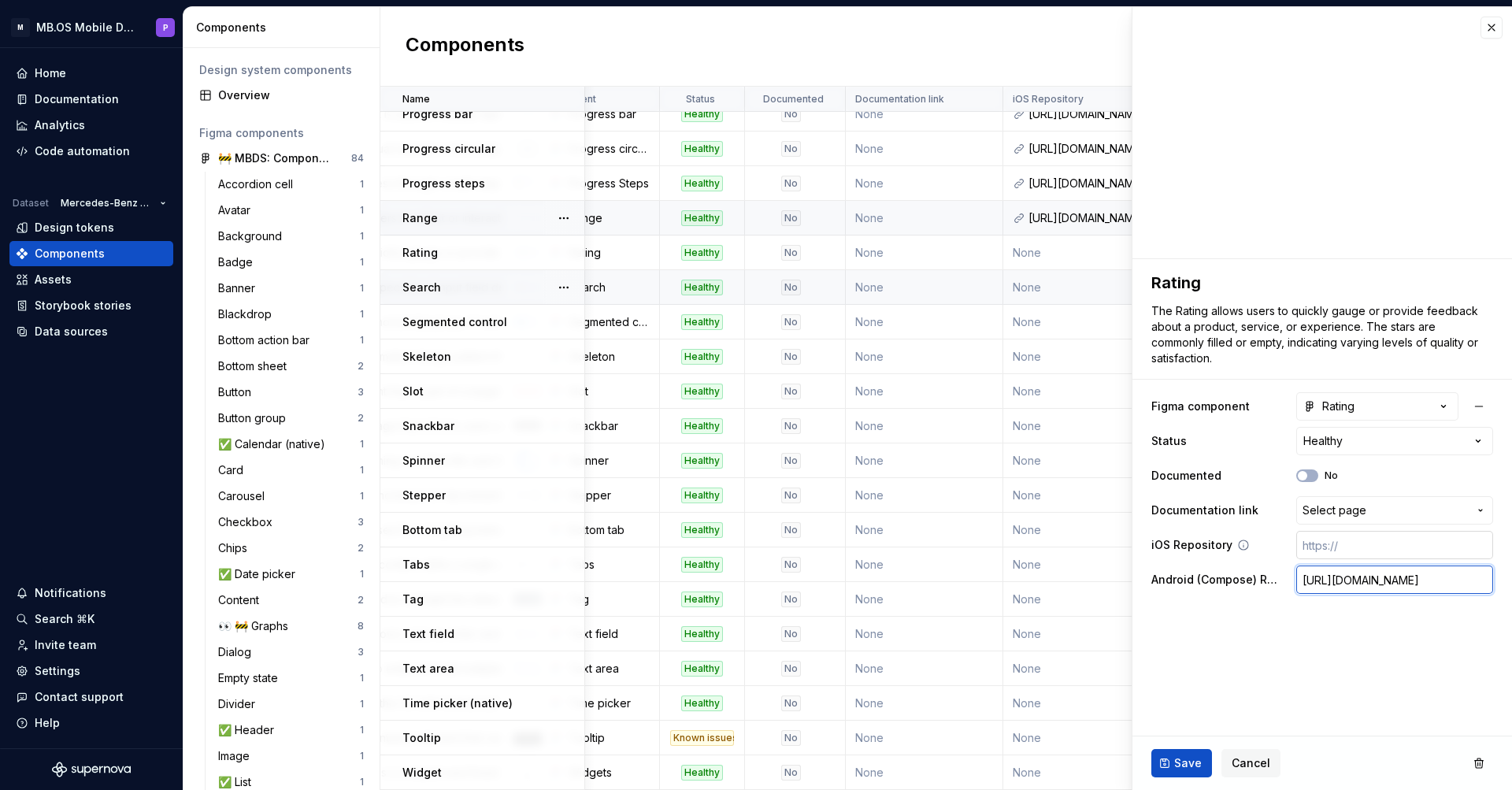
type input "[URL][DOMAIN_NAME]"
click at [1323, 547] on input "text" at bounding box center [1395, 545] width 197 height 29
paste input "[URL][DOMAIN_NAME]"
type textarea "*"
type input "[URL][DOMAIN_NAME]"
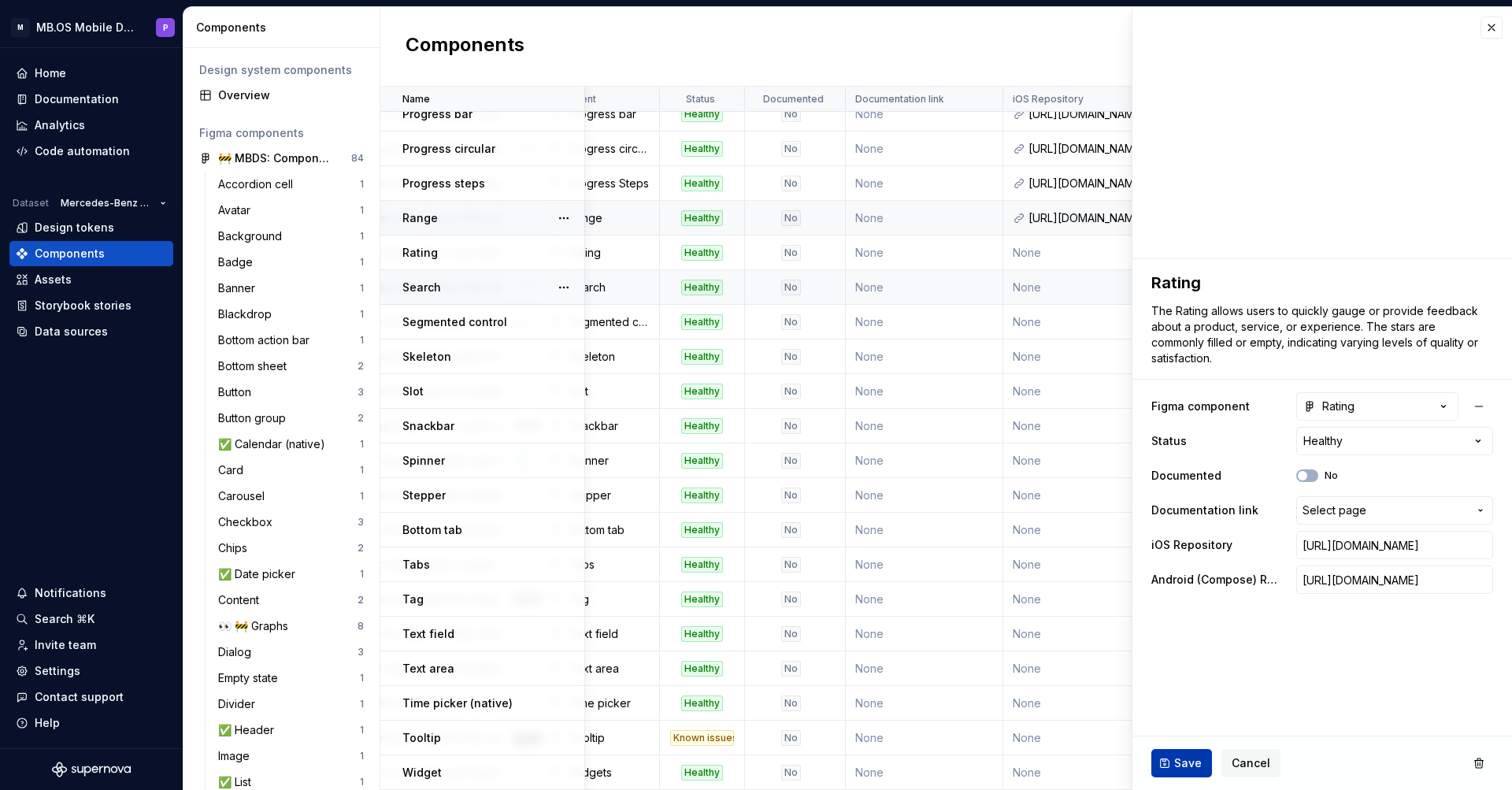
click at [1178, 768] on span "Save" at bounding box center [1188, 764] width 28 height 16
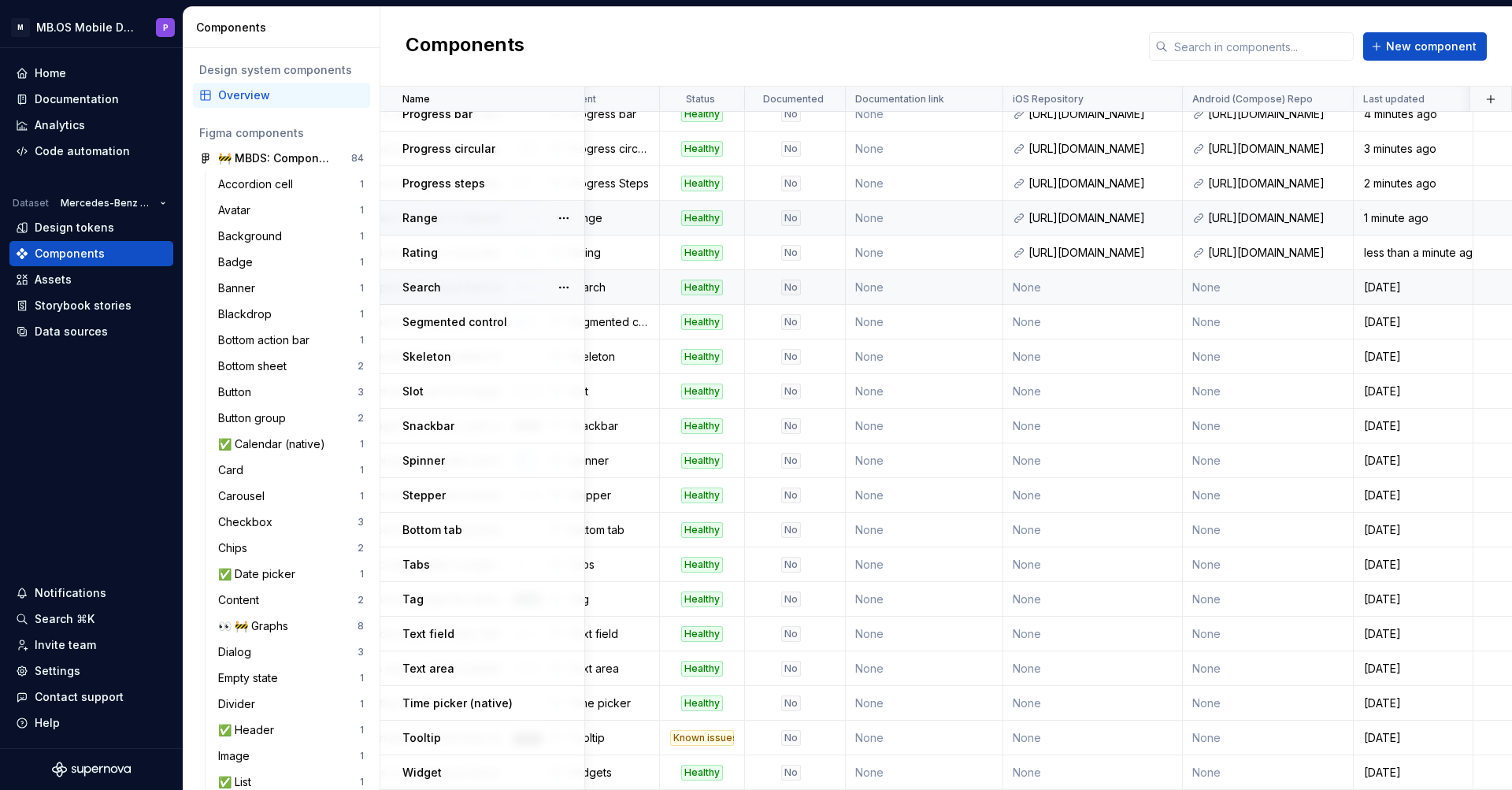
click at [1282, 286] on td "None" at bounding box center [1268, 287] width 171 height 35
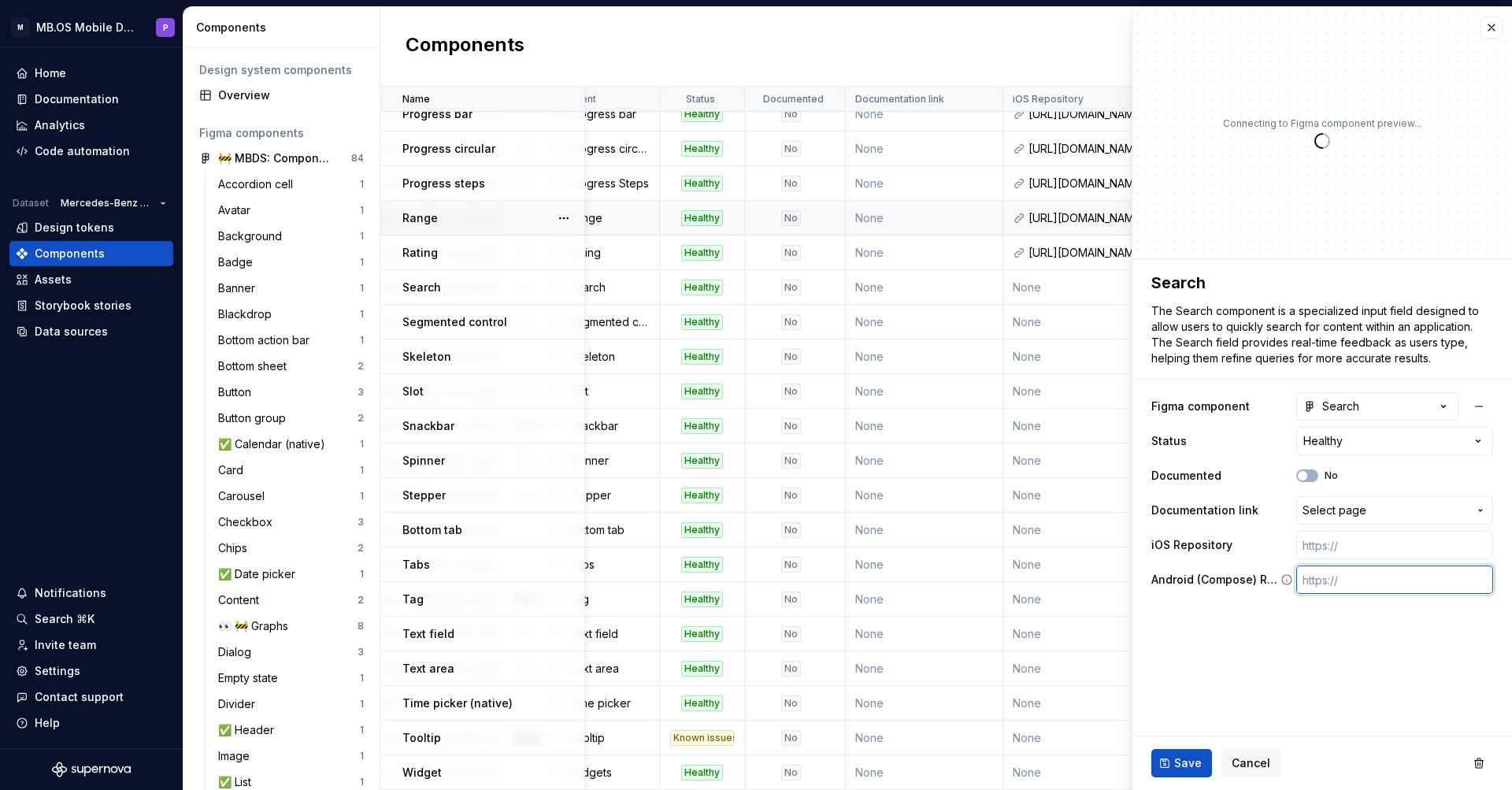
click at [1335, 587] on input "text" at bounding box center [1395, 580] width 197 height 29
paste input "[URL][DOMAIN_NAME]"
type textarea "*"
type input "[URL][DOMAIN_NAME]"
click at [1332, 544] on input "text" at bounding box center [1395, 545] width 197 height 29
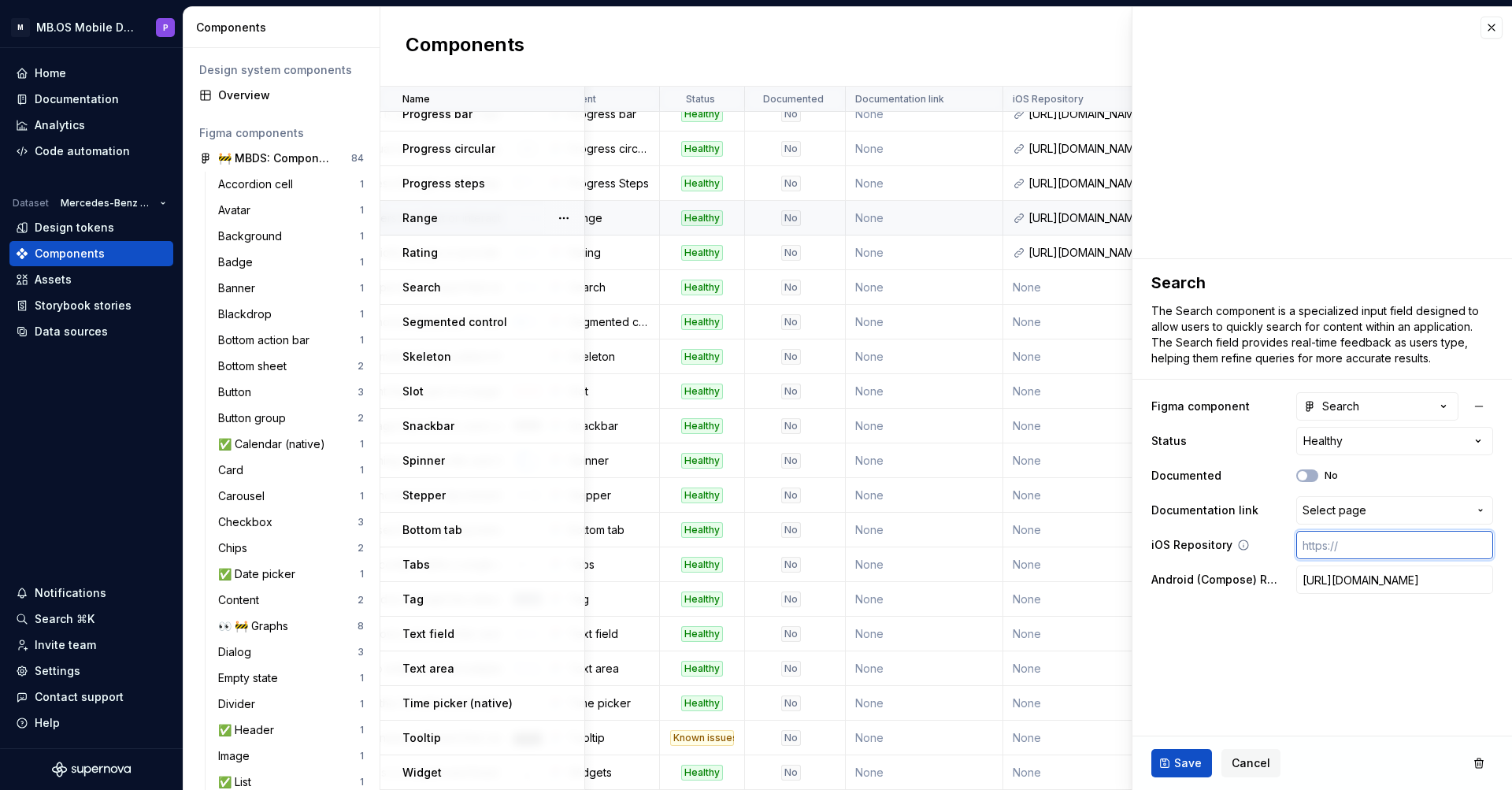
paste input "[URL][DOMAIN_NAME]"
type textarea "*"
type input "[URL][DOMAIN_NAME]"
click at [1179, 766] on span "Save" at bounding box center [1188, 764] width 28 height 16
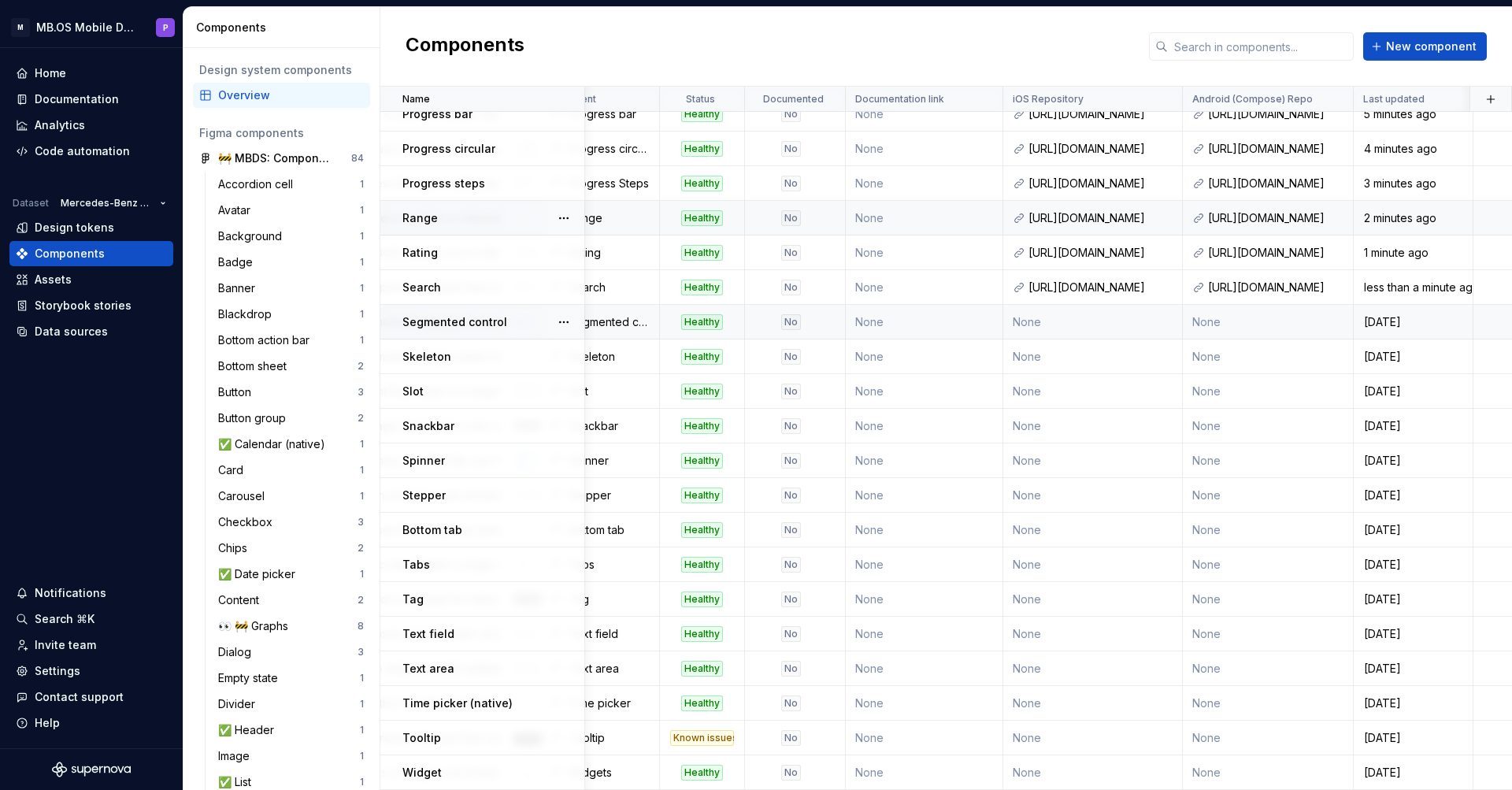
click at [1069, 323] on td "None" at bounding box center [1094, 322] width 180 height 35
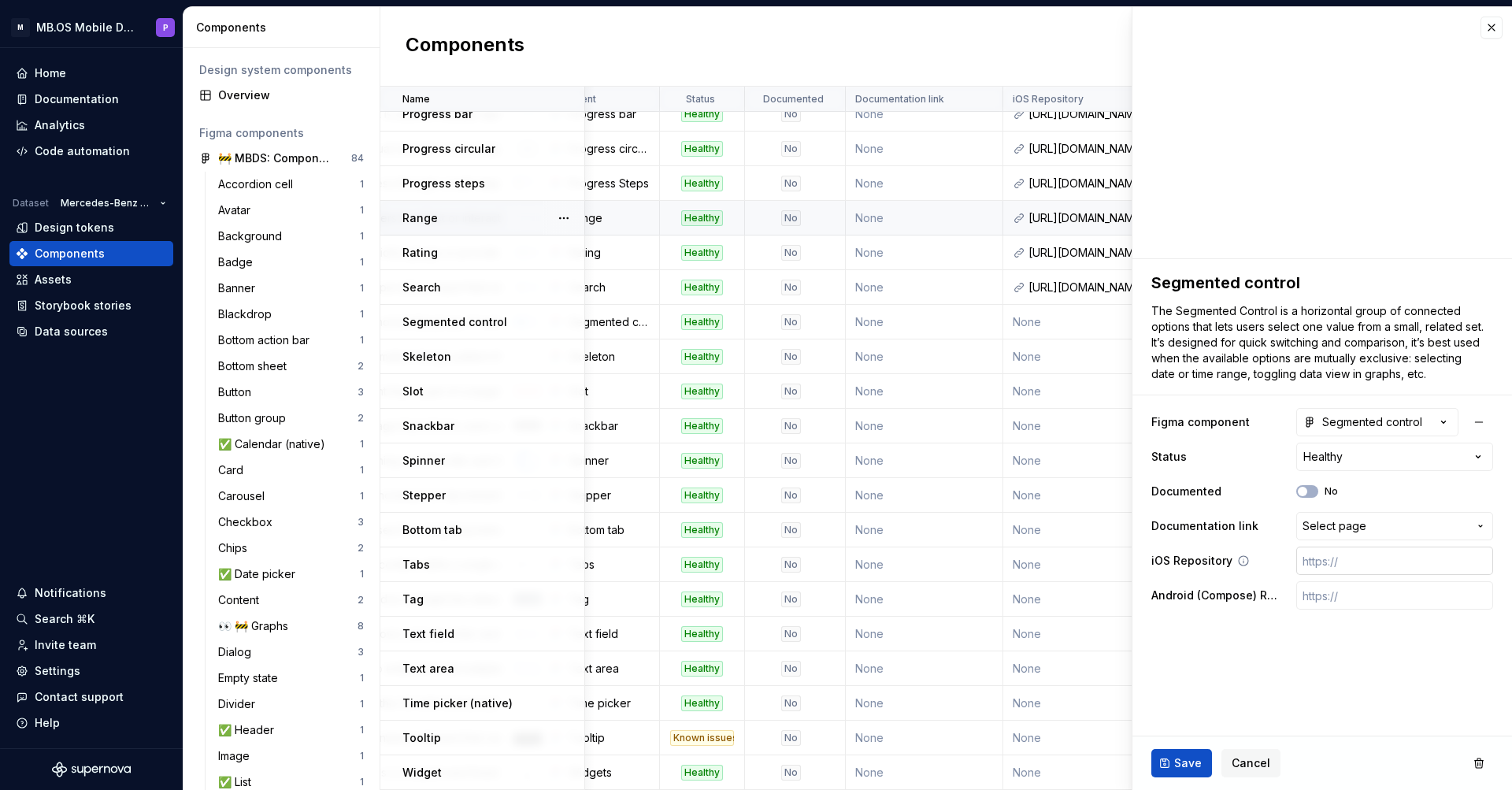
click at [1347, 570] on input "text" at bounding box center [1395, 561] width 197 height 29
paste input "[URL][DOMAIN_NAME]"
type textarea "*"
type input "[URL][DOMAIN_NAME]"
click at [1350, 601] on input "text" at bounding box center [1395, 596] width 197 height 29
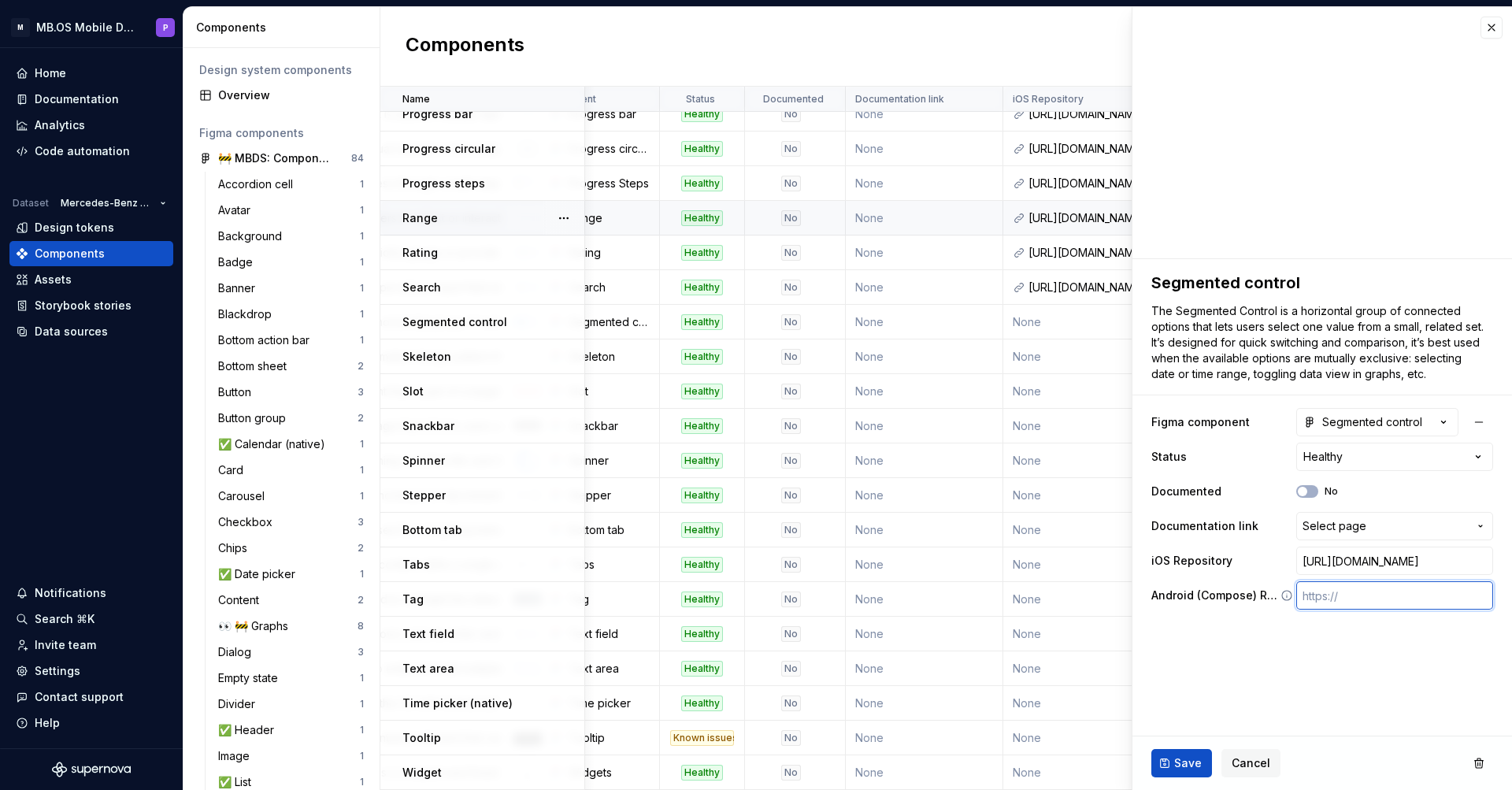
paste input "[URL][DOMAIN_NAME]"
type textarea "*"
type input "[URL][DOMAIN_NAME]"
click at [1170, 774] on button "Save" at bounding box center [1181, 764] width 60 height 29
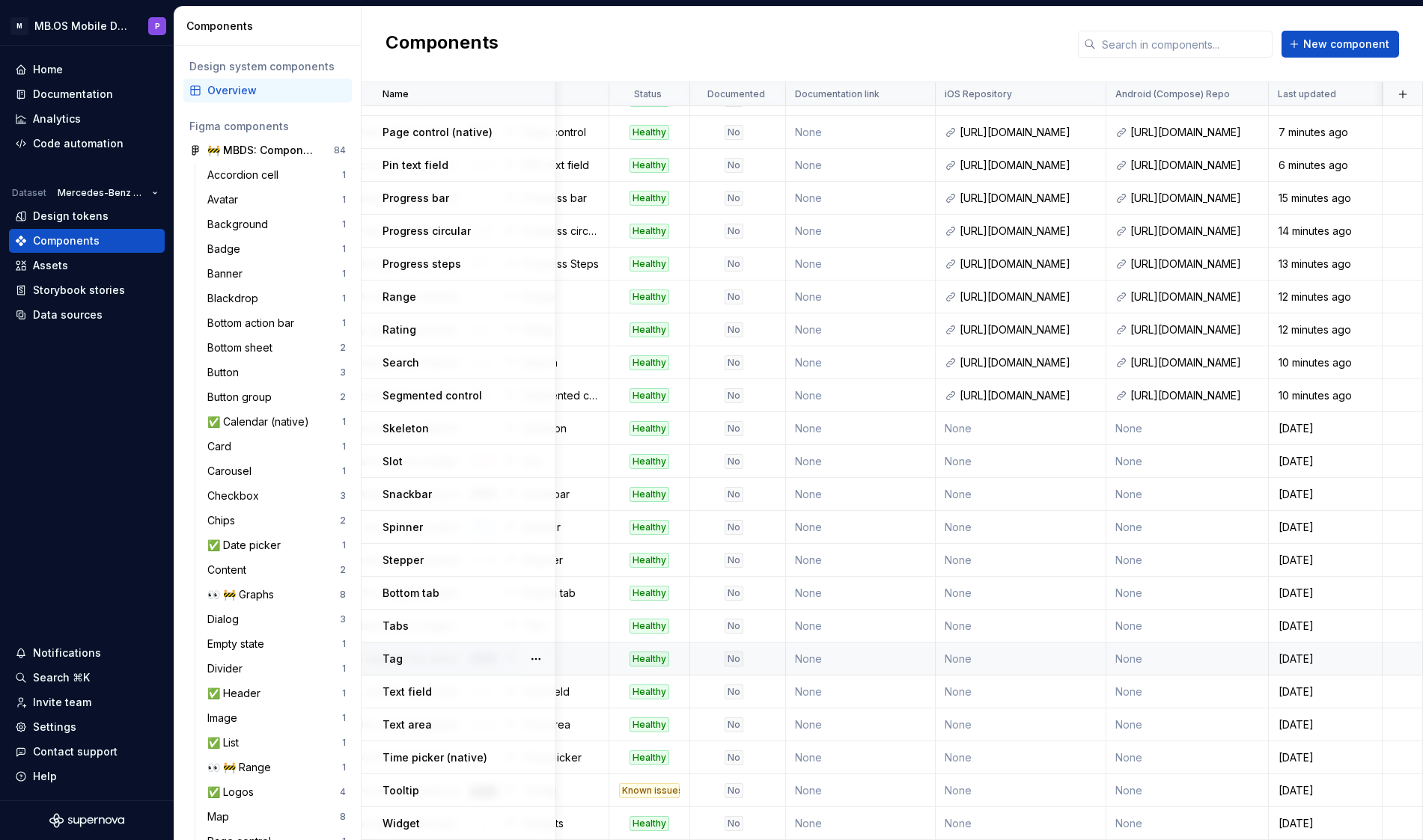
scroll to position [879, 368]
click at [1000, 431] on td "None" at bounding box center [1022, 429] width 171 height 33
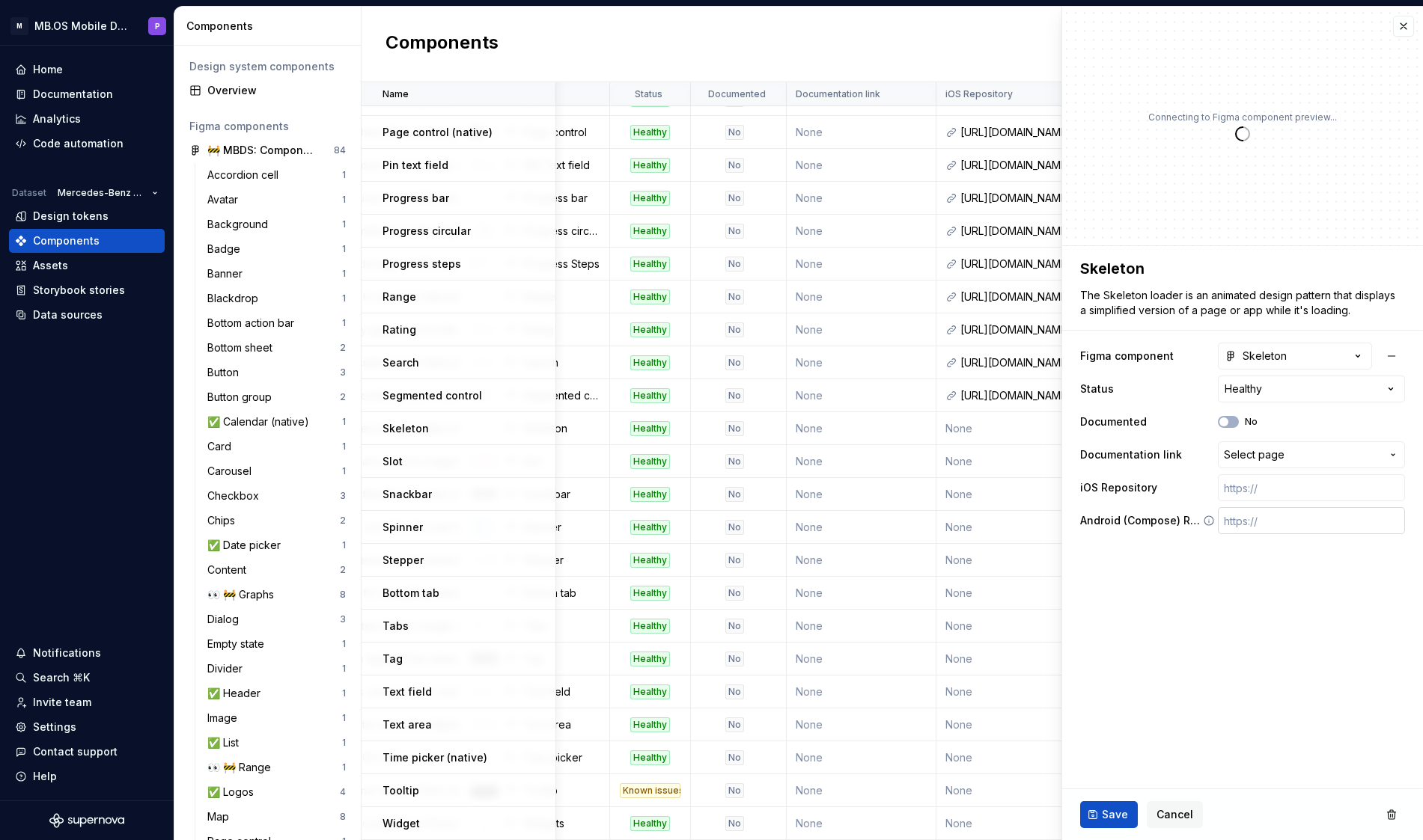
click at [1261, 532] on input "text" at bounding box center [1311, 521] width 187 height 27
paste input "[URL][DOMAIN_NAME]"
type textarea "*"
type input "[URL][DOMAIN_NAME]"
type textarea "*"
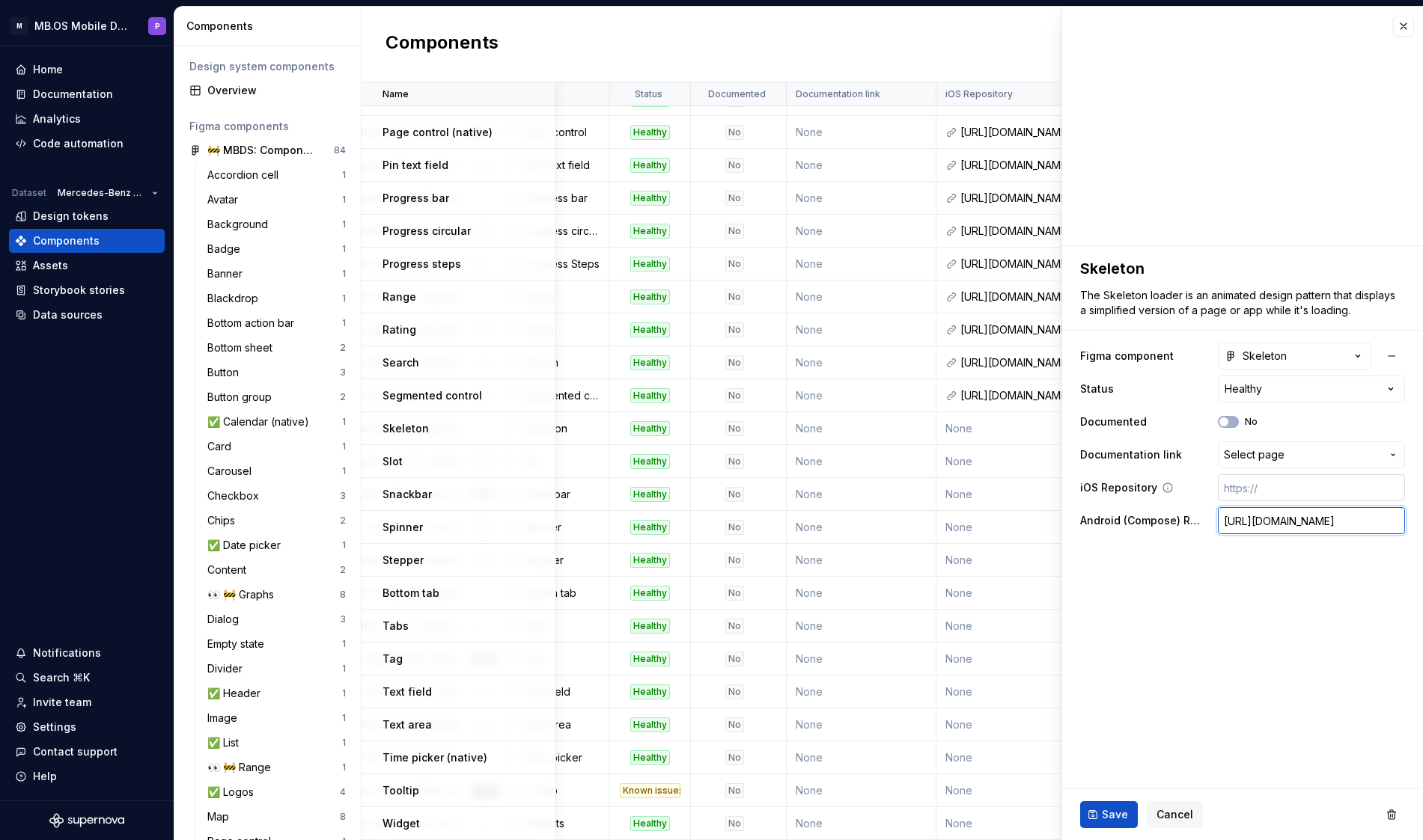
type input "[URL][DOMAIN_NAME]"
click at [1250, 491] on input "text" at bounding box center [1311, 488] width 187 height 27
paste input "[URL][DOMAIN_NAME]"
type textarea "*"
type input "[URL][DOMAIN_NAME]"
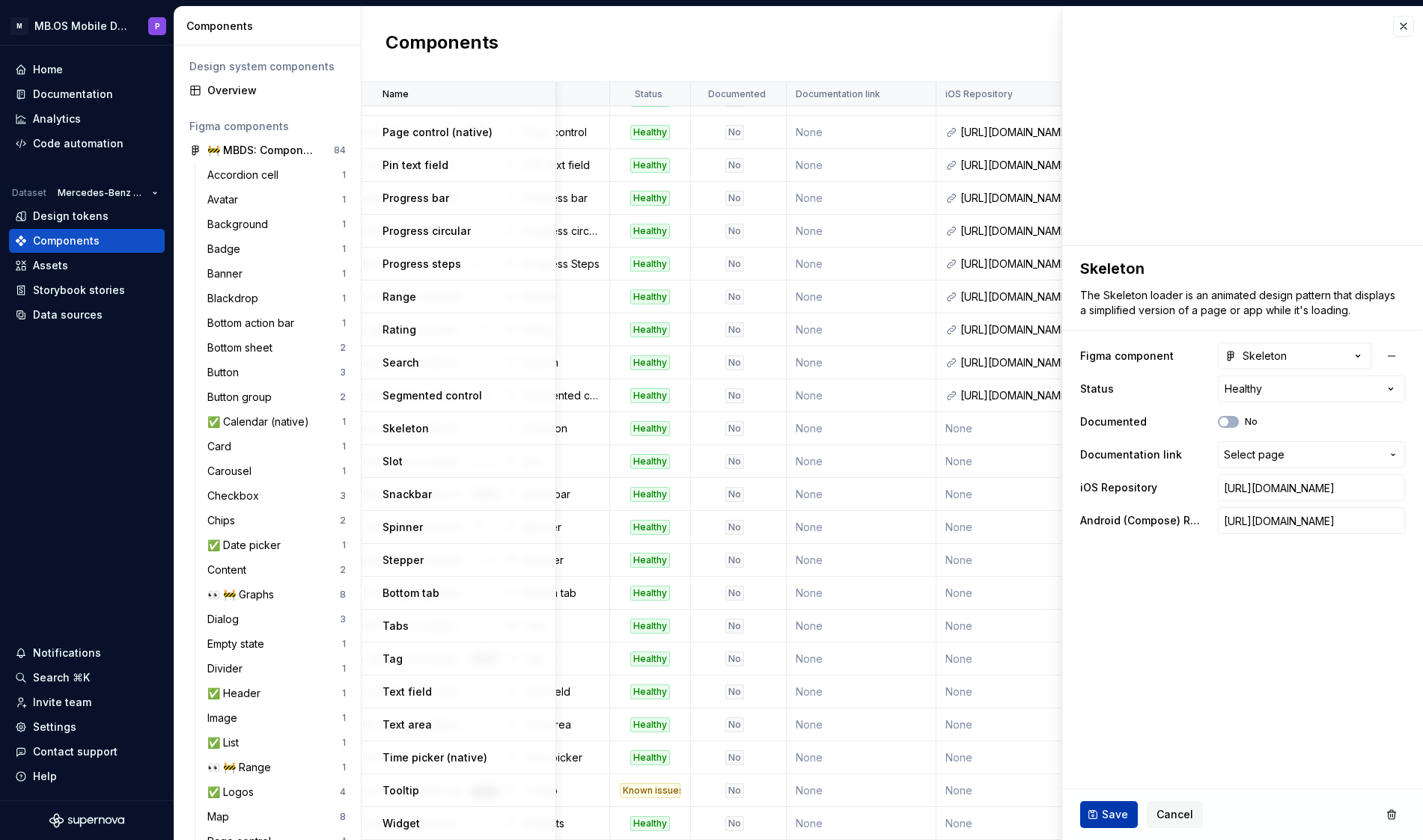
click at [1101, 818] on button "Save" at bounding box center [1108, 815] width 57 height 27
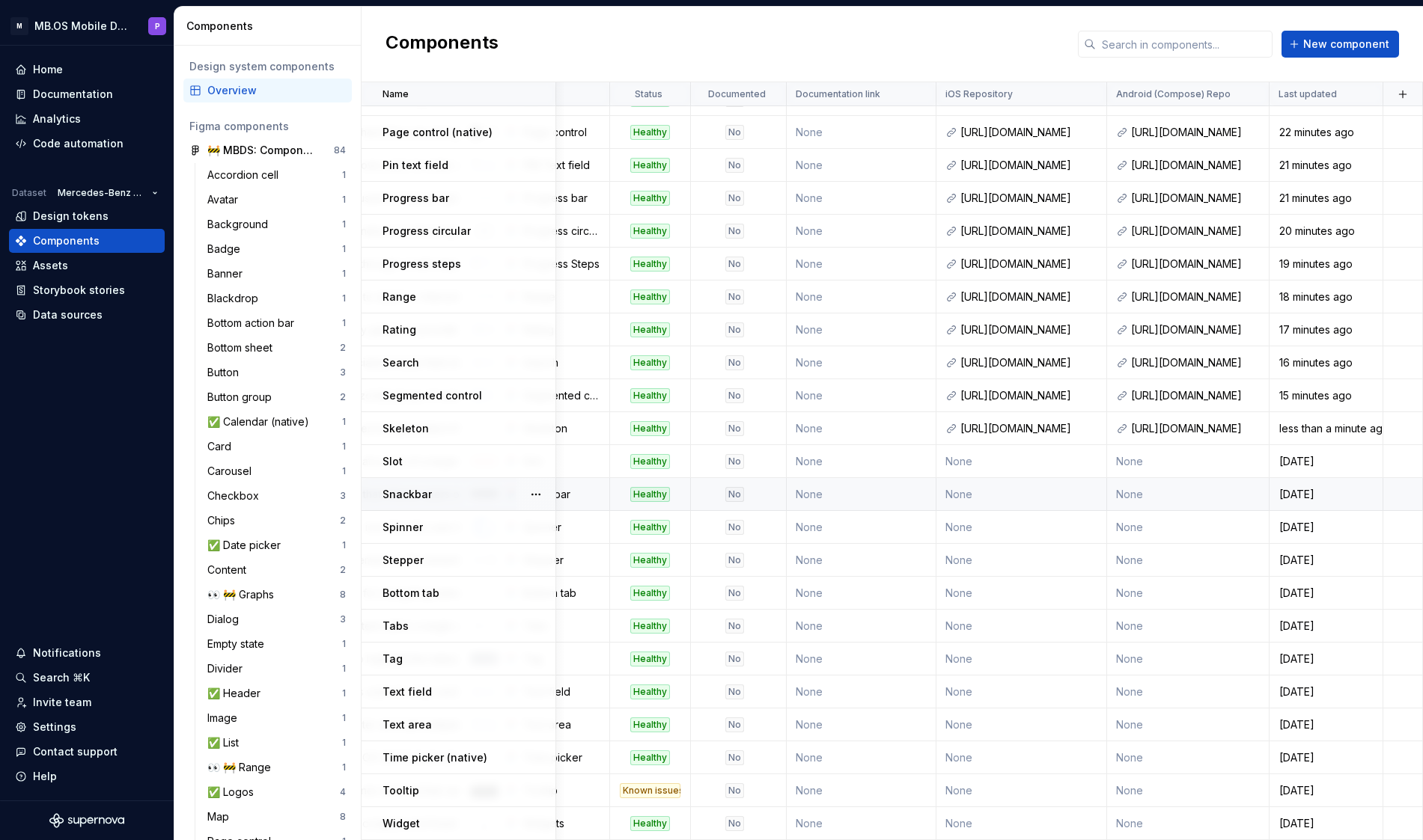
click at [1026, 498] on td "None" at bounding box center [1022, 495] width 171 height 33
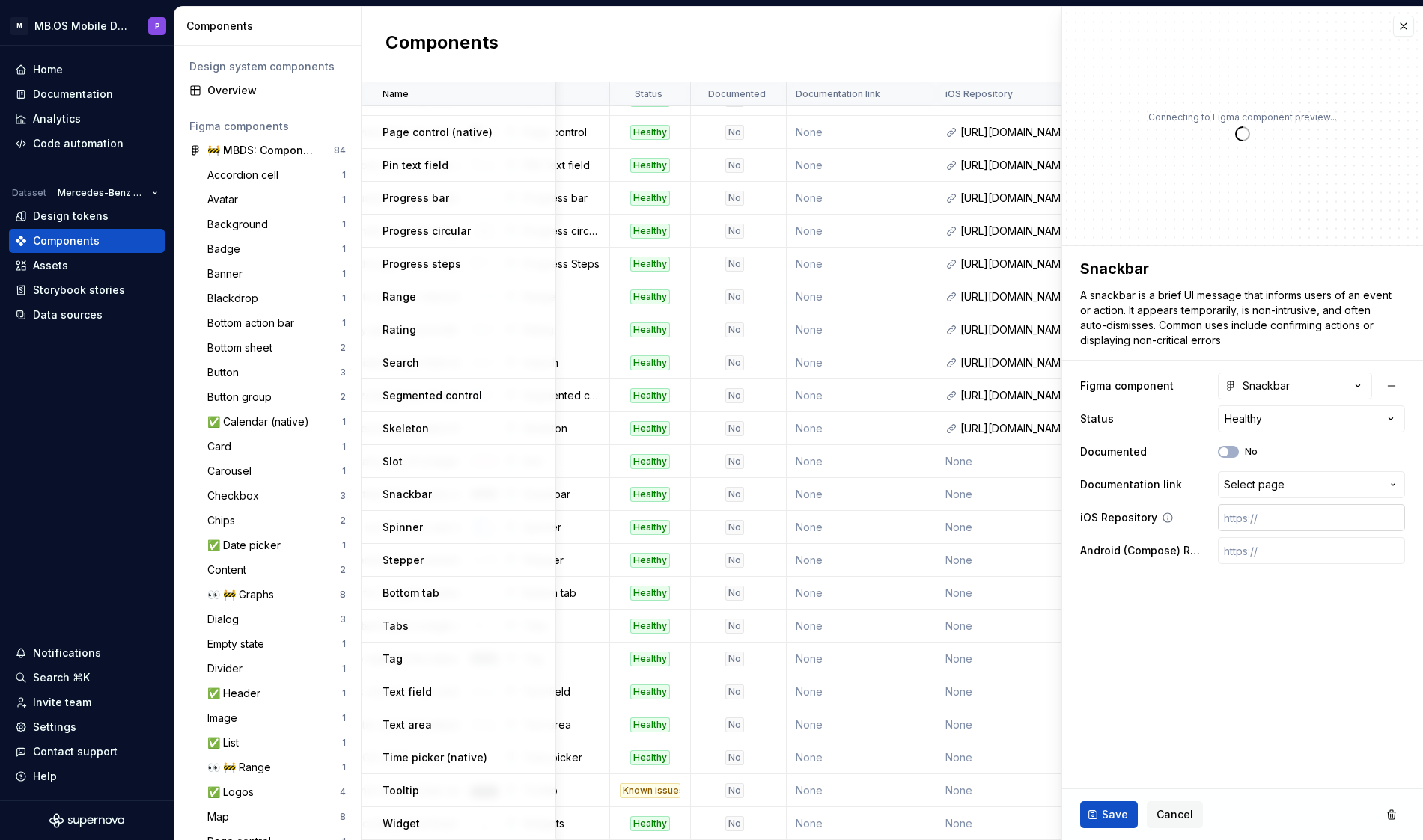
click at [1256, 521] on input "text" at bounding box center [1311, 518] width 187 height 27
paste input "[URL][DOMAIN_NAME]"
type textarea "*"
type input "[URL][DOMAIN_NAME]"
click at [1235, 552] on input "text" at bounding box center [1311, 551] width 187 height 27
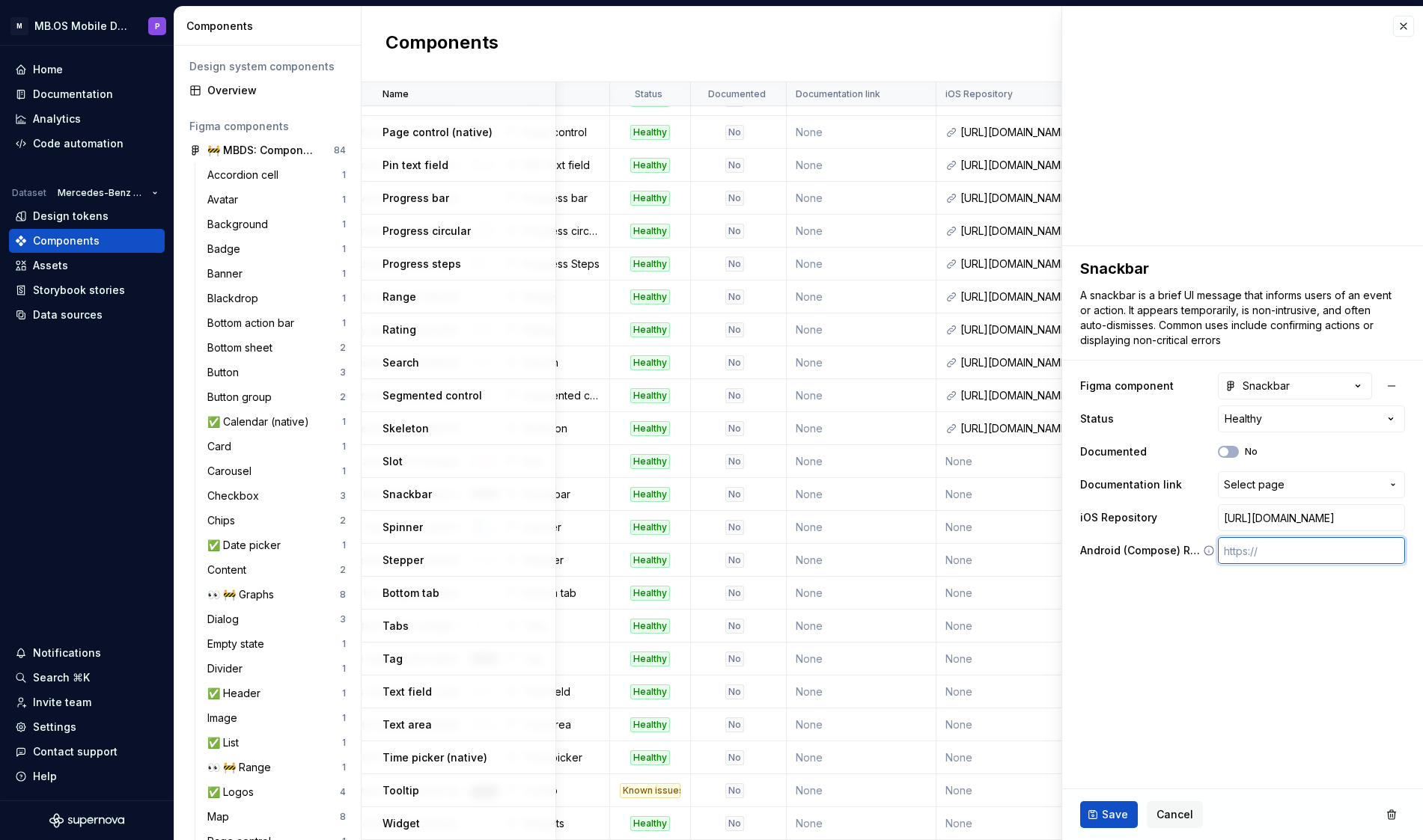
paste input "[URL][DOMAIN_NAME]"
type textarea "*"
type input "[URL][DOMAIN_NAME]"
click at [1112, 813] on span "Save" at bounding box center [1114, 815] width 26 height 15
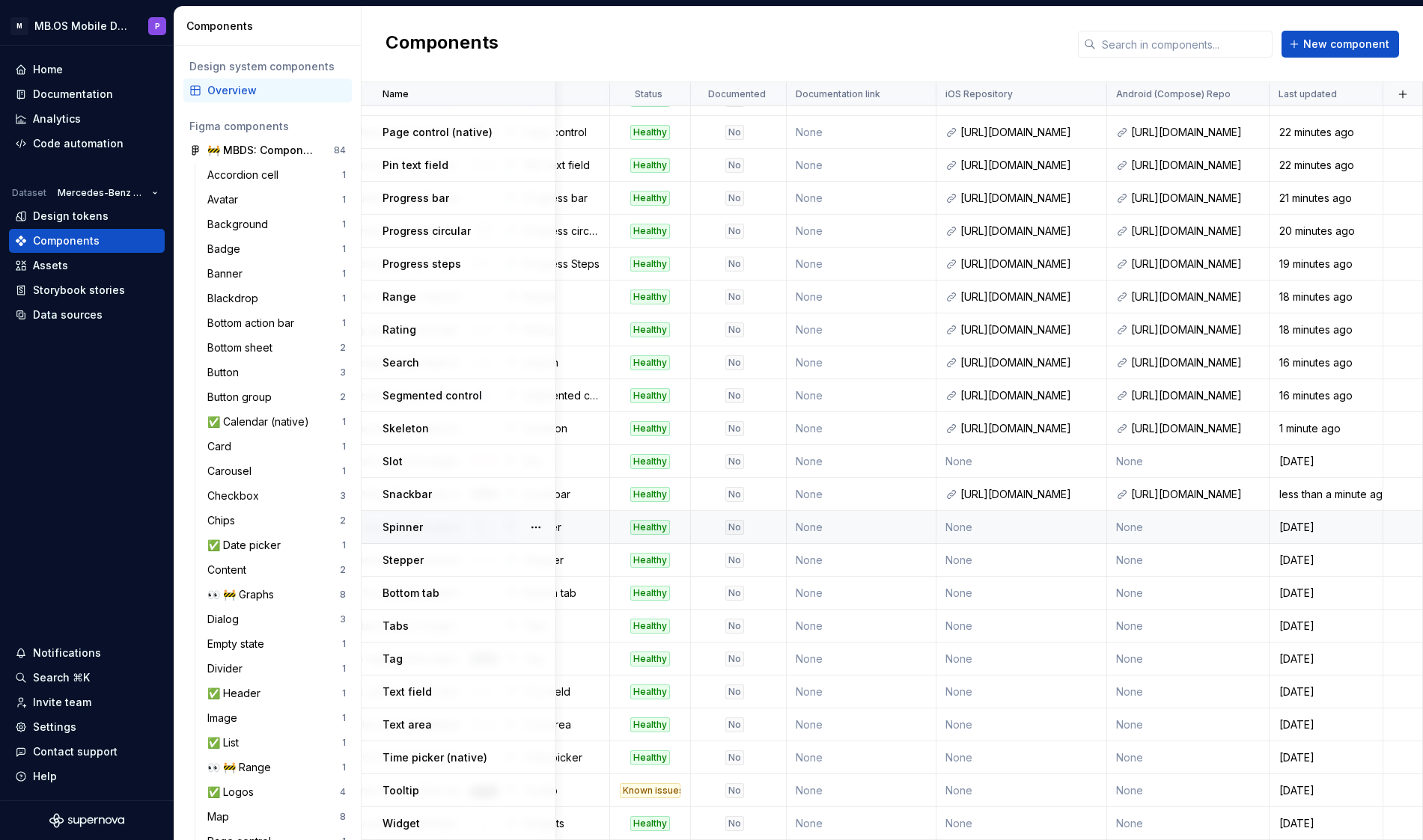
click at [998, 527] on td "None" at bounding box center [1022, 527] width 171 height 33
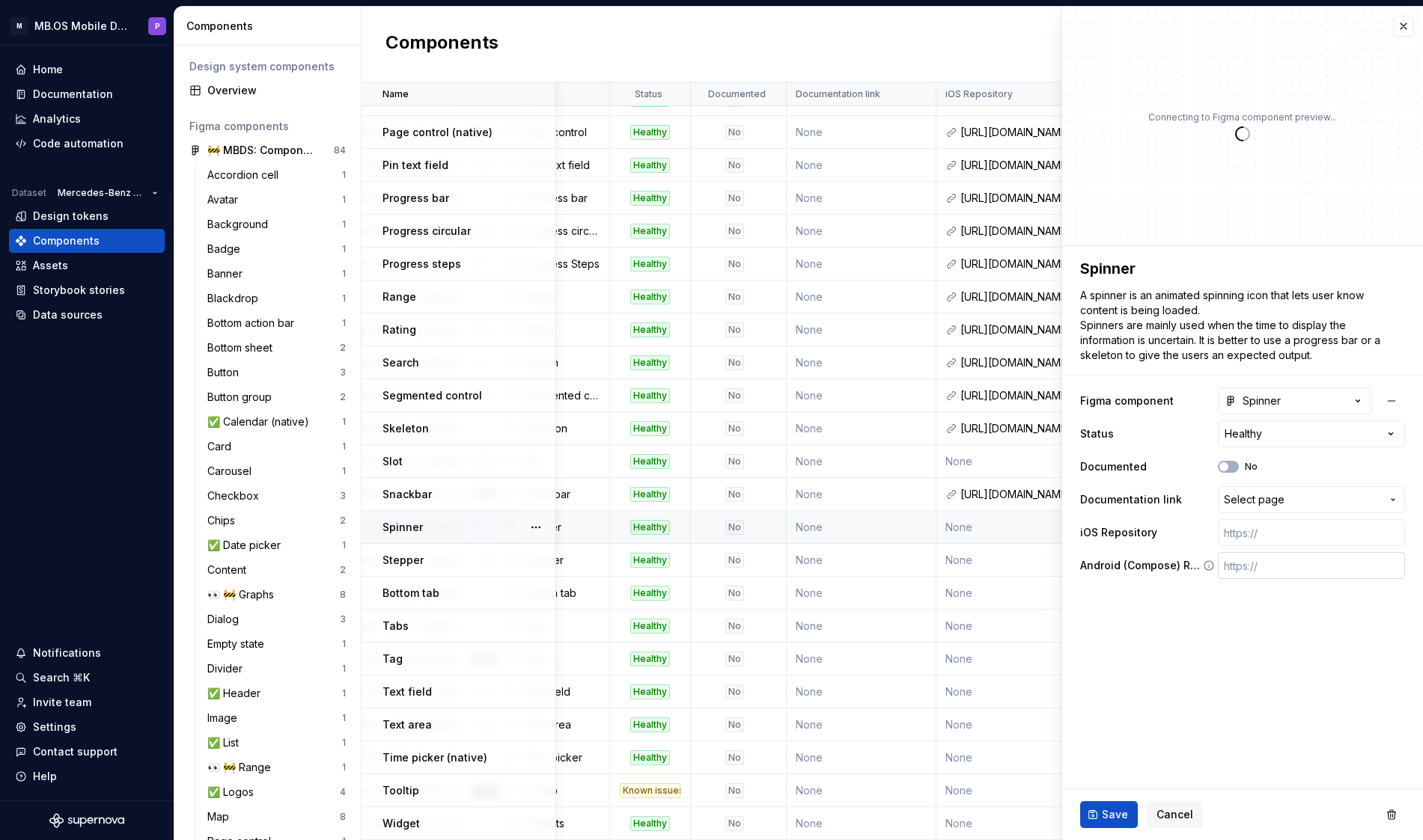
type textarea "*"
click at [1250, 569] on input "text" at bounding box center [1311, 566] width 187 height 27
paste input "[URL][DOMAIN_NAME]"
type input "[URL][DOMAIN_NAME]"
type textarea "*"
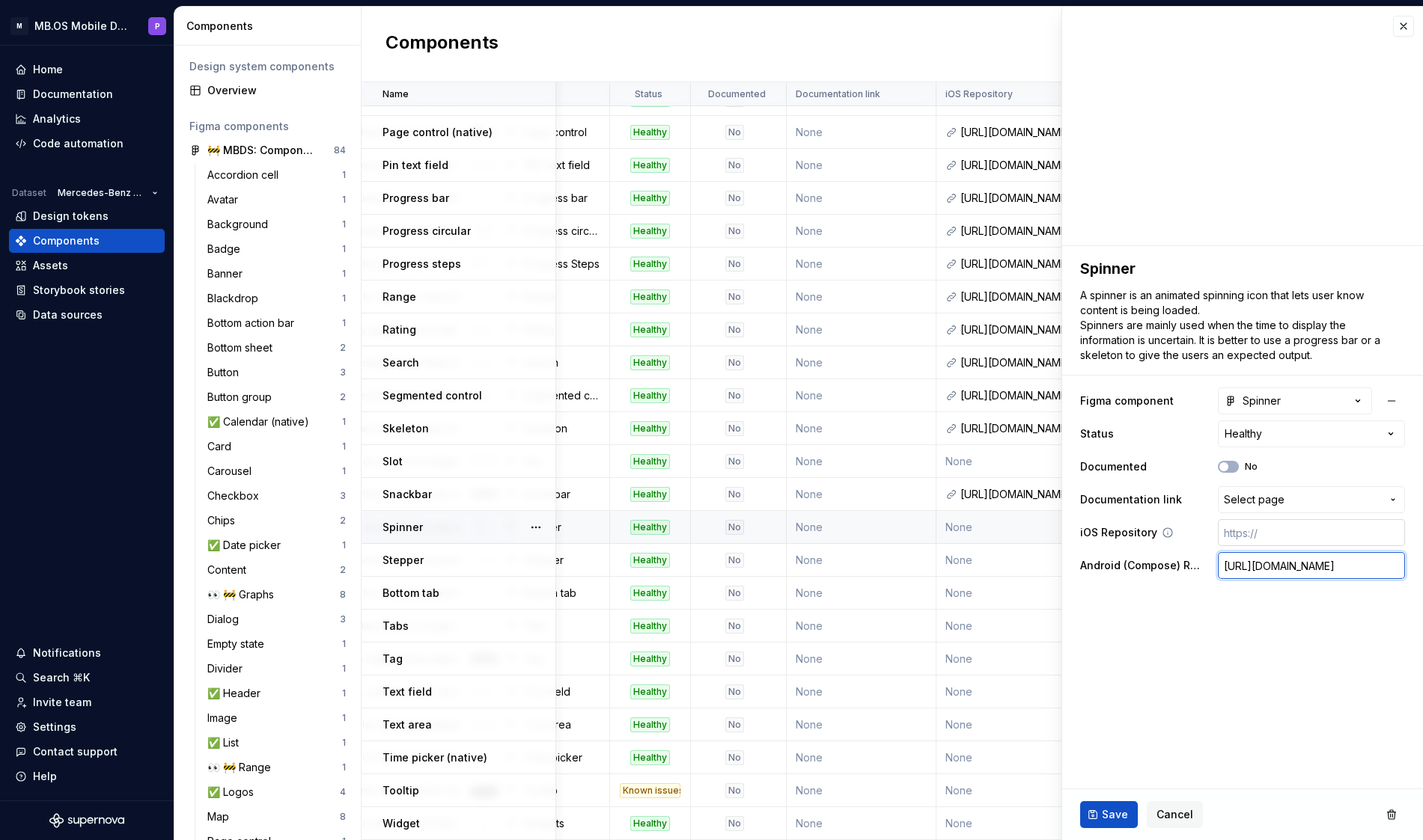
type input "[URL][DOMAIN_NAME]"
click at [1254, 532] on input "text" at bounding box center [1311, 533] width 187 height 27
paste input "[URL][DOMAIN_NAME]"
type textarea "*"
type input "[URL][DOMAIN_NAME]"
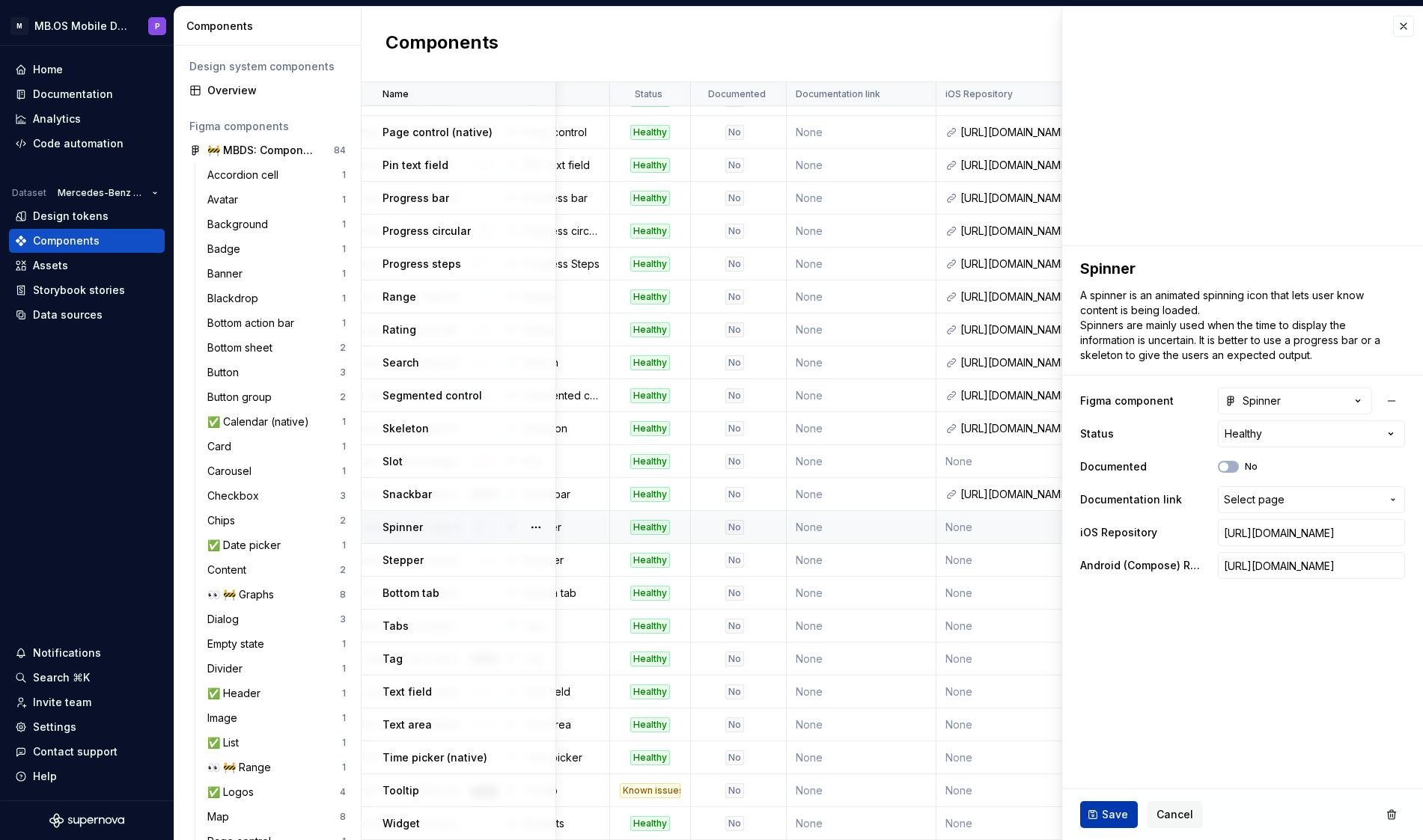
click at [1108, 818] on span "Save" at bounding box center [1114, 815] width 26 height 15
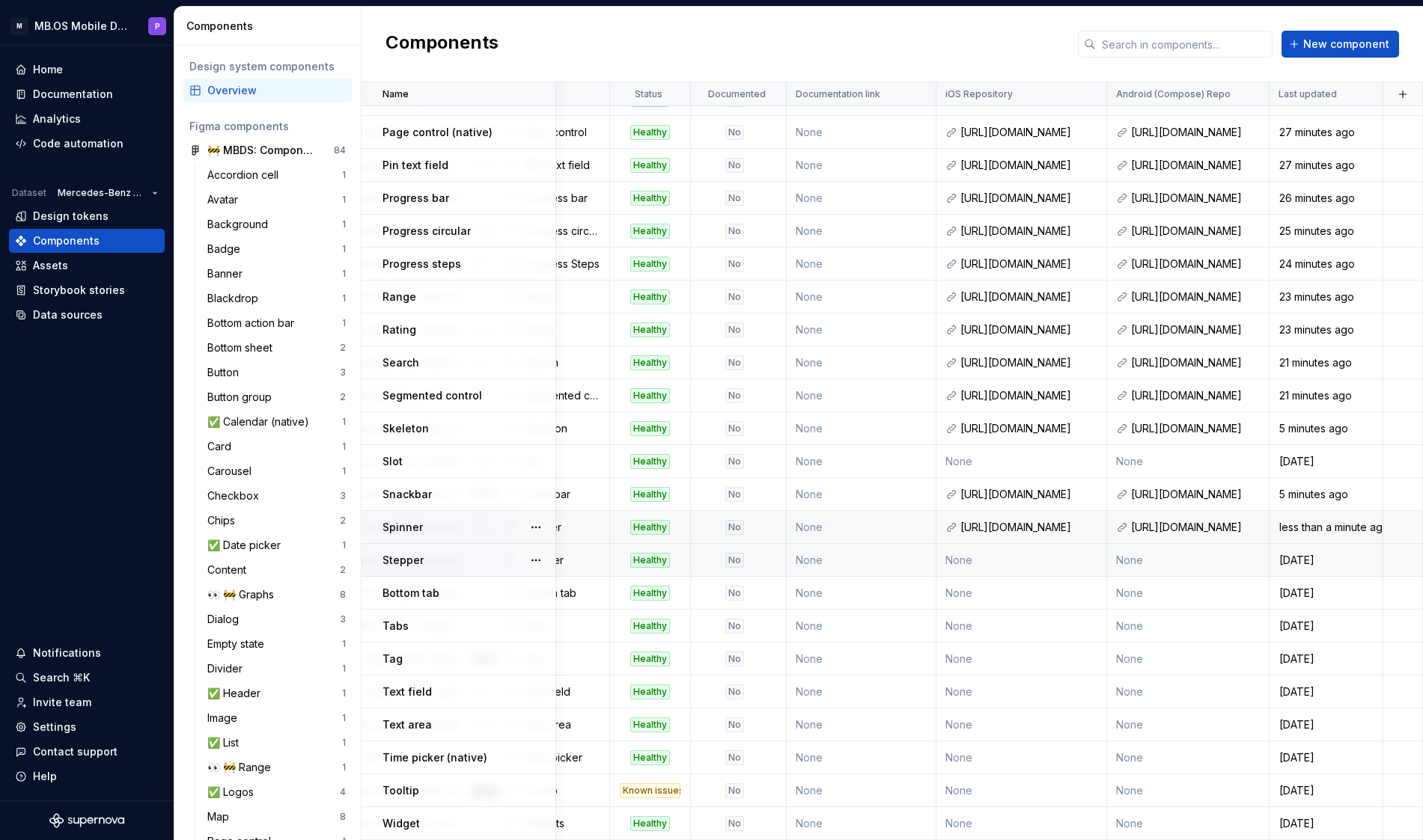
click at [1023, 561] on td "None" at bounding box center [1022, 561] width 171 height 33
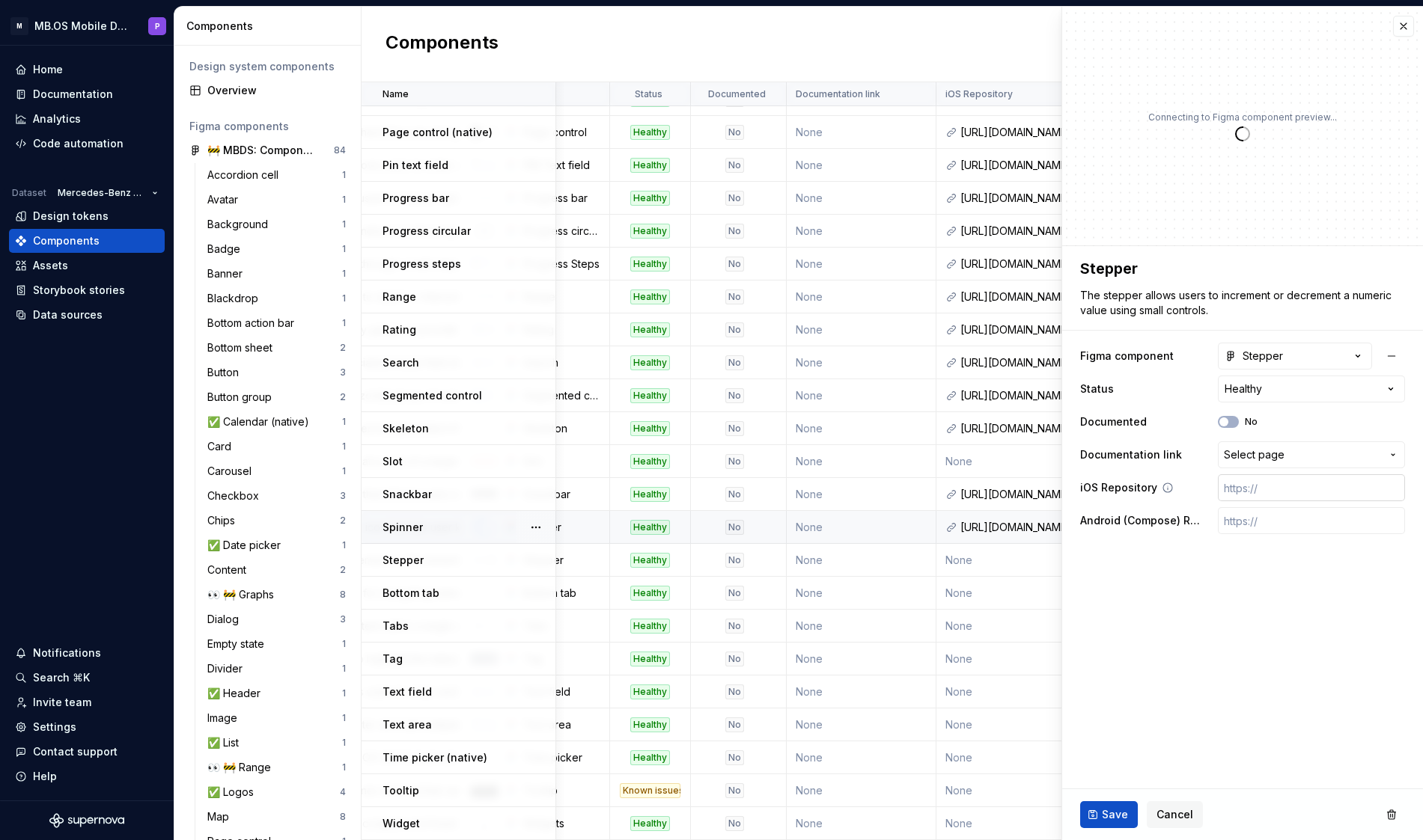
click at [1246, 487] on input "text" at bounding box center [1311, 488] width 187 height 27
paste input "[URL][DOMAIN_NAME]"
type textarea "*"
type input "[URL][DOMAIN_NAME]"
click at [1260, 522] on input "text" at bounding box center [1311, 521] width 187 height 27
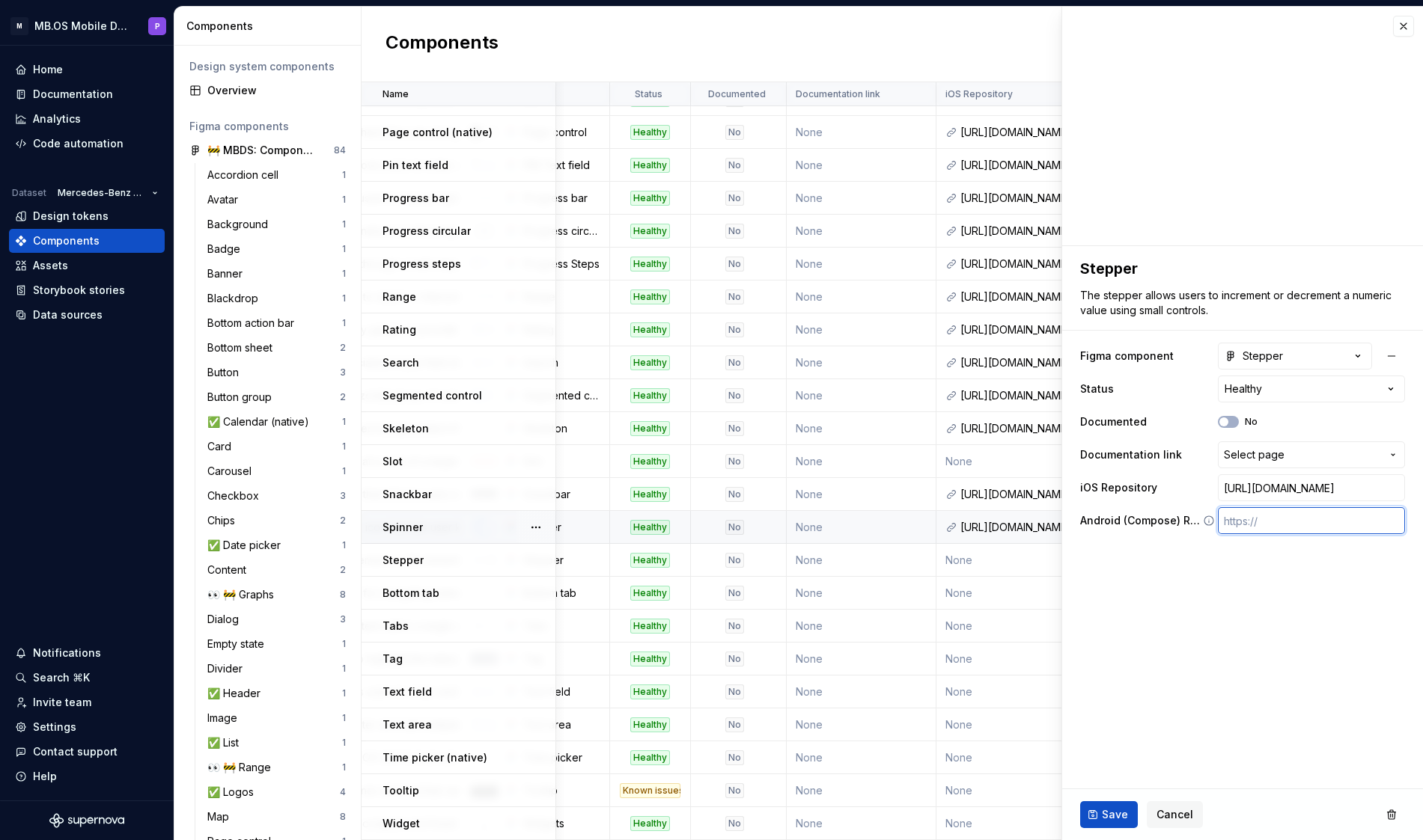
paste input "[URL][DOMAIN_NAME]"
type textarea "*"
type input "[URL][DOMAIN_NAME]"
click at [1112, 809] on span "Save" at bounding box center [1114, 815] width 26 height 15
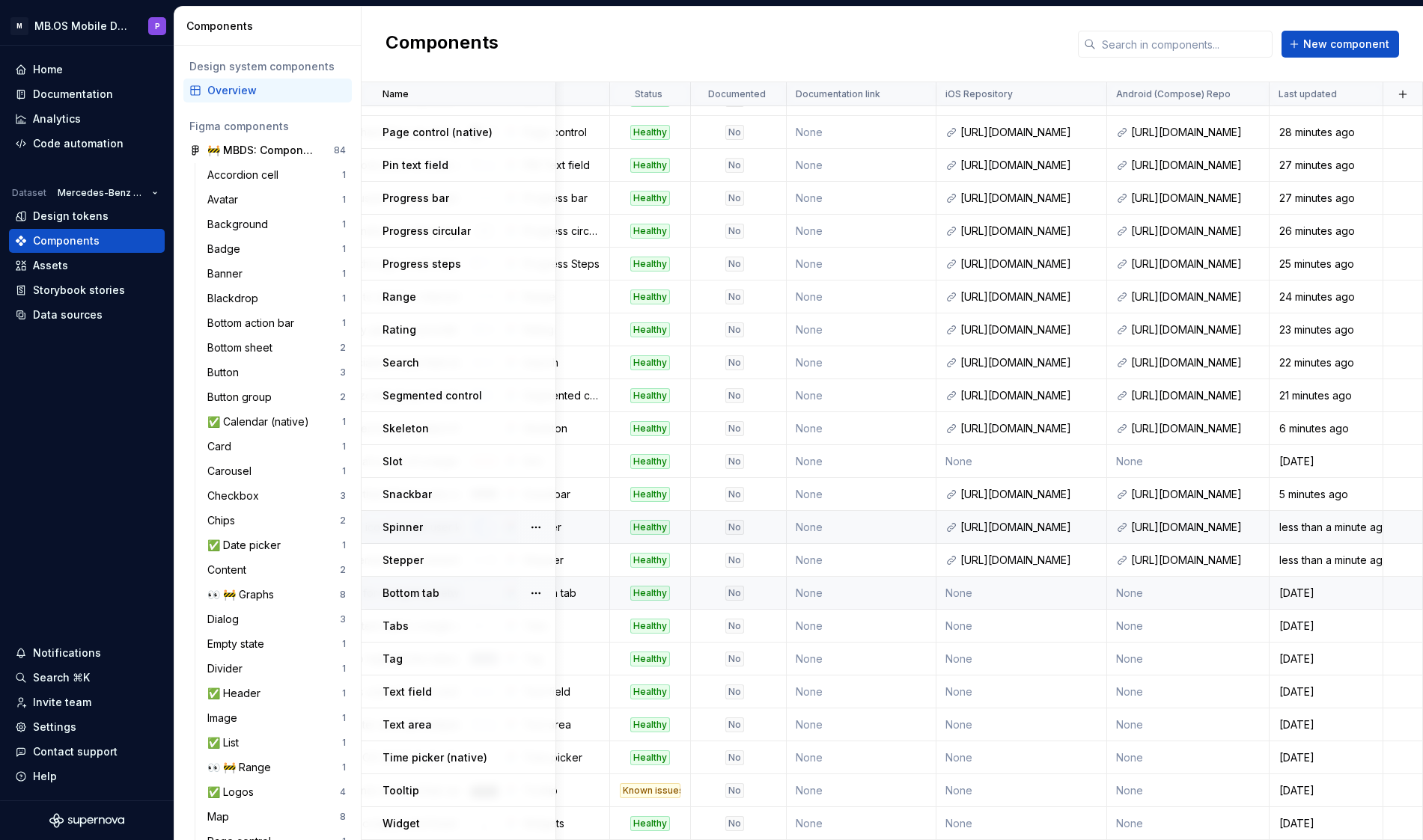
click at [969, 599] on td "None" at bounding box center [1022, 593] width 171 height 33
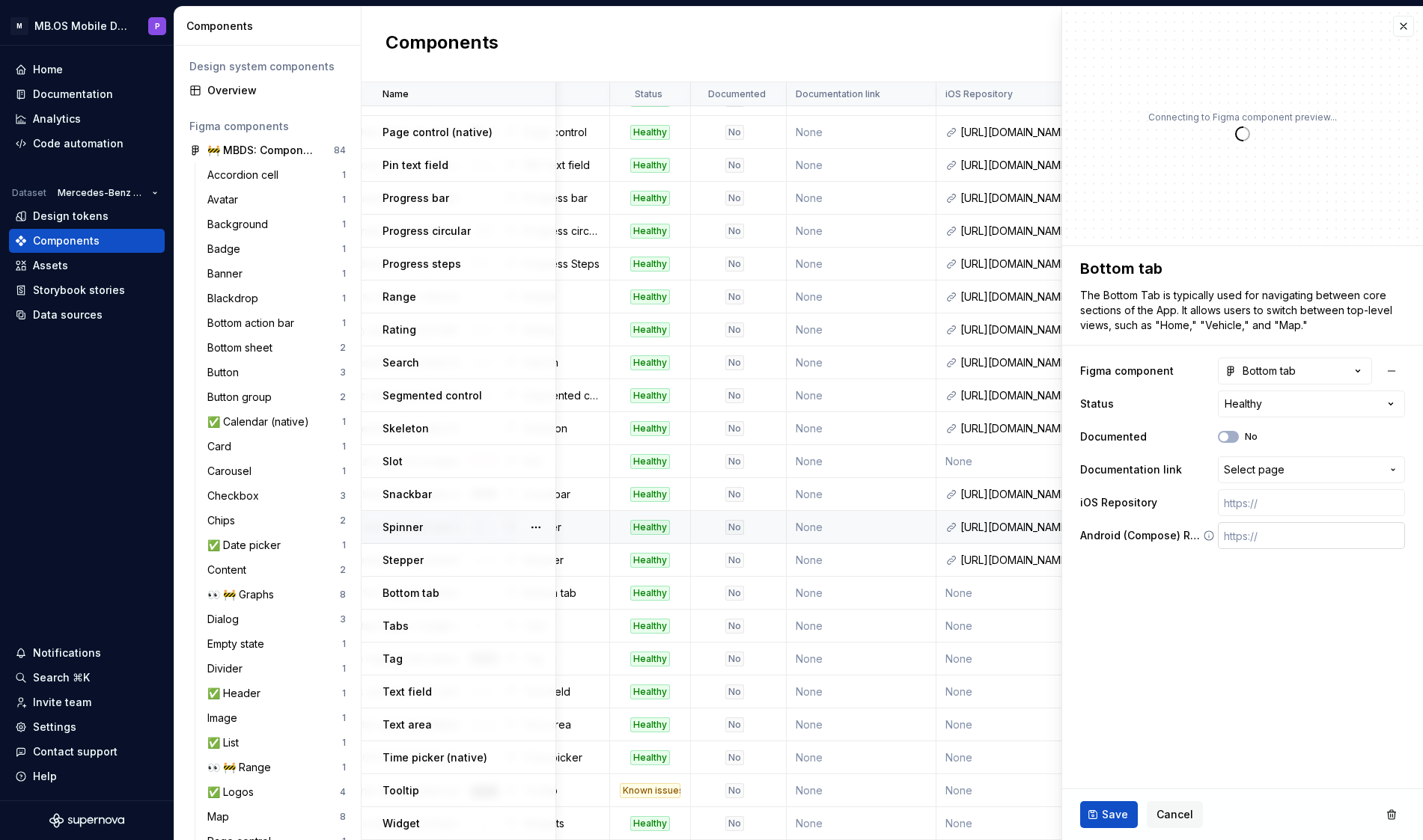
click at [1263, 545] on input "text" at bounding box center [1311, 536] width 187 height 27
paste input "[URL][DOMAIN_NAME]"
type textarea "*"
type input "[URL][DOMAIN_NAME]"
click at [1255, 500] on input "text" at bounding box center [1311, 503] width 187 height 27
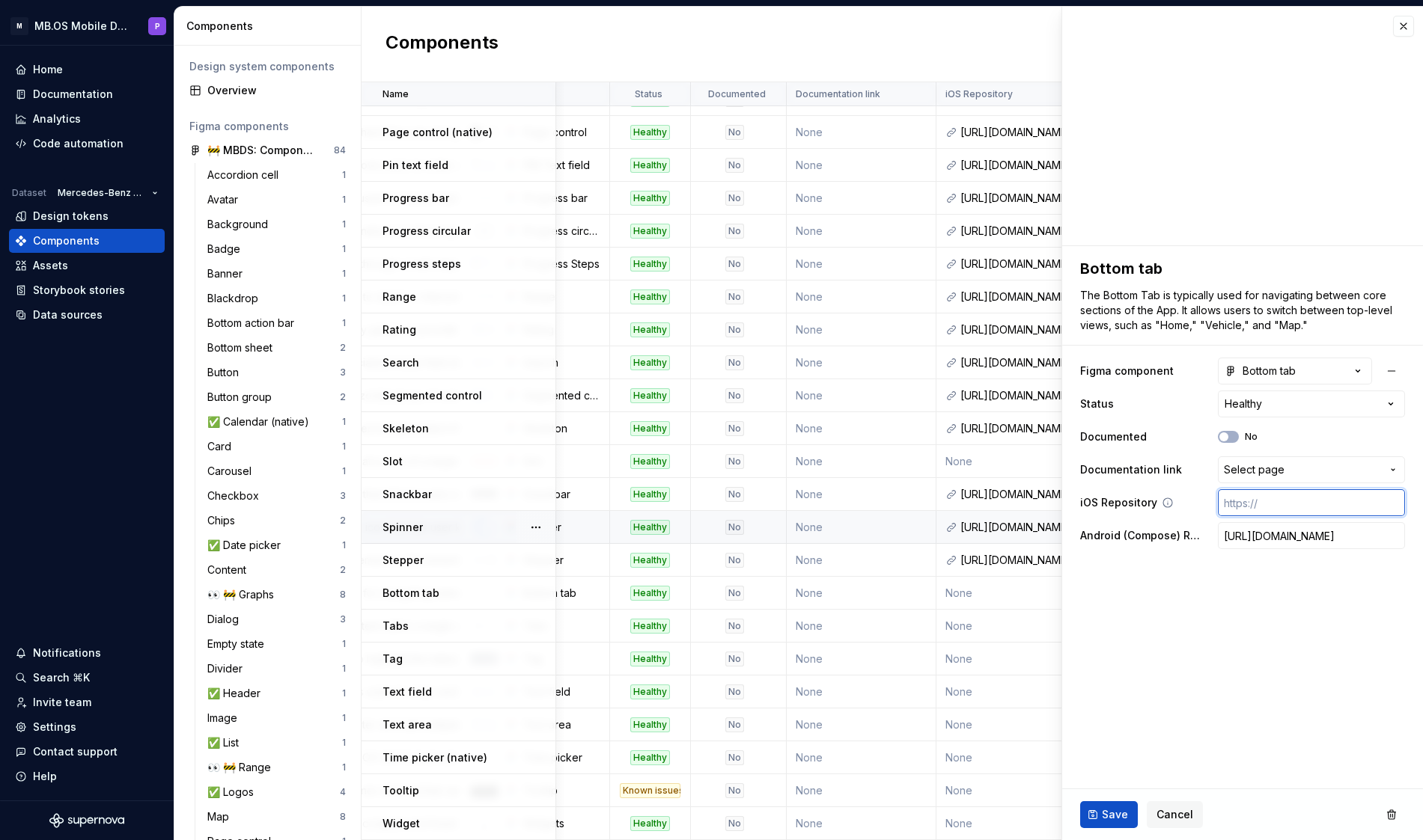
paste input "[URL][DOMAIN_NAME]"
type textarea "*"
type input "[URL][DOMAIN_NAME]"
type textarea "*"
type input "[URL][DOMAIN_NAME]"
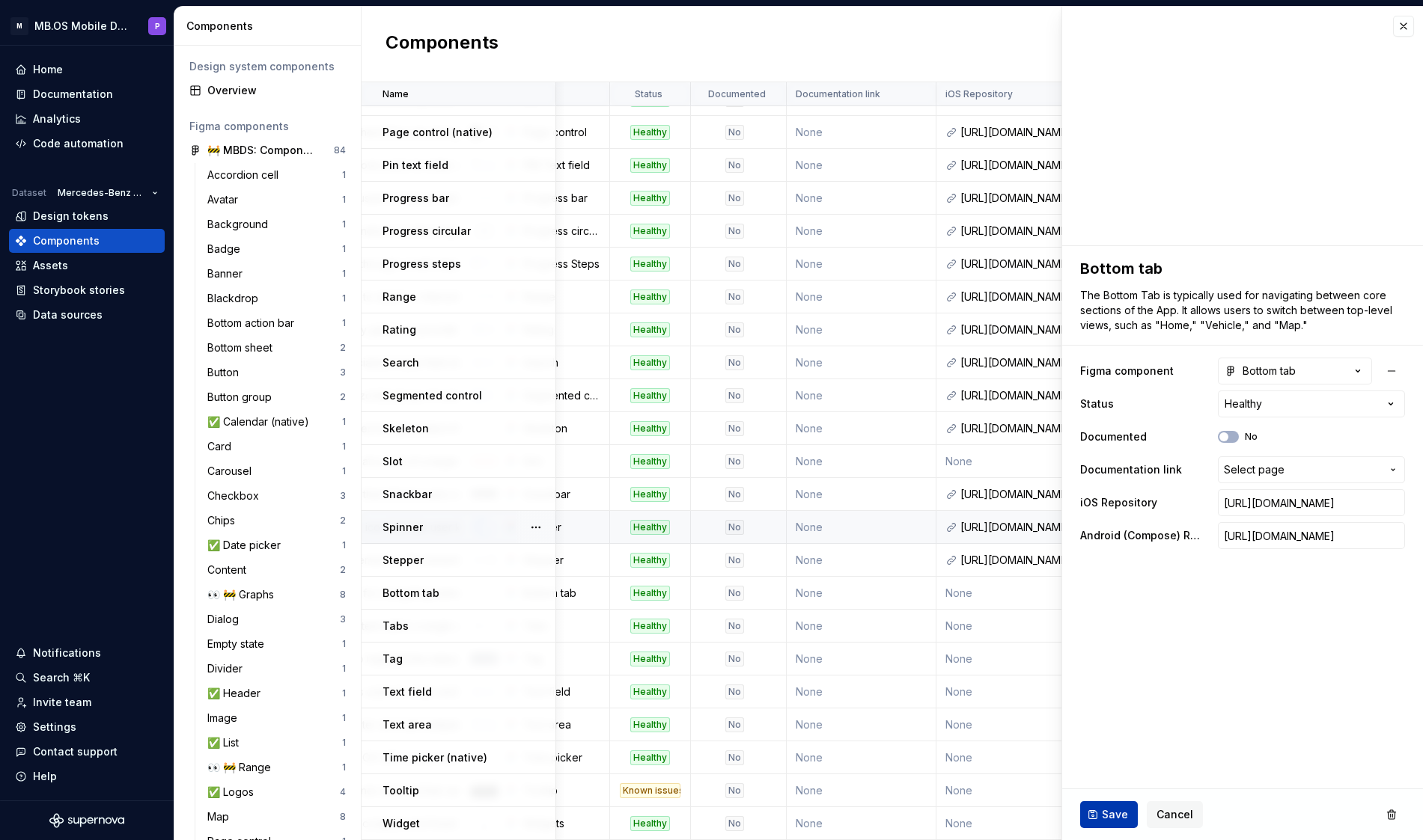
click at [1103, 821] on span "Save" at bounding box center [1114, 815] width 26 height 15
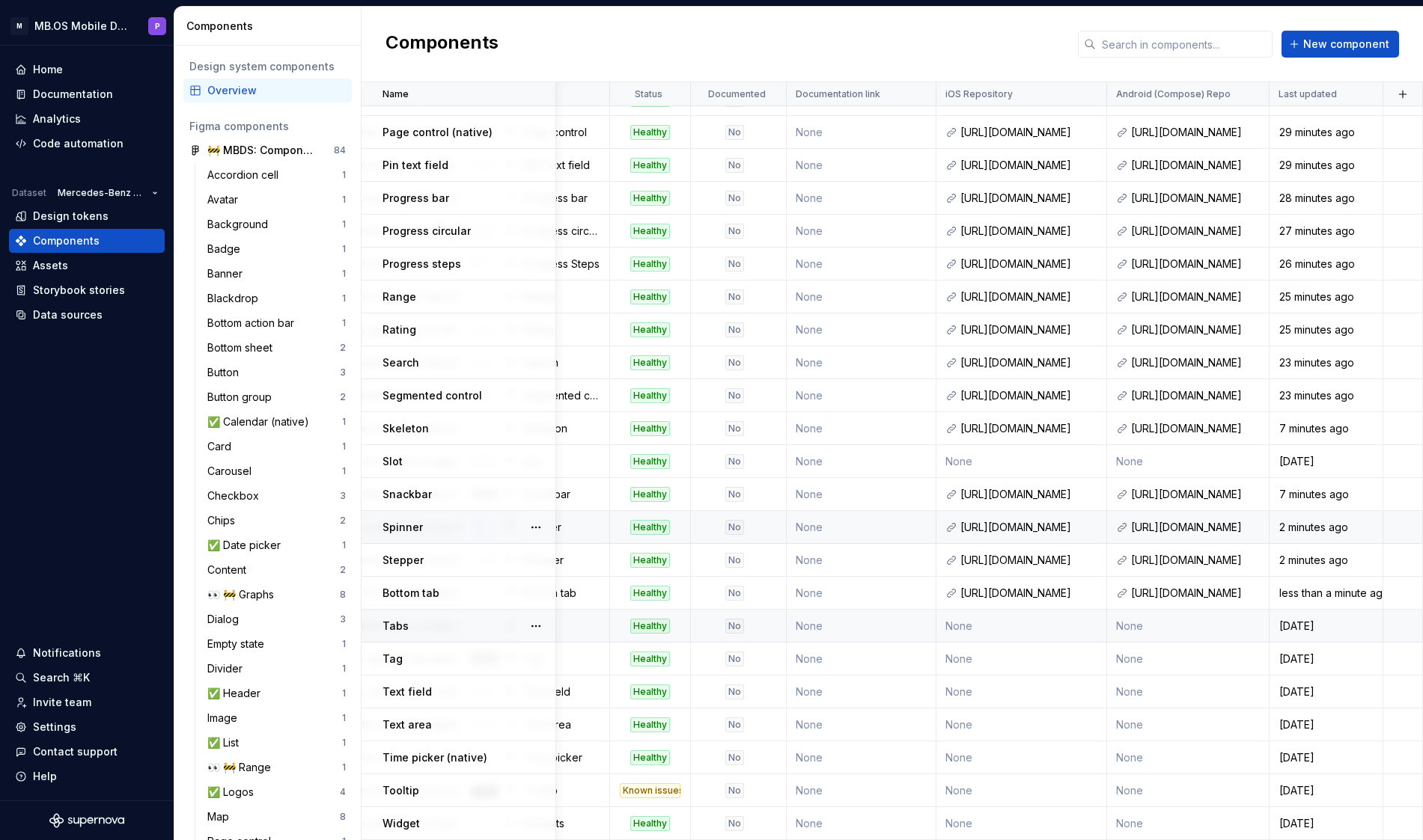
click at [1015, 624] on td "None" at bounding box center [1022, 626] width 171 height 33
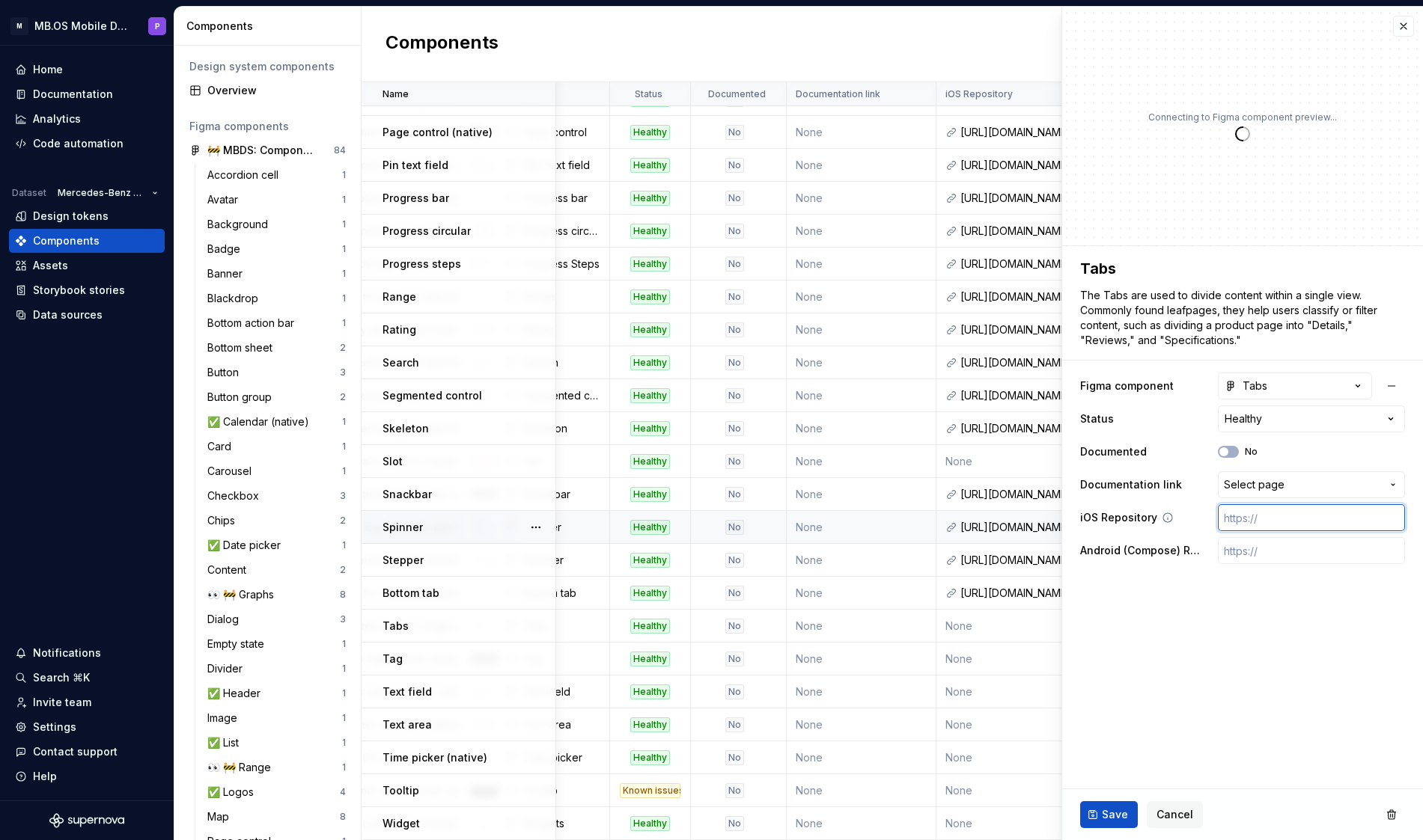
click at [1264, 526] on input "text" at bounding box center [1311, 518] width 187 height 27
paste input "[URL][DOMAIN_NAME]"
type textarea "*"
type input "[URL][DOMAIN_NAME]"
type textarea "*"
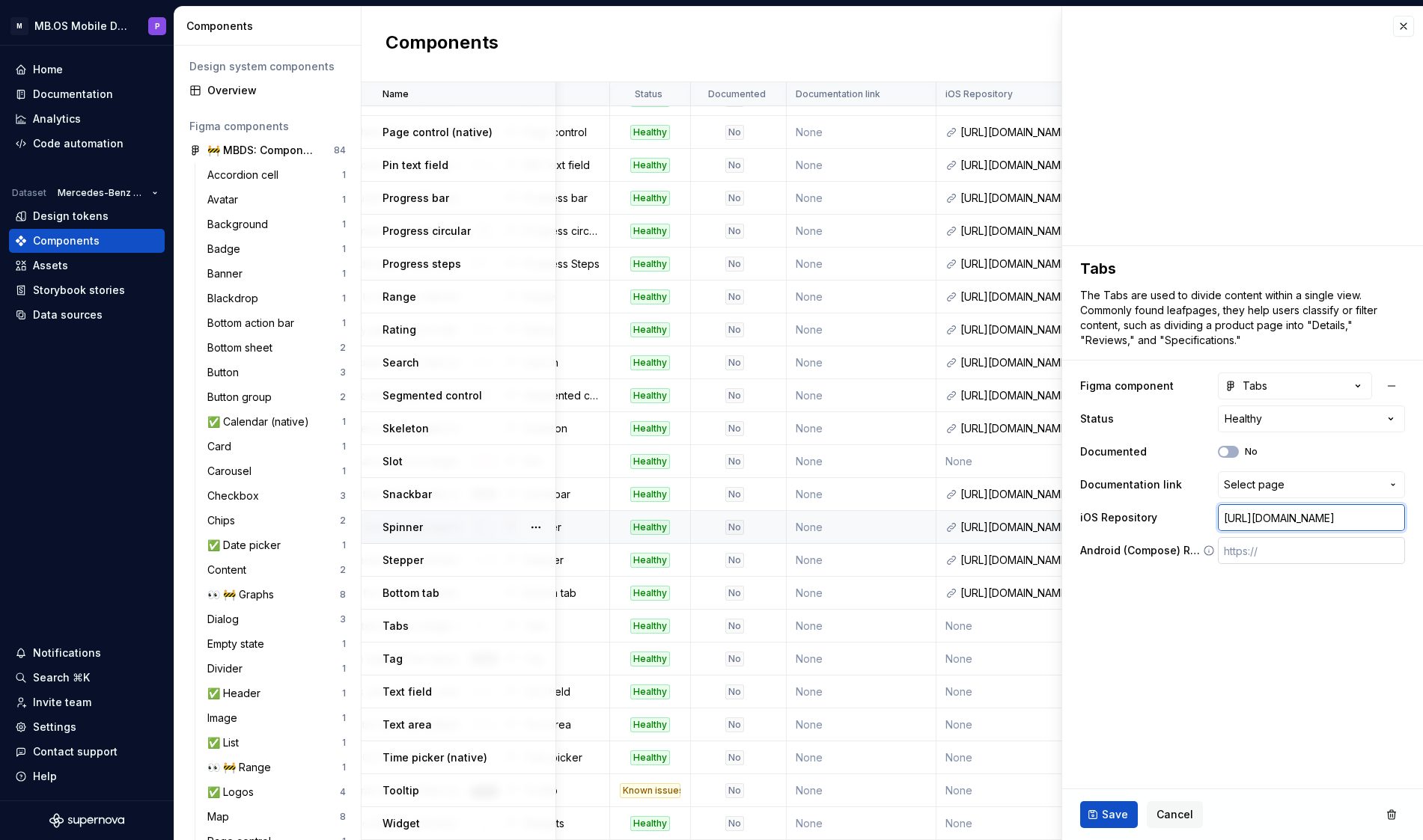
type input "[URL][DOMAIN_NAME]"
click at [1281, 548] on input "text" at bounding box center [1311, 551] width 187 height 27
paste input "[URL][DOMAIN_NAME]"
type textarea "*"
type input "[URL][DOMAIN_NAME]"
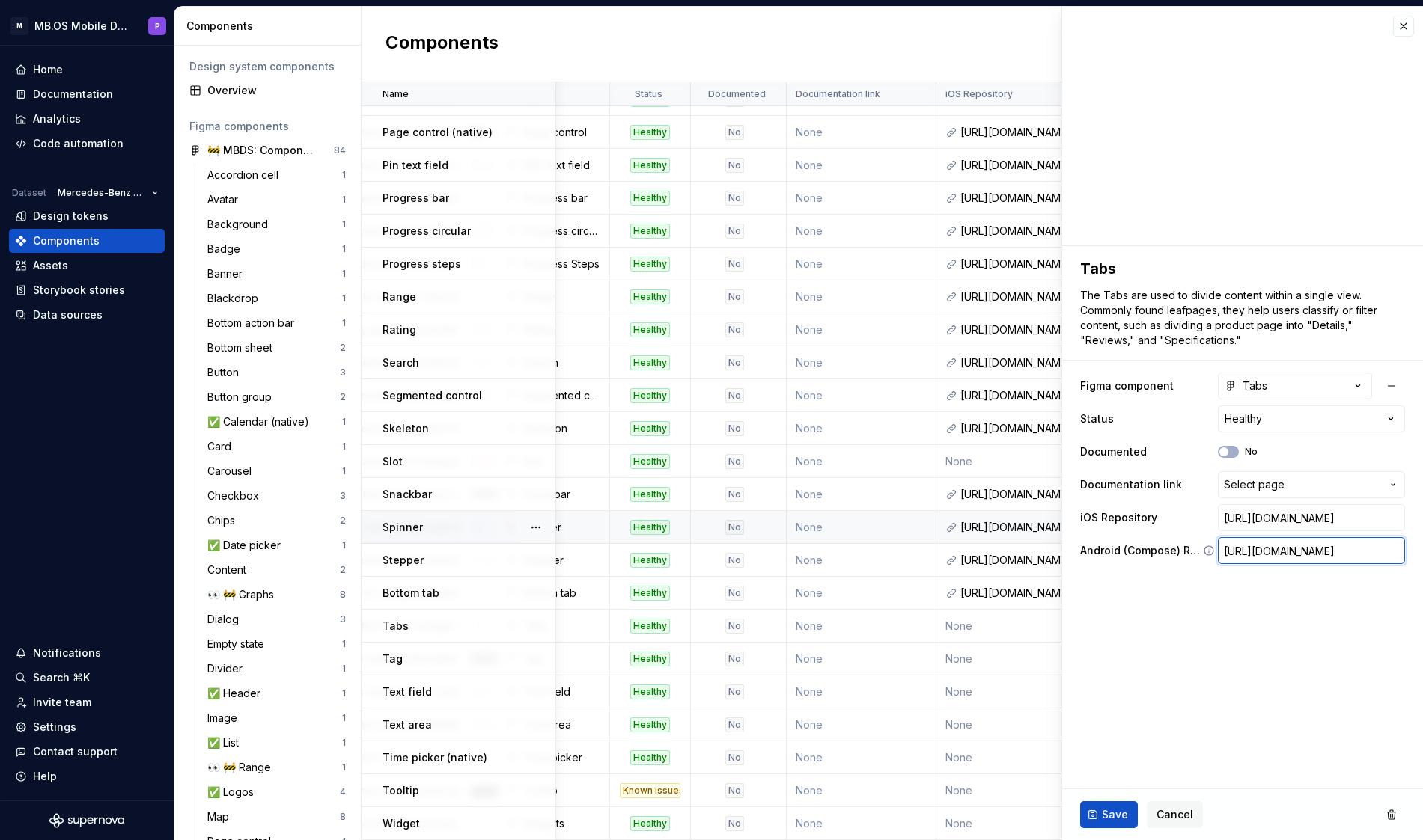
type textarea "*"
paste input "[URL][DOMAIN_NAME]"
type textarea "*"
type input "[URL][DOMAIN_NAME]"
click at [1106, 815] on span "Save" at bounding box center [1114, 815] width 26 height 15
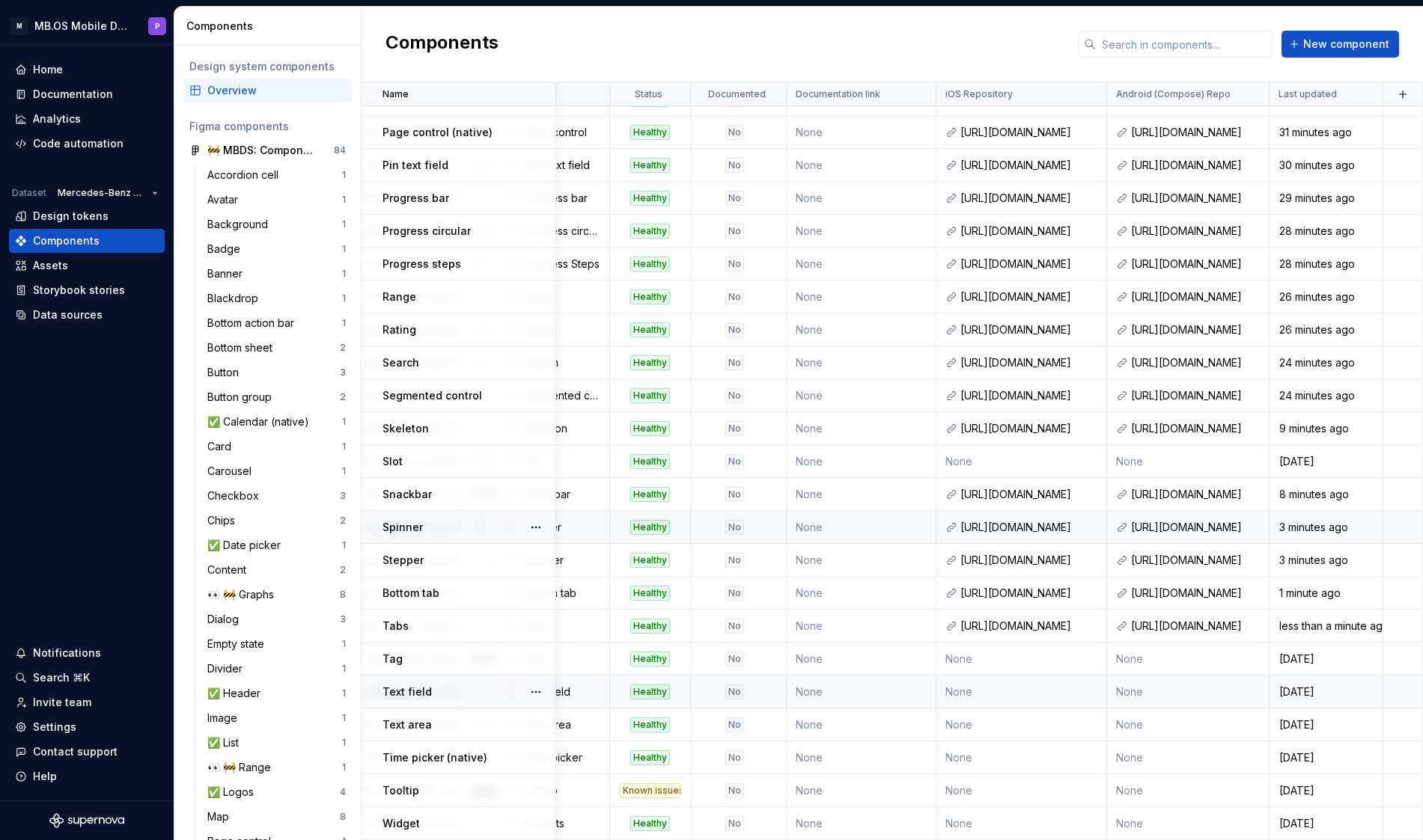
click at [1145, 696] on td "None" at bounding box center [1188, 692] width 162 height 33
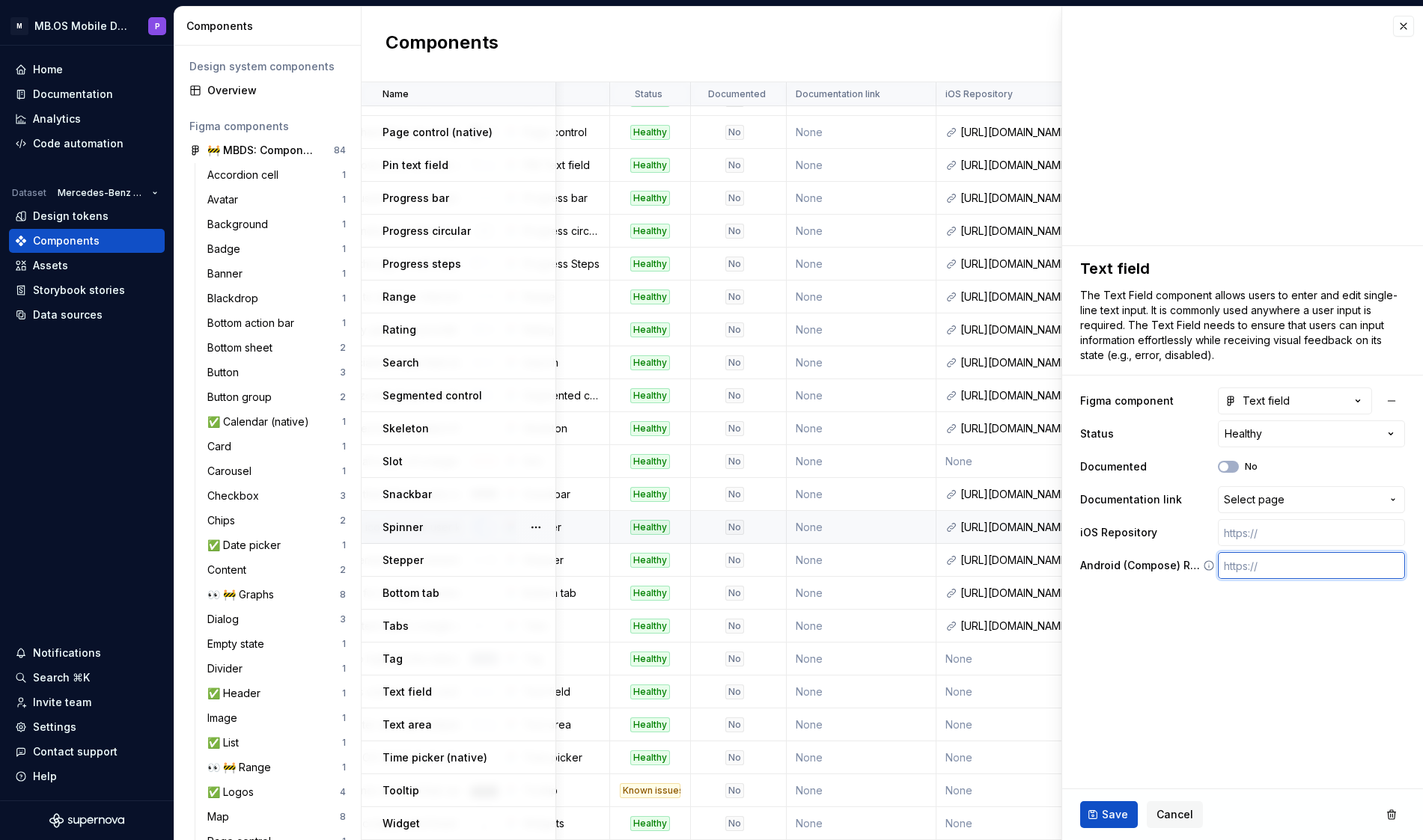
click at [1248, 573] on input "text" at bounding box center [1311, 566] width 187 height 27
click at [1238, 536] on input "text" at bounding box center [1311, 533] width 187 height 27
click at [1246, 572] on input "text" at bounding box center [1311, 566] width 187 height 27
paste input "[URL][DOMAIN_NAME]"
type textarea "*"
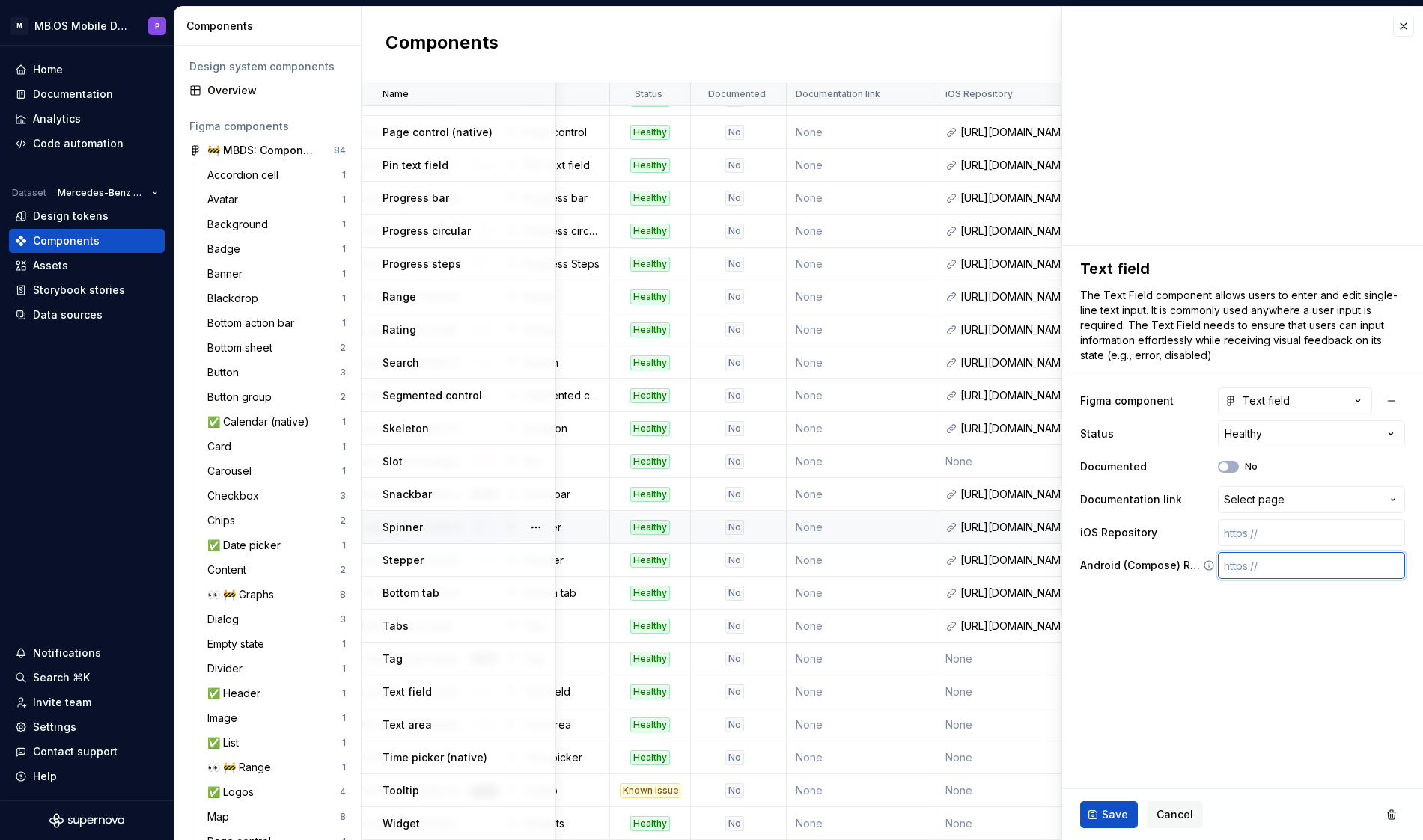
type input "[URL][DOMAIN_NAME]"
type textarea "*"
type input "[URL][DOMAIN_NAME]"
click at [1235, 534] on input "text" at bounding box center [1311, 533] width 187 height 27
paste input "[URL][DOMAIN_NAME]"
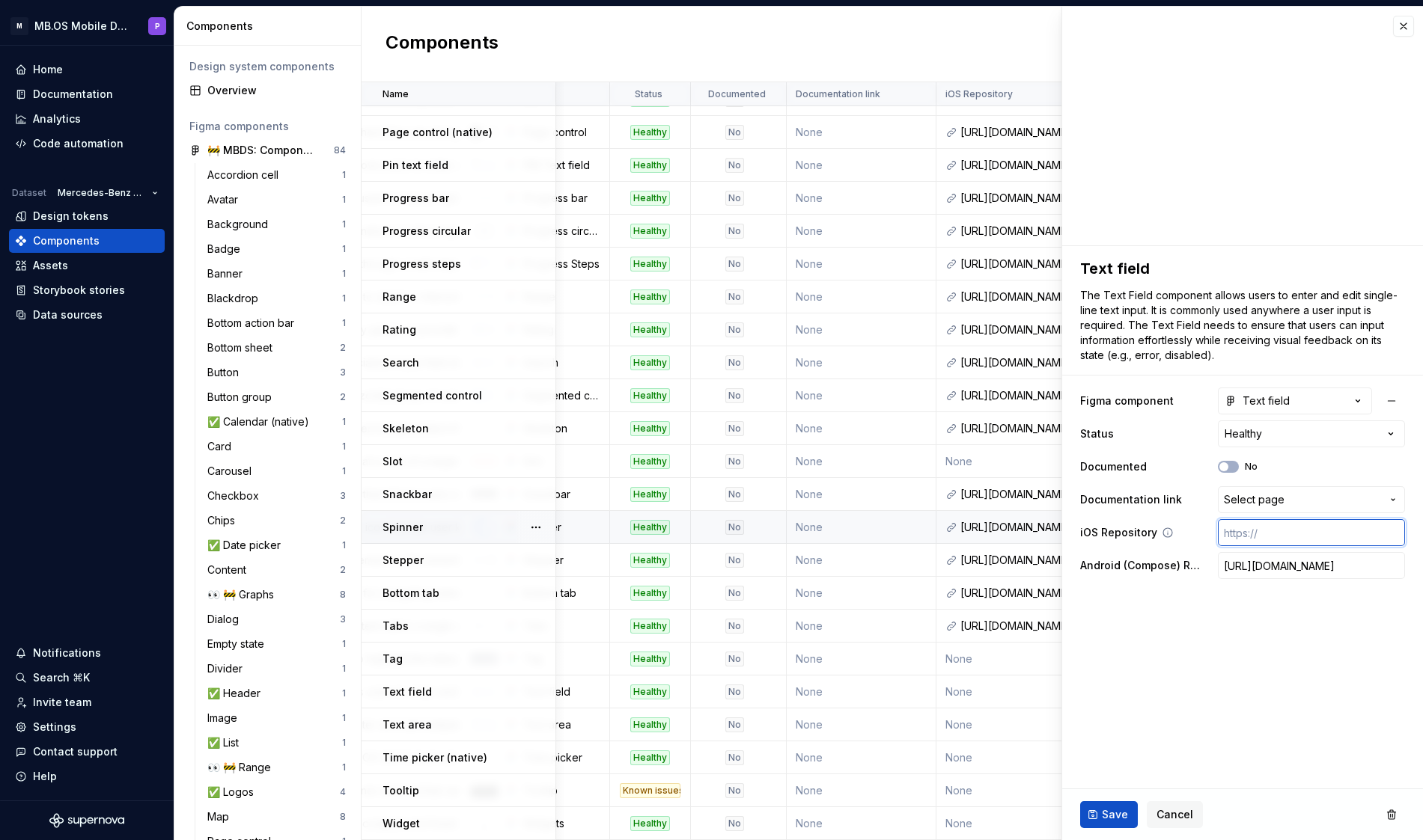
type textarea "*"
type input "[URL][DOMAIN_NAME]"
click at [1110, 822] on span "Save" at bounding box center [1114, 815] width 26 height 15
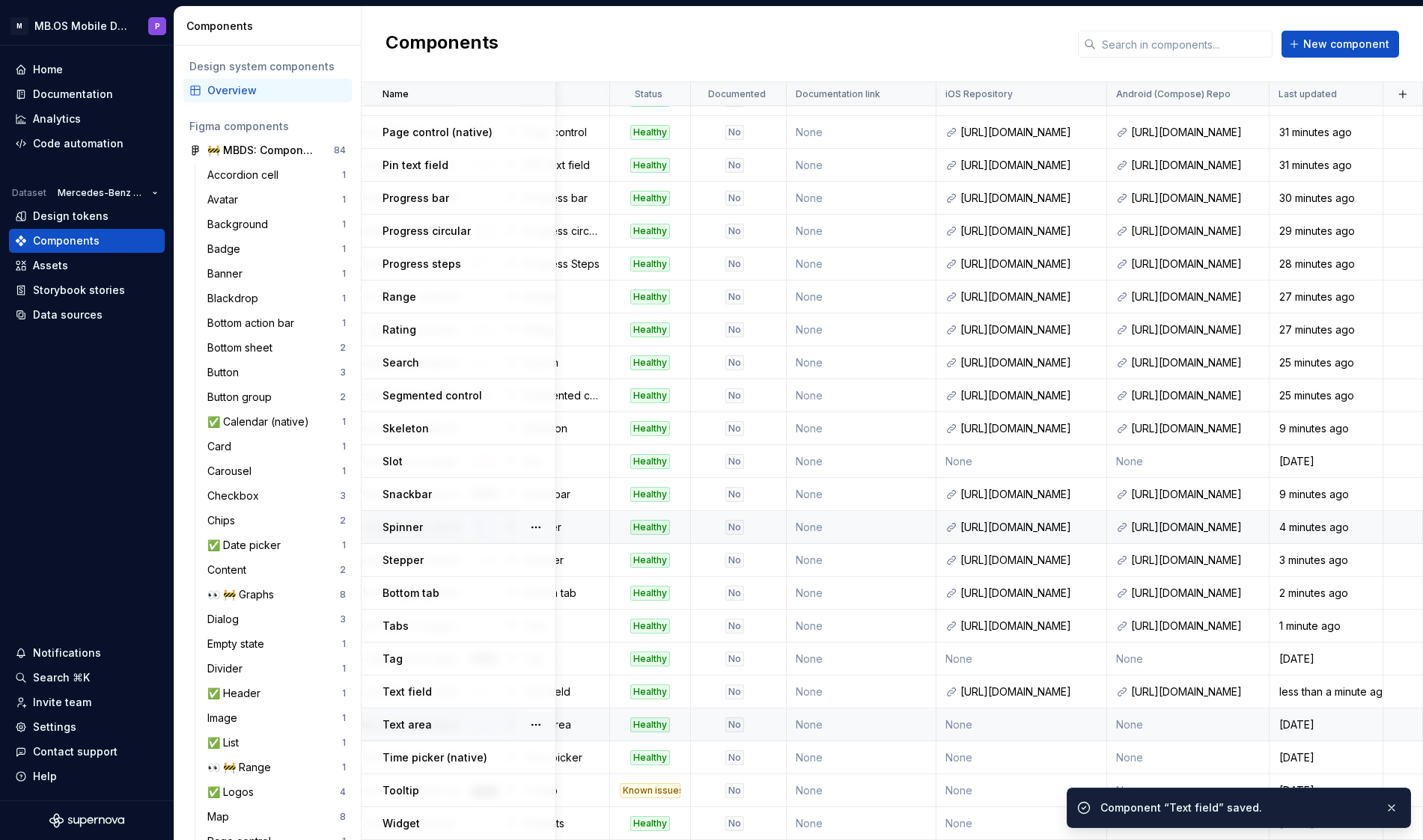
click at [1013, 727] on td "None" at bounding box center [1022, 725] width 171 height 33
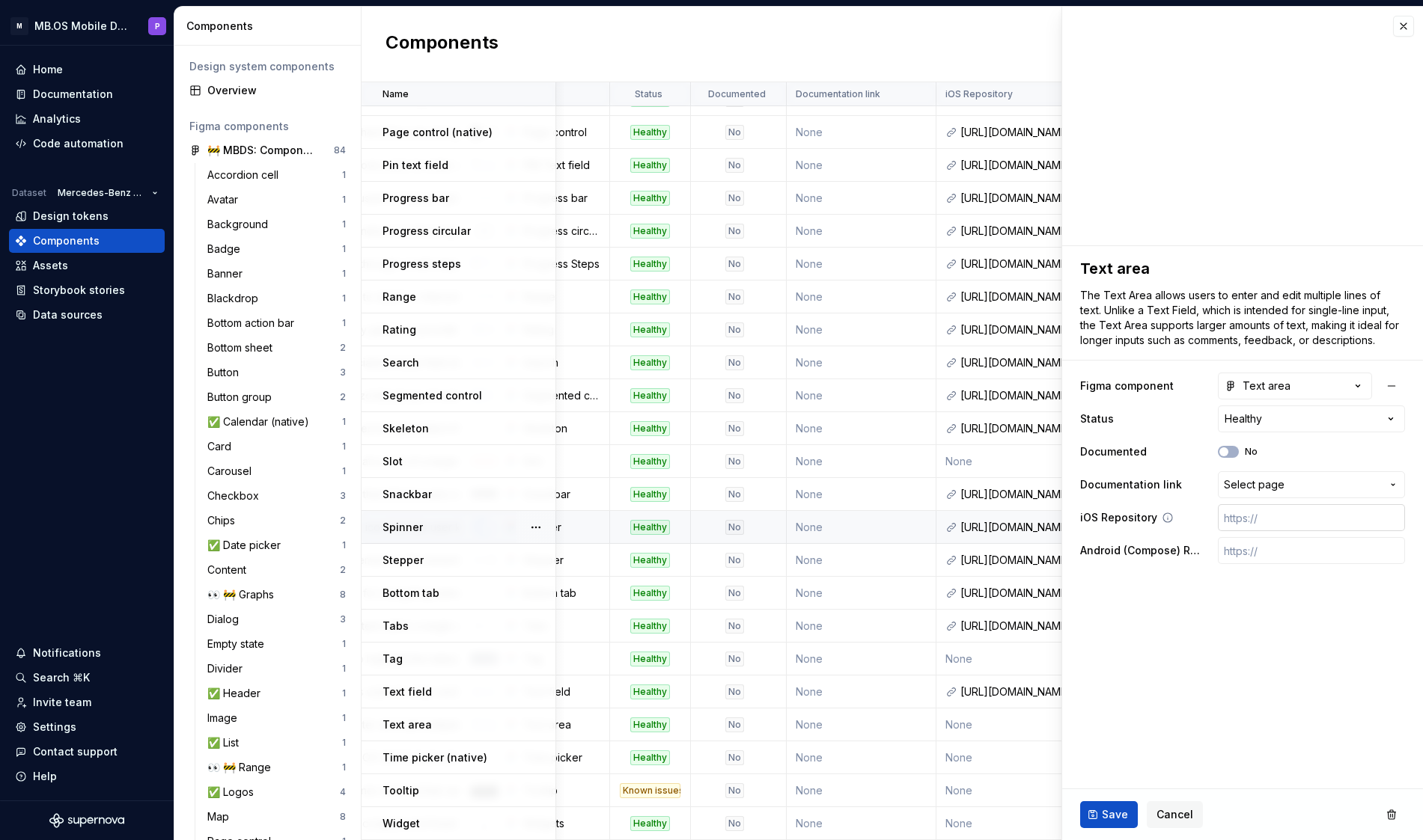
click at [1250, 521] on input "text" at bounding box center [1311, 518] width 187 height 27
paste input "[URL][DOMAIN_NAME]"
type textarea "*"
type input "[URL][DOMAIN_NAME]"
click at [1247, 552] on input "text" at bounding box center [1311, 551] width 187 height 27
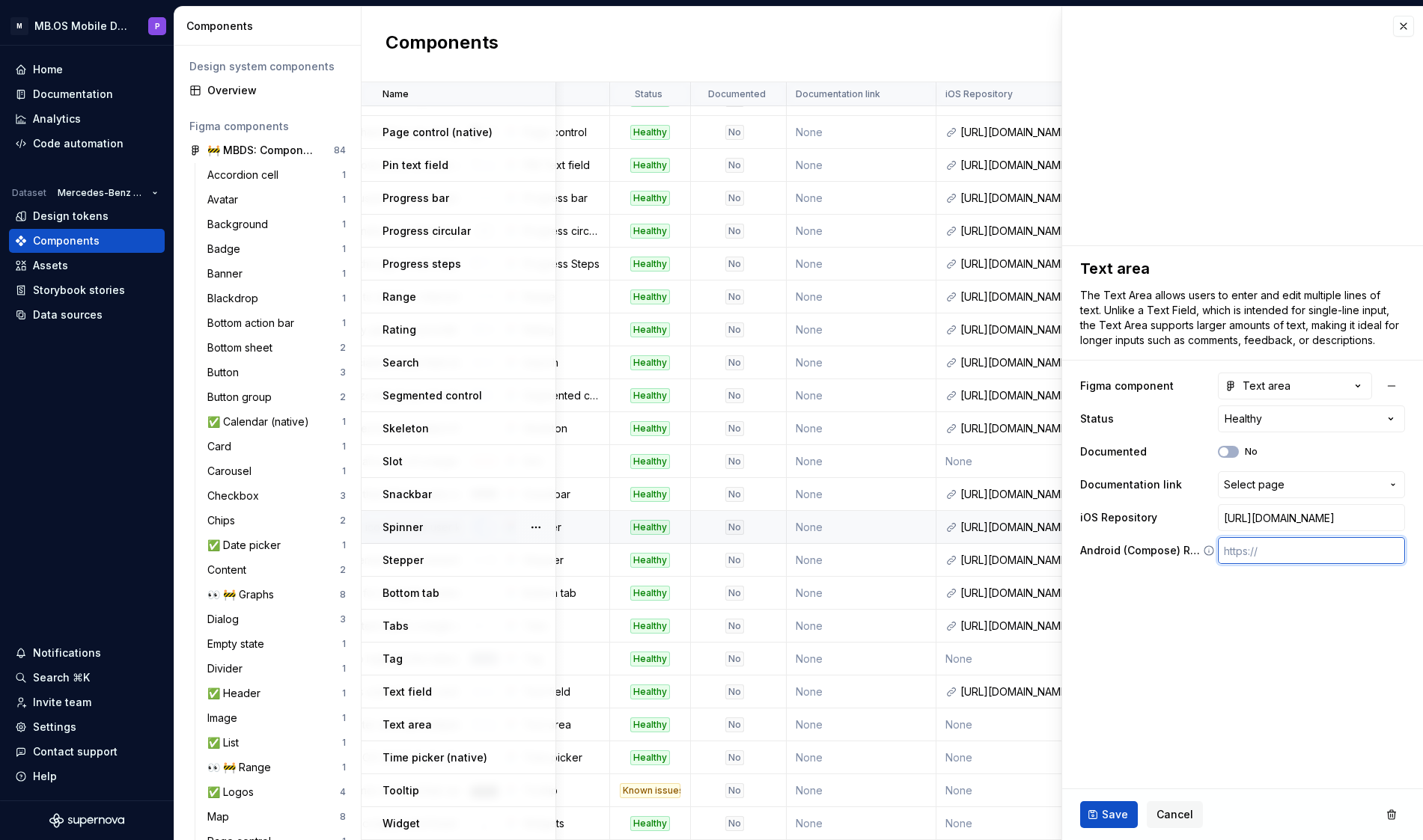
paste input "[URL][DOMAIN_NAME]"
type textarea "*"
type input "[URL][DOMAIN_NAME]"
click at [1109, 828] on button "Save" at bounding box center [1108, 815] width 57 height 27
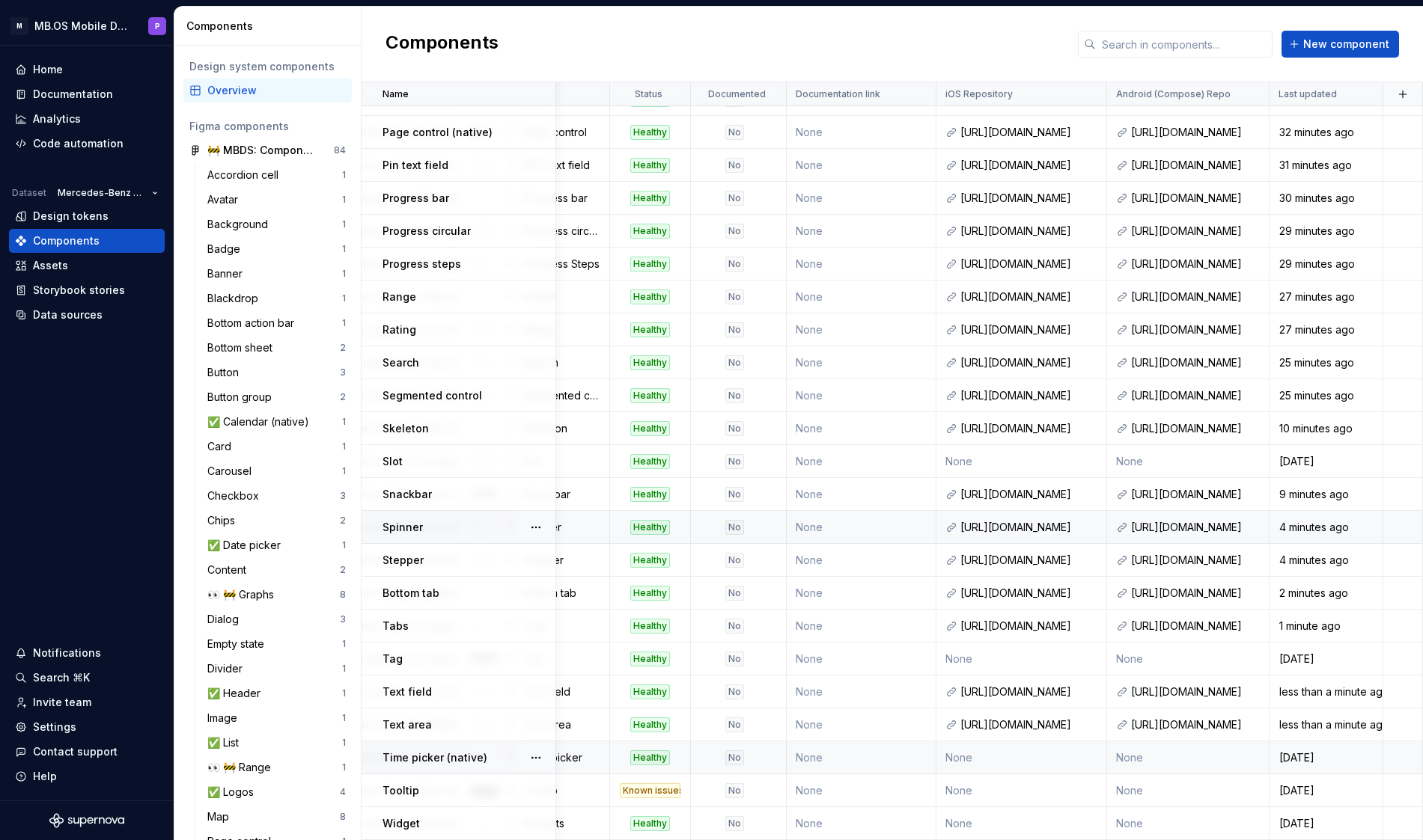
click at [1132, 764] on td "None" at bounding box center [1188, 758] width 162 height 33
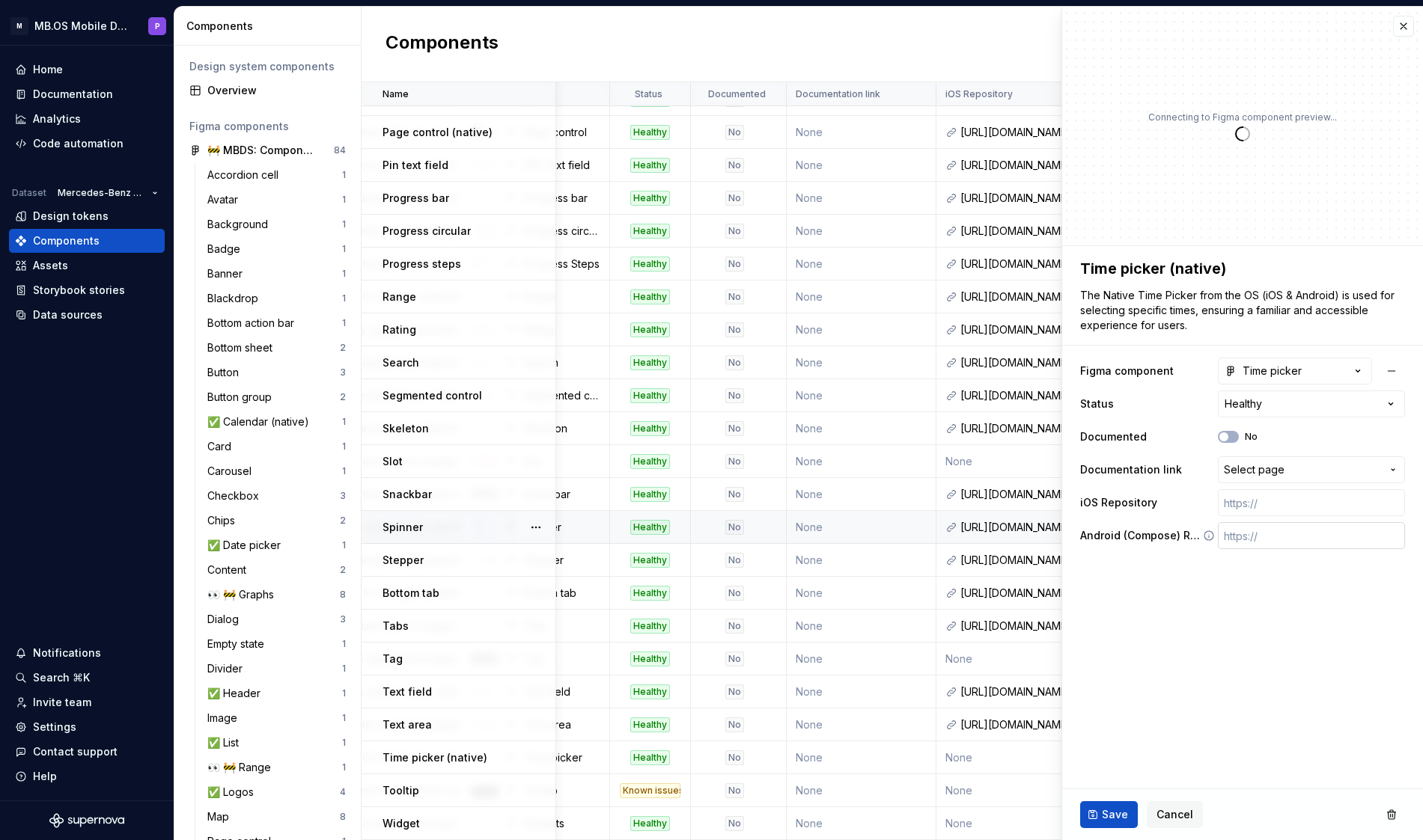
click at [1257, 540] on input "text" at bounding box center [1311, 536] width 187 height 27
paste input "[URL][DOMAIN_NAME]"
type textarea "*"
type input "[URL][DOMAIN_NAME]"
click at [1233, 503] on input "text" at bounding box center [1311, 503] width 187 height 27
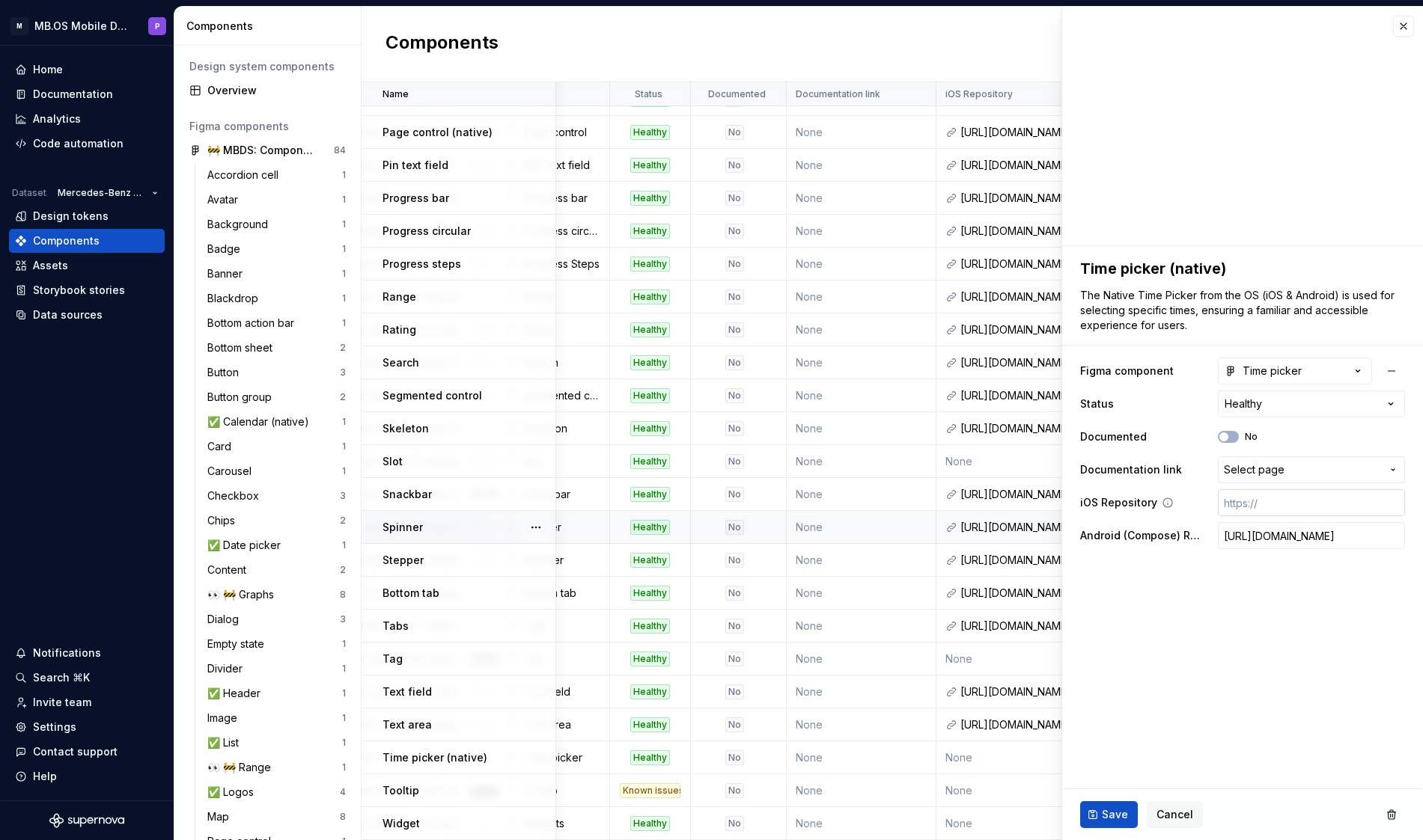
click at [1233, 503] on input "text" at bounding box center [1311, 503] width 187 height 27
paste input "[URL][DOMAIN_NAME]"
type textarea "*"
type input "[URL][DOMAIN_NAME]"
click at [1114, 814] on span "Save" at bounding box center [1114, 815] width 26 height 15
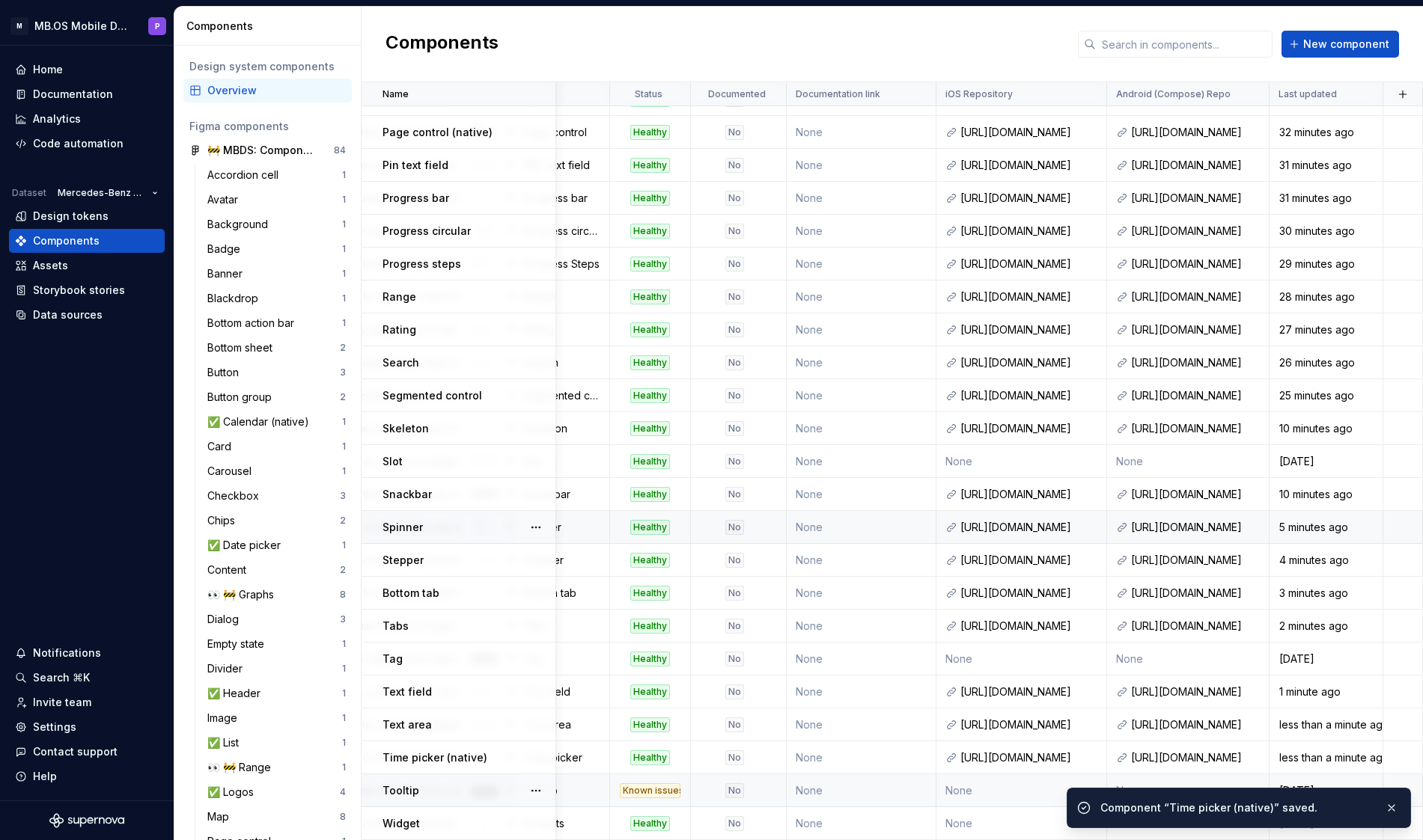
click at [1006, 794] on td "None" at bounding box center [1022, 790] width 171 height 33
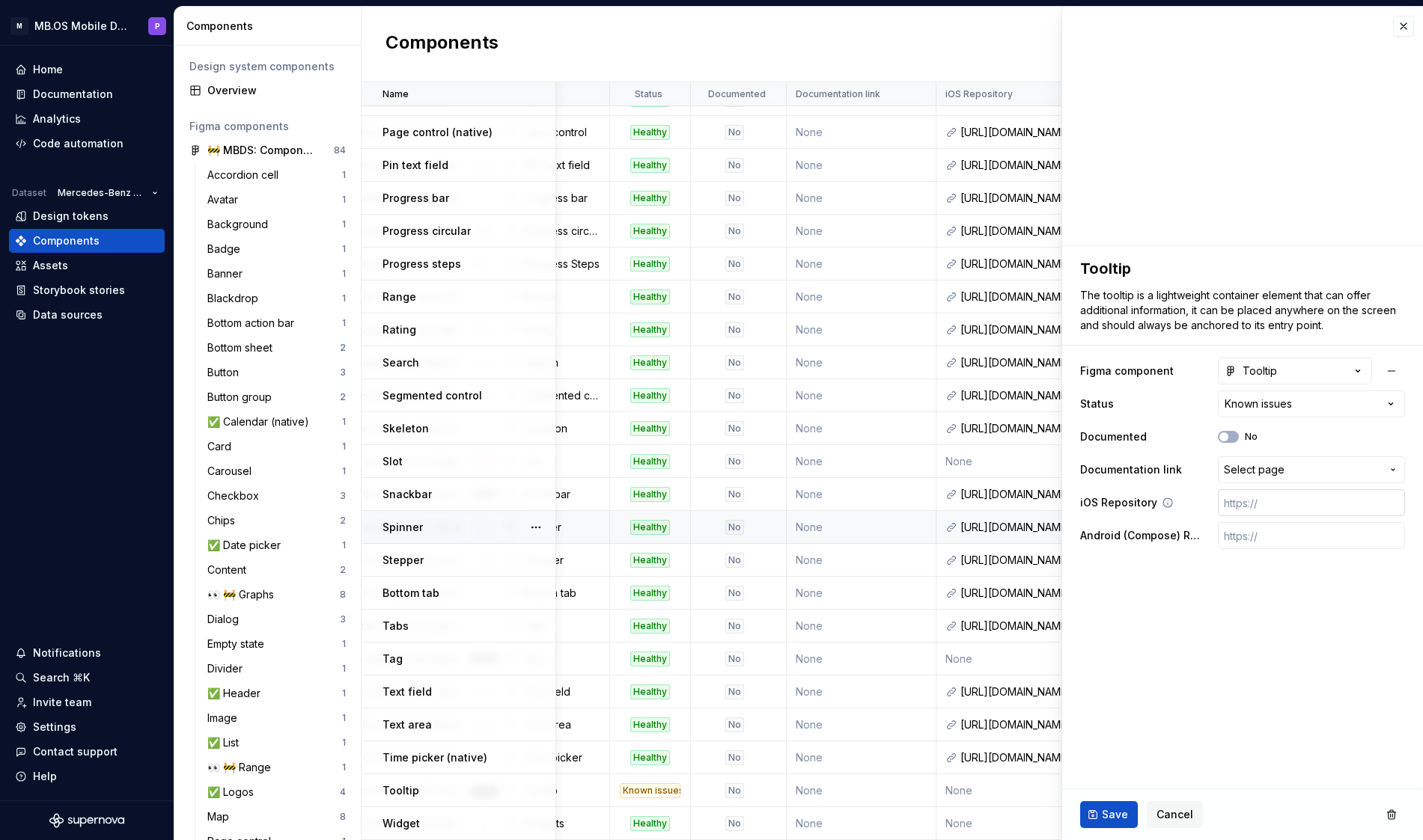
click at [1238, 503] on input "text" at bounding box center [1311, 503] width 187 height 27
paste input "[URL][DOMAIN_NAME]"
type textarea "*"
type input "[URL][DOMAIN_NAME]"
click at [1106, 814] on span "Save" at bounding box center [1114, 815] width 26 height 15
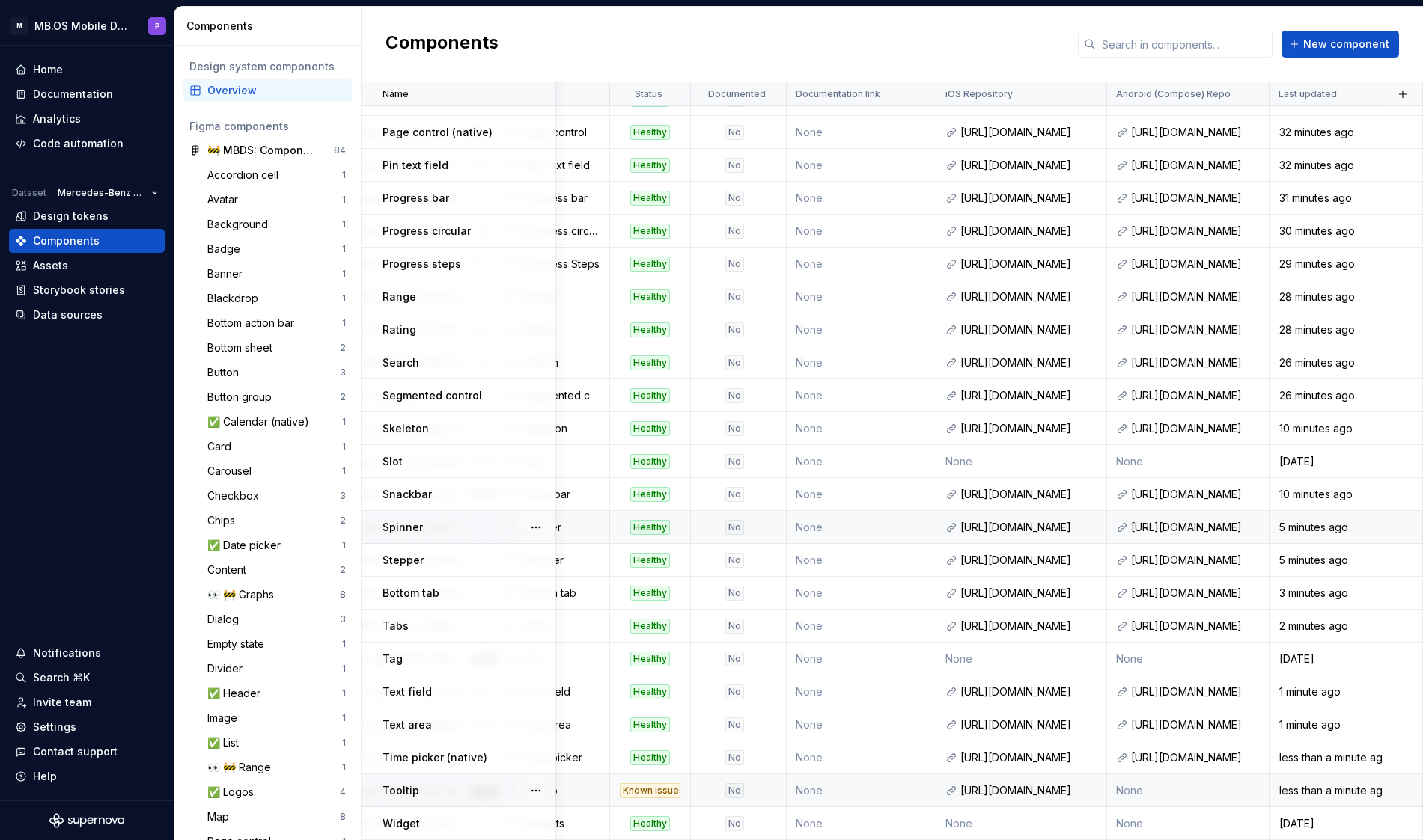
click at [1151, 785] on td "None" at bounding box center [1188, 790] width 162 height 33
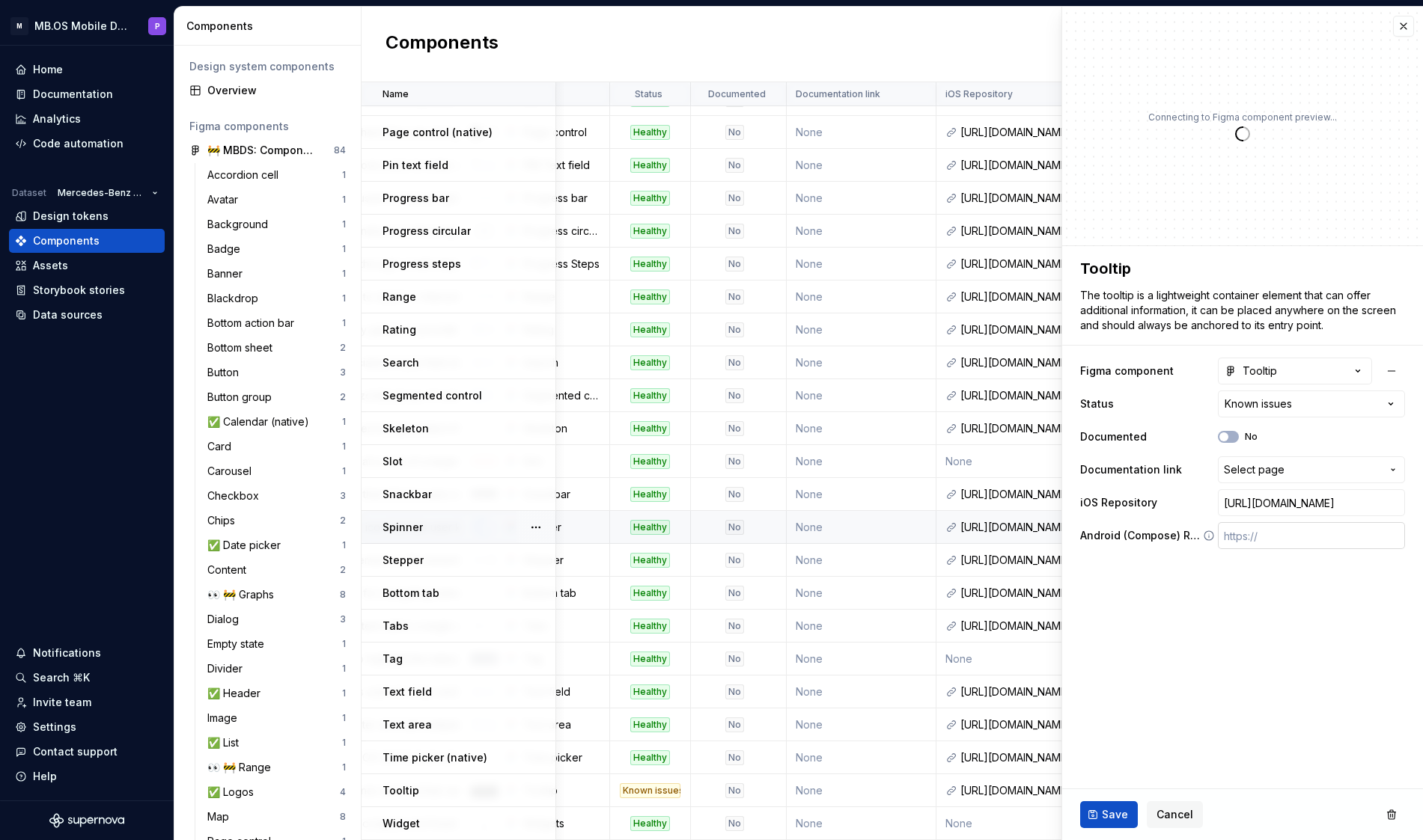
click at [1243, 543] on input "text" at bounding box center [1311, 536] width 187 height 27
paste input "[URL][DOMAIN_NAME]"
type textarea "*"
type input "[URL][DOMAIN_NAME]"
click at [1089, 819] on button "Save" at bounding box center [1108, 815] width 57 height 27
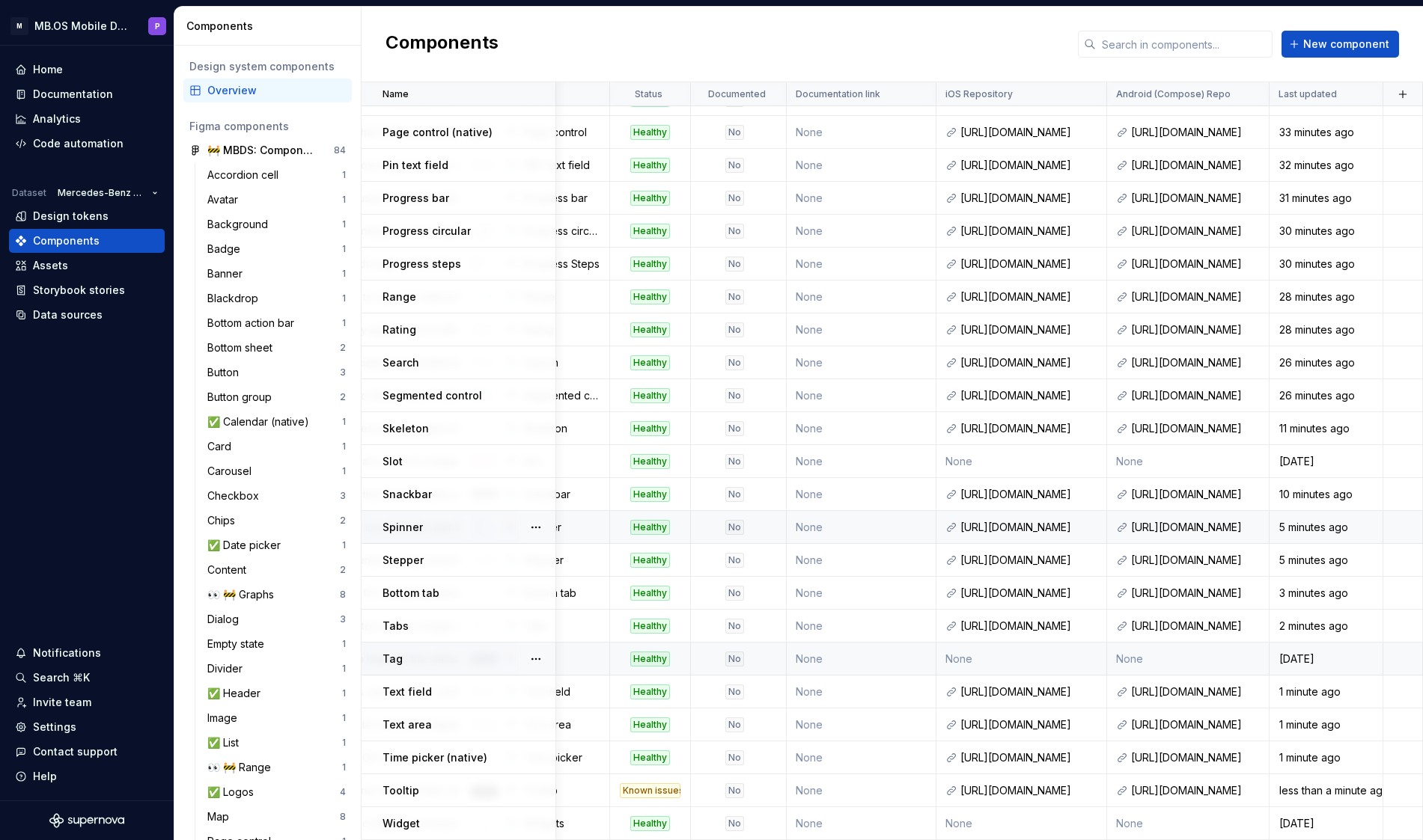
click at [1160, 665] on td "None" at bounding box center [1188, 659] width 162 height 33
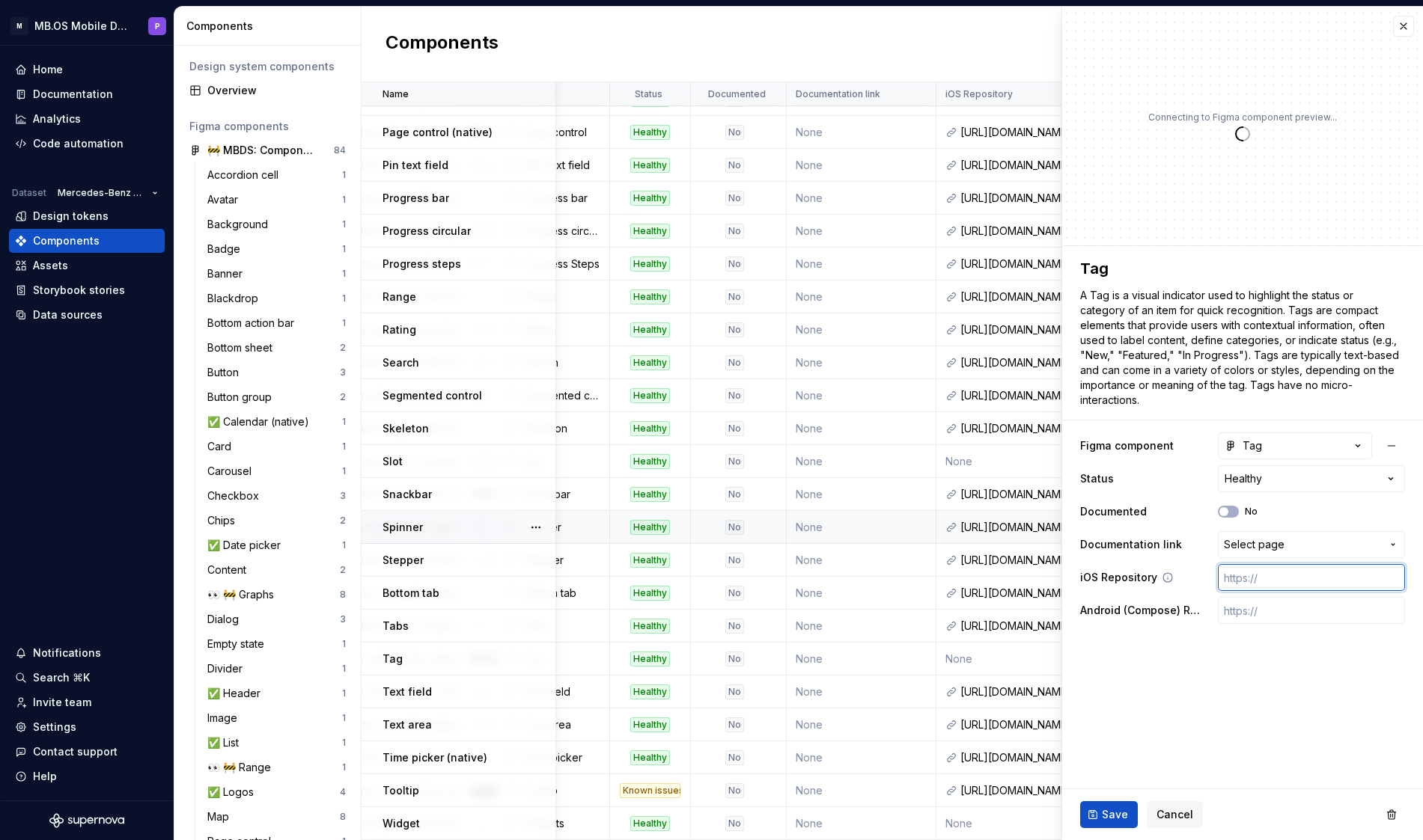
click at [1236, 579] on input "text" at bounding box center [1311, 578] width 187 height 27
paste input "[URL][DOMAIN_NAME]"
type textarea "*"
type input "[URL][DOMAIN_NAME]"
click at [1116, 813] on span "Save" at bounding box center [1114, 815] width 26 height 15
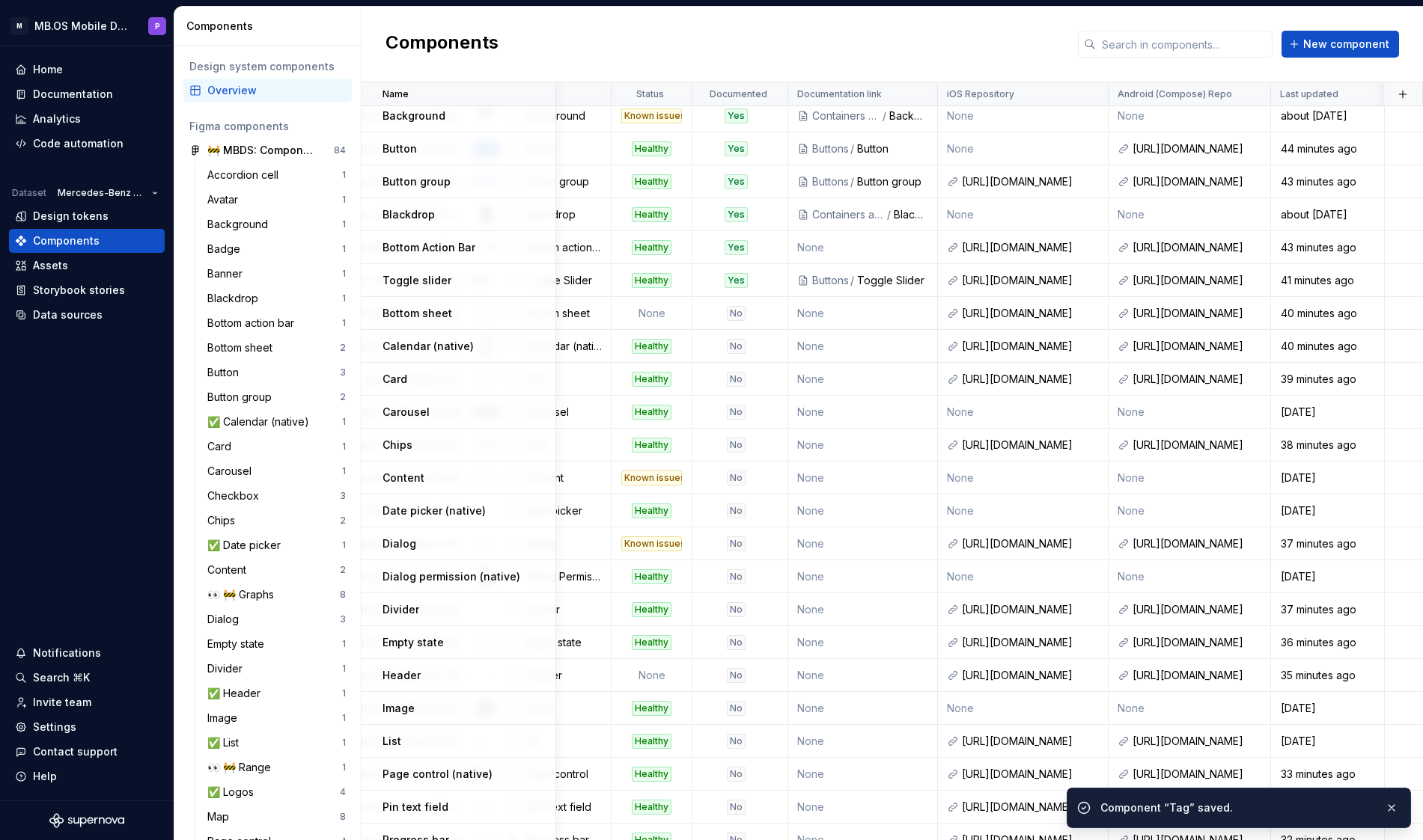
scroll to position [238, 366]
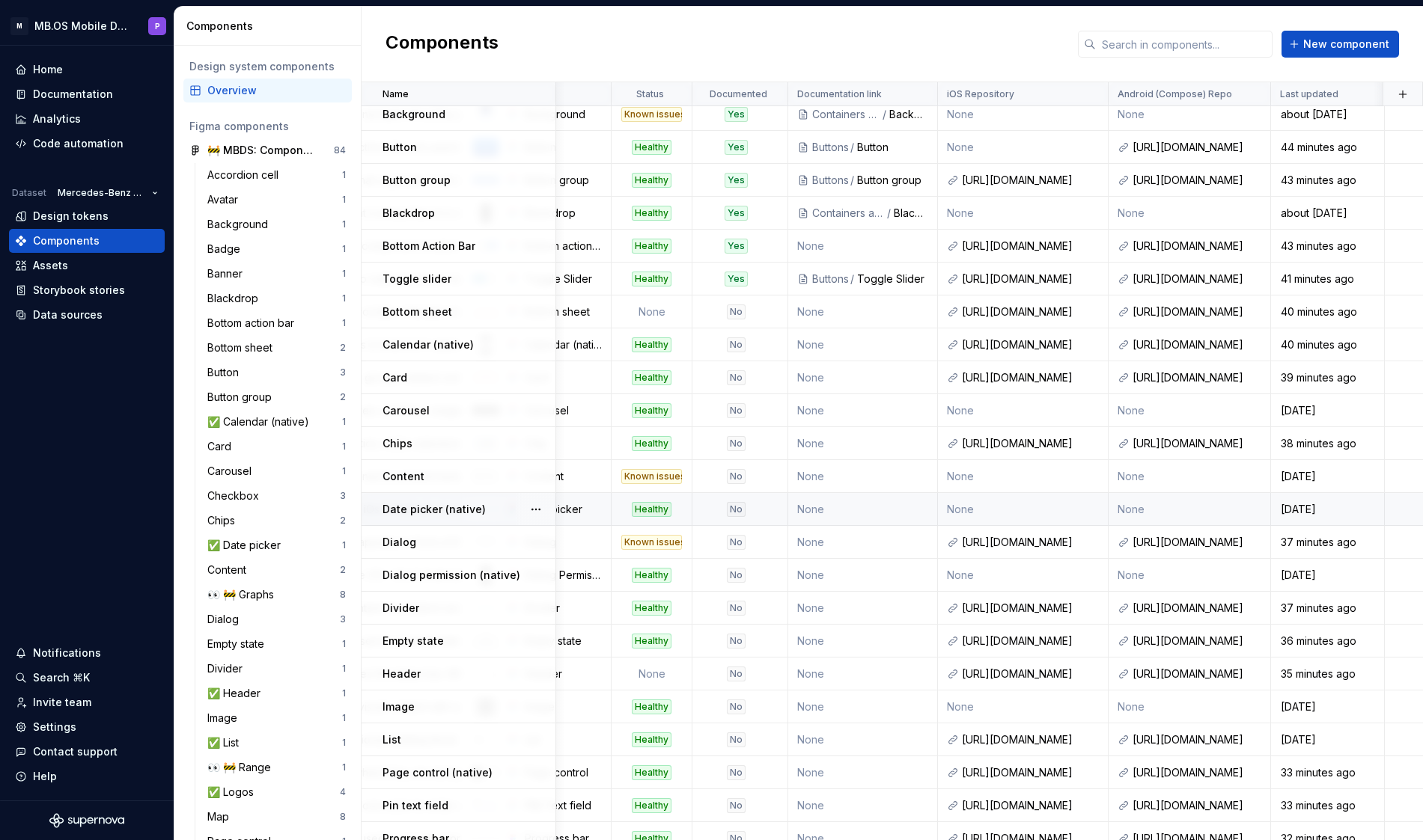
click at [1170, 513] on td "None" at bounding box center [1190, 509] width 162 height 33
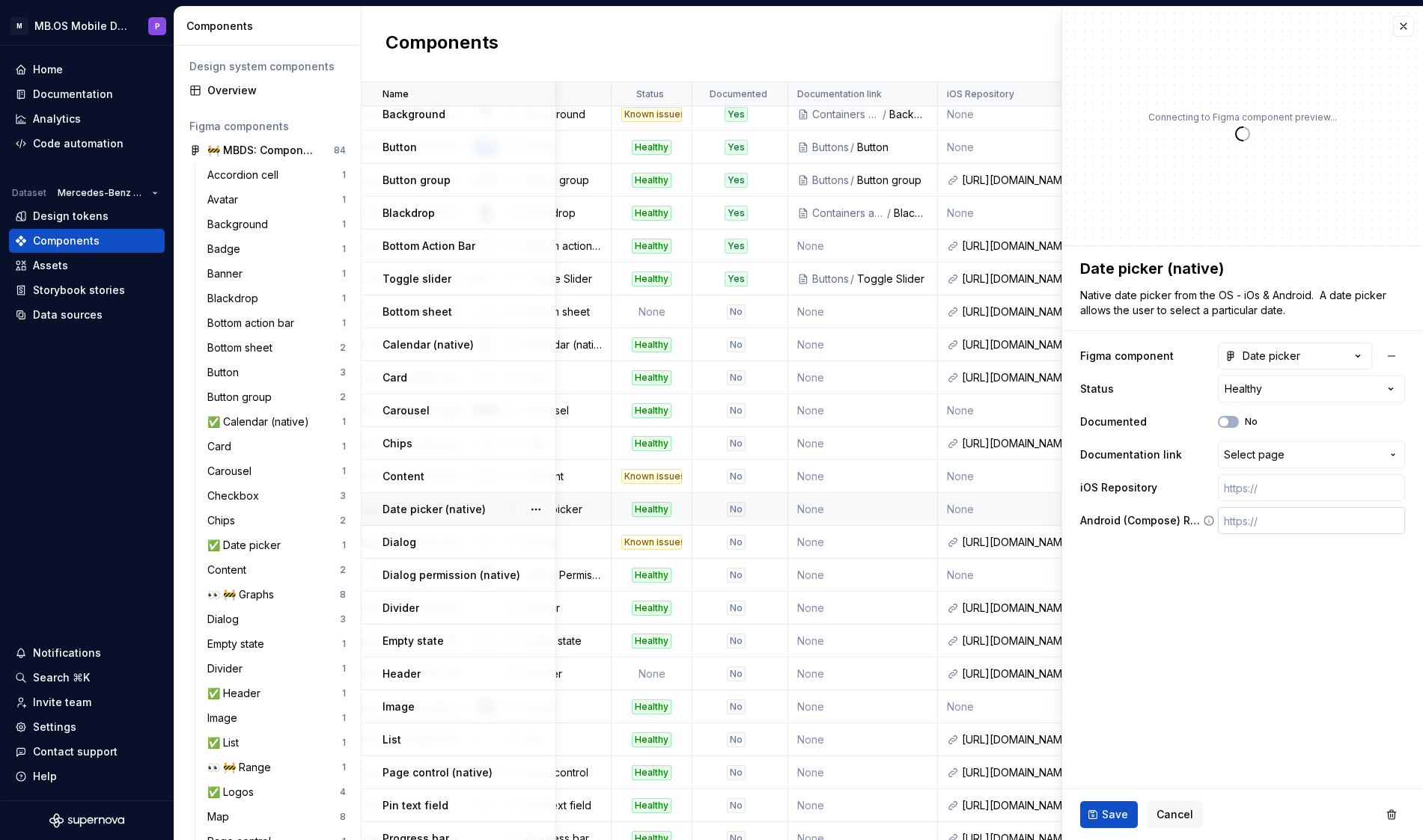
click at [1271, 525] on input "text" at bounding box center [1311, 521] width 187 height 27
paste input "[URL][DOMAIN_NAME]"
type textarea "*"
type input "[URL][DOMAIN_NAME]"
click at [1110, 817] on span "Save" at bounding box center [1114, 815] width 26 height 15
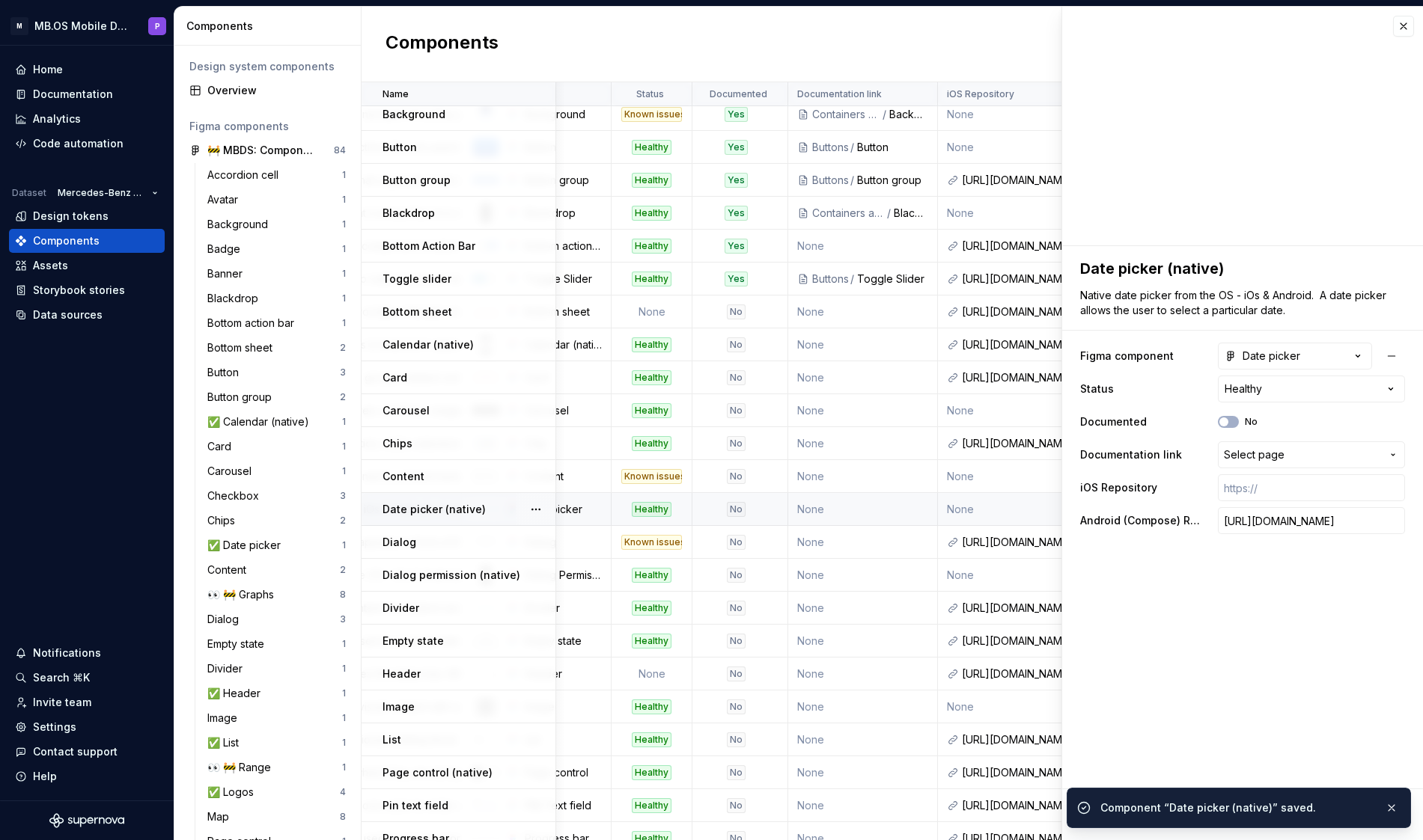
type textarea "*"
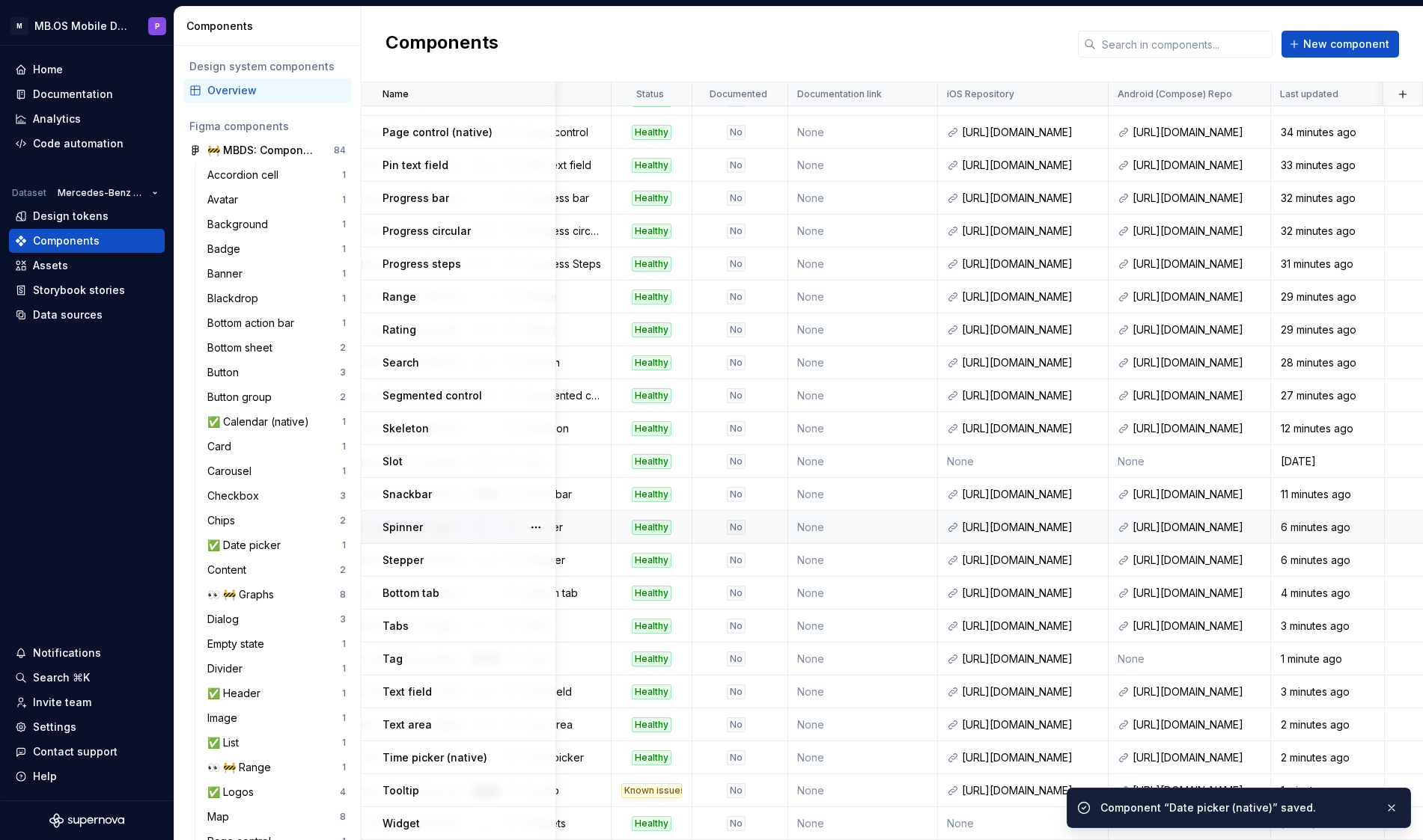
scroll to position [879, 366]
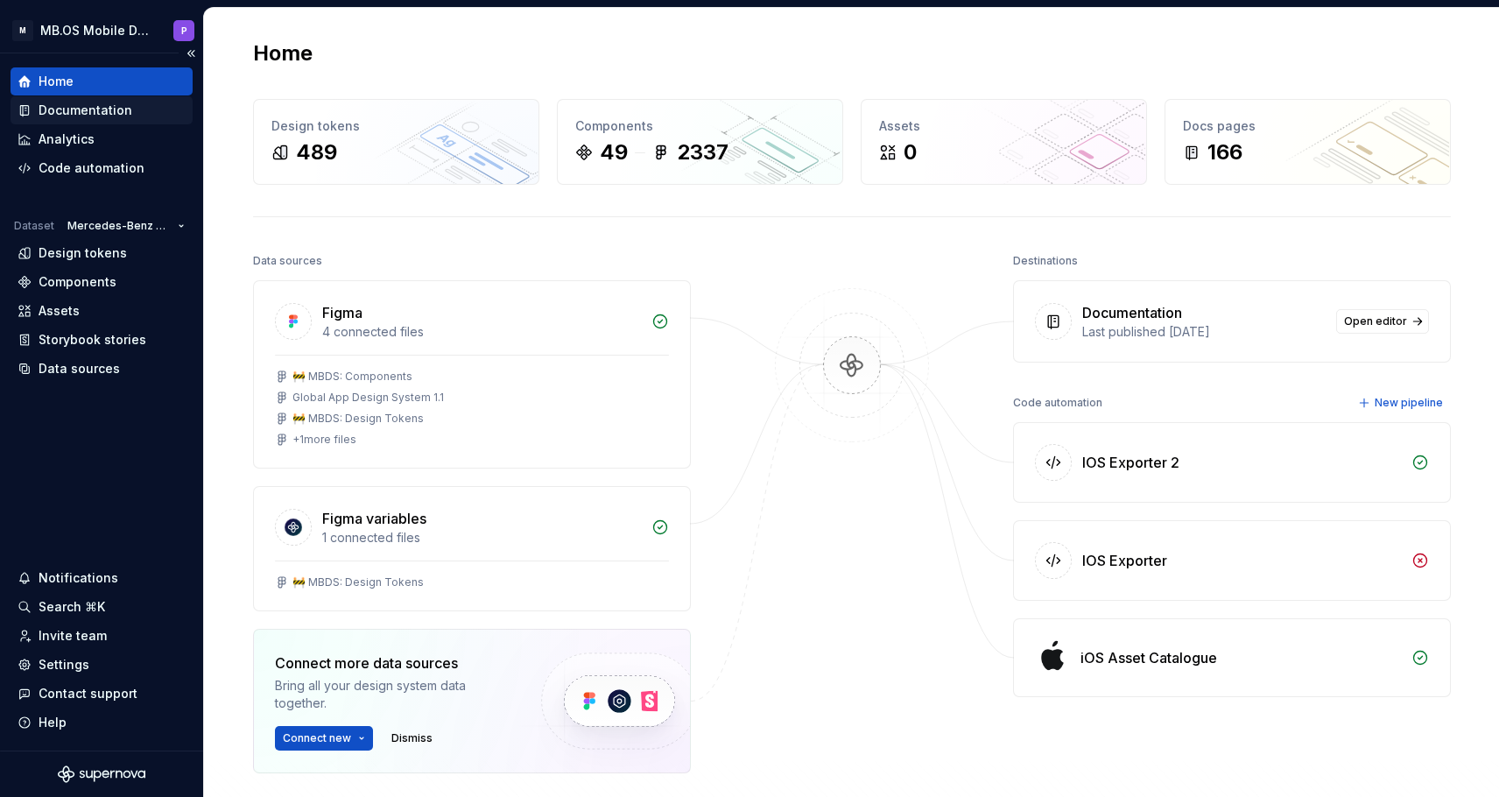
click at [122, 106] on div "Documentation" at bounding box center [86, 111] width 94 height 18
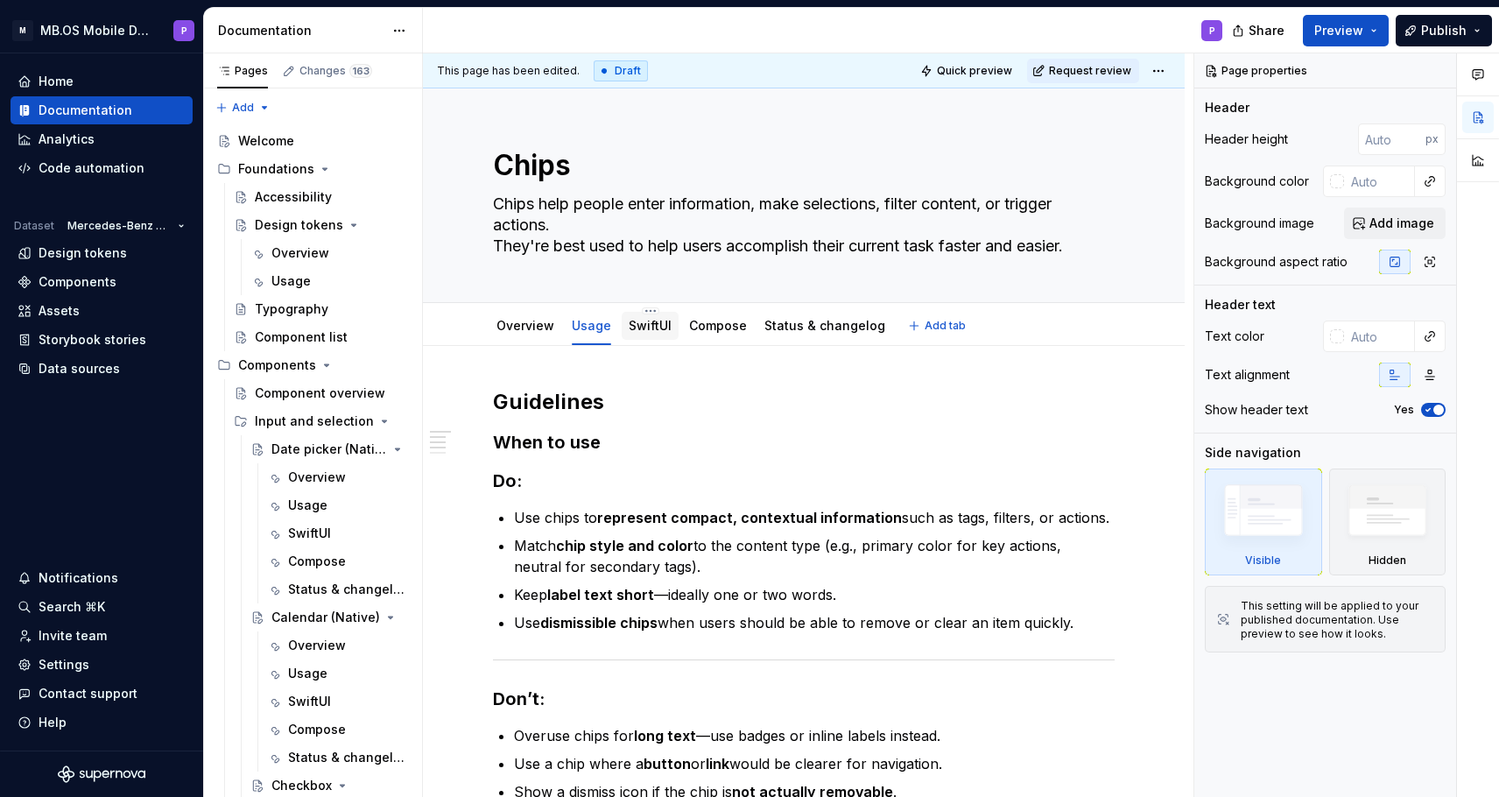
click at [654, 324] on link "SwiftUI" at bounding box center [650, 325] width 43 height 15
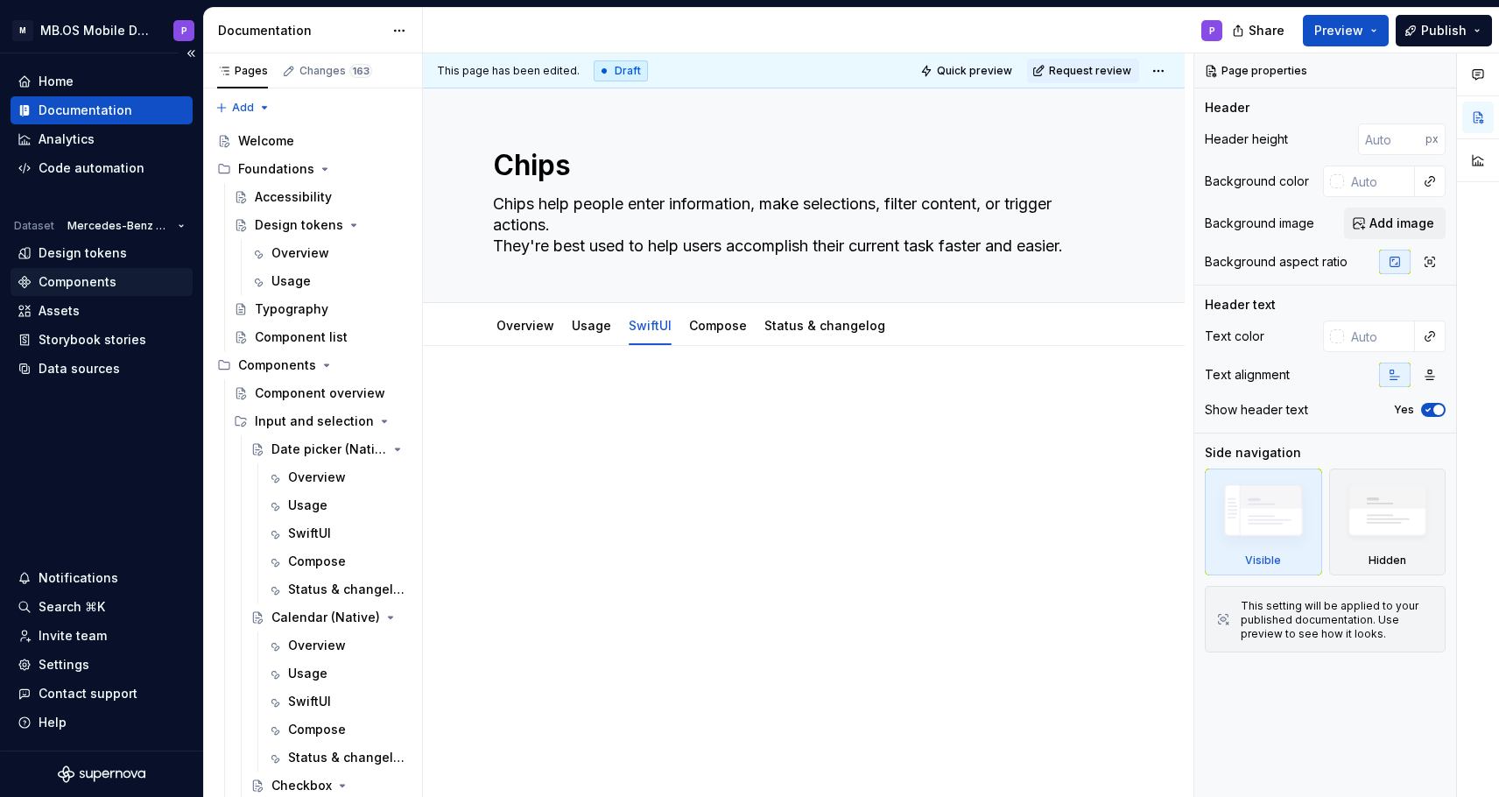
click at [96, 280] on div "Components" at bounding box center [78, 282] width 78 height 18
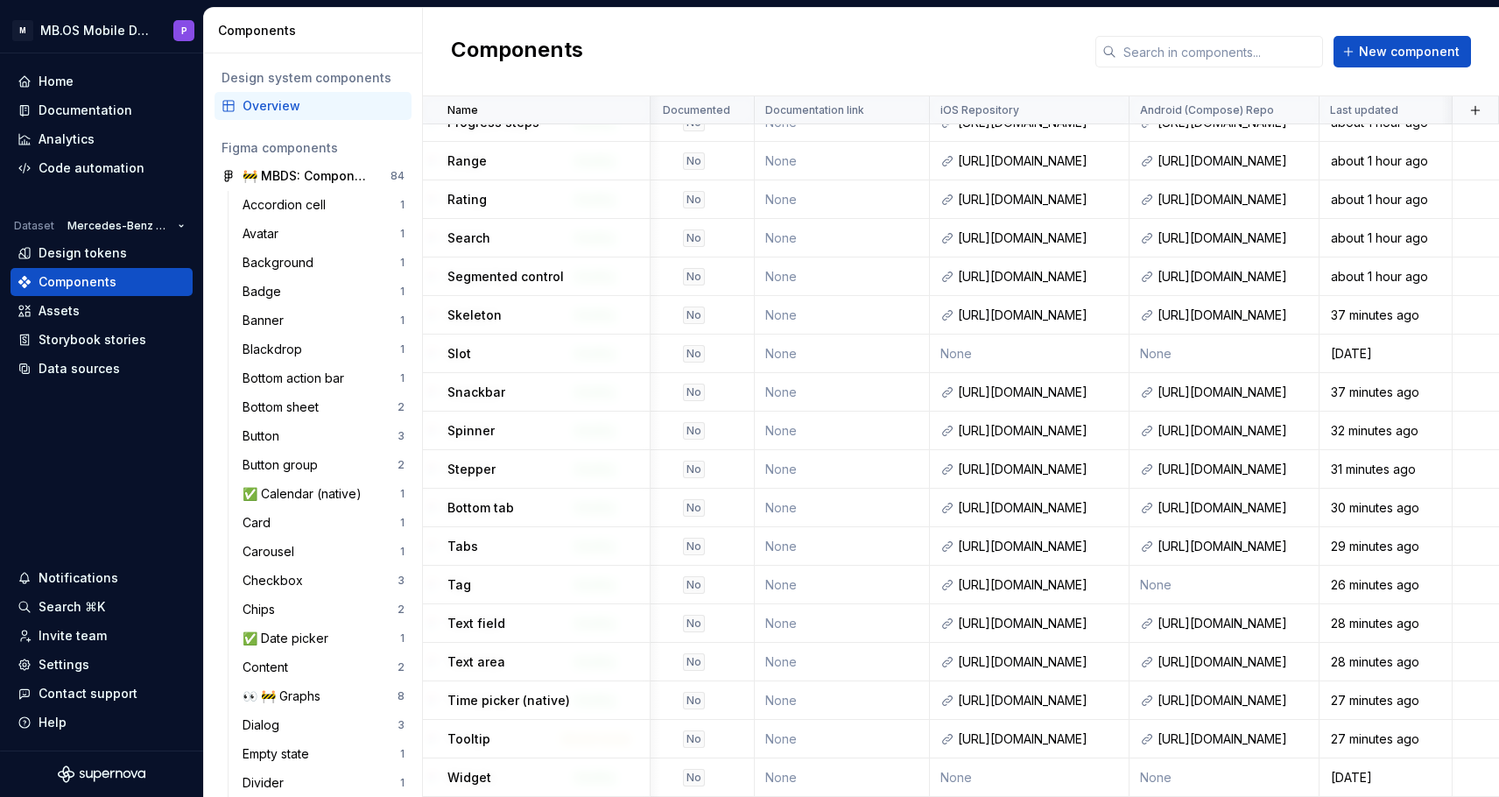
scroll to position [1216, 596]
click at [1203, 588] on td "None" at bounding box center [1225, 585] width 190 height 39
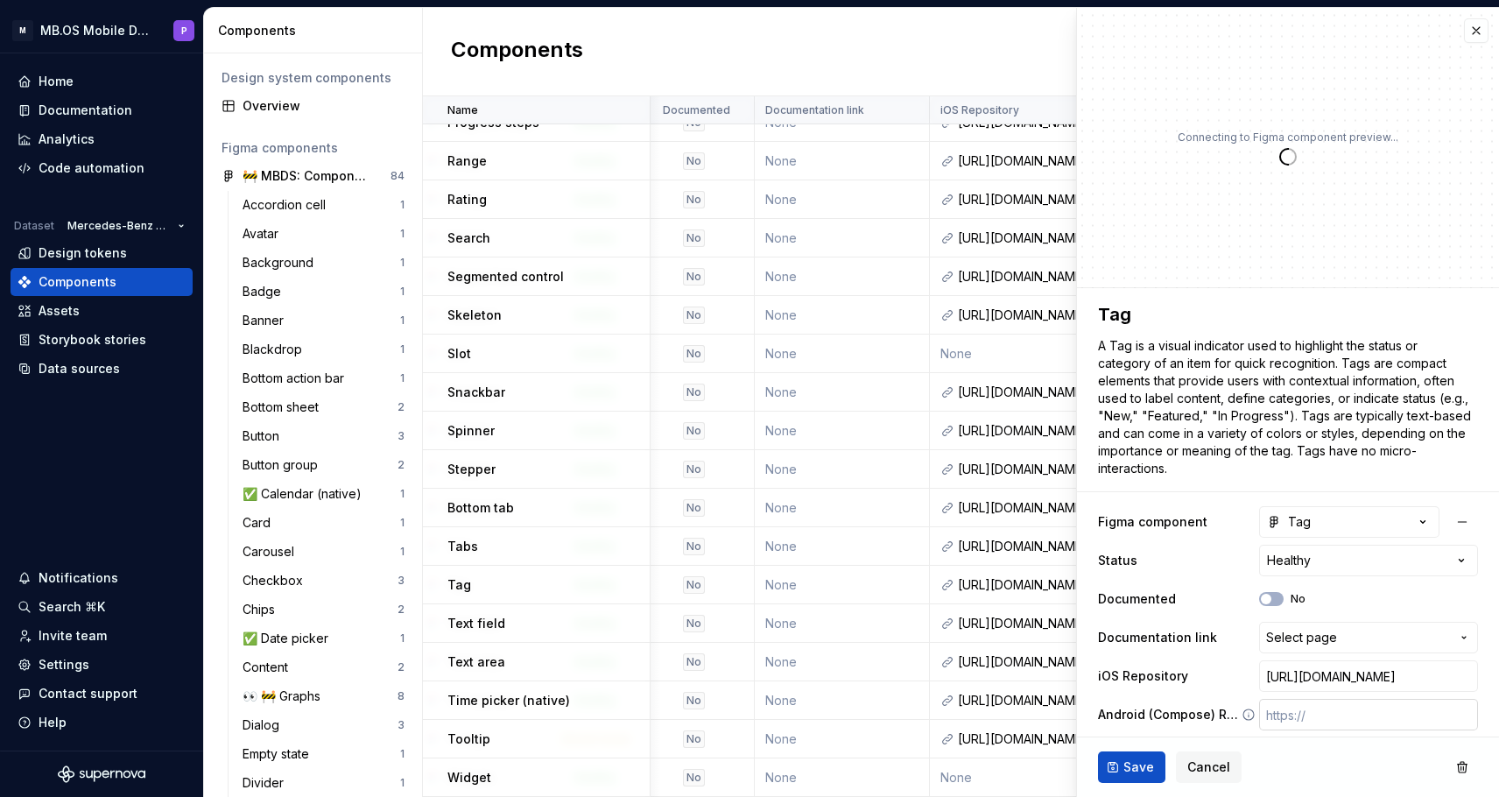
click at [1295, 719] on input "text" at bounding box center [1368, 715] width 219 height 32
paste input "https://git.i.mercedes-benz.com/RisingStars/rs-module-ui-design-kit-android/blo…"
type textarea "*"
type input "https://git.i.mercedes-benz.com/RisingStars/rs-module-ui-design-kit-android/blo…"
click at [1115, 767] on button "Save" at bounding box center [1131, 767] width 67 height 32
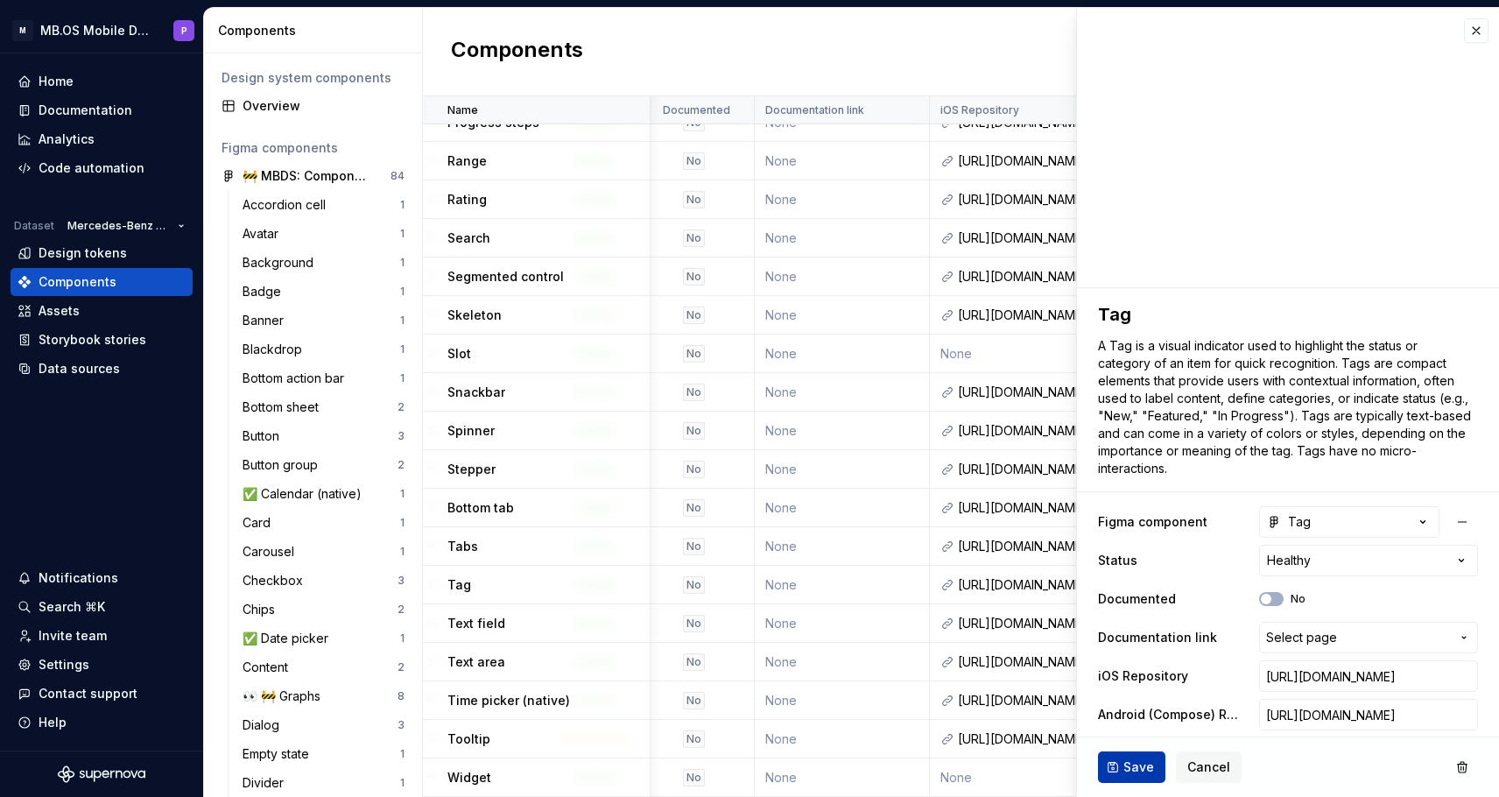
type textarea "*"
